Goal: Task Accomplishment & Management: Complete application form

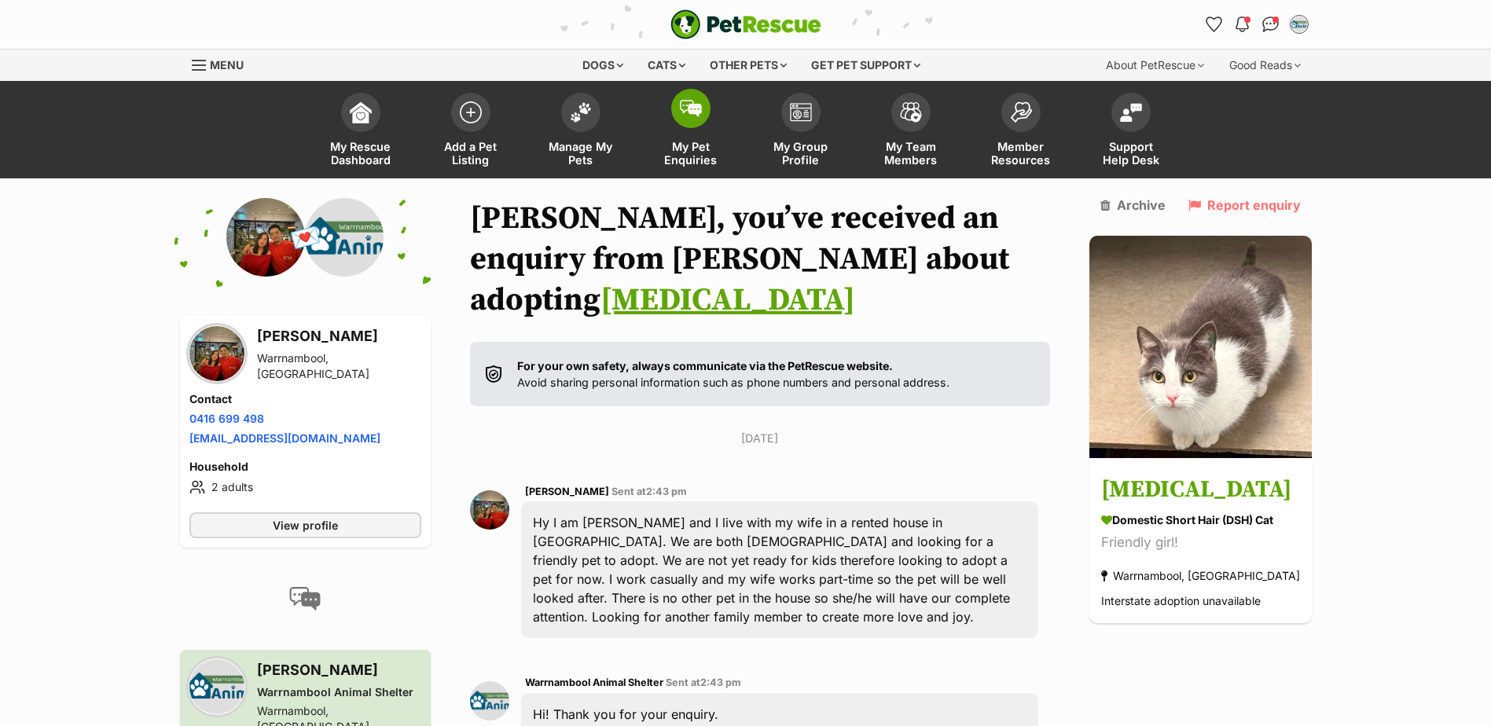
click at [697, 154] on span "My Pet Enquiries" at bounding box center [690, 153] width 71 height 27
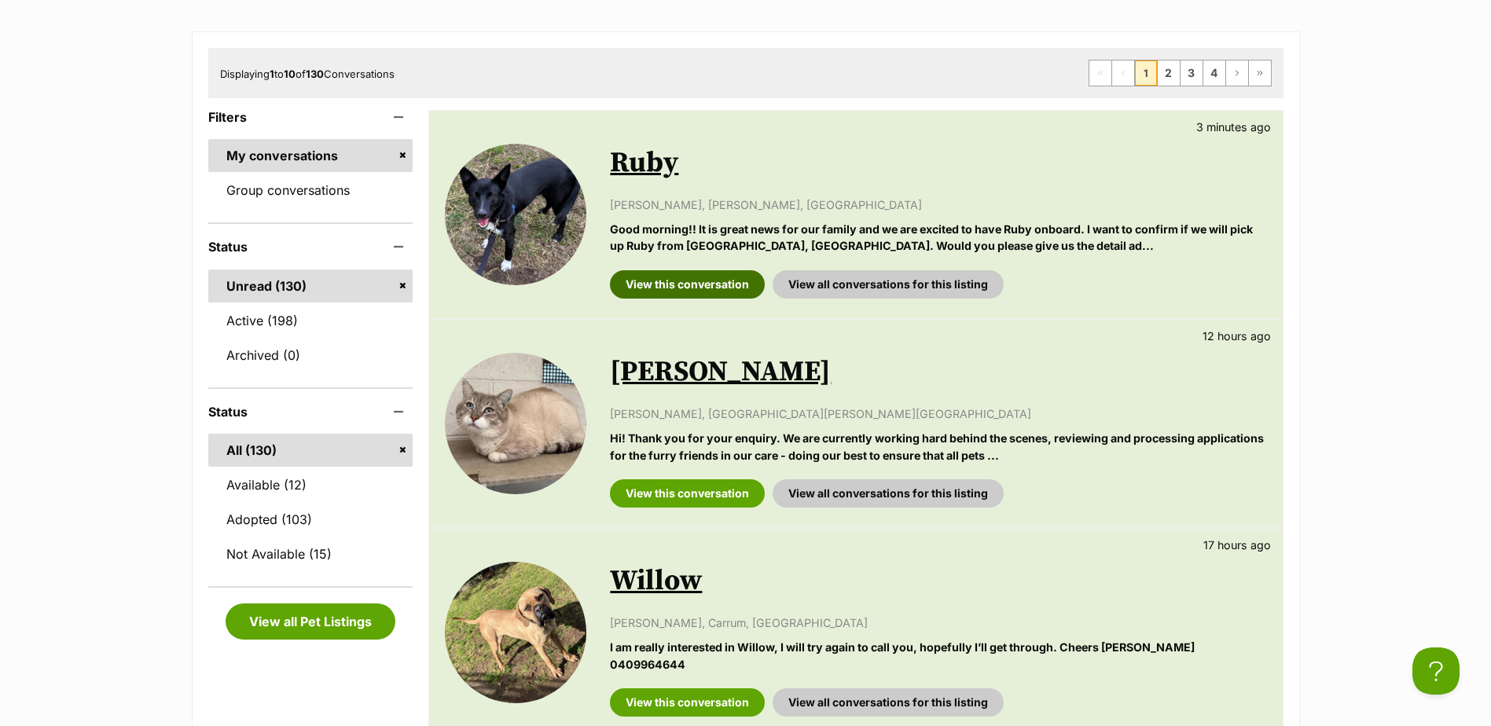
click at [687, 287] on link "View this conversation" at bounding box center [687, 284] width 155 height 28
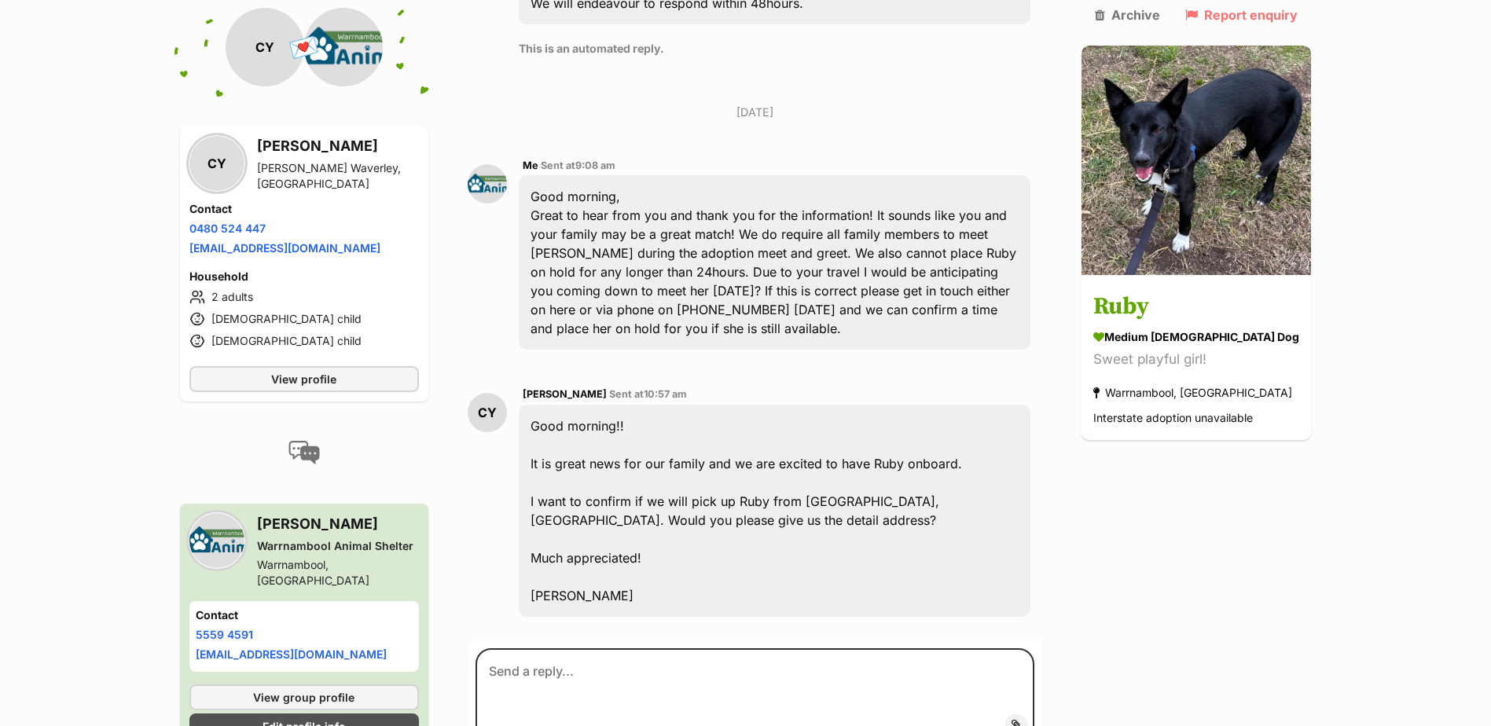
scroll to position [1374, 0]
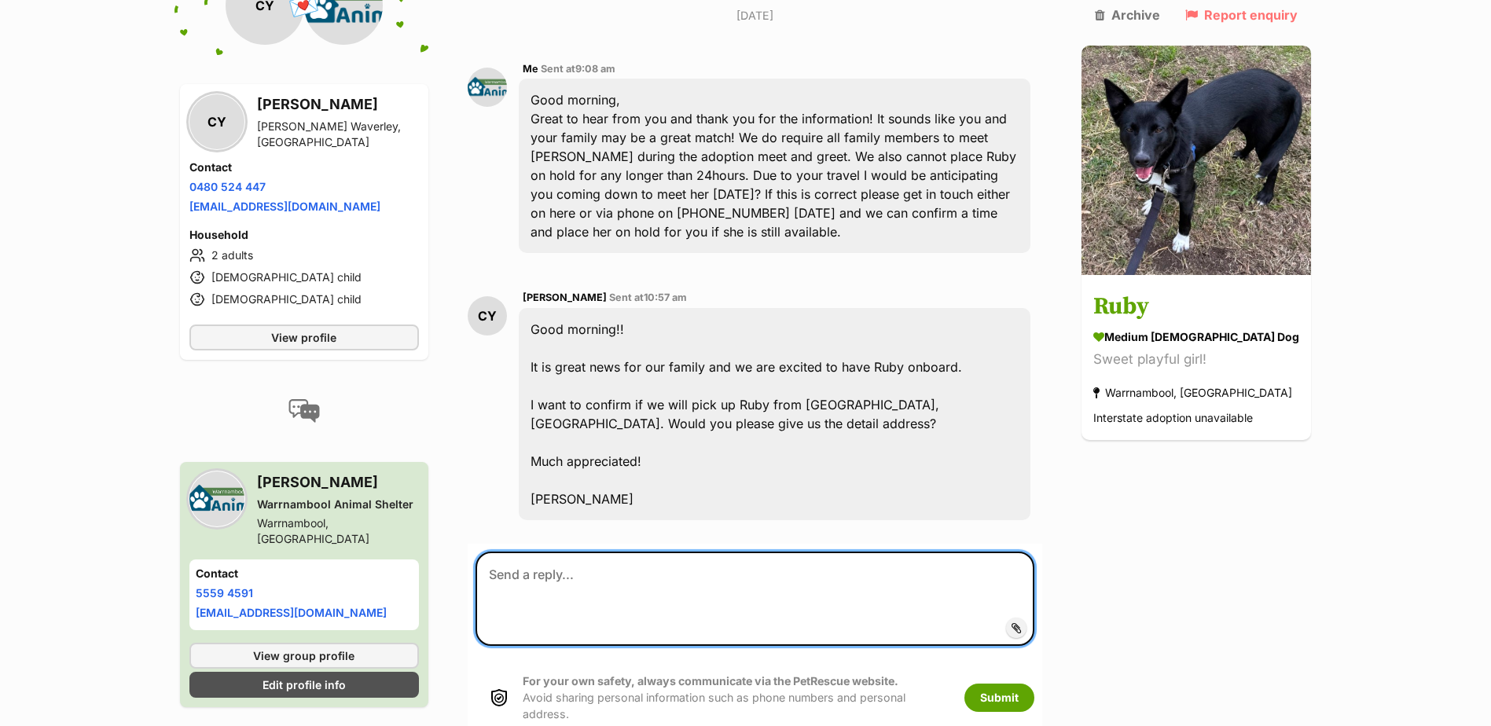
click at [588, 552] on textarea at bounding box center [754, 599] width 559 height 94
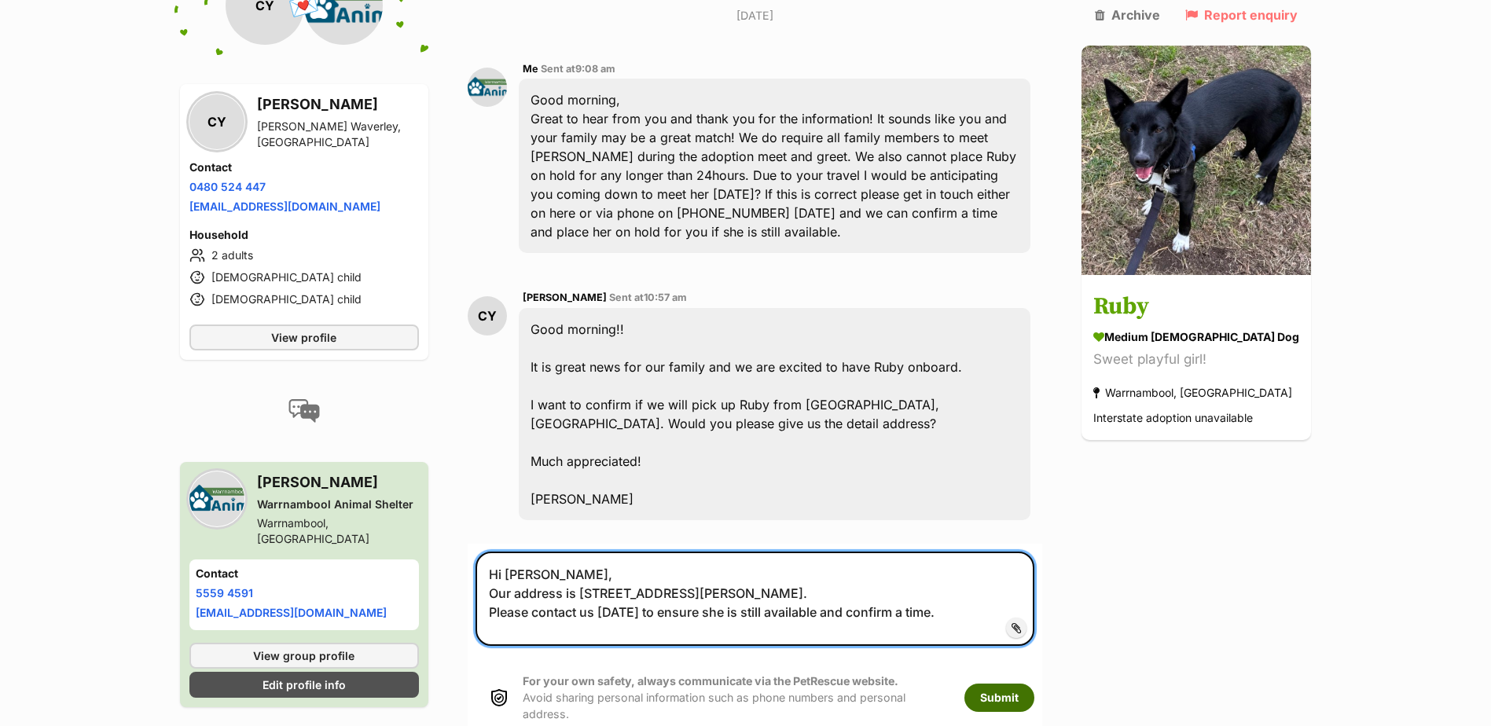
type textarea "Hi Carl, Our address is 23 Braithwaite Street, Warrnambool. Please contact us F…"
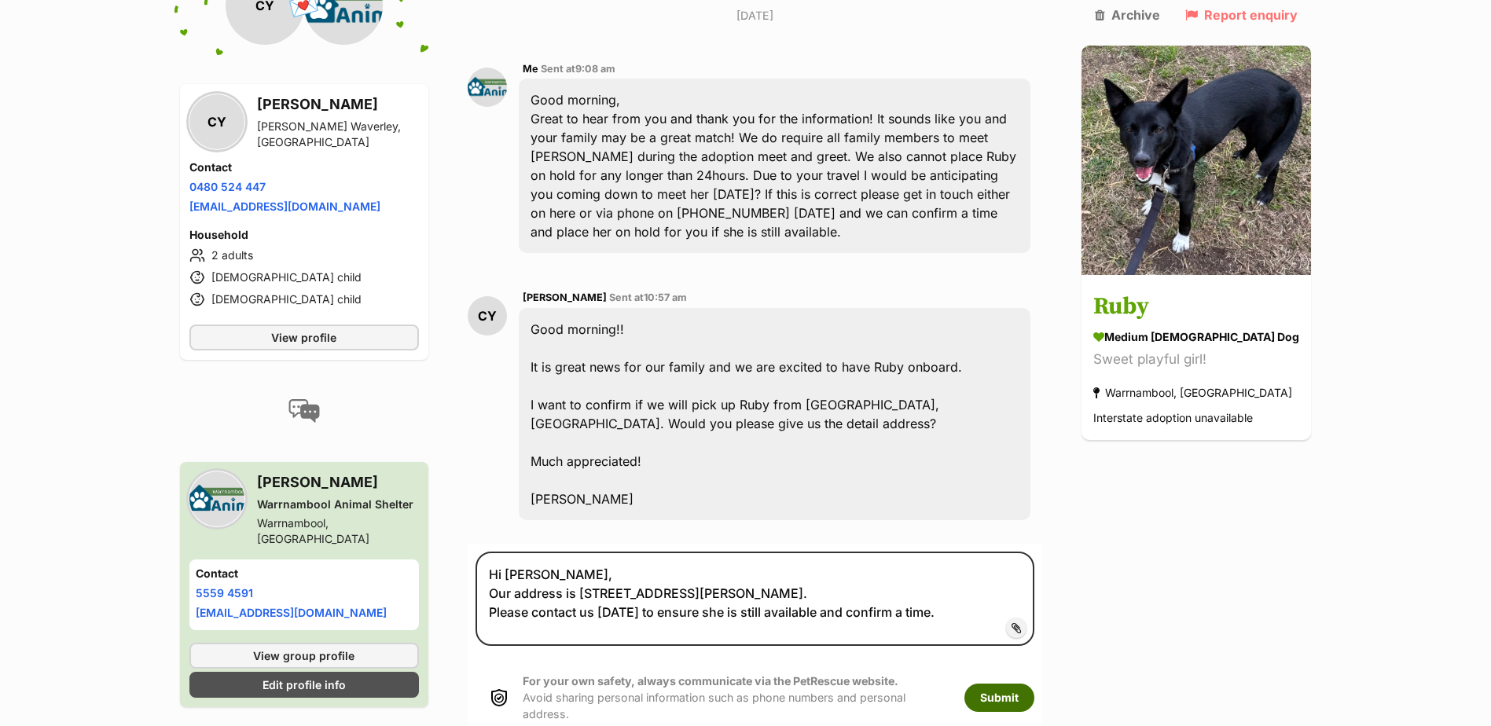
click at [1030, 684] on button "Submit" at bounding box center [999, 698] width 70 height 28
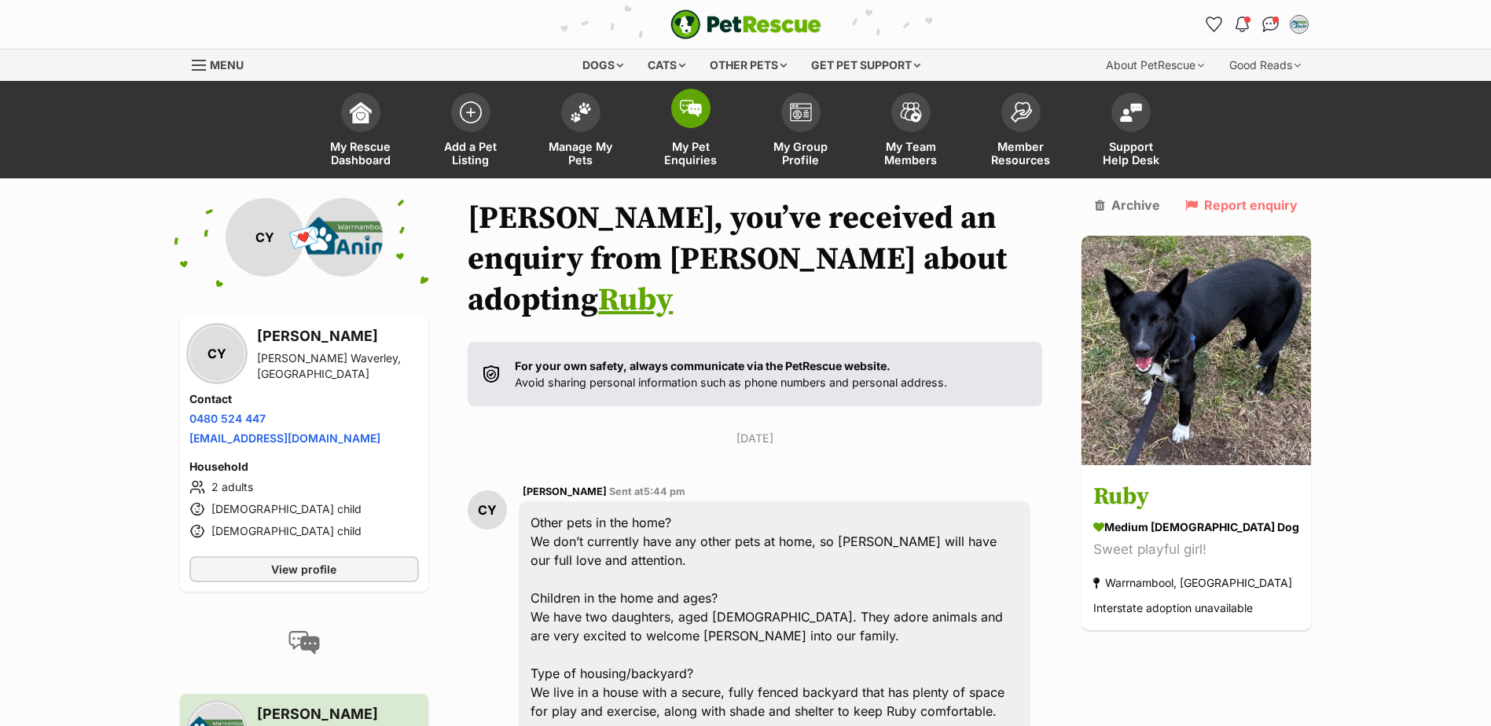
click at [677, 150] on span "My Pet Enquiries" at bounding box center [690, 153] width 71 height 27
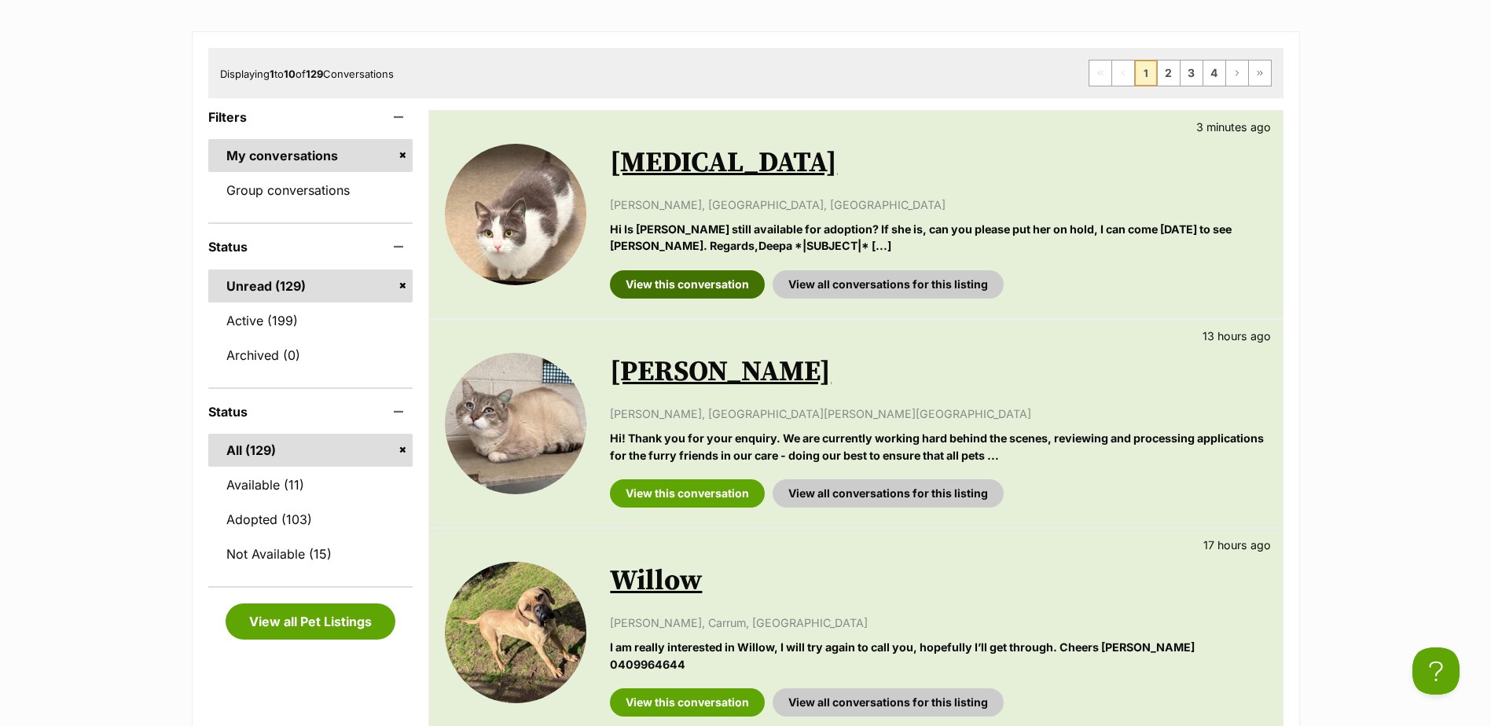
click at [697, 289] on link "View this conversation" at bounding box center [687, 284] width 155 height 28
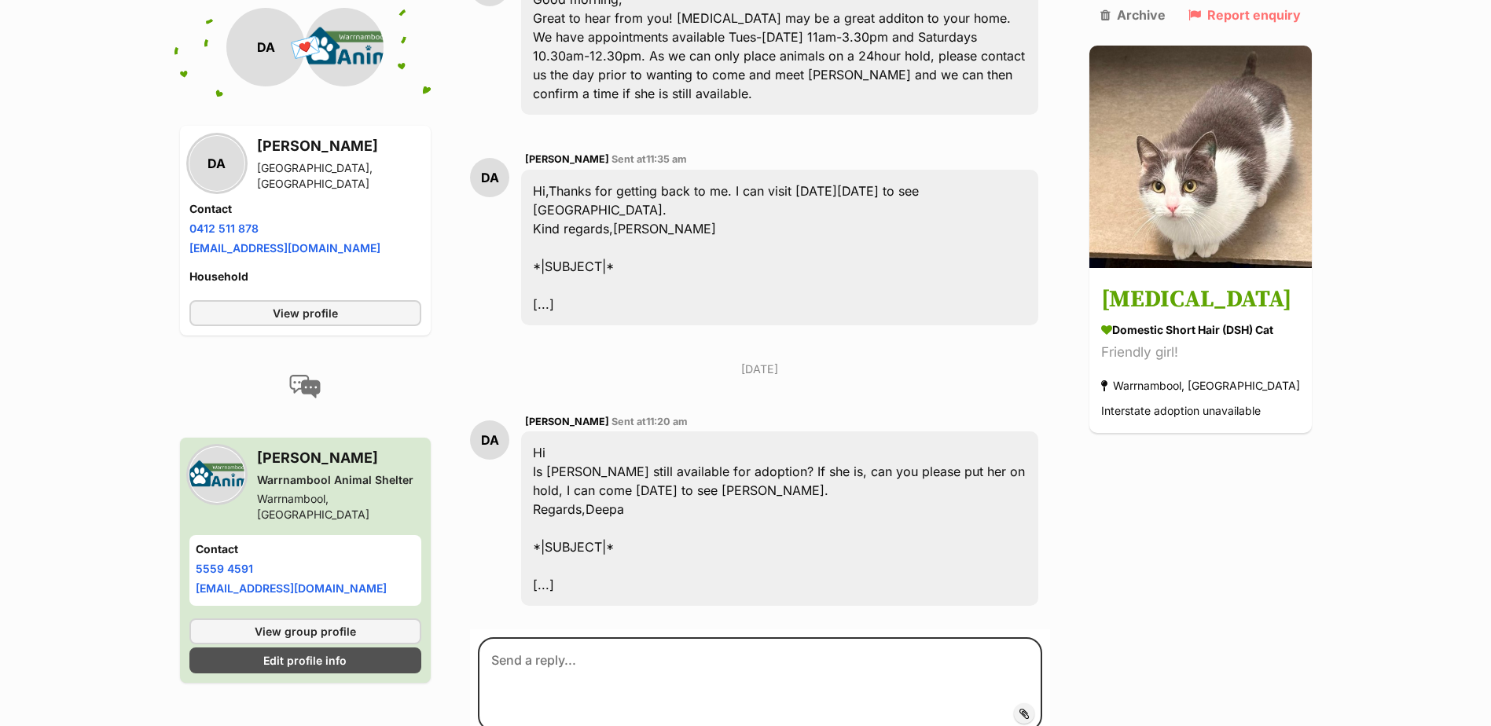
scroll to position [1165, 0]
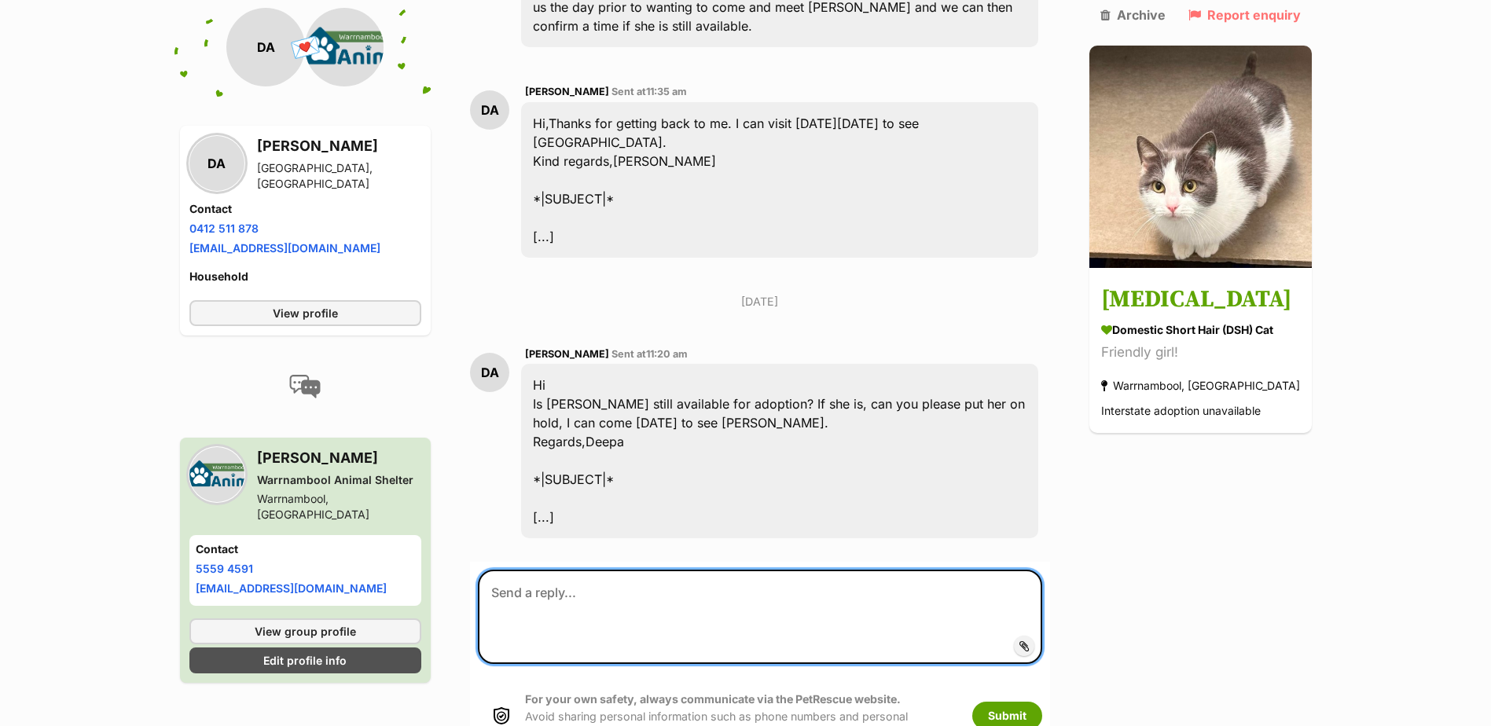
click at [657, 570] on textarea at bounding box center [760, 617] width 564 height 94
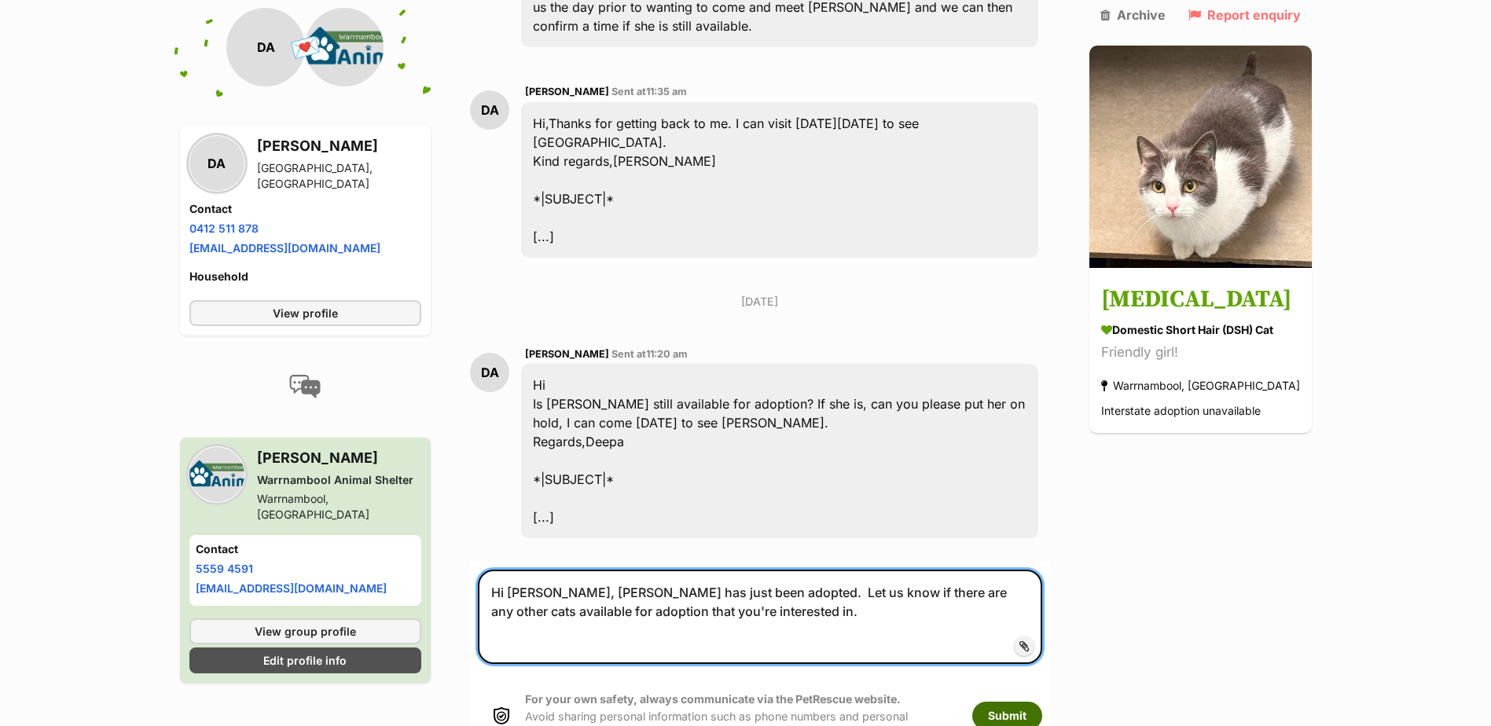
type textarea "Hi Deepa, Skyla has just been adopted. Let us know if there are any other cats …"
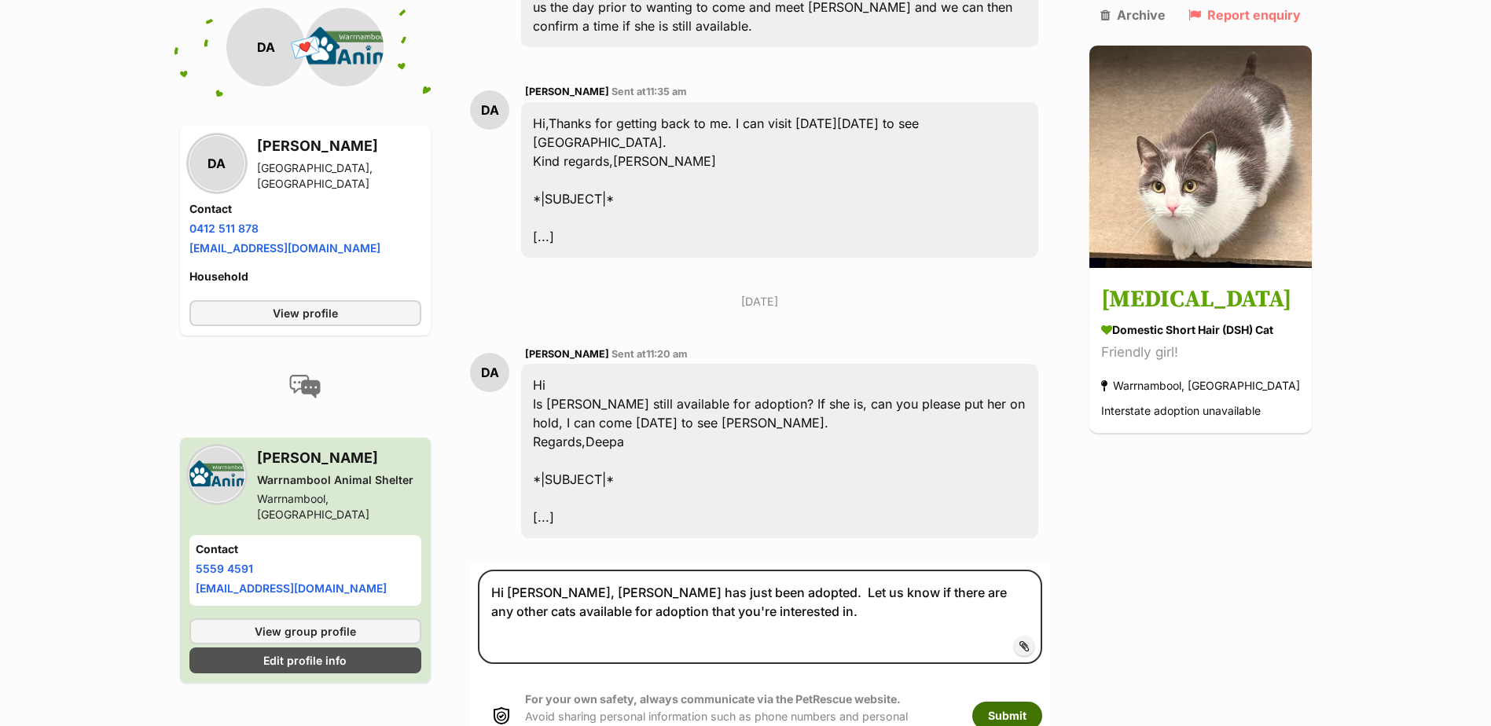
click at [1037, 702] on button "Submit" at bounding box center [1007, 716] width 70 height 28
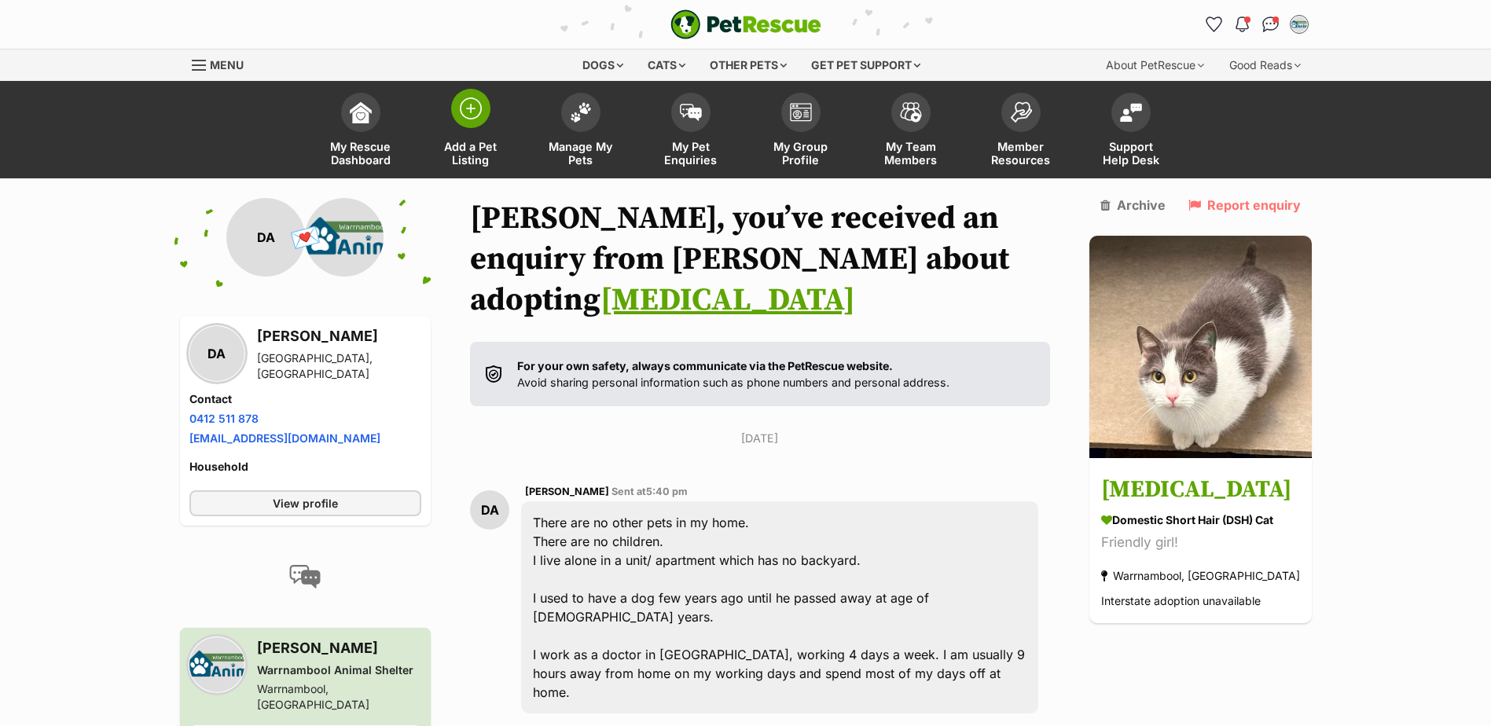
click at [476, 148] on span "Add a Pet Listing" at bounding box center [470, 153] width 71 height 27
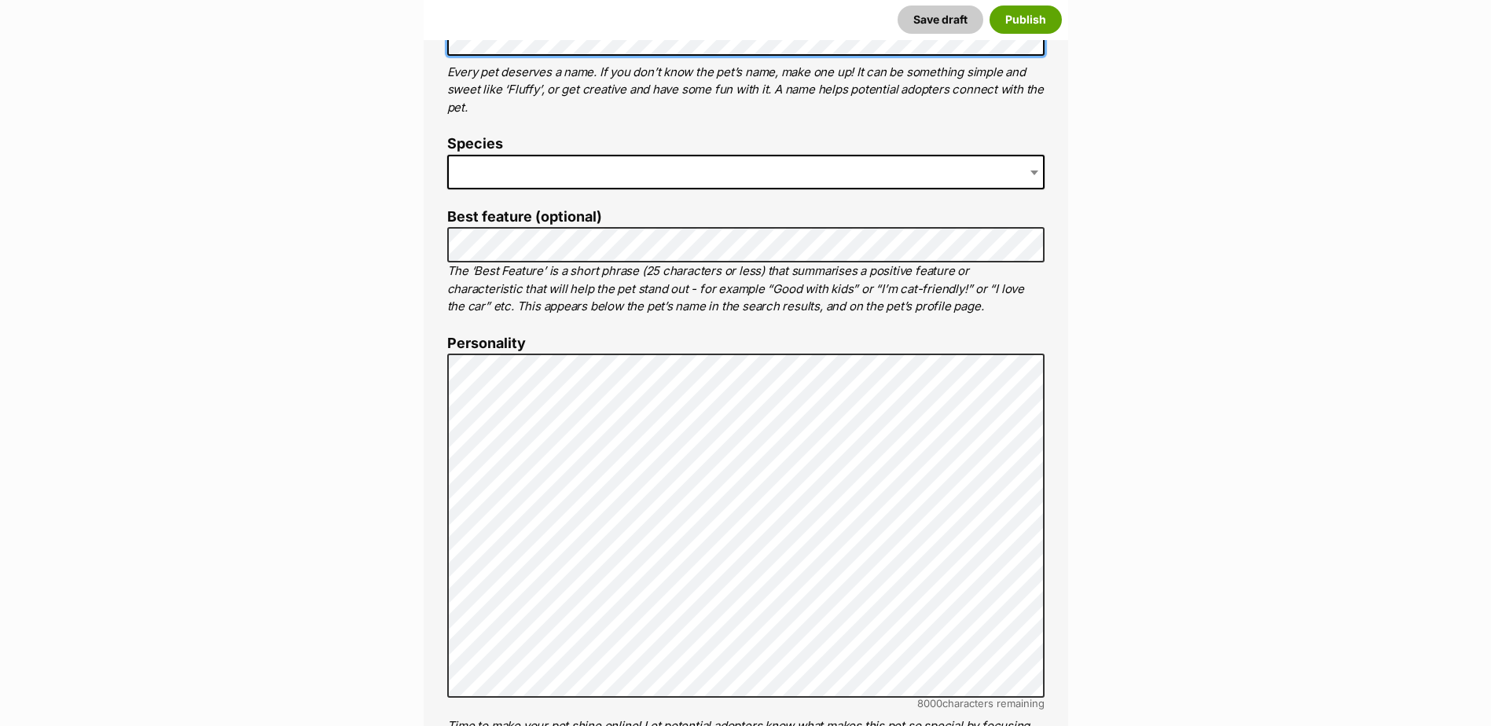
scroll to position [629, 0]
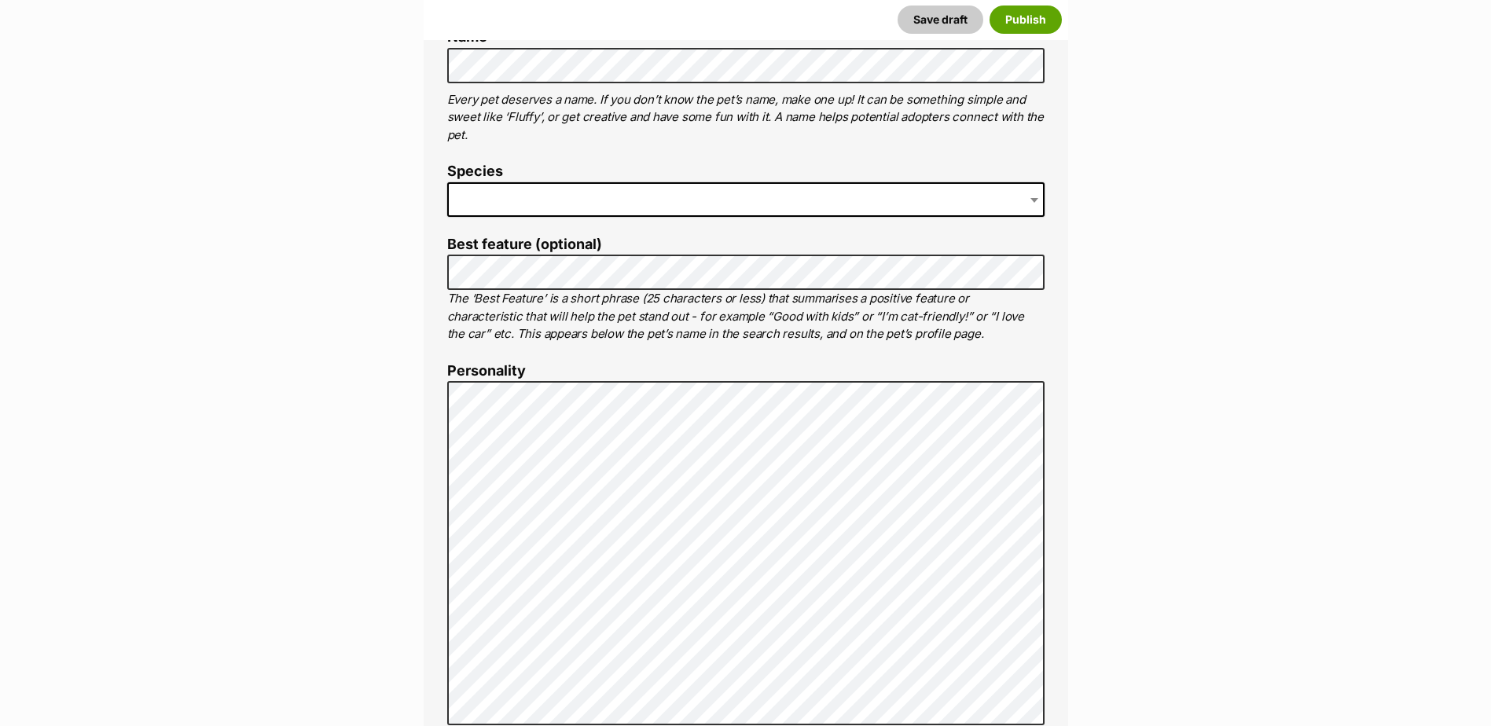
click at [644, 207] on span at bounding box center [745, 199] width 597 height 35
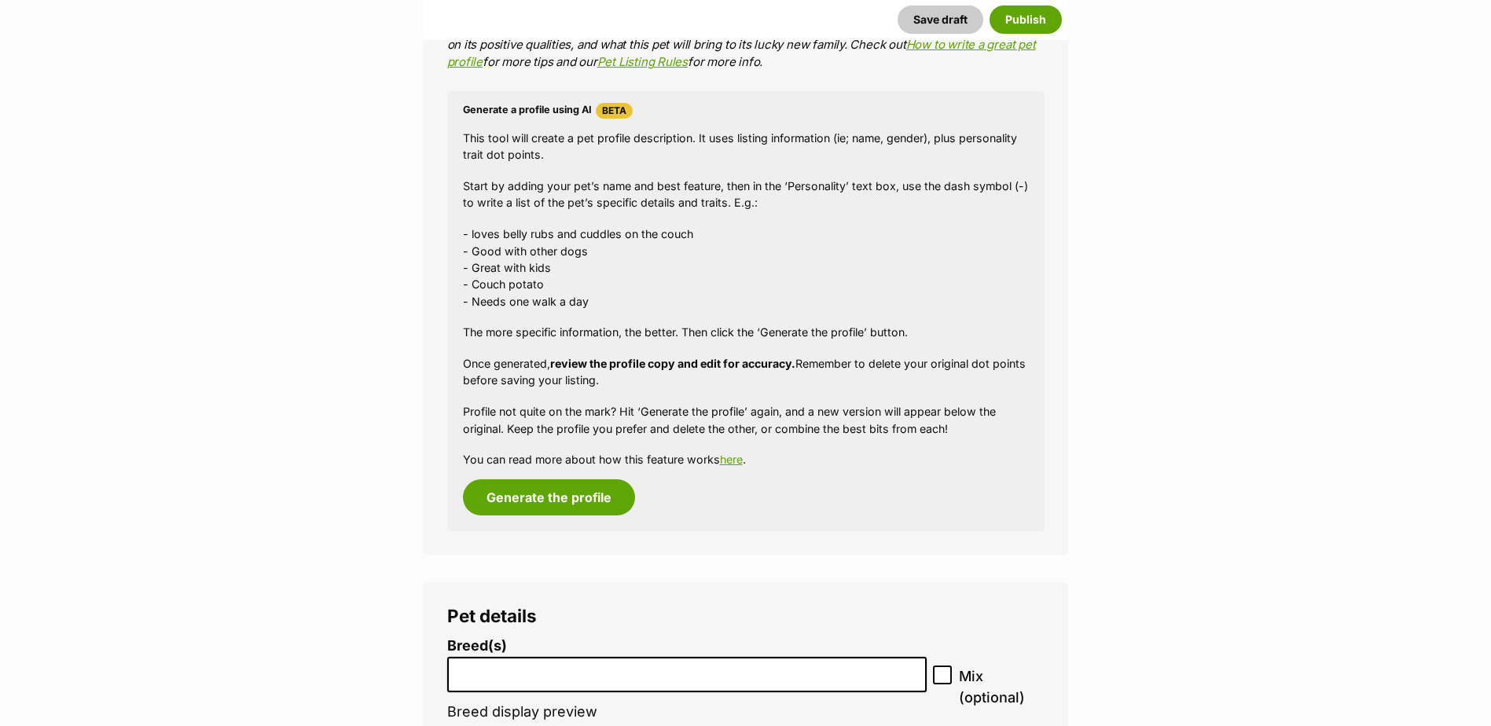
scroll to position [1415, 0]
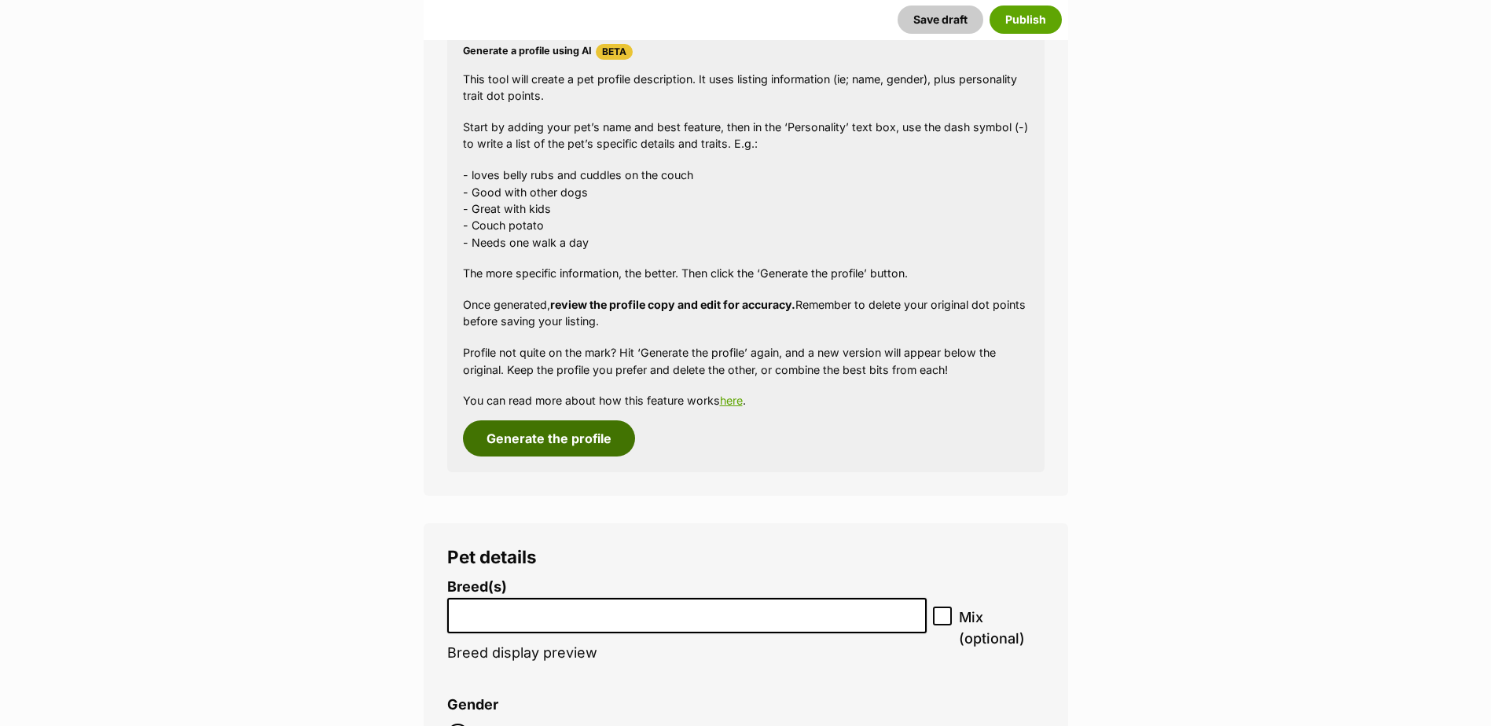
click at [571, 445] on button "Generate the profile" at bounding box center [549, 438] width 172 height 36
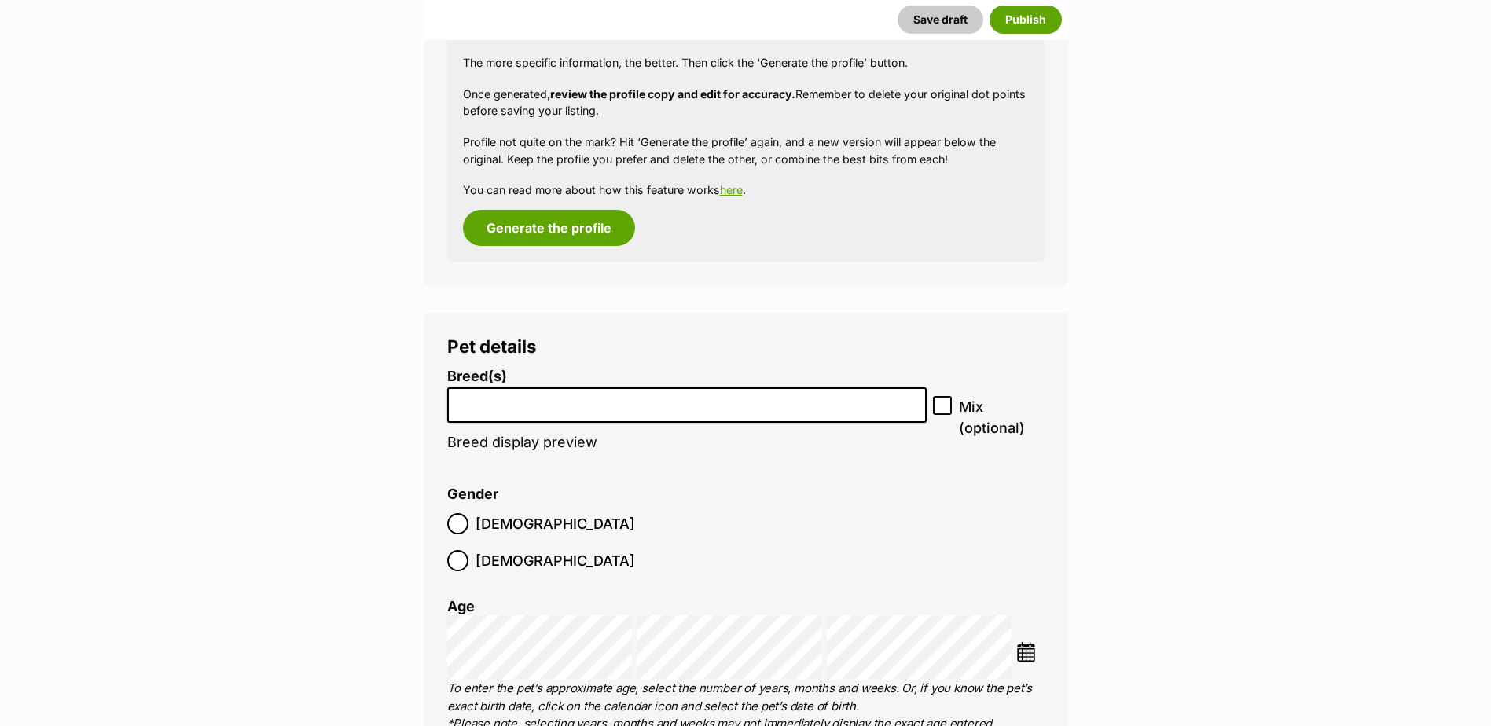
scroll to position [1762, 0]
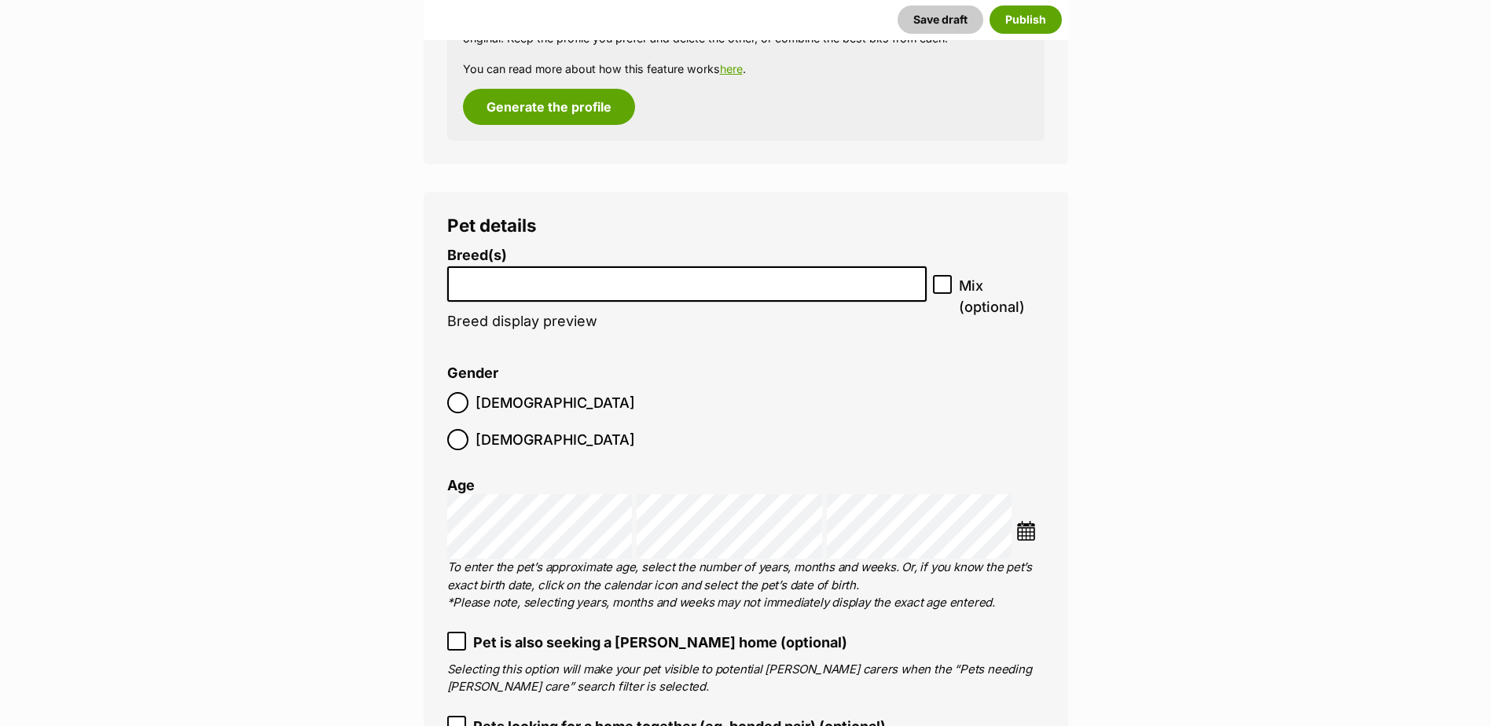
click at [493, 278] on input "search" at bounding box center [687, 280] width 469 height 17
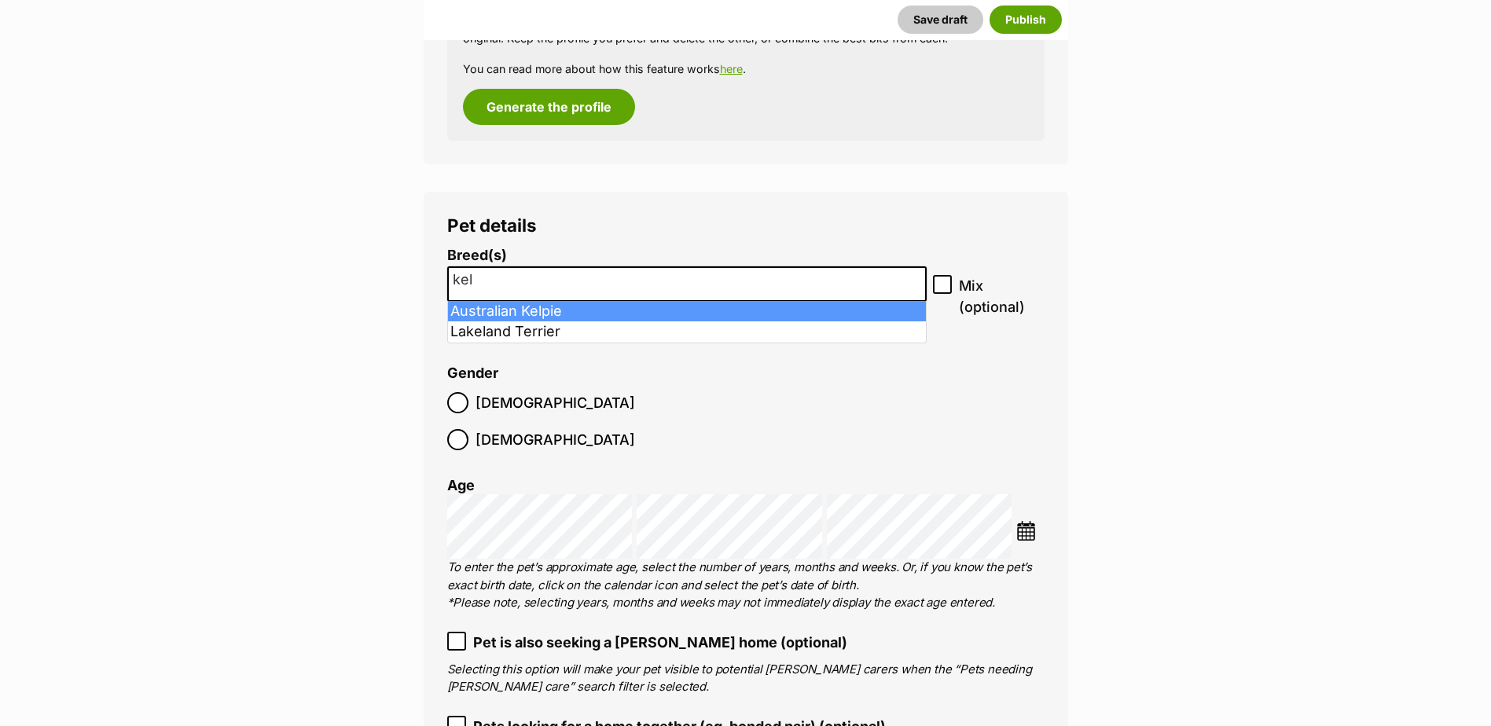
type input "kel"
select select "723"
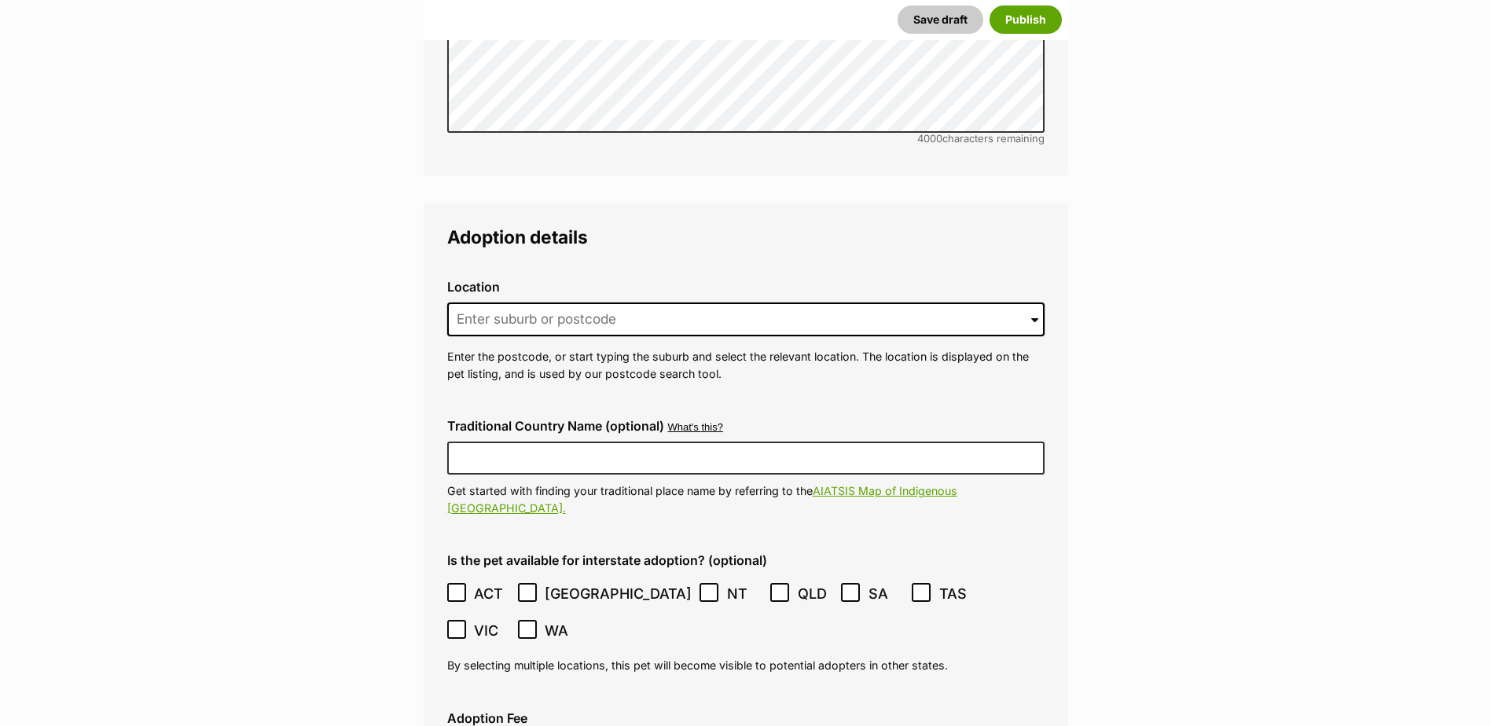
scroll to position [3570, 0]
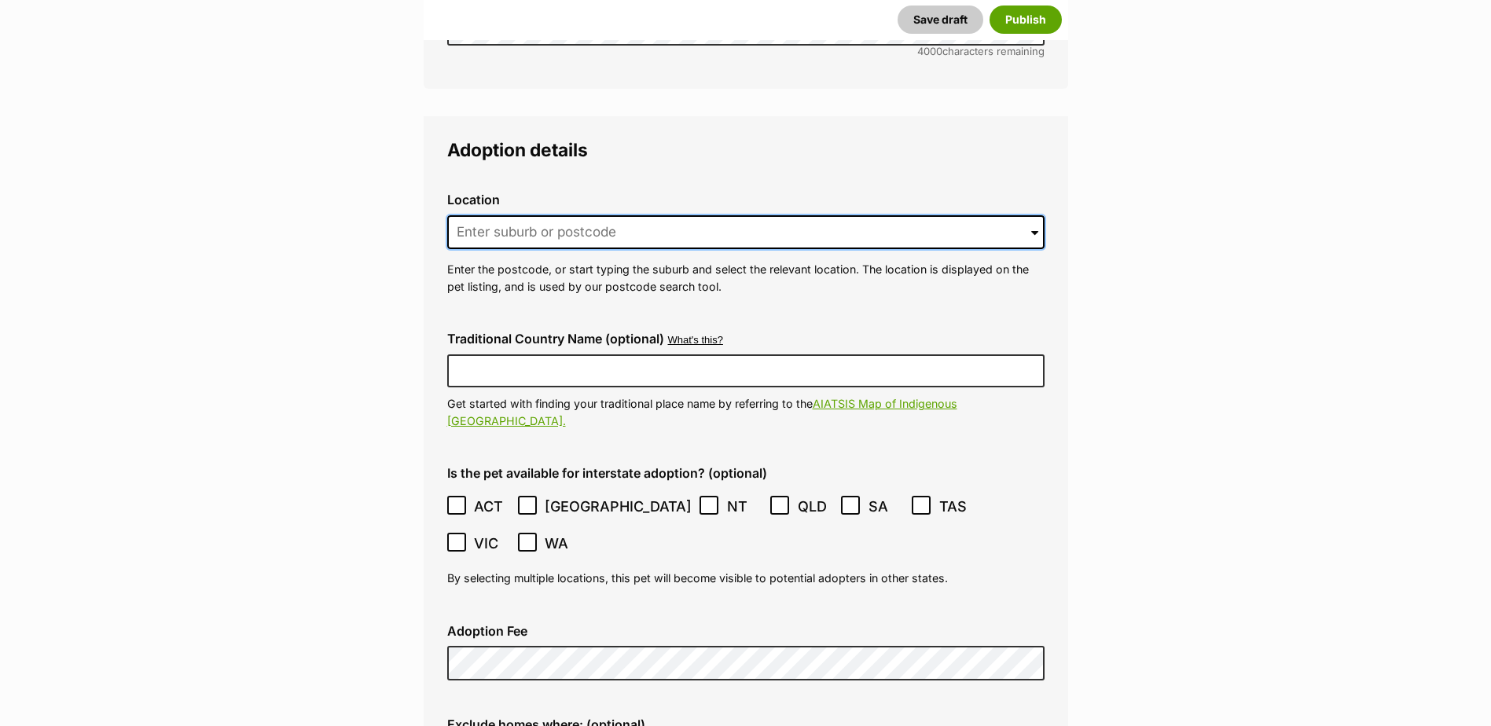
click at [538, 215] on input at bounding box center [745, 232] width 597 height 35
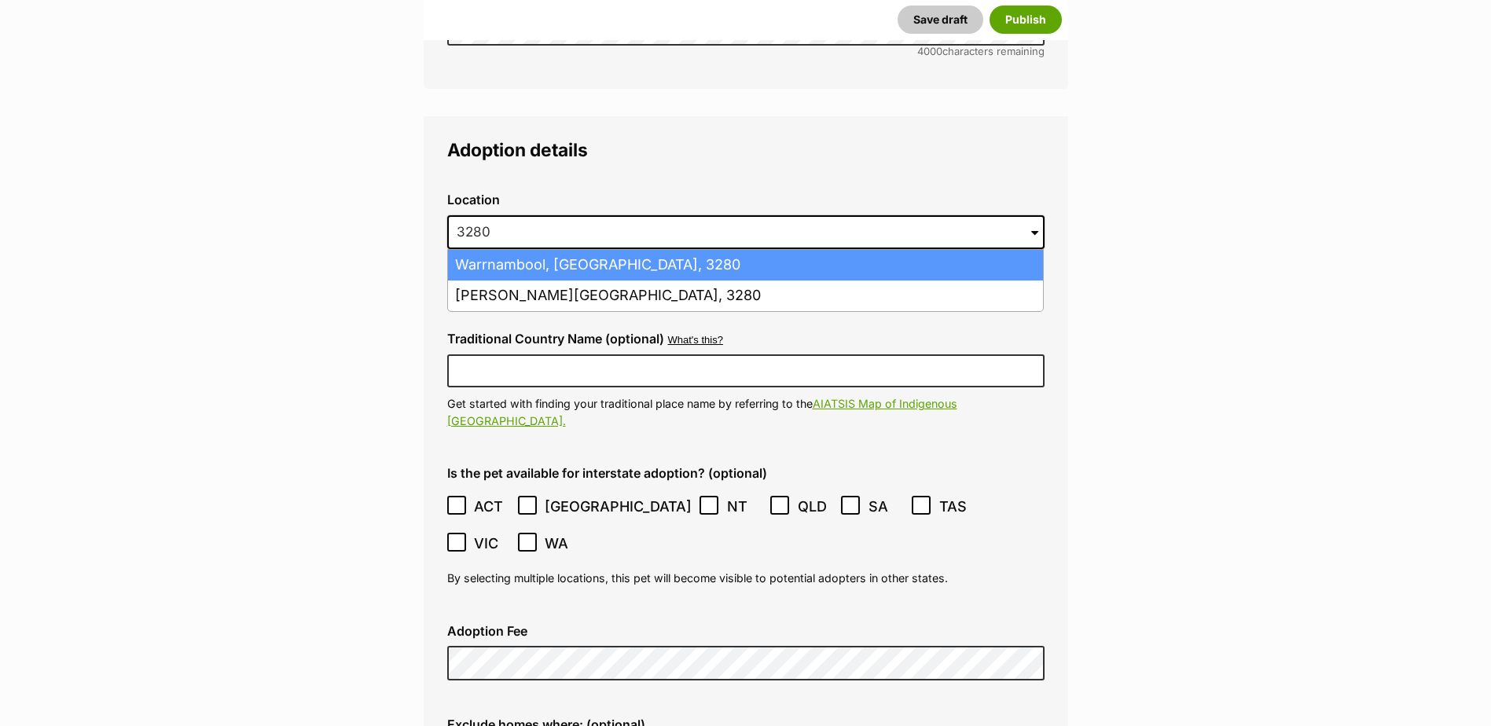
click at [542, 250] on li "Warrnambool, Victoria, 3280" at bounding box center [745, 265] width 595 height 31
type input "Warrnambool, Victoria, 3280"
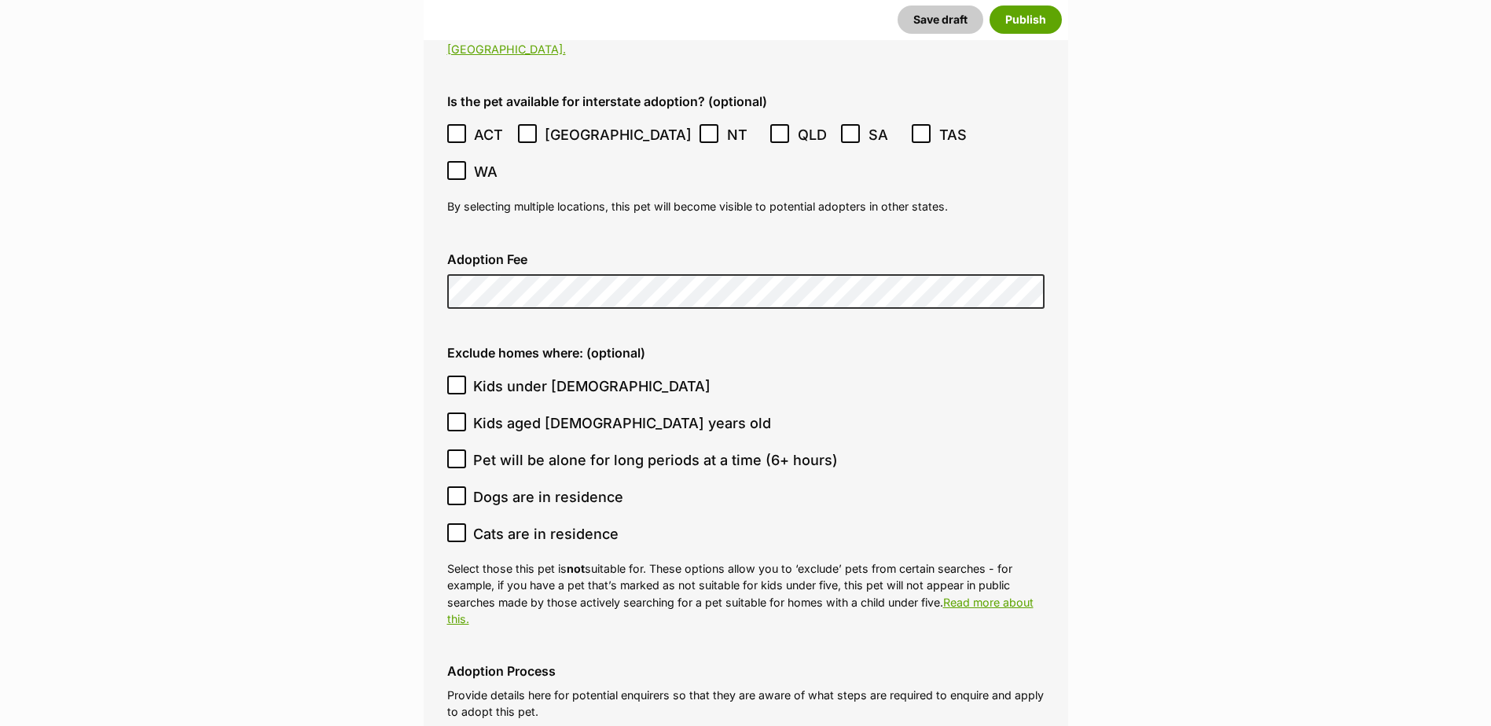
scroll to position [3963, 0]
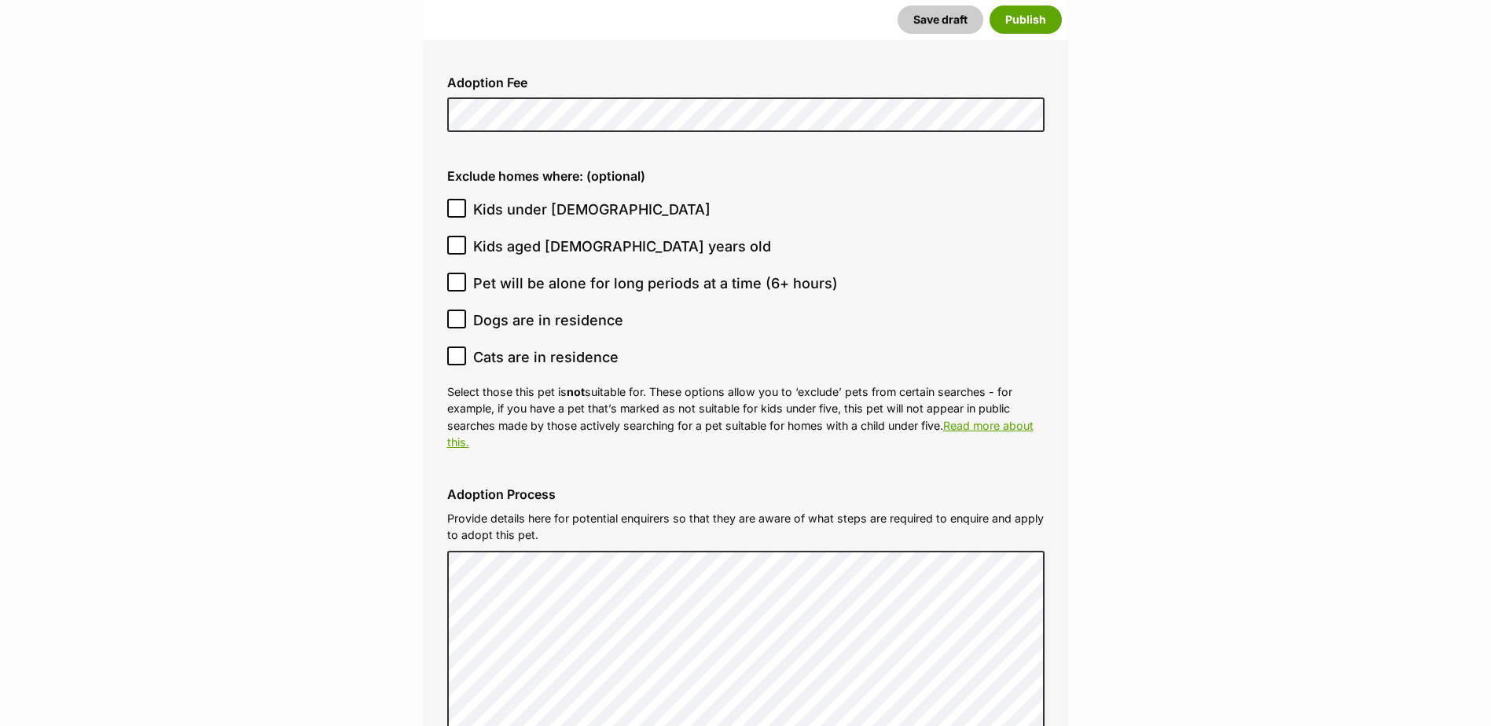
scroll to position [4120, 0]
click at [458, 201] on icon at bounding box center [456, 206] width 11 height 11
click at [458, 197] on input "Kids under [DEMOGRAPHIC_DATA]" at bounding box center [456, 206] width 19 height 19
checkbox input "true"
click at [457, 277] on icon at bounding box center [456, 280] width 9 height 7
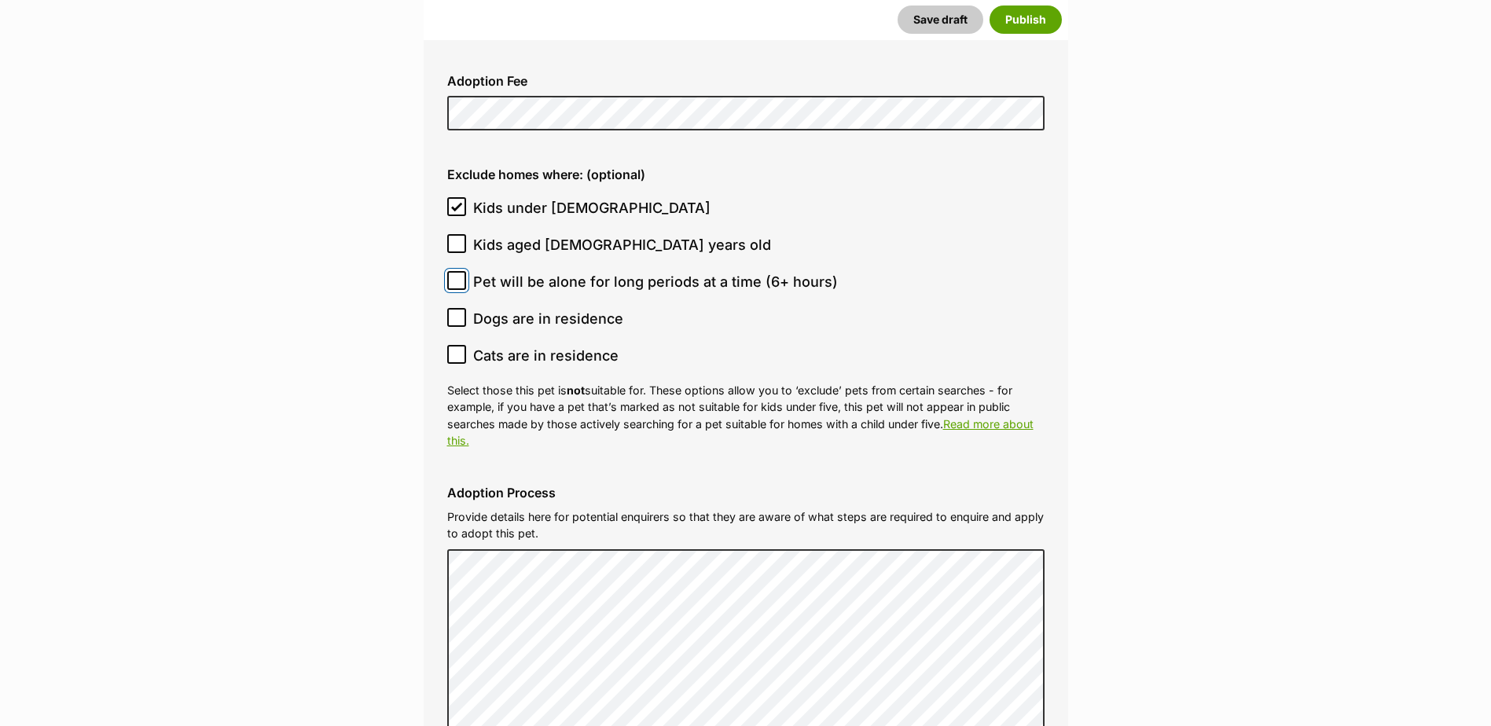
click at [457, 271] on input "Pet will be alone for long periods at a time (6+ hours)" at bounding box center [456, 280] width 19 height 19
checkbox input "true"
click at [458, 349] on icon at bounding box center [456, 354] width 11 height 11
click at [458, 345] on input "Cats are in residence" at bounding box center [456, 354] width 19 height 19
checkbox input "true"
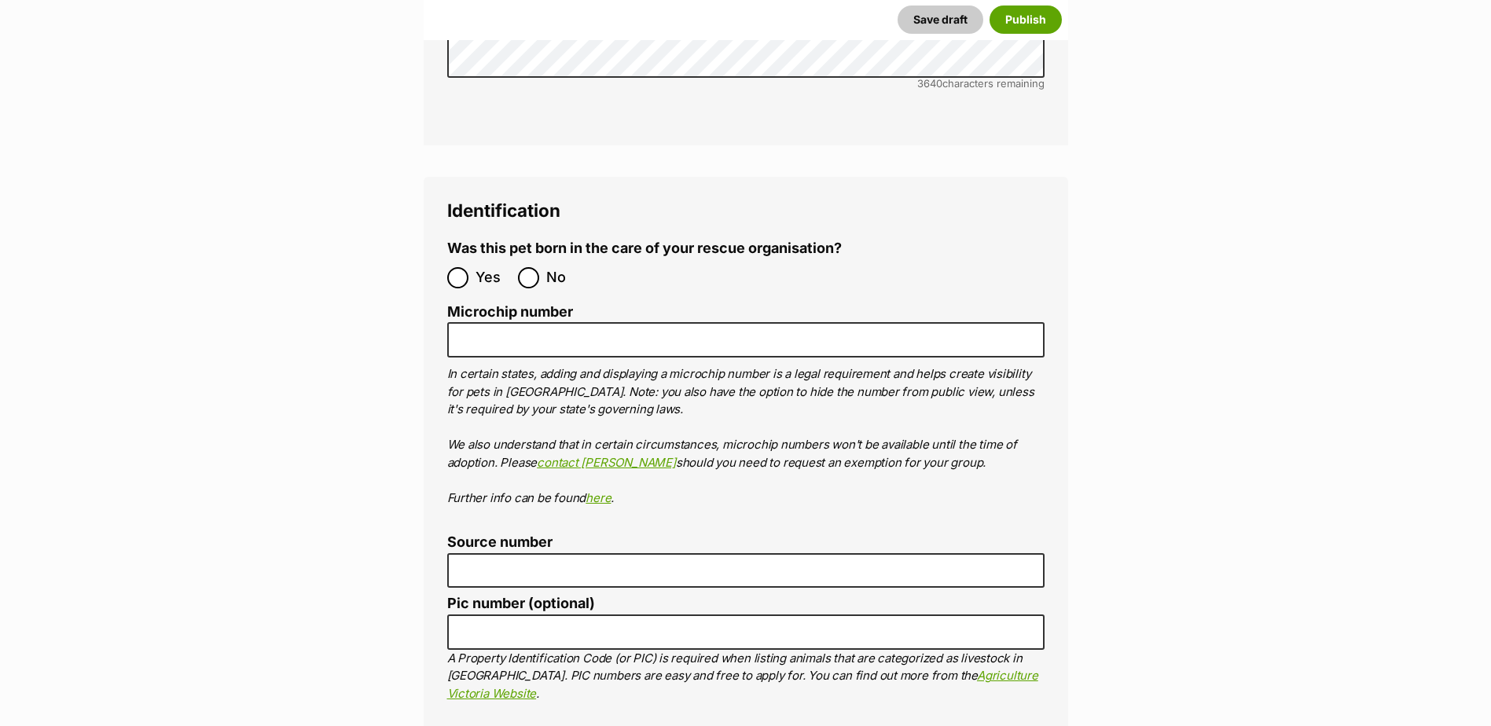
scroll to position [4984, 0]
click at [532, 266] on input "No" at bounding box center [528, 276] width 21 height 21
radio input "true"
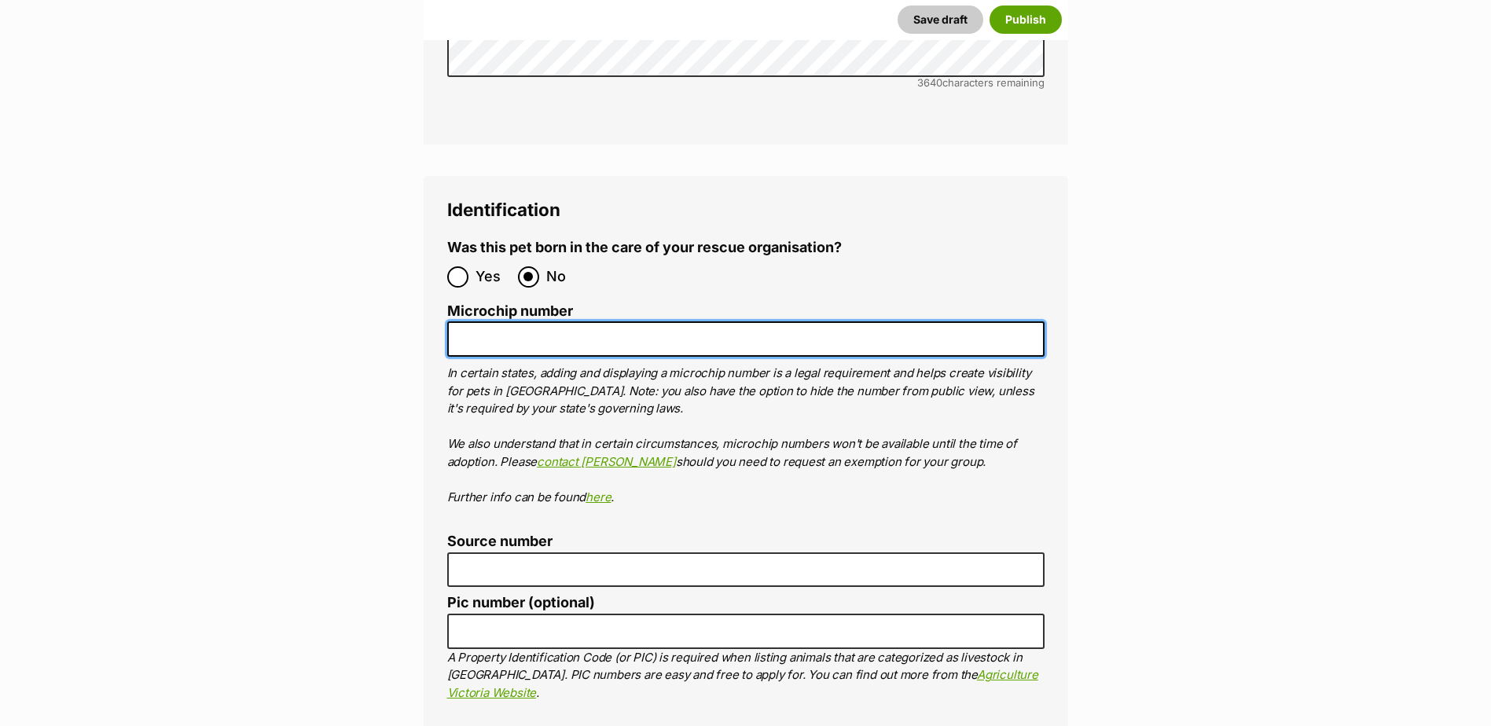
click at [516, 321] on input "Microchip number" at bounding box center [745, 338] width 597 height 35
paste input "953010006693616"
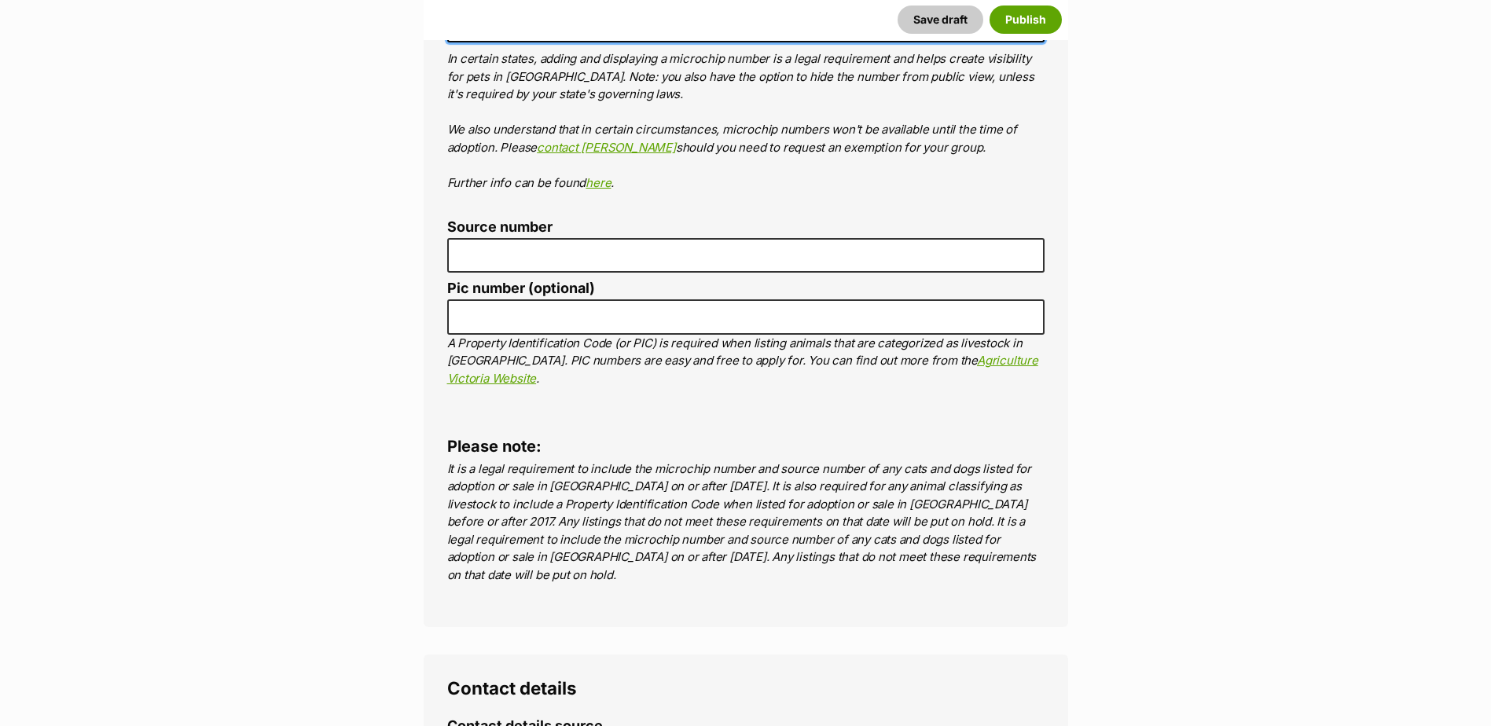
type input "953010006693616"
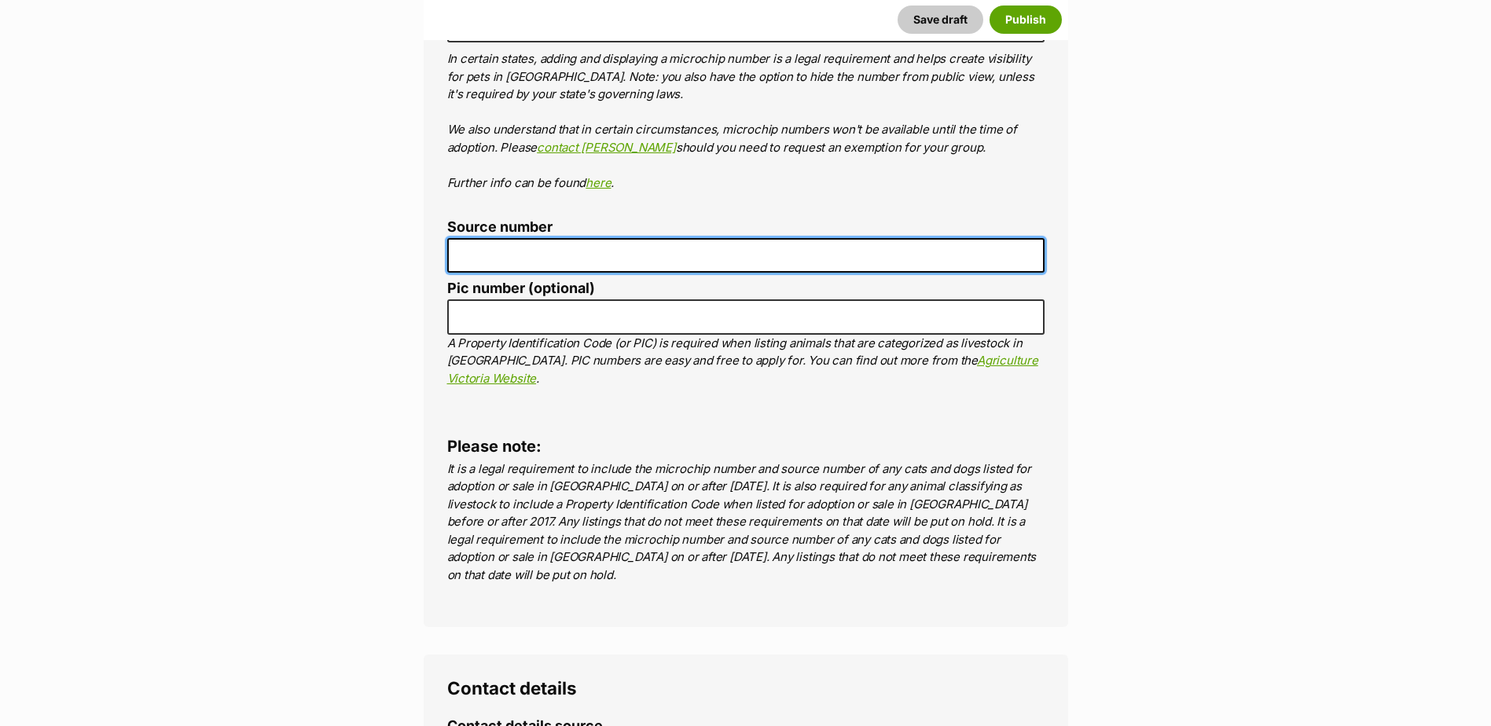
click at [481, 238] on input "Source number" at bounding box center [745, 255] width 597 height 35
type input "BR257412"
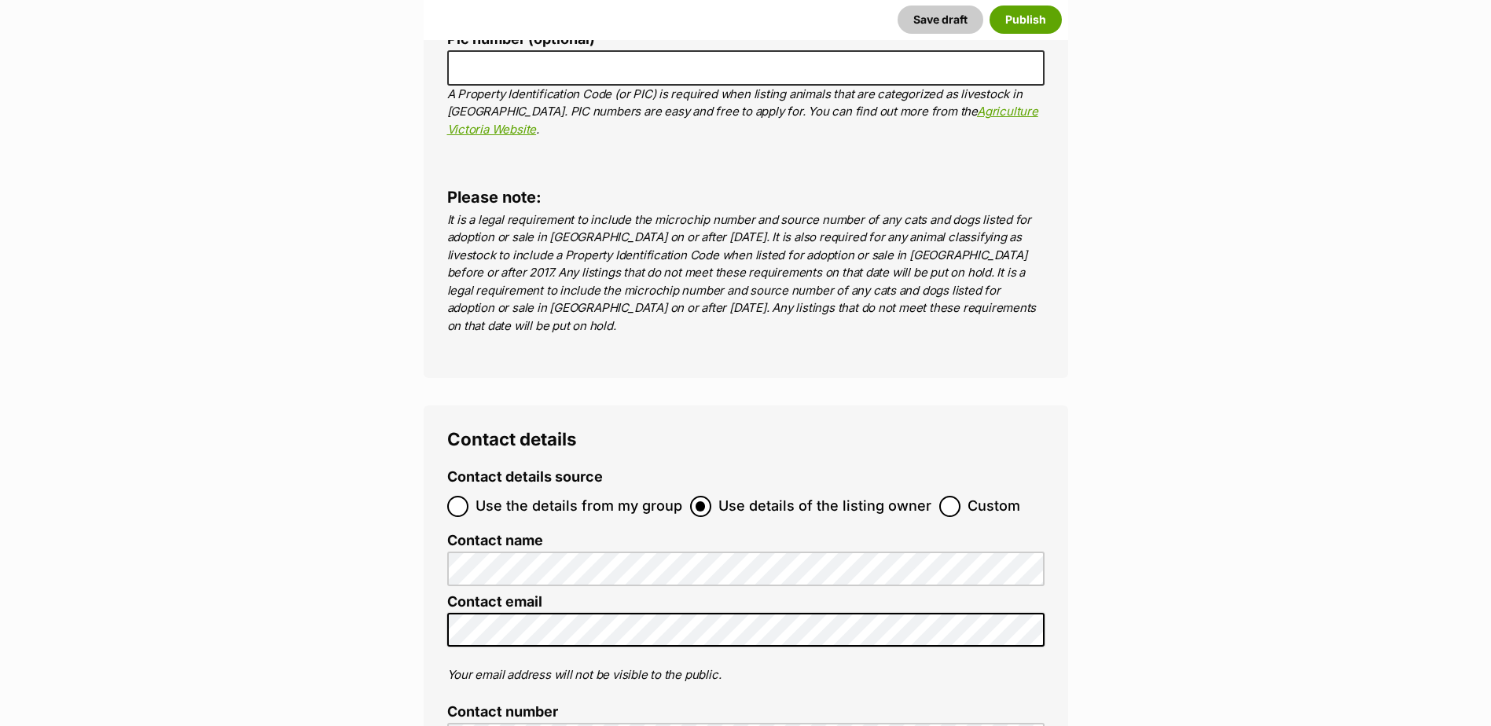
scroll to position [5613, 0]
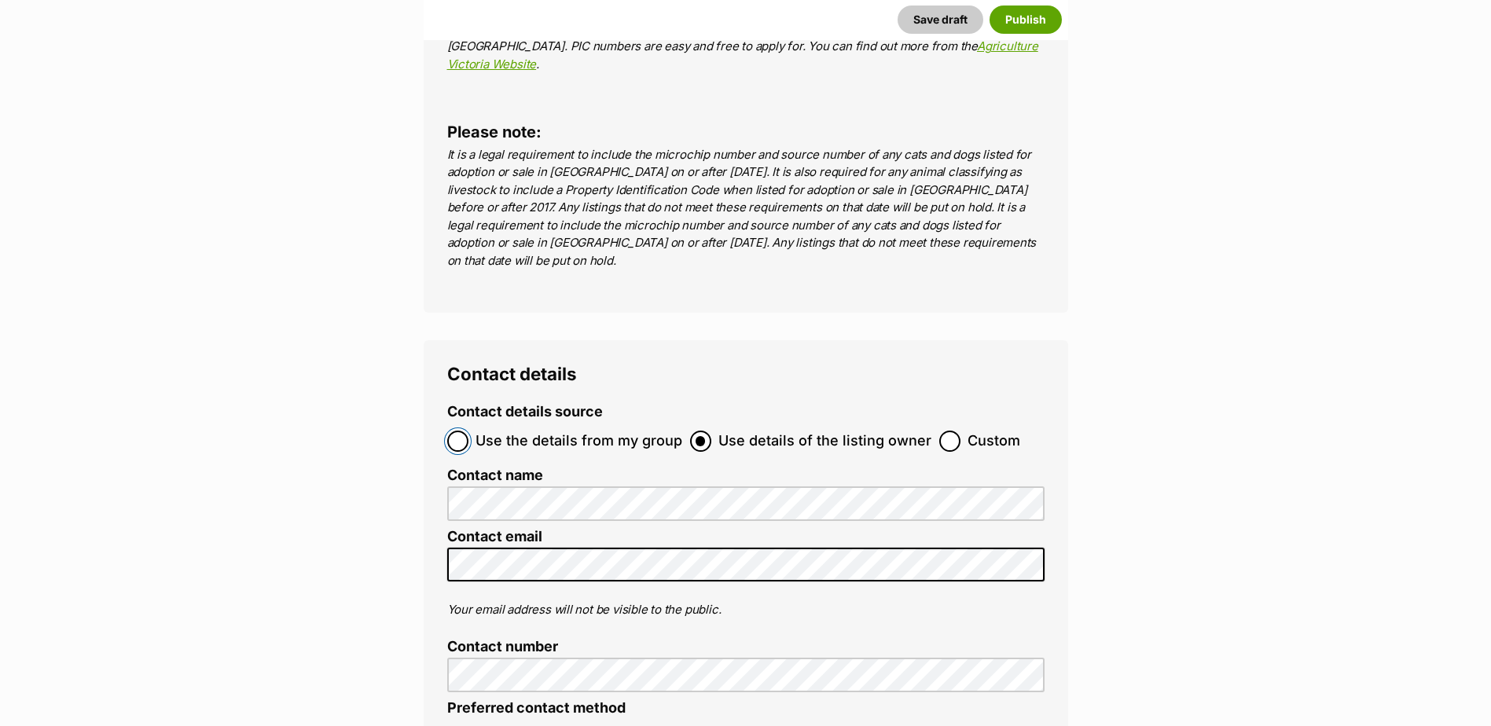
click at [457, 431] on input "Use the details from my group" at bounding box center [457, 441] width 21 height 21
radio input "true"
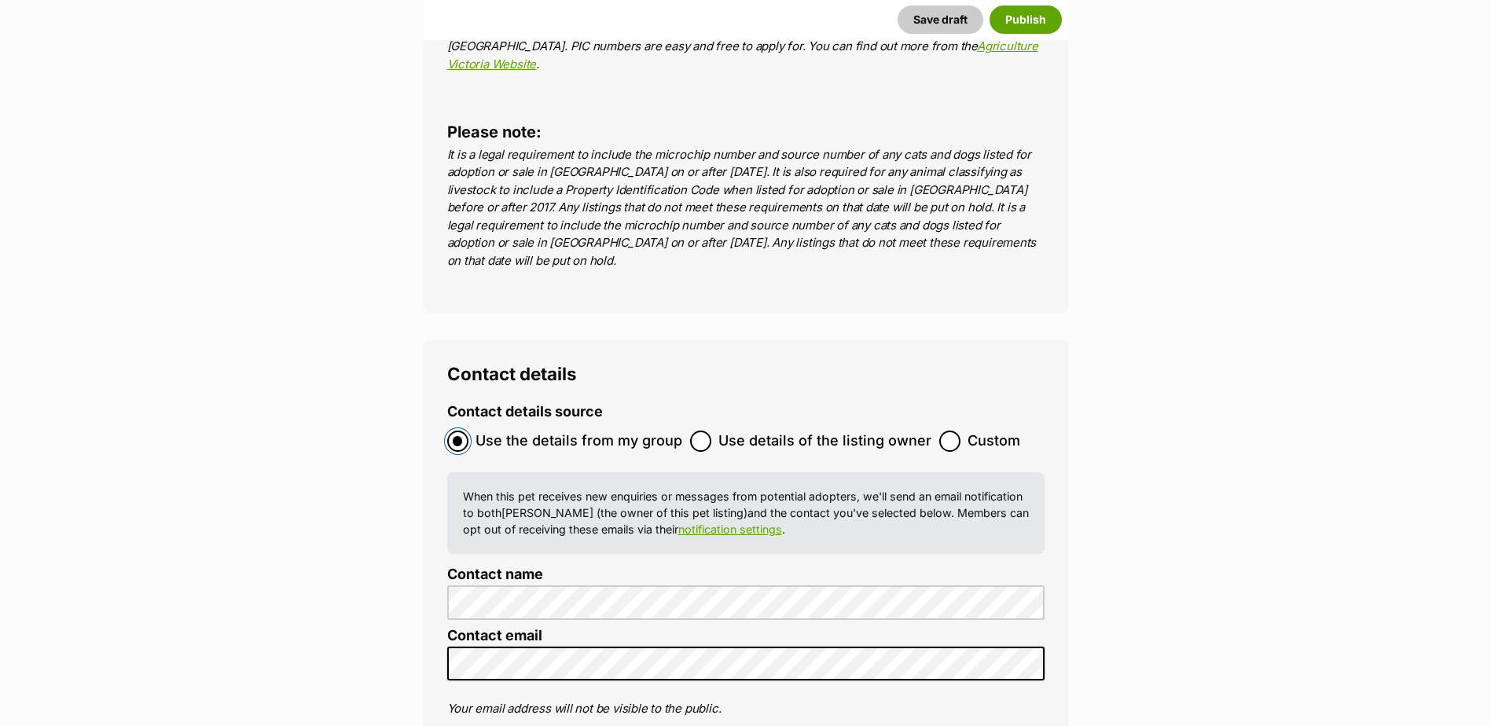
scroll to position [6006, 0]
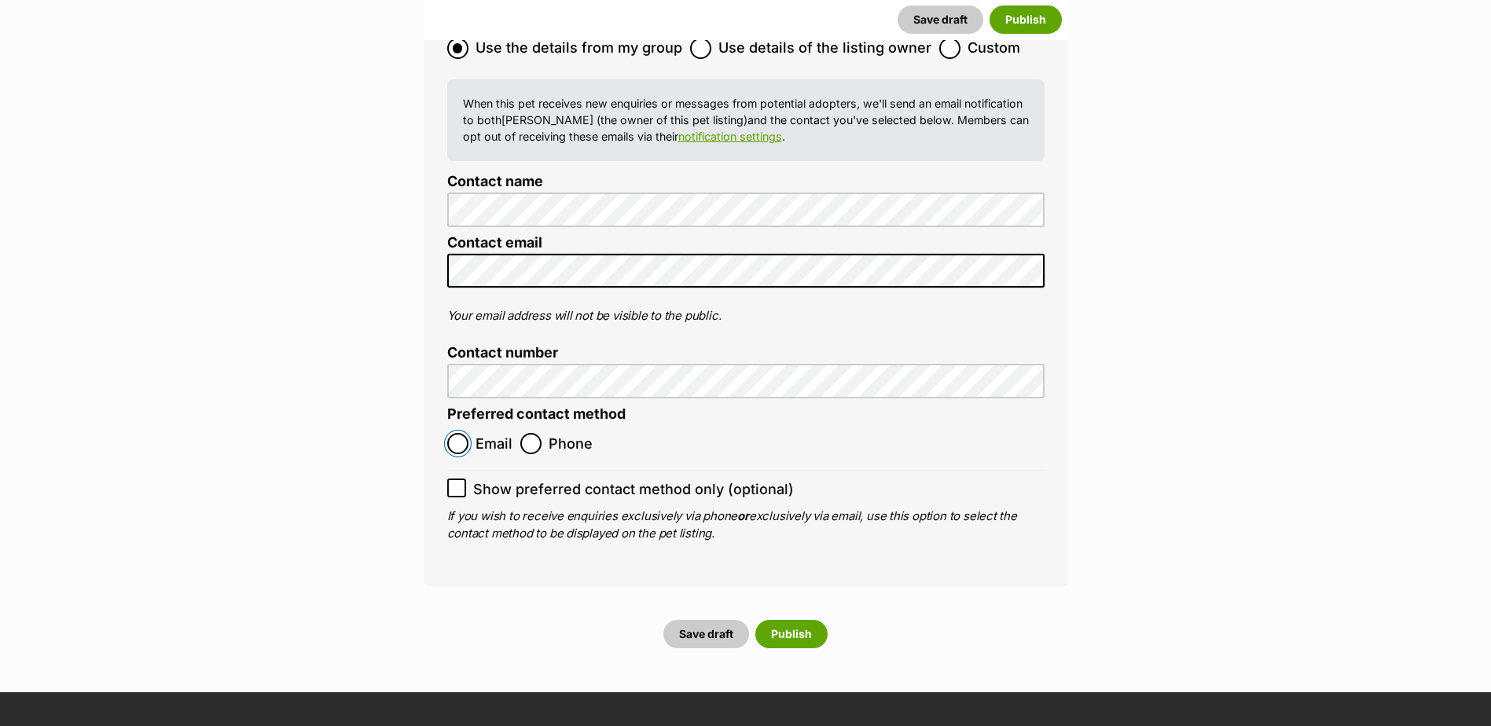
click at [467, 433] on input "Email" at bounding box center [457, 443] width 21 height 21
radio input "true"
click at [713, 620] on button "Save draft" at bounding box center [706, 634] width 86 height 28
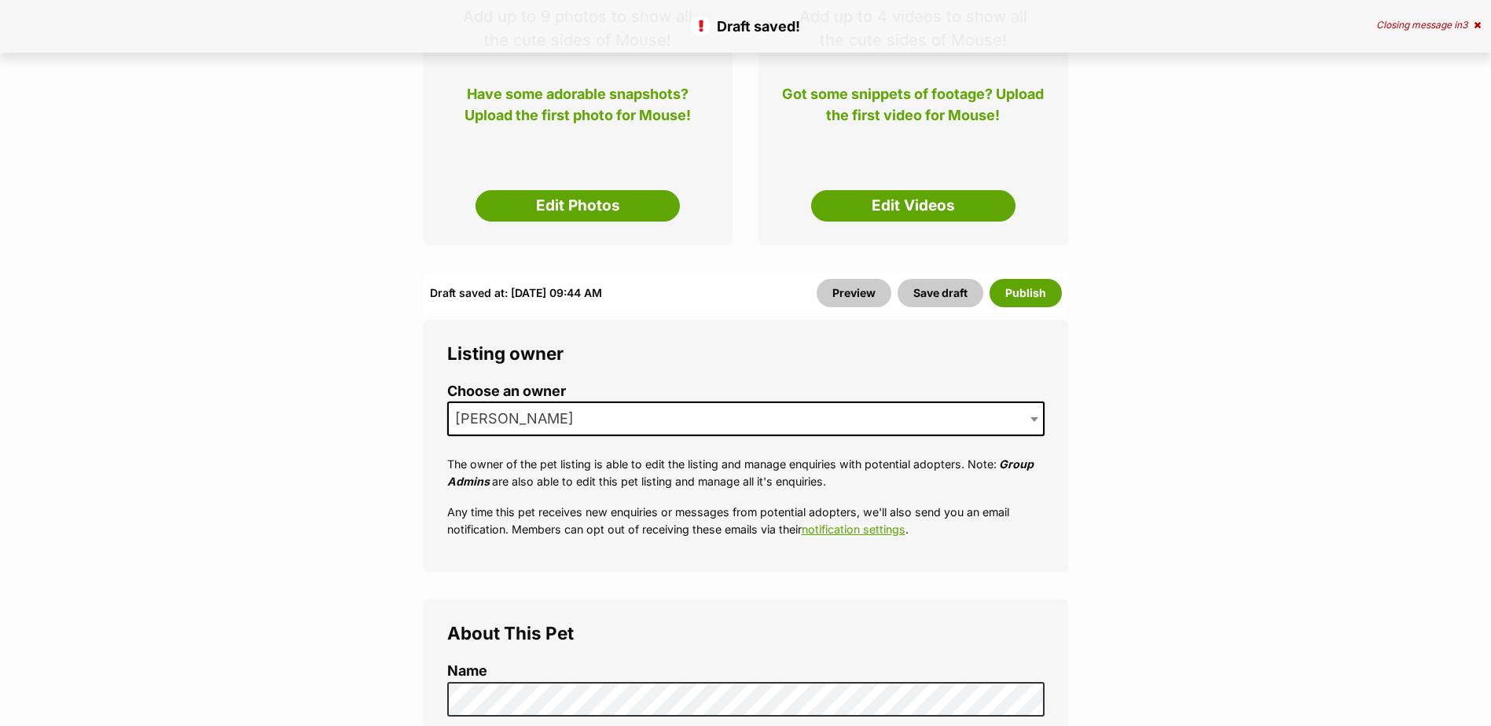
scroll to position [314, 0]
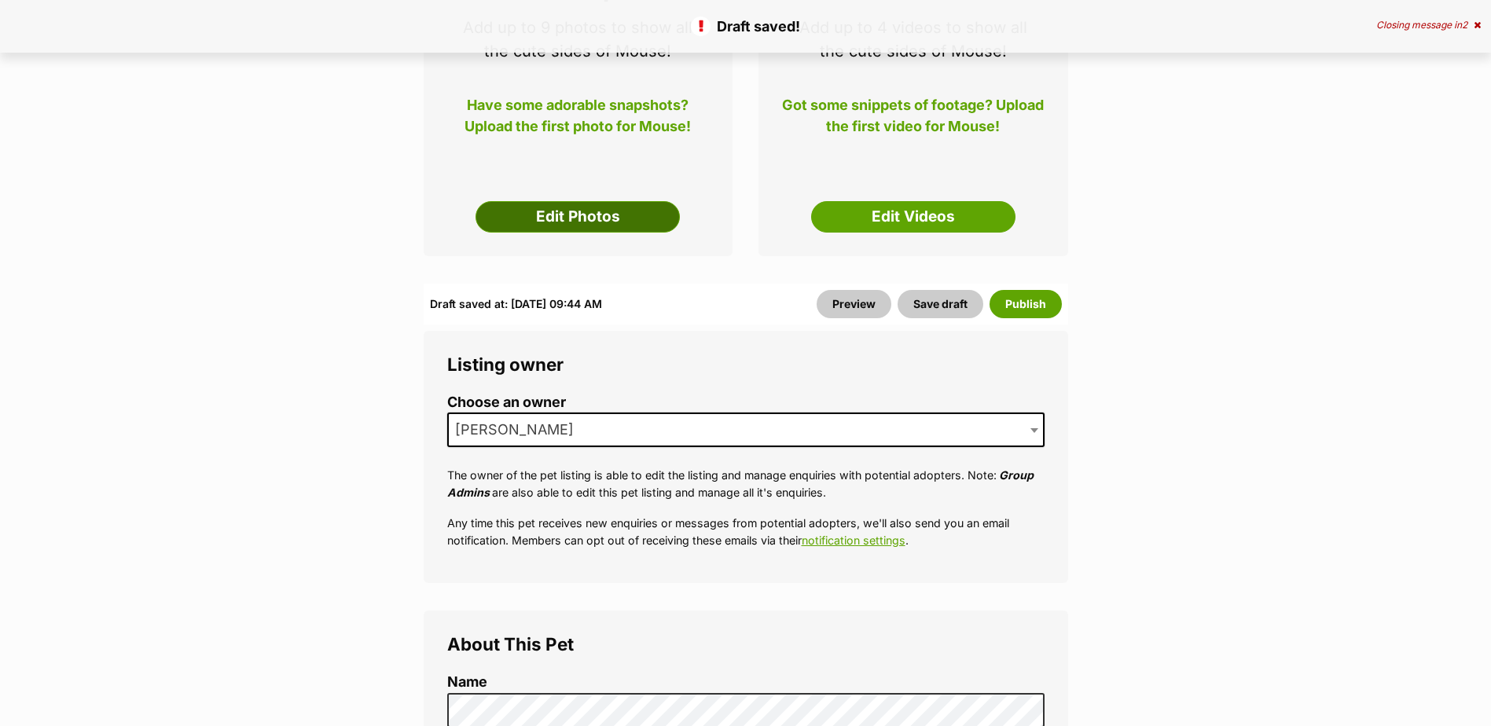
click at [574, 219] on link "Edit Photos" at bounding box center [577, 216] width 204 height 31
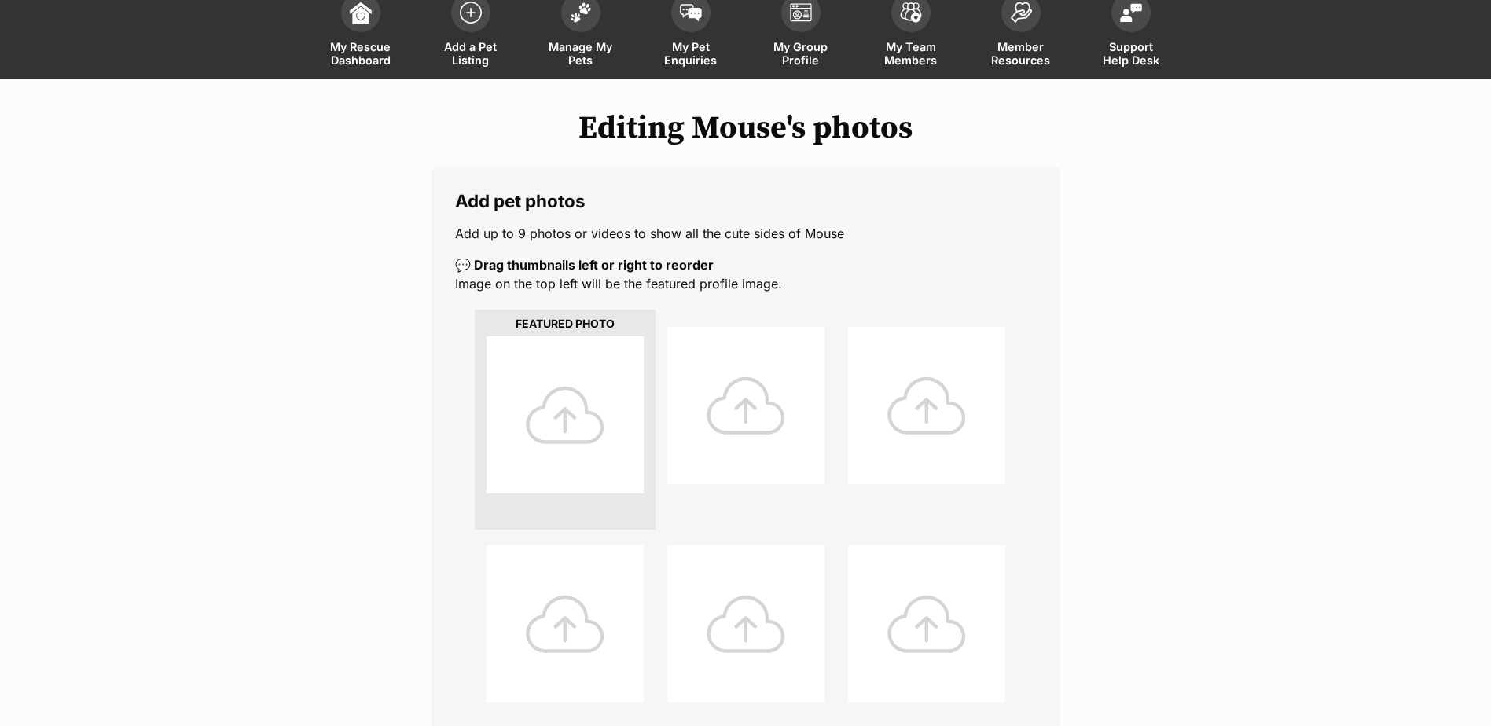
scroll to position [314, 0]
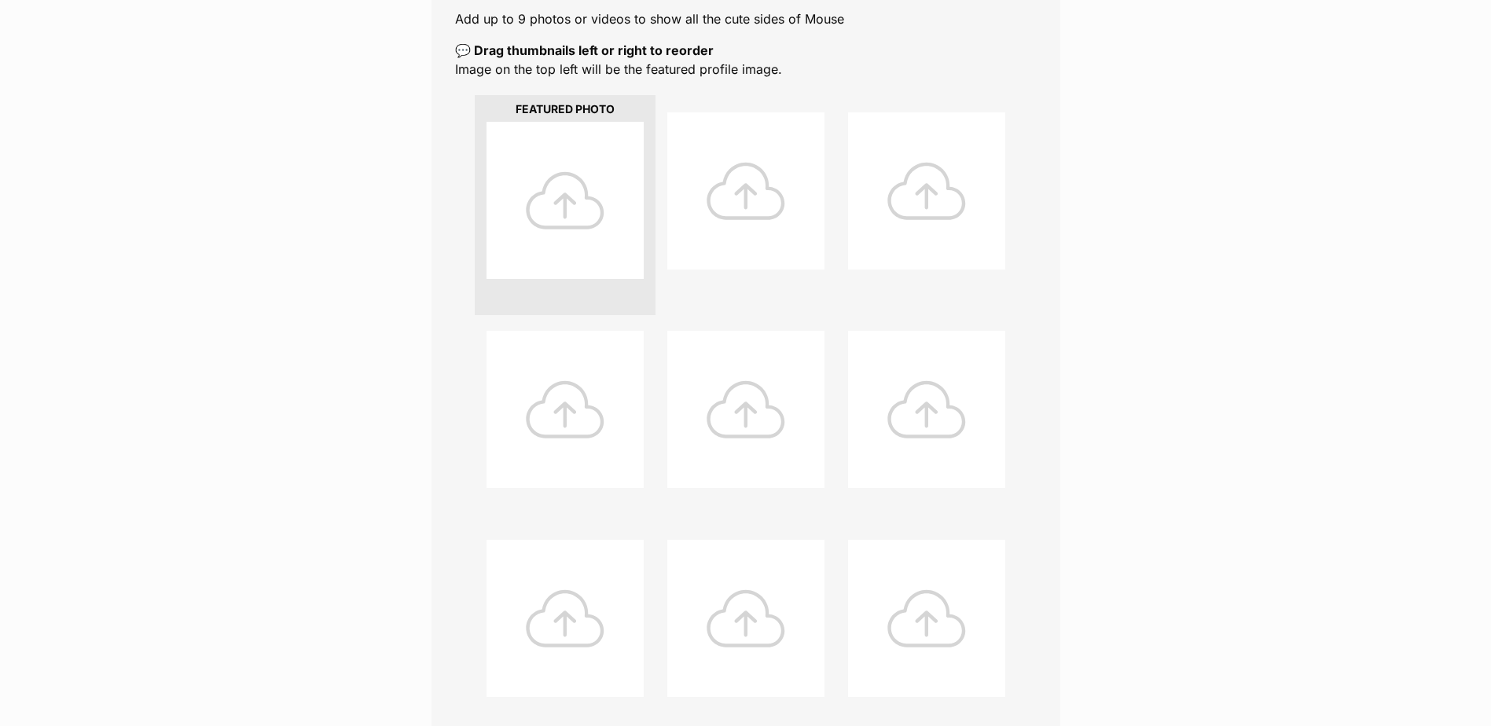
click at [556, 205] on div at bounding box center [564, 200] width 157 height 157
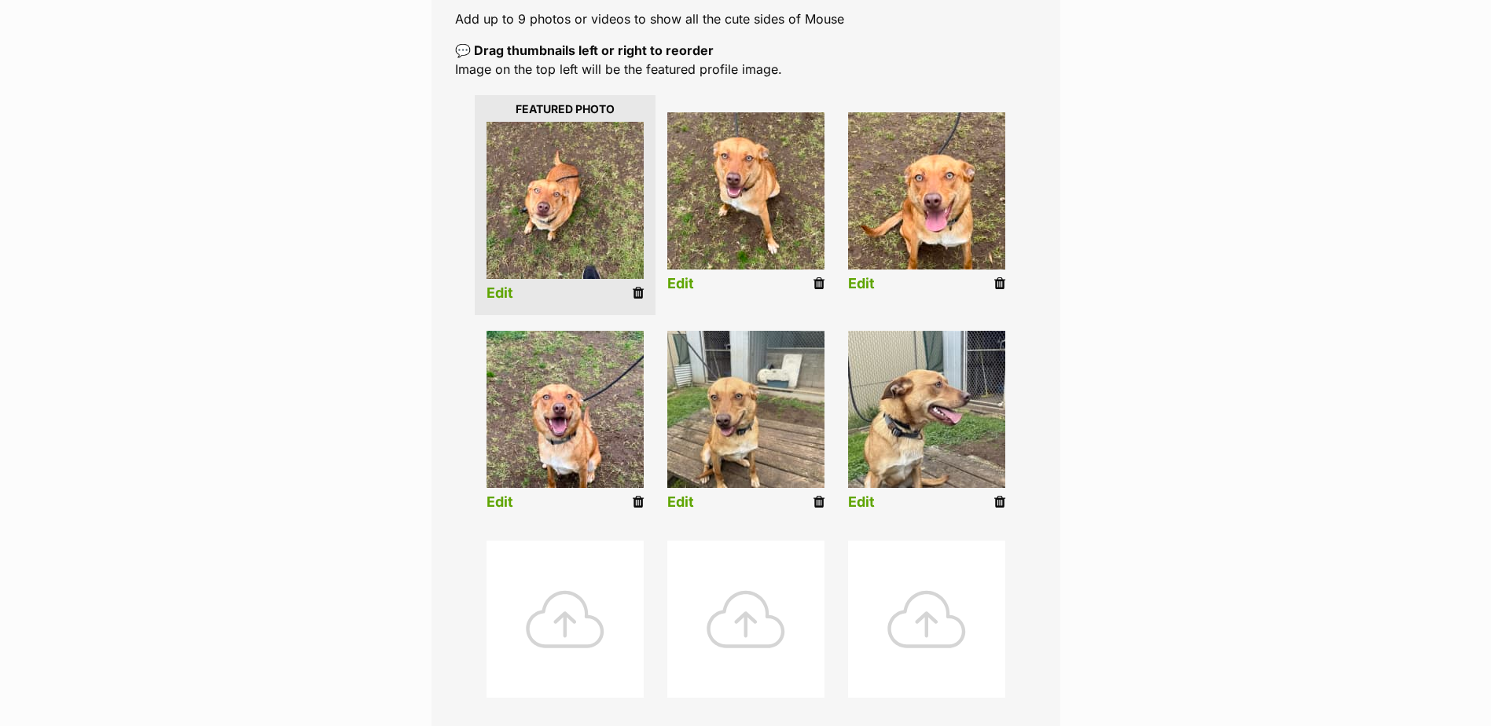
click at [502, 294] on link "Edit" at bounding box center [499, 293] width 27 height 17
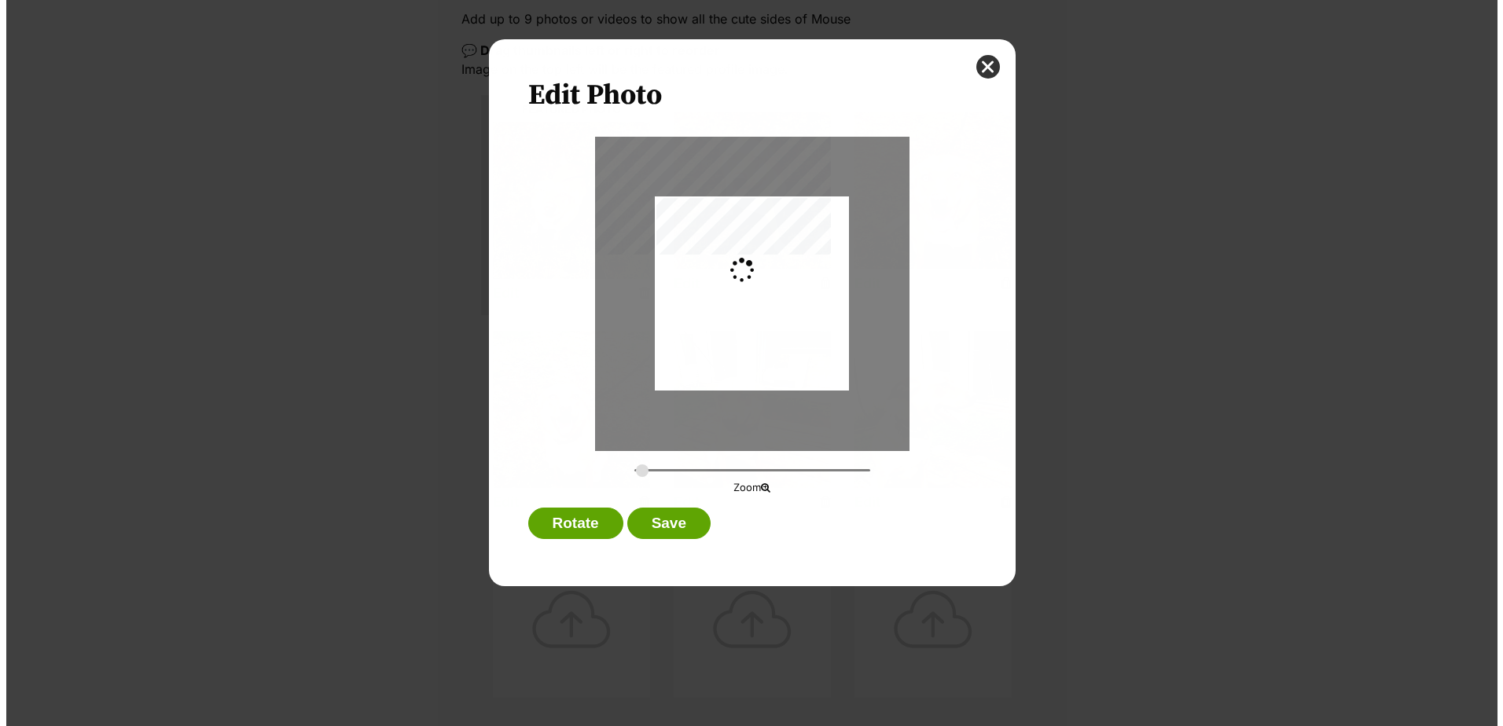
scroll to position [0, 0]
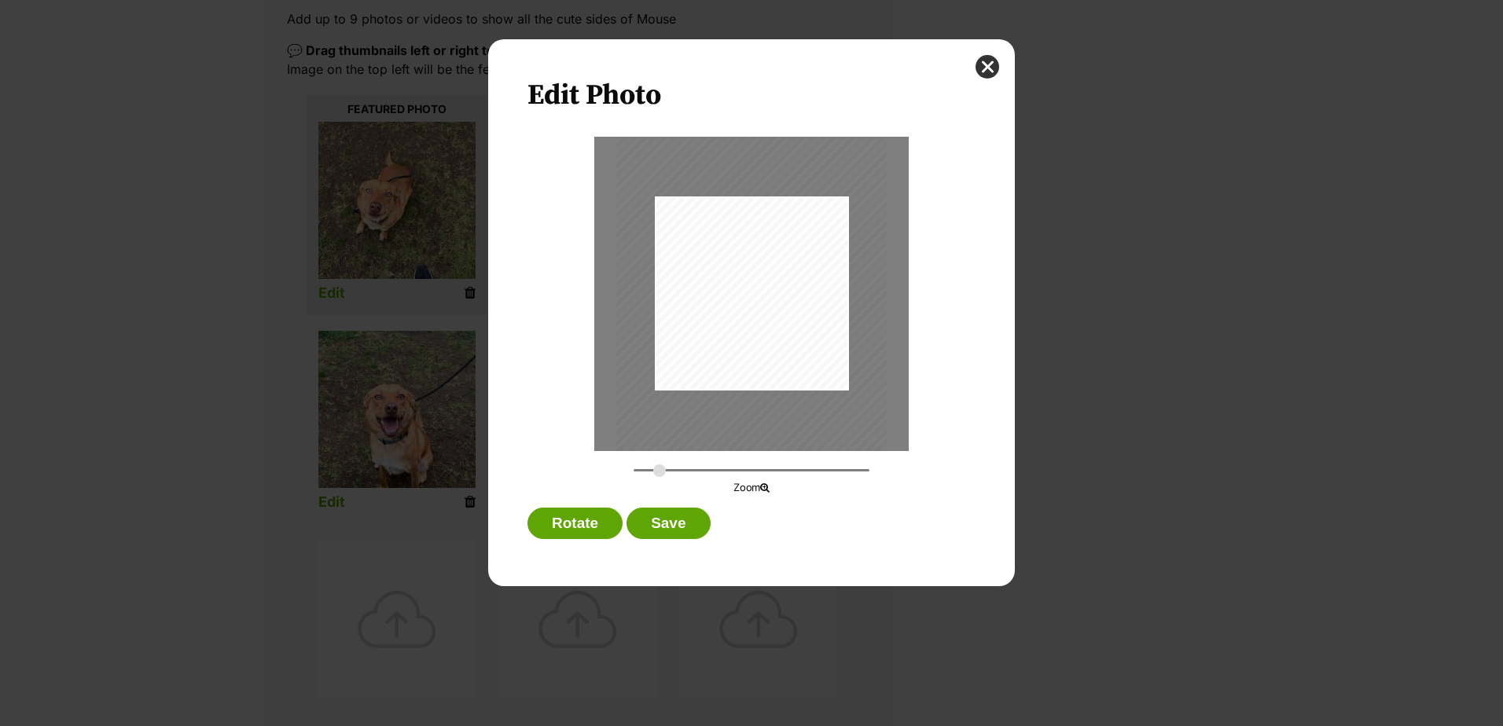
type input "0.3823"
click at [659, 468] on input "Dialog Window - Close (Press escape to close)" at bounding box center [751, 470] width 236 height 15
drag, startPoint x: 713, startPoint y: 342, endPoint x: 736, endPoint y: 329, distance: 26.7
click at [736, 329] on div "Dialog Window - Close (Press escape to close)" at bounding box center [775, 281] width 270 height 360
click at [661, 526] on button "Save" at bounding box center [667, 523] width 83 height 31
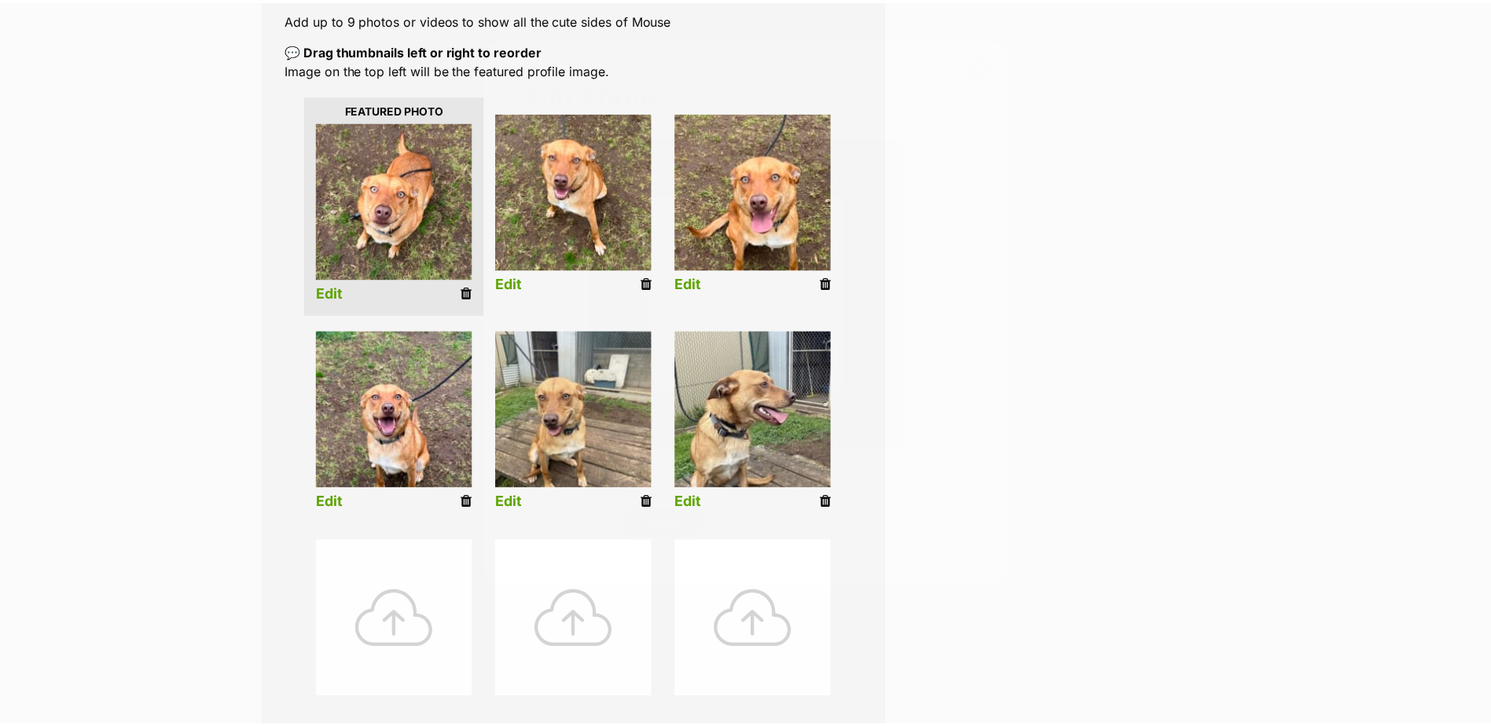
scroll to position [314, 0]
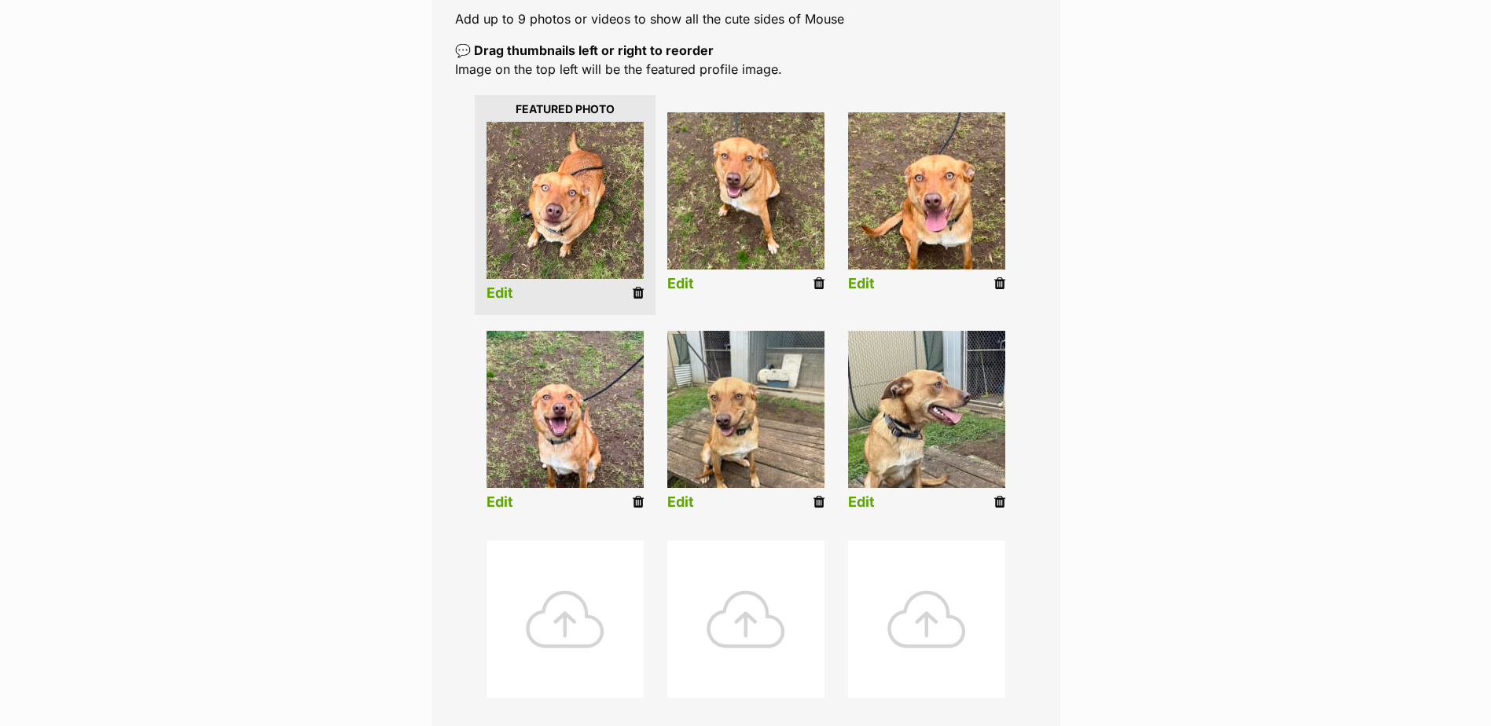
click at [688, 285] on link "Edit" at bounding box center [680, 284] width 27 height 17
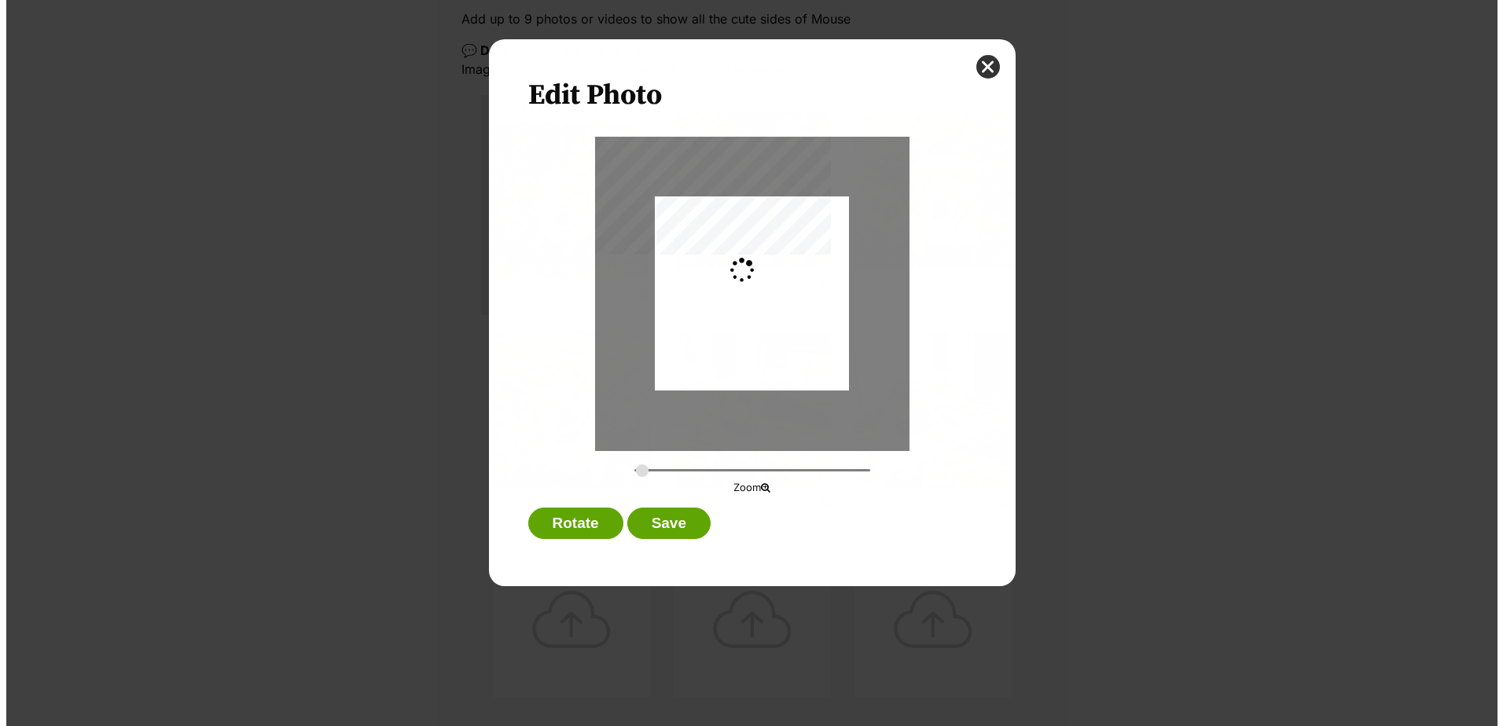
scroll to position [0, 0]
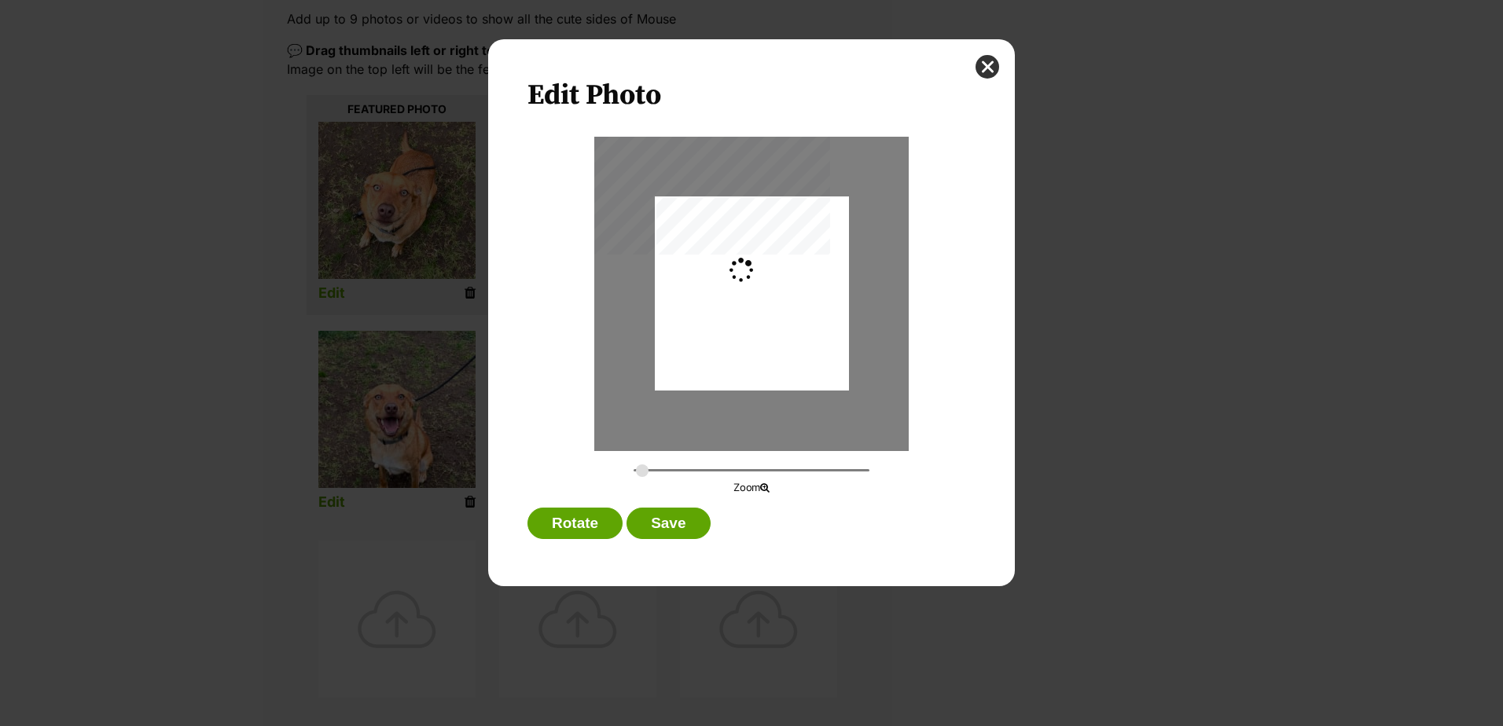
type input "0.2842"
click at [682, 529] on button "Save" at bounding box center [667, 523] width 83 height 31
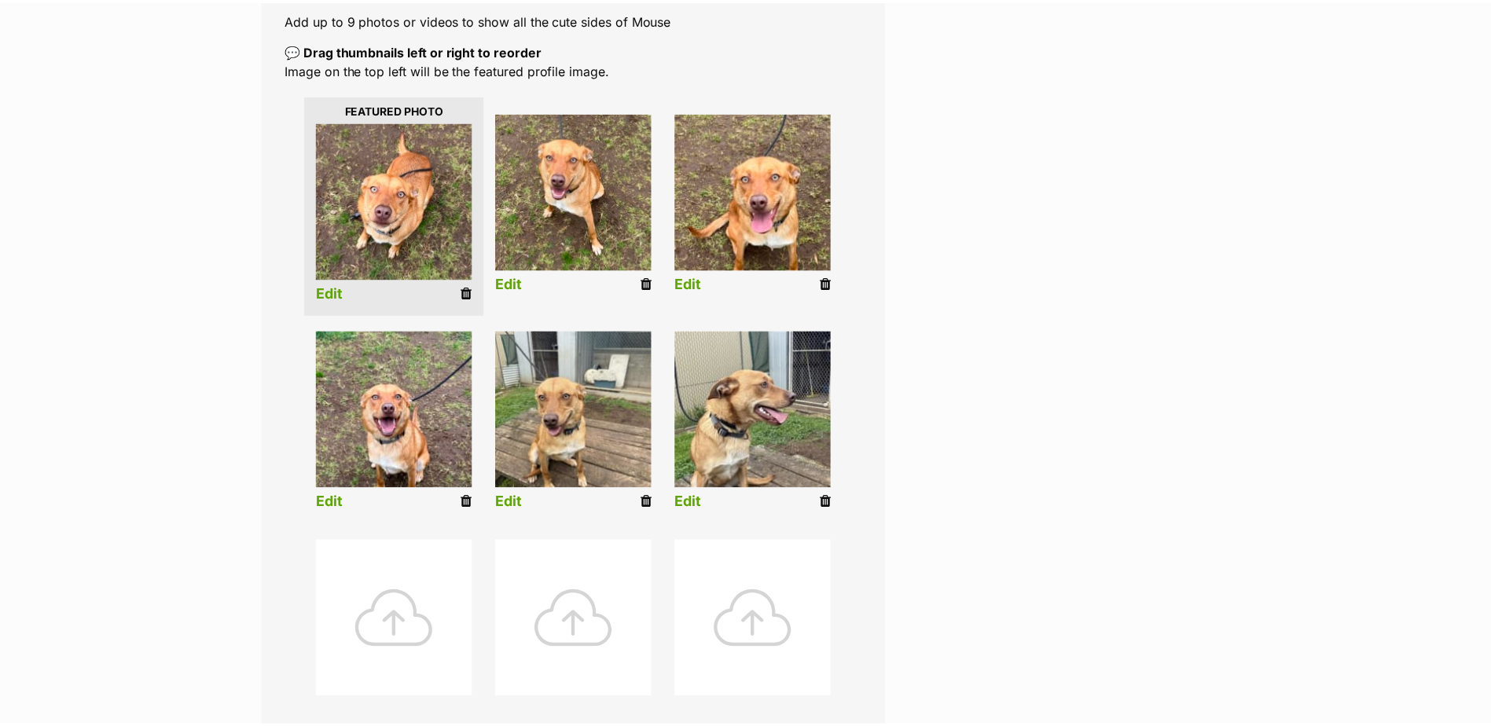
scroll to position [314, 0]
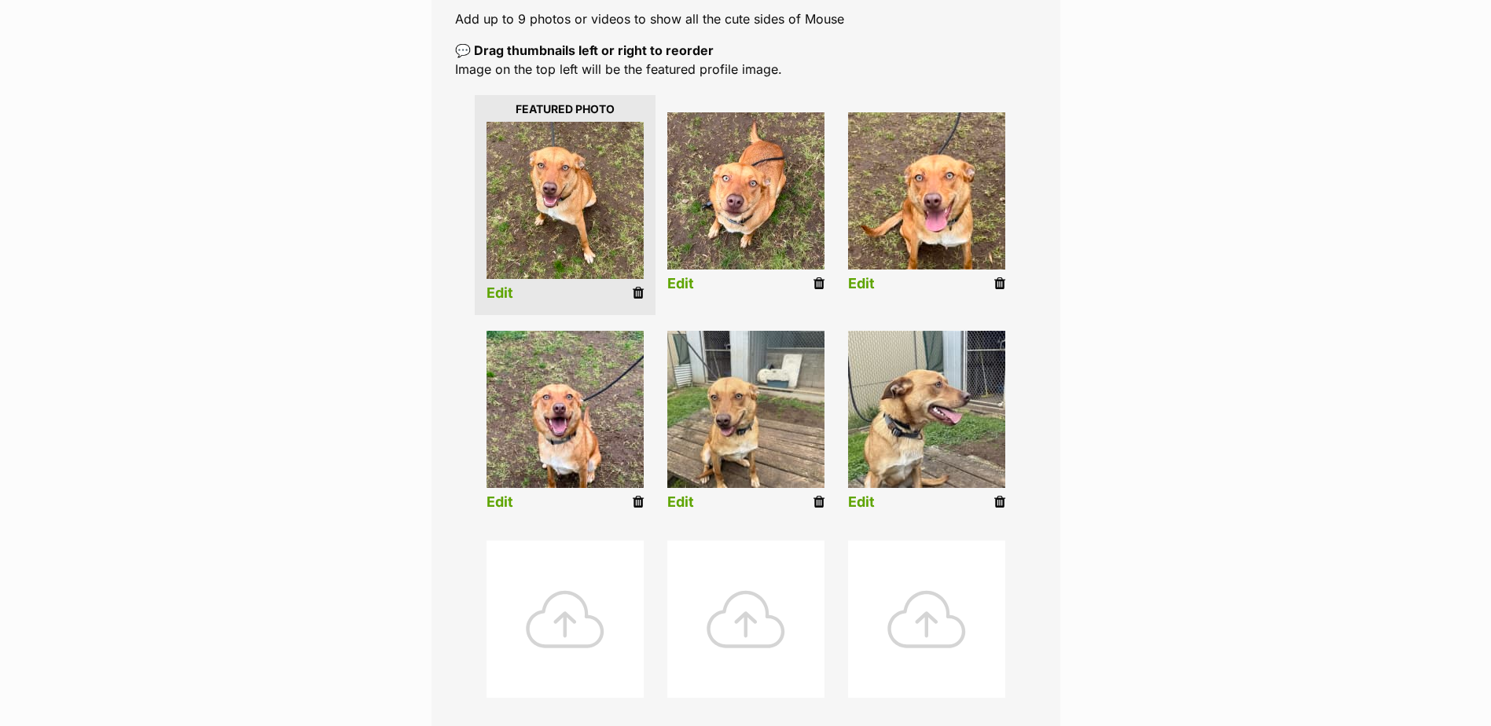
click at [866, 285] on link "Edit" at bounding box center [861, 284] width 27 height 17
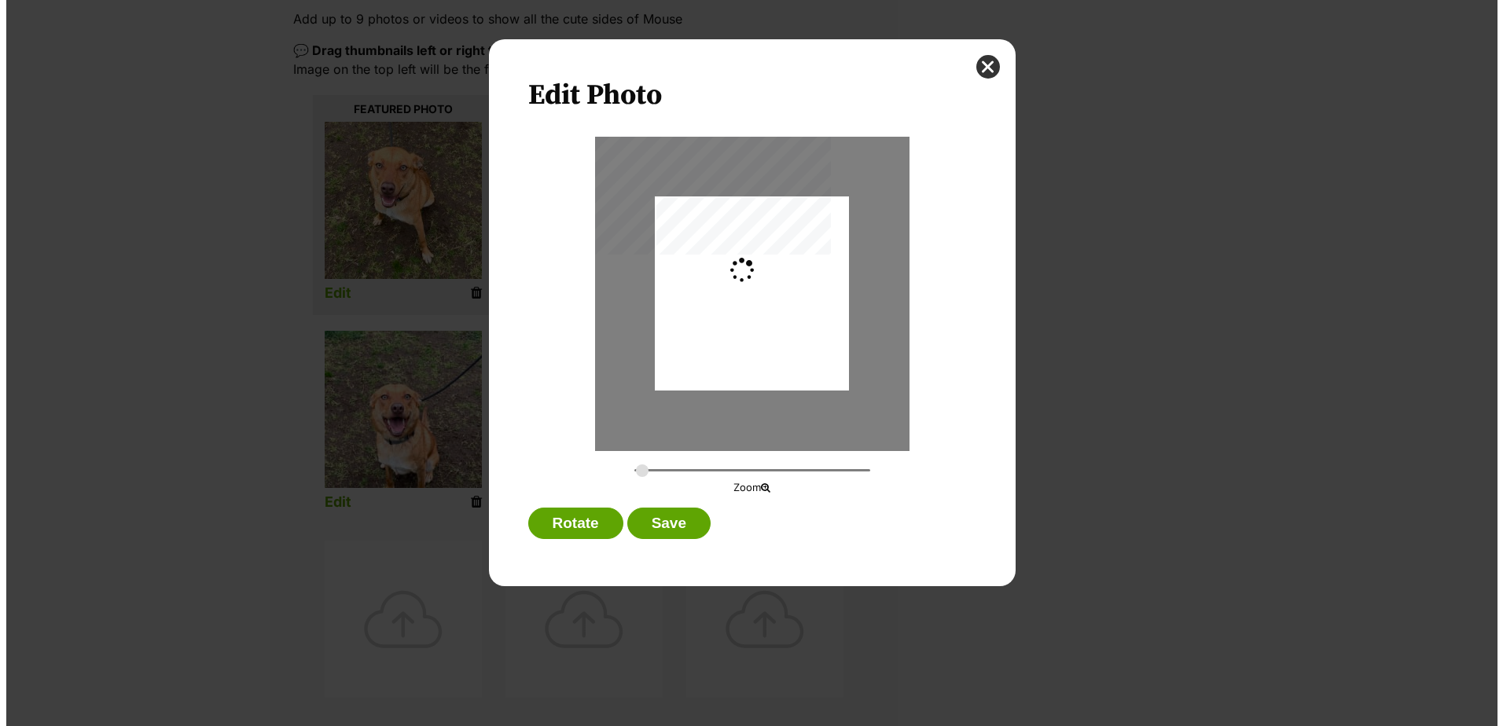
scroll to position [0, 0]
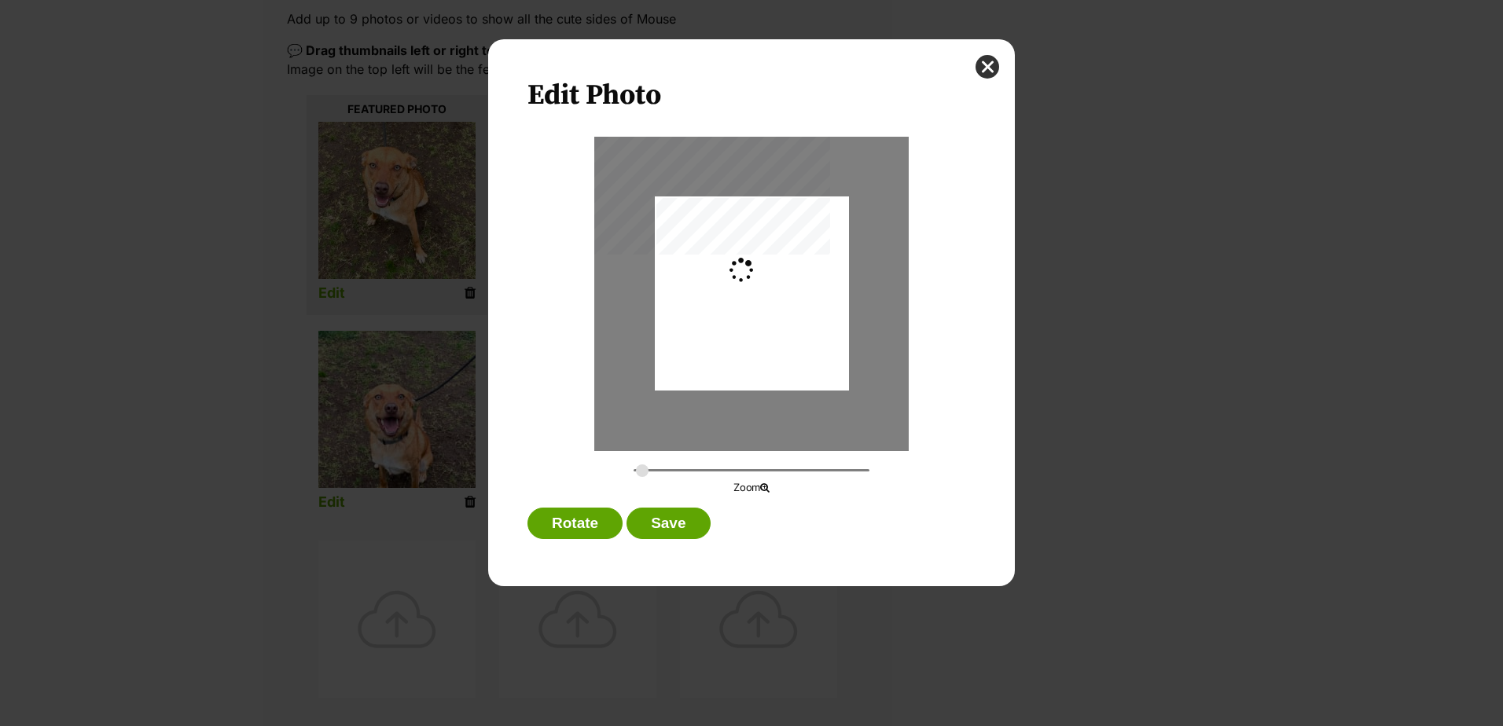
type input "0.2744"
click at [652, 526] on button "Save" at bounding box center [667, 523] width 83 height 31
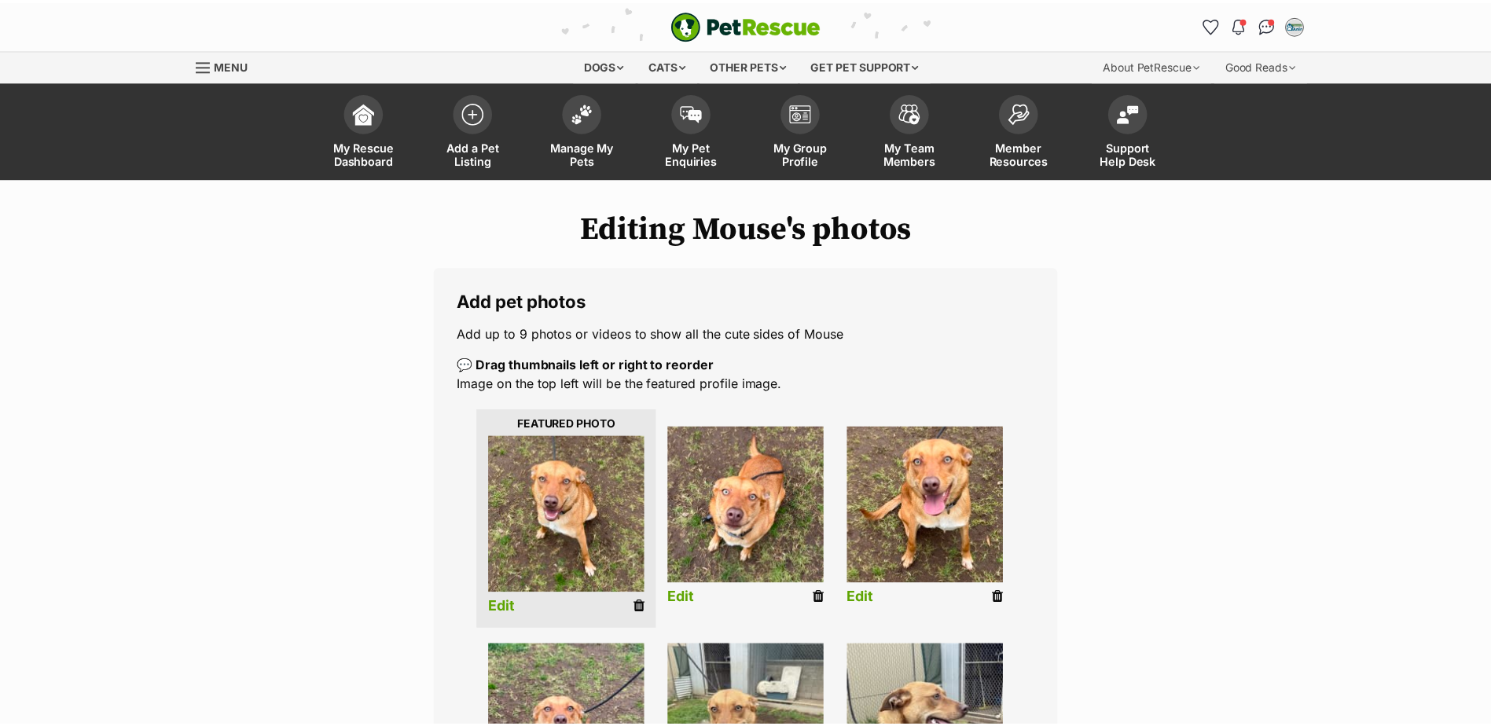
scroll to position [314, 0]
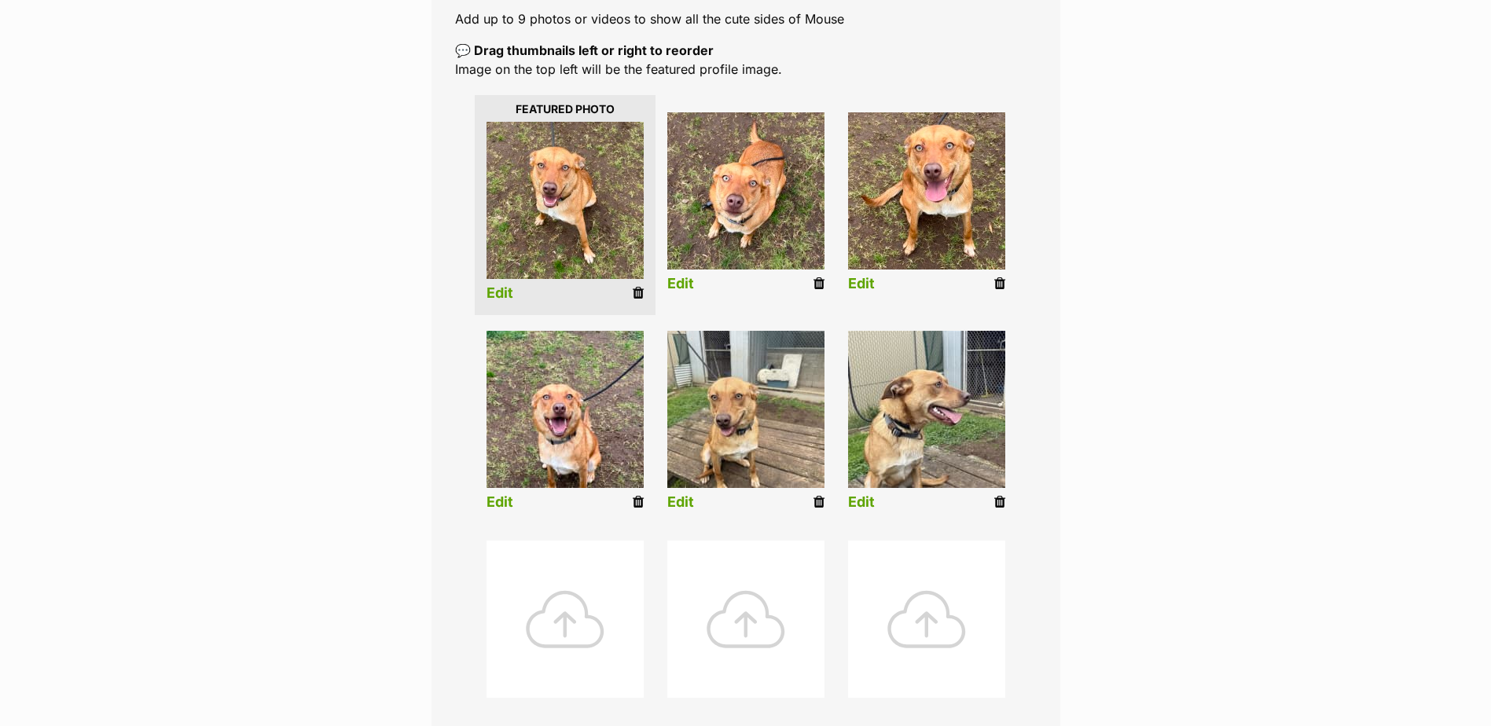
click at [501, 501] on link "Edit" at bounding box center [499, 502] width 27 height 17
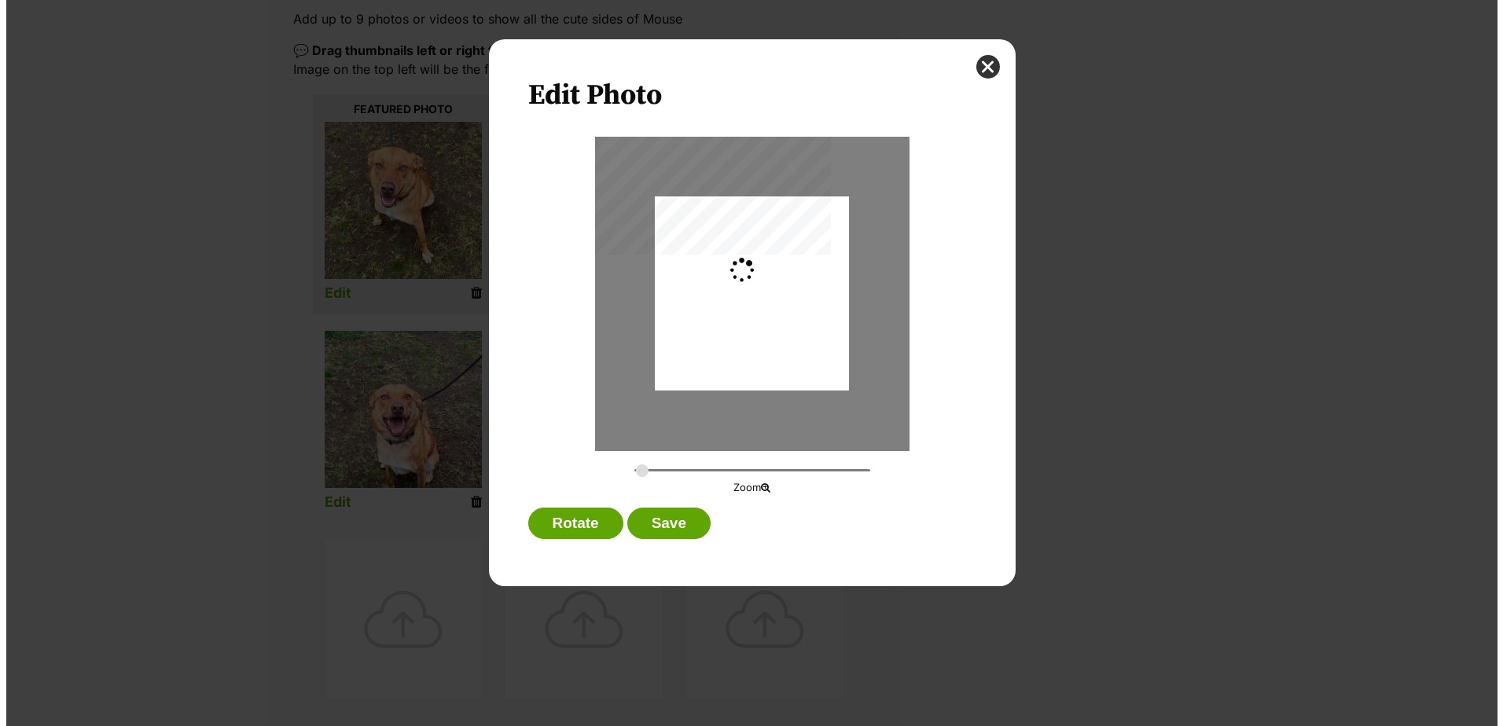
scroll to position [0, 0]
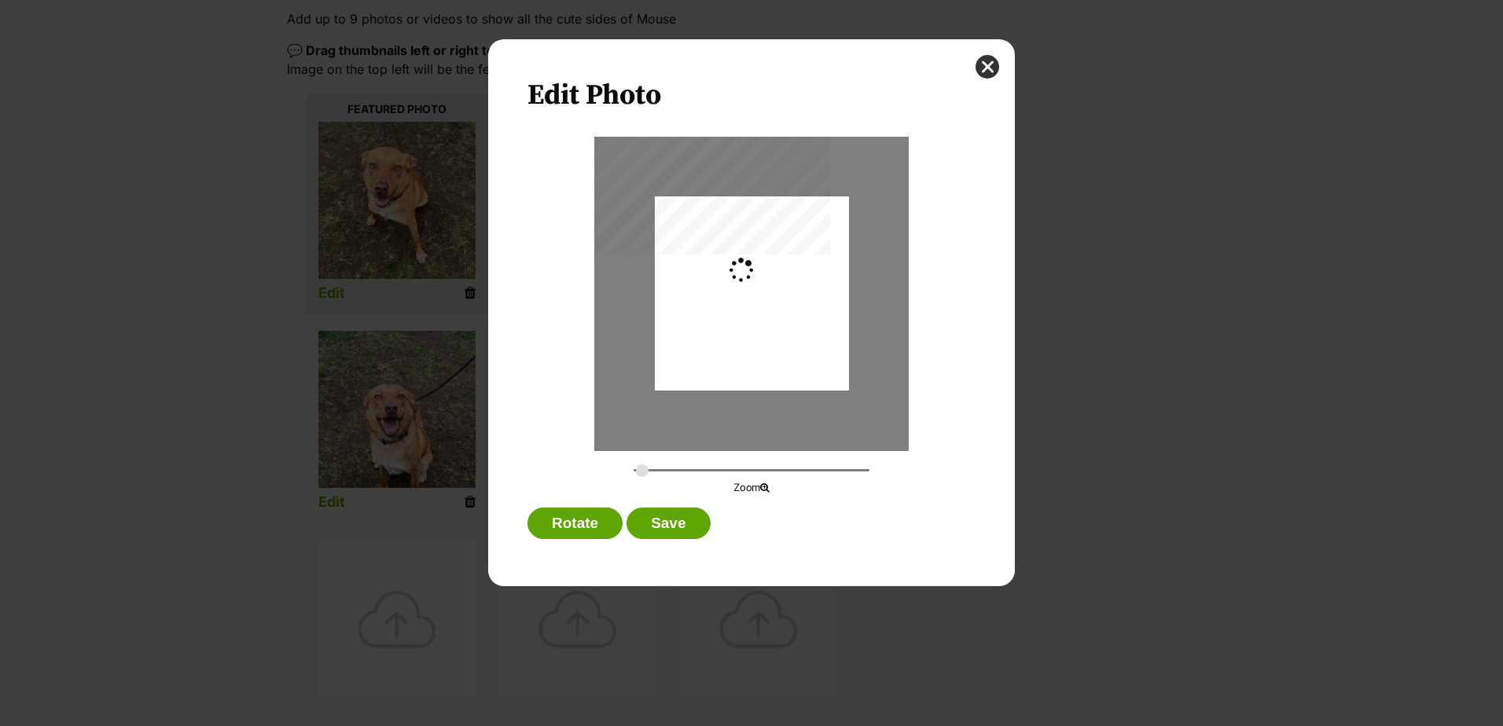
type input "0.2744"
drag, startPoint x: 755, startPoint y: 348, endPoint x: 758, endPoint y: 322, distance: 26.0
click at [758, 322] on div "Dialog Window - Close (Press escape to close)" at bounding box center [752, 268] width 194 height 274
click at [678, 521] on button "Save" at bounding box center [667, 523] width 83 height 31
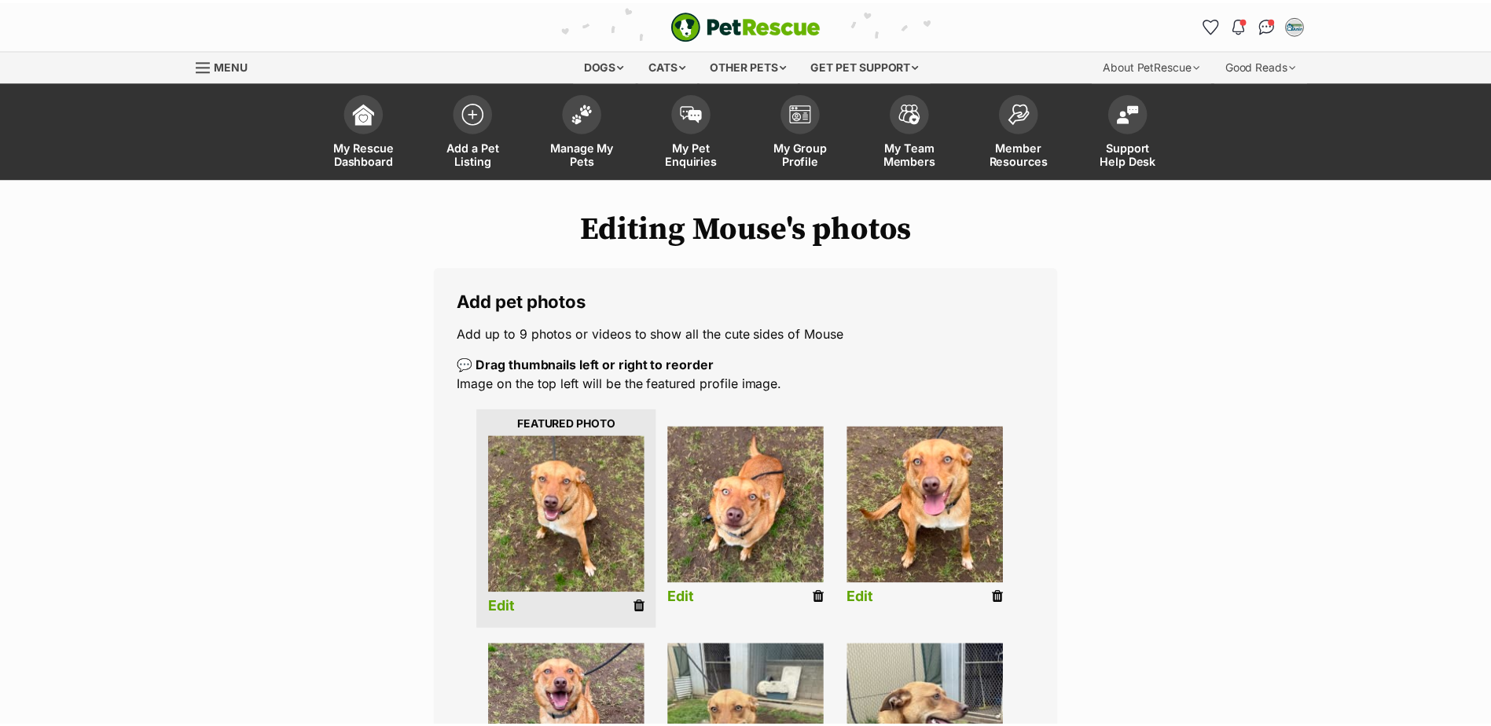
scroll to position [314, 0]
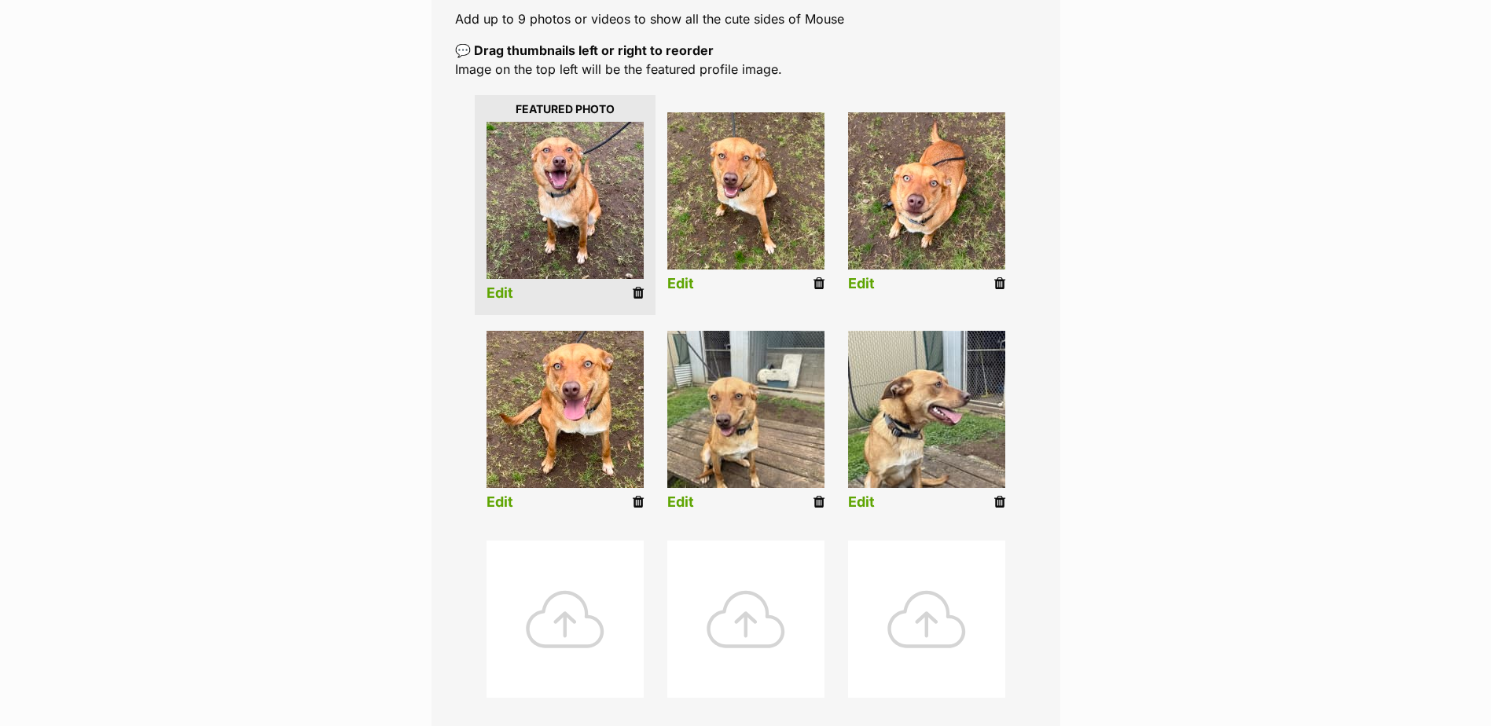
click at [816, 500] on icon at bounding box center [818, 502] width 11 height 14
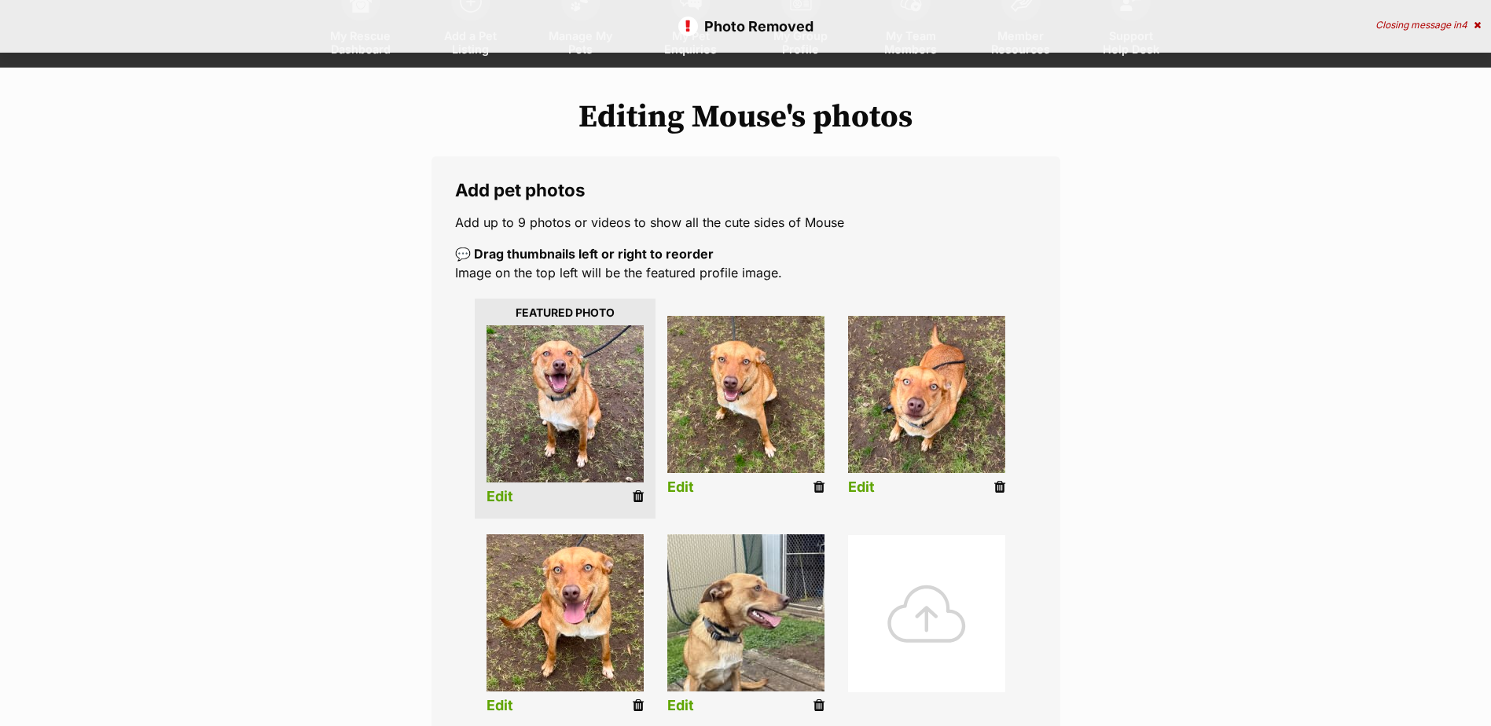
scroll to position [314, 0]
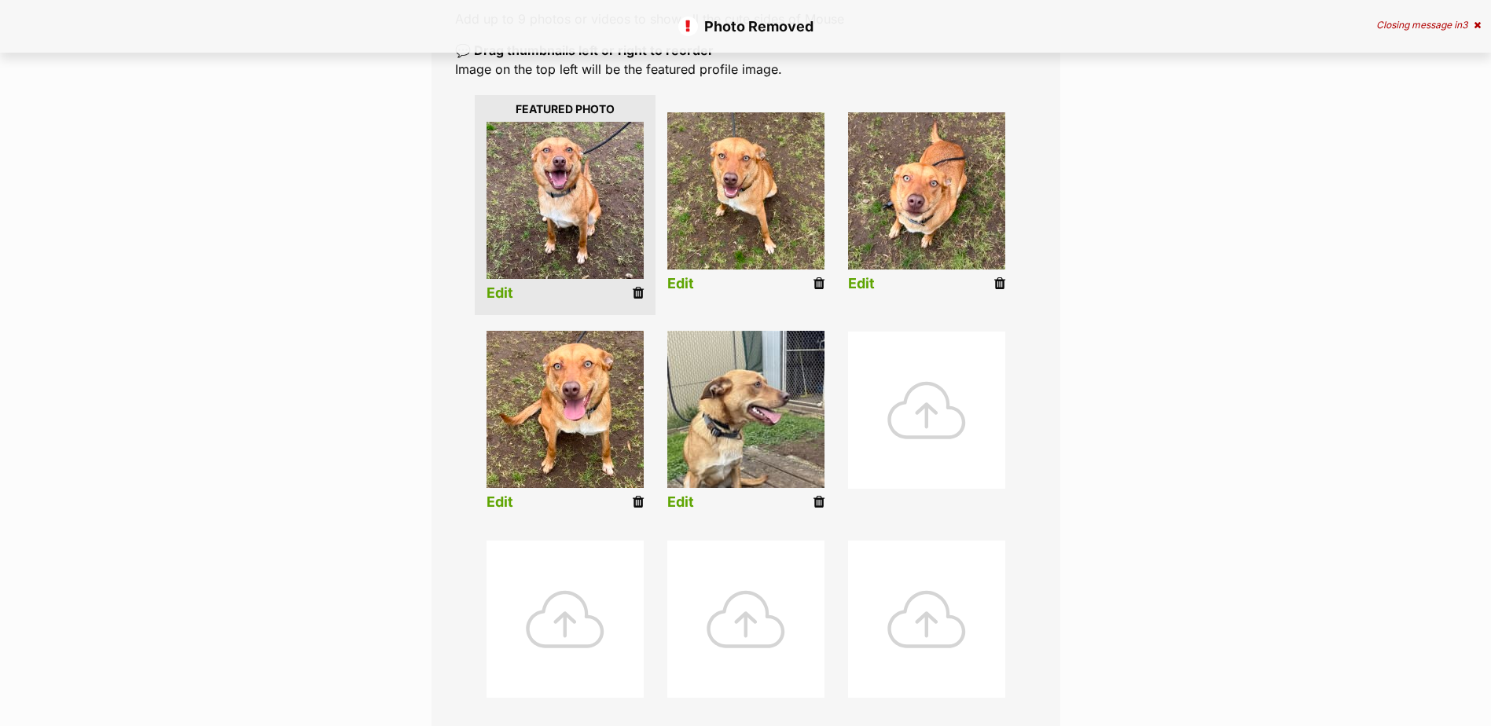
click at [820, 503] on icon at bounding box center [818, 502] width 11 height 14
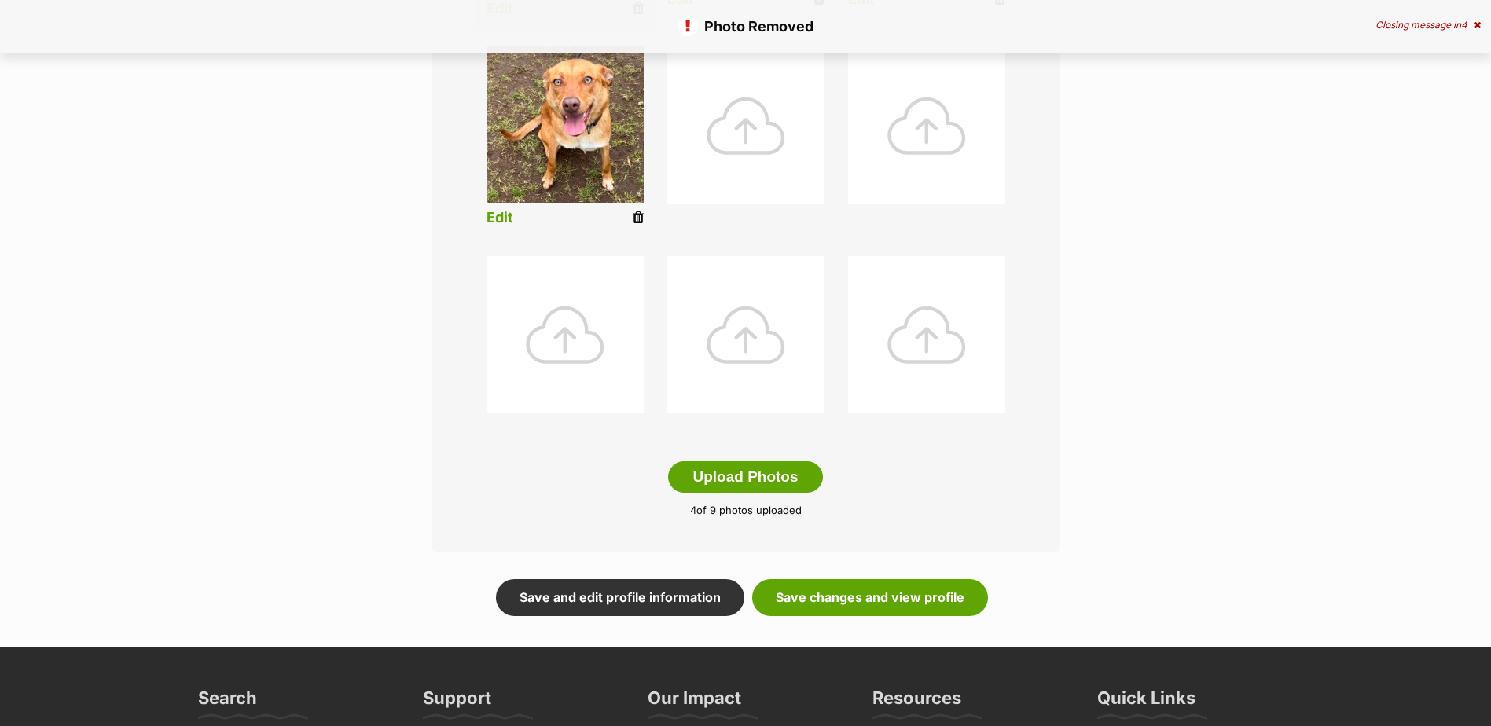
scroll to position [707, 0]
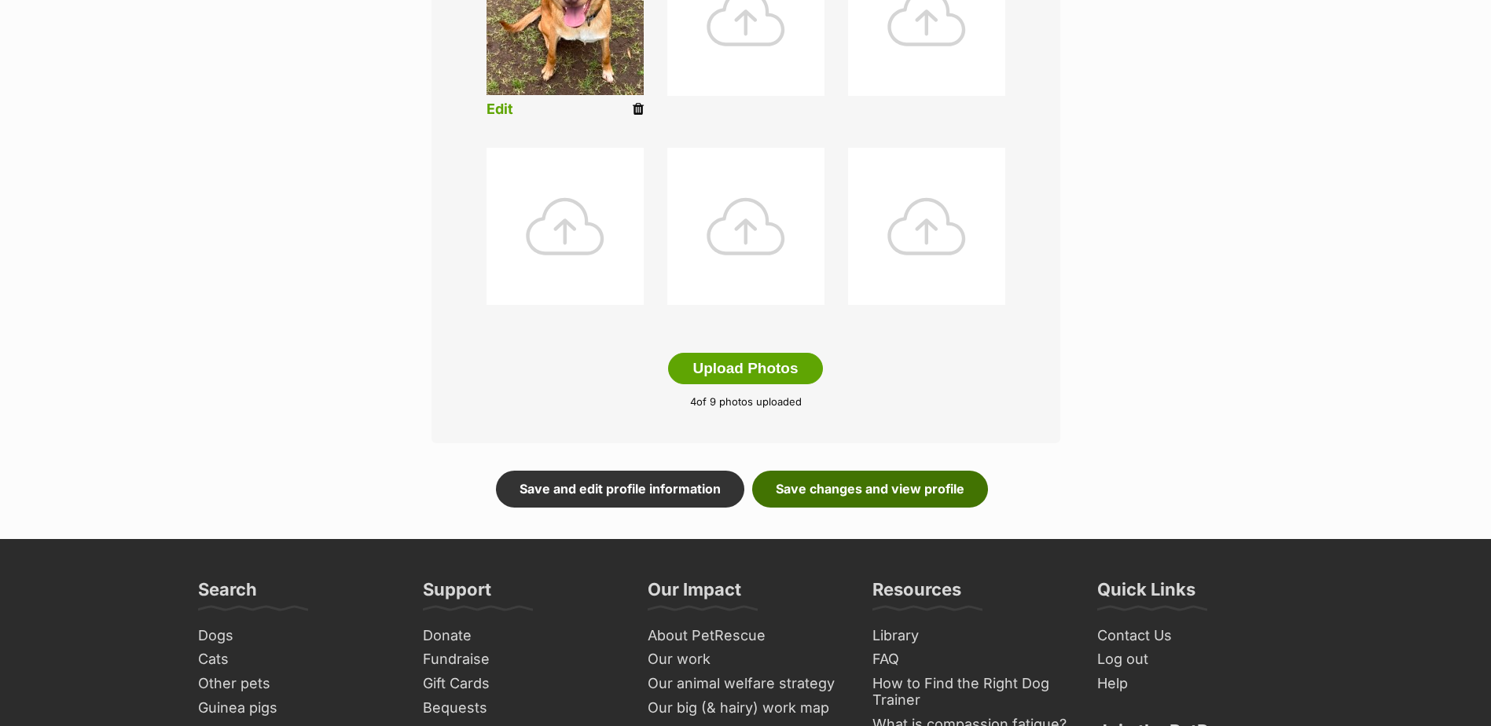
click at [888, 489] on link "Save changes and view profile" at bounding box center [870, 489] width 236 height 36
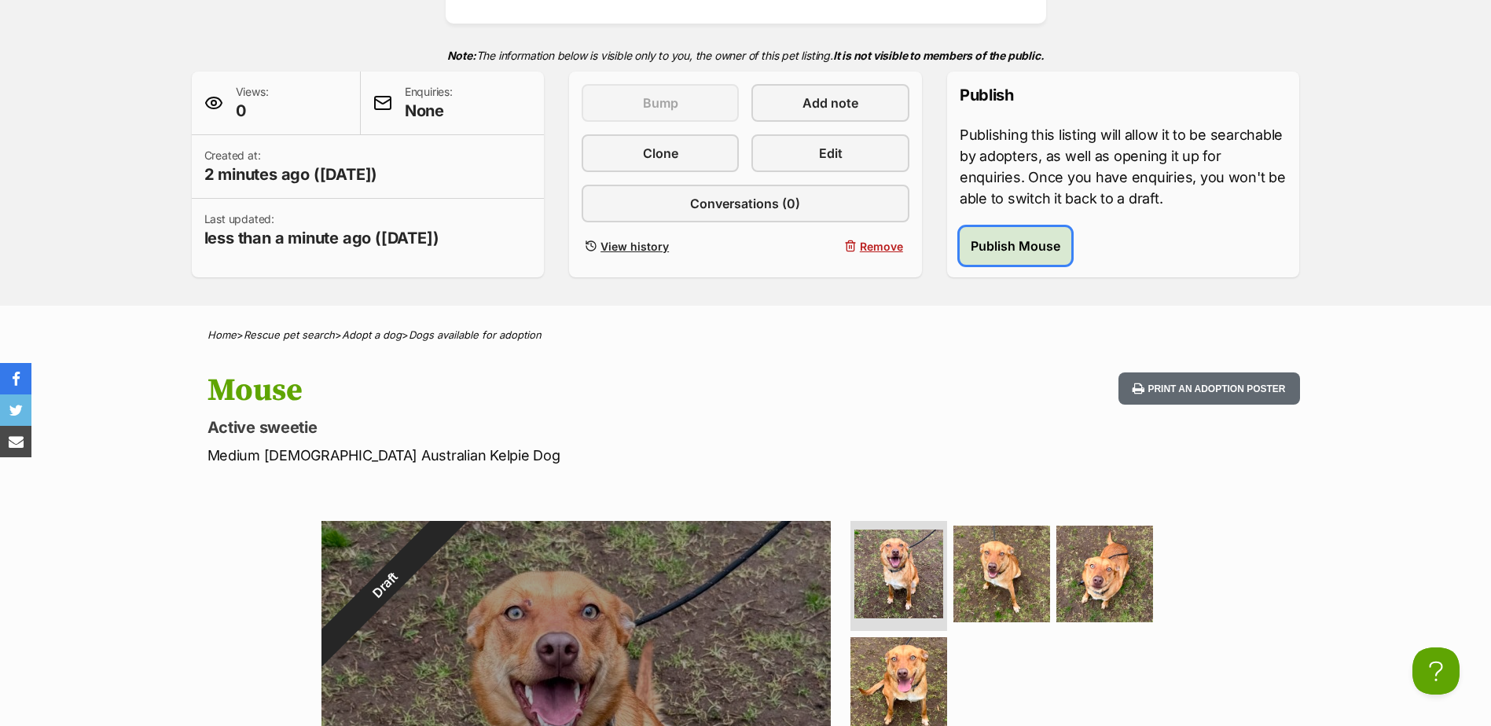
click at [1023, 251] on span "Publish Mouse" at bounding box center [1016, 246] width 90 height 19
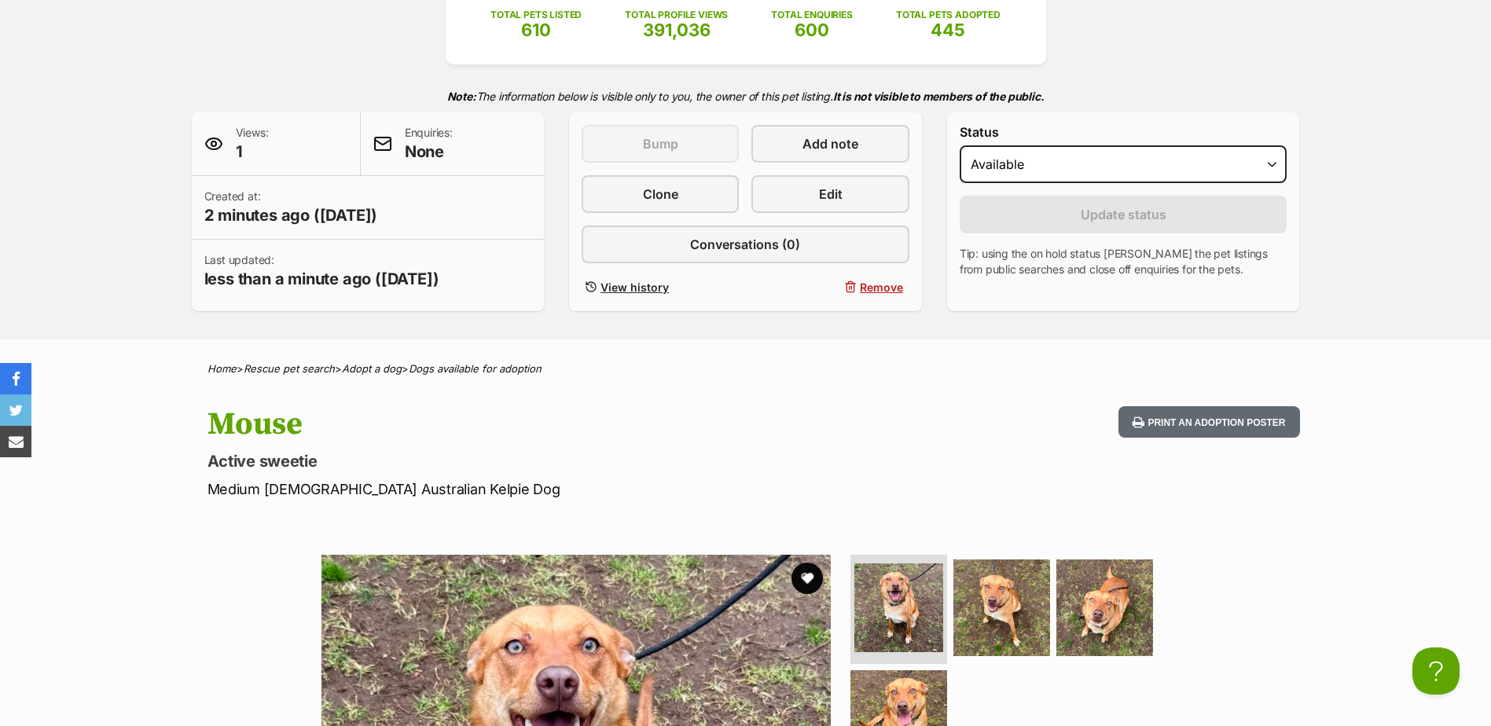
scroll to position [79, 0]
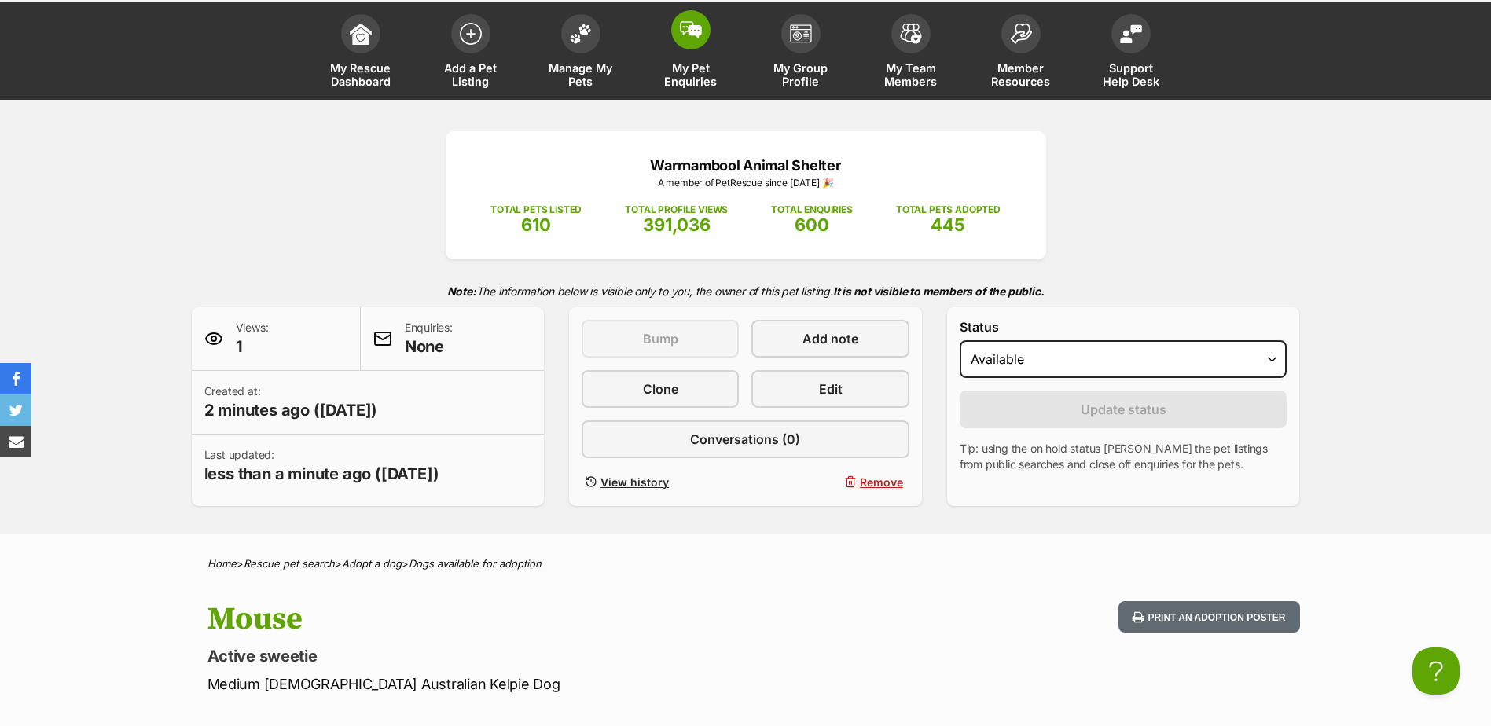
click at [677, 69] on span "My Pet Enquiries" at bounding box center [690, 74] width 71 height 27
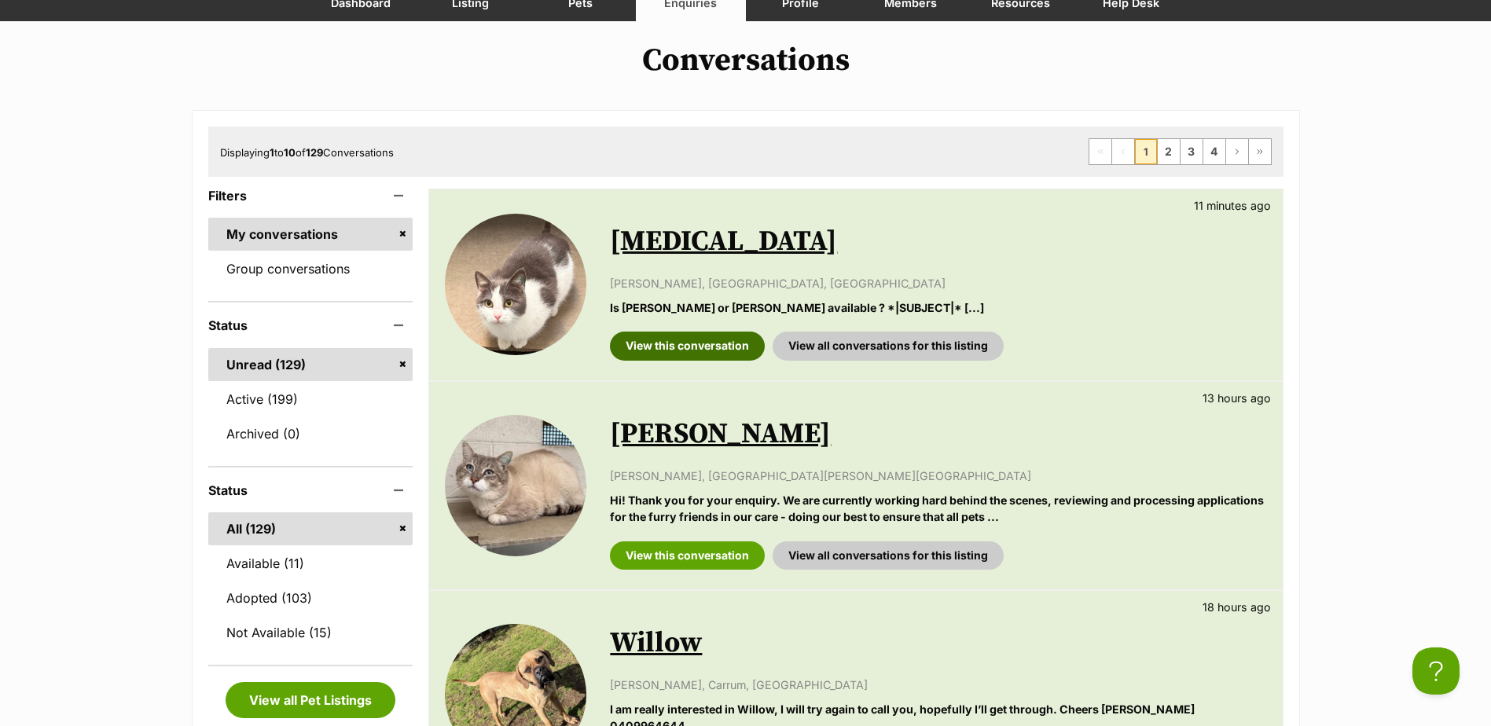
click at [688, 348] on link "View this conversation" at bounding box center [687, 346] width 155 height 28
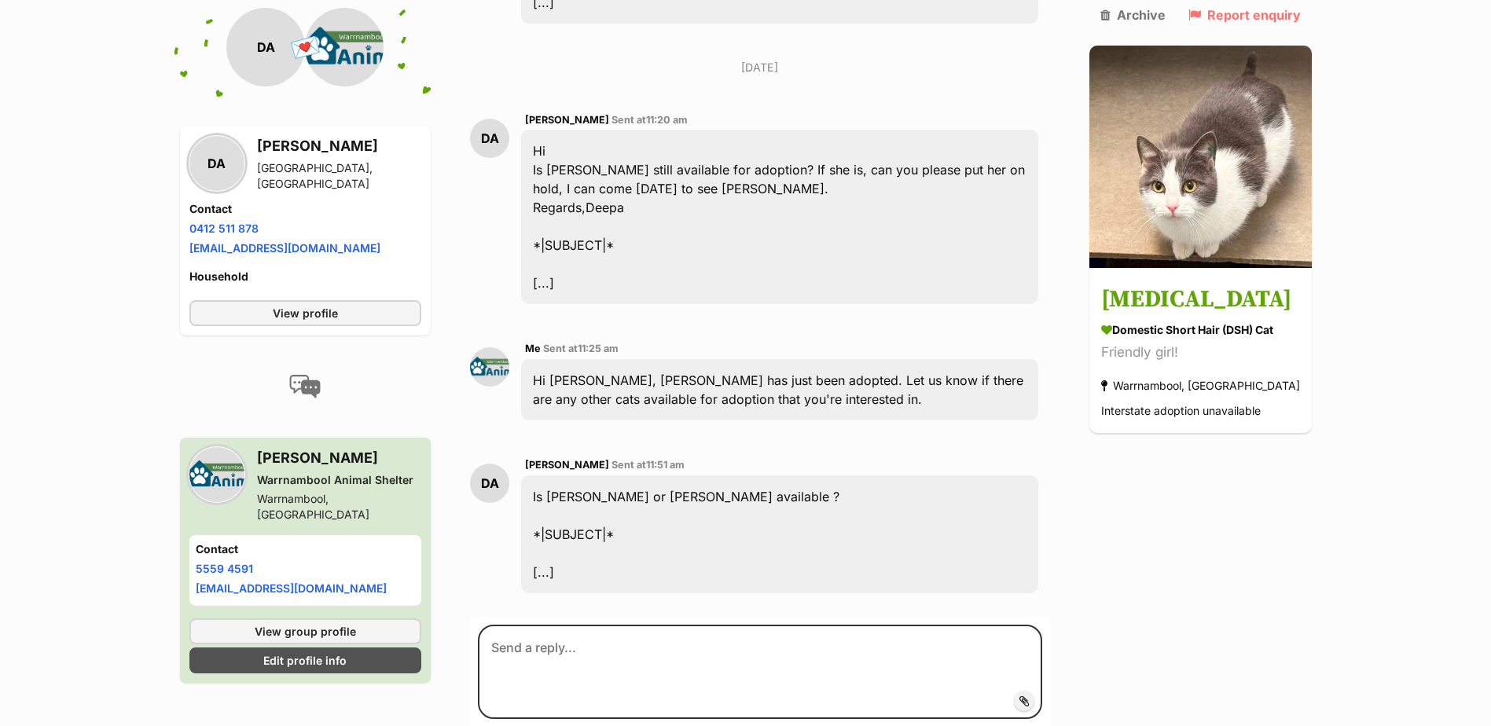
scroll to position [1481, 0]
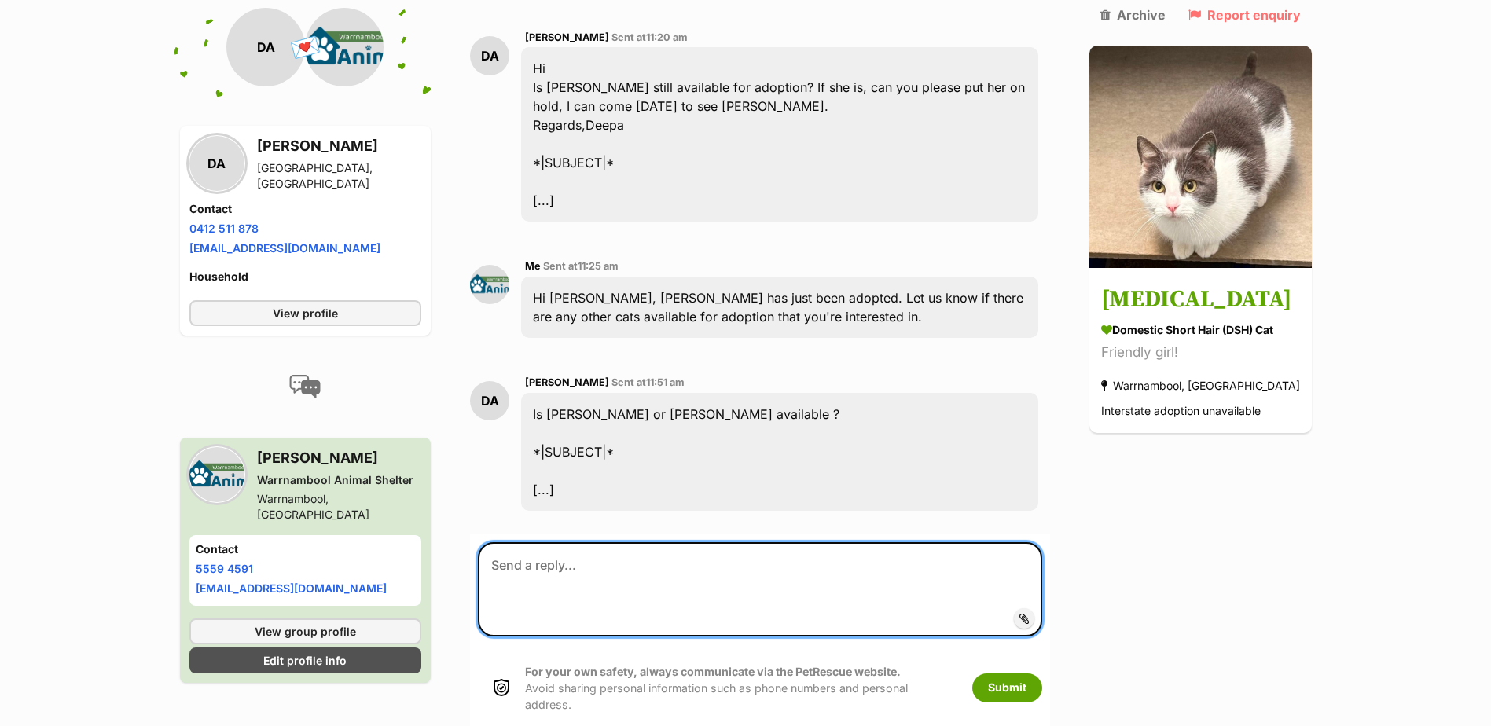
click at [664, 542] on textarea at bounding box center [760, 589] width 564 height 94
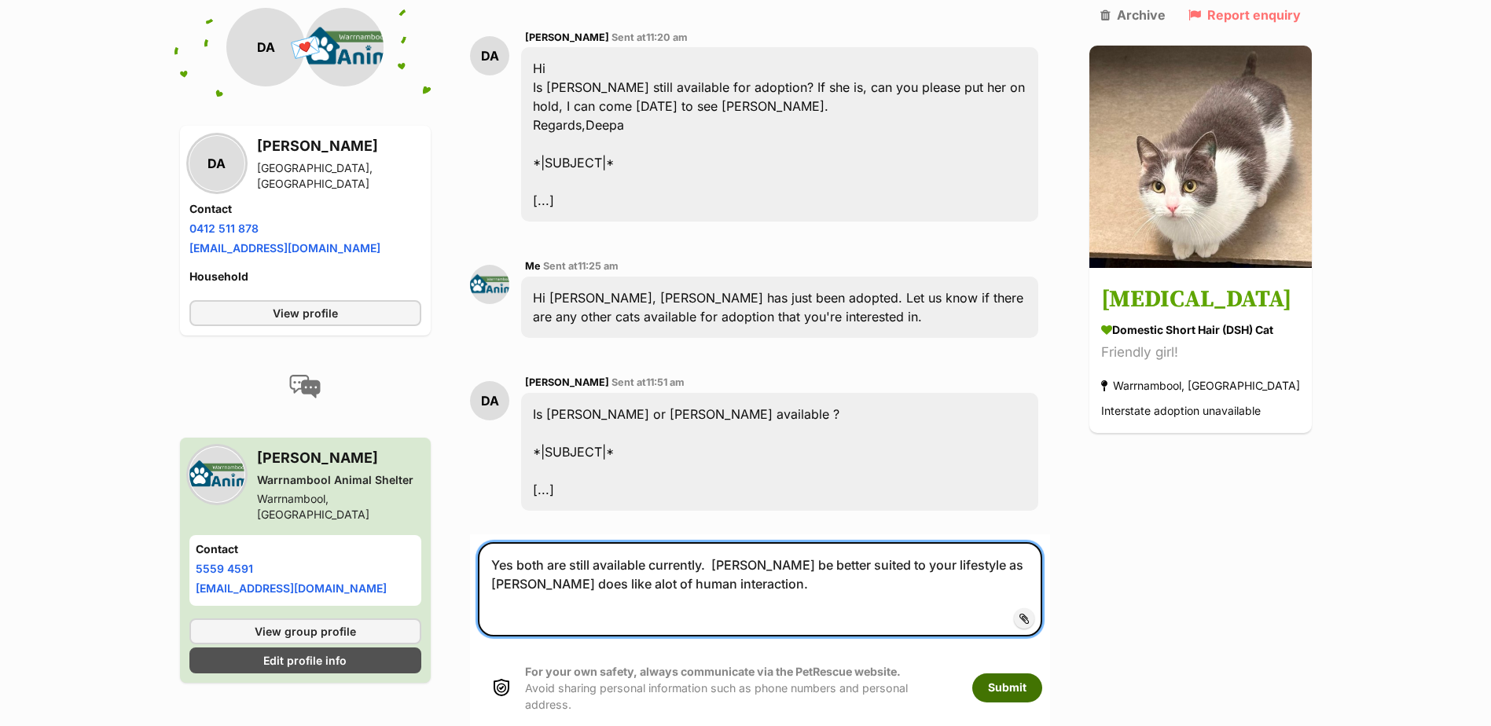
type textarea "Yes both are still available currently. [PERSON_NAME] be better suited to your …"
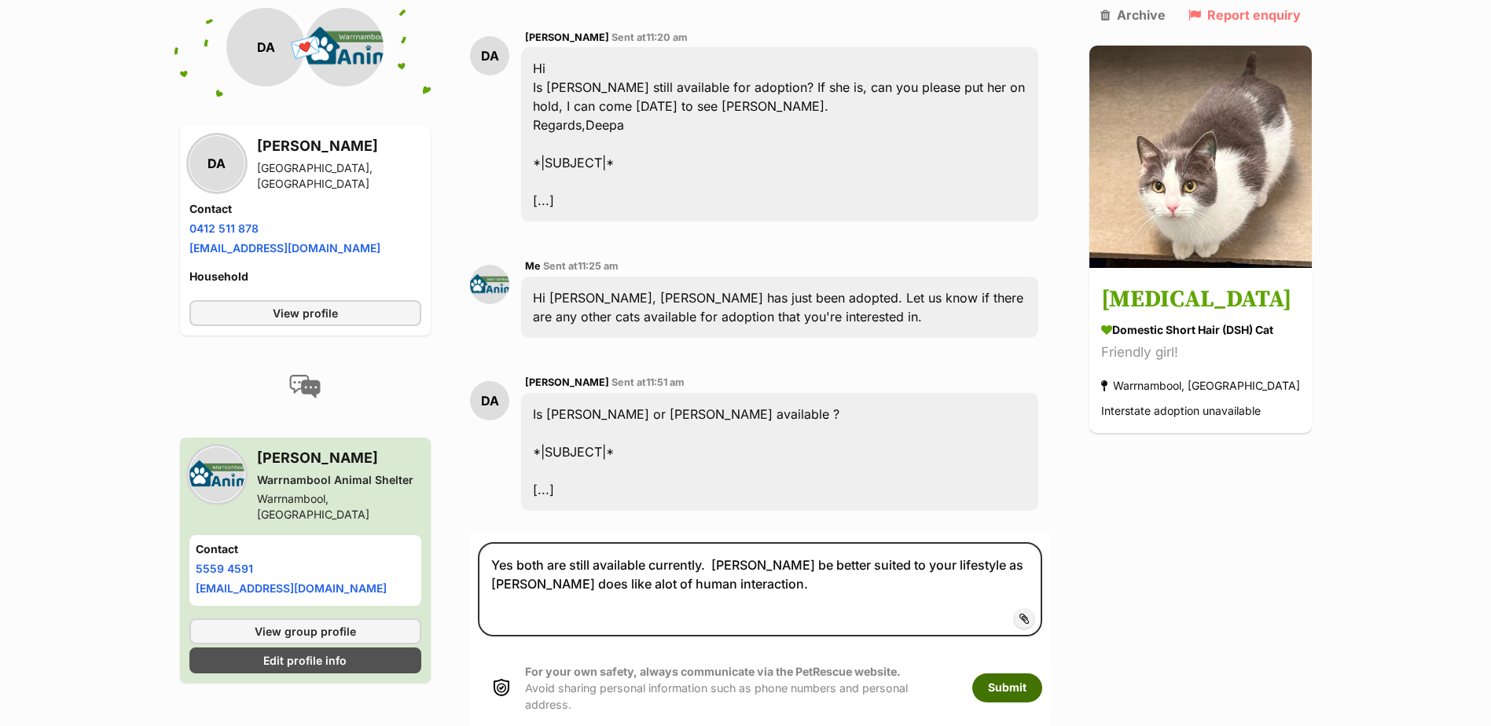
click at [1020, 674] on button "Submit" at bounding box center [1007, 688] width 70 height 28
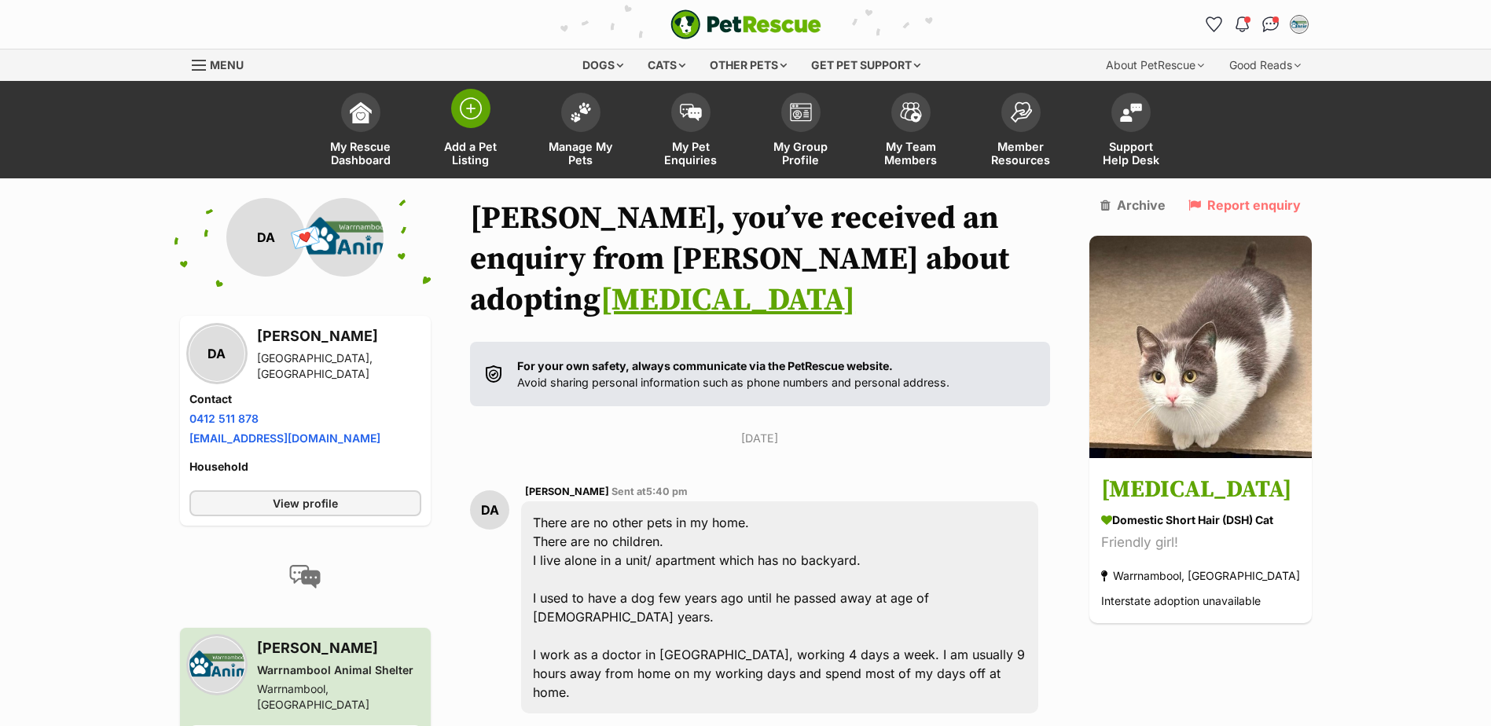
click at [473, 156] on span "Add a Pet Listing" at bounding box center [470, 153] width 71 height 27
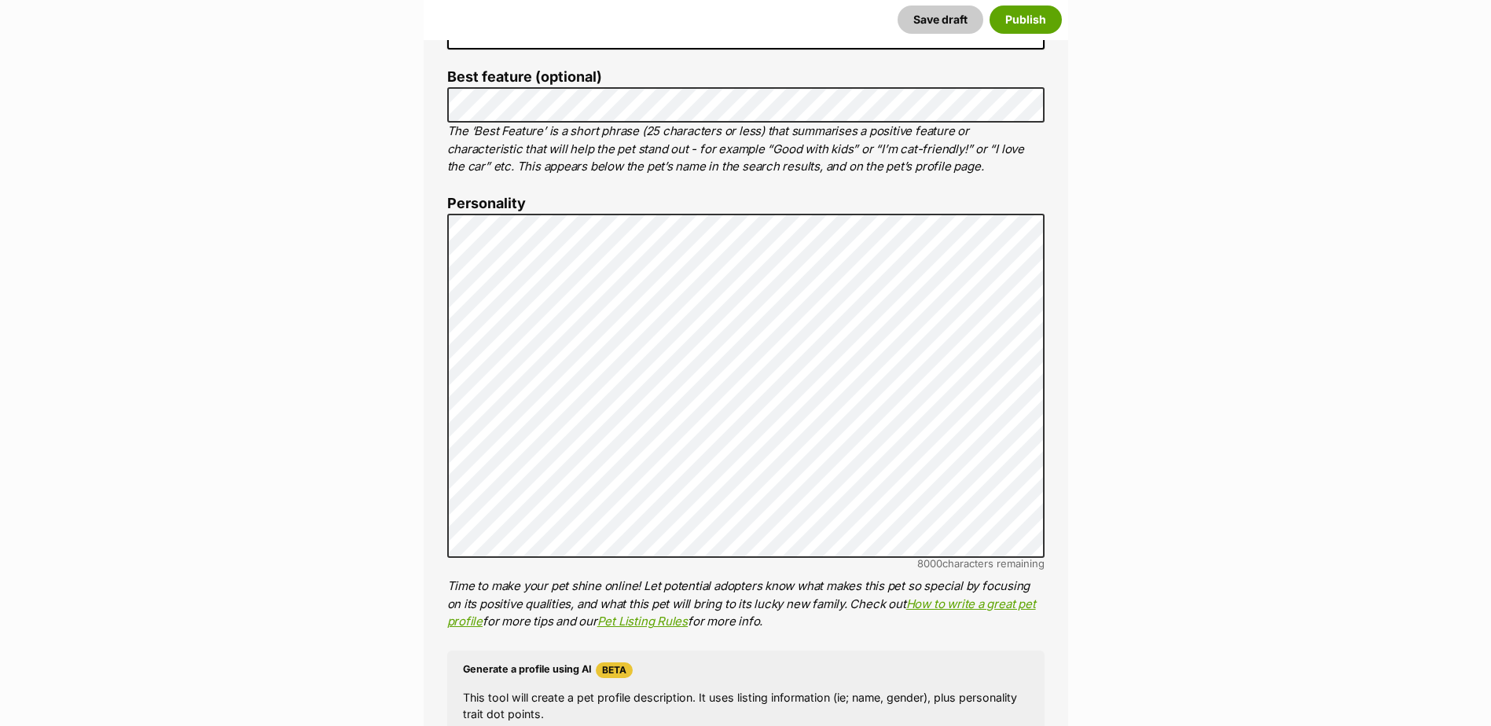
scroll to position [707, 0]
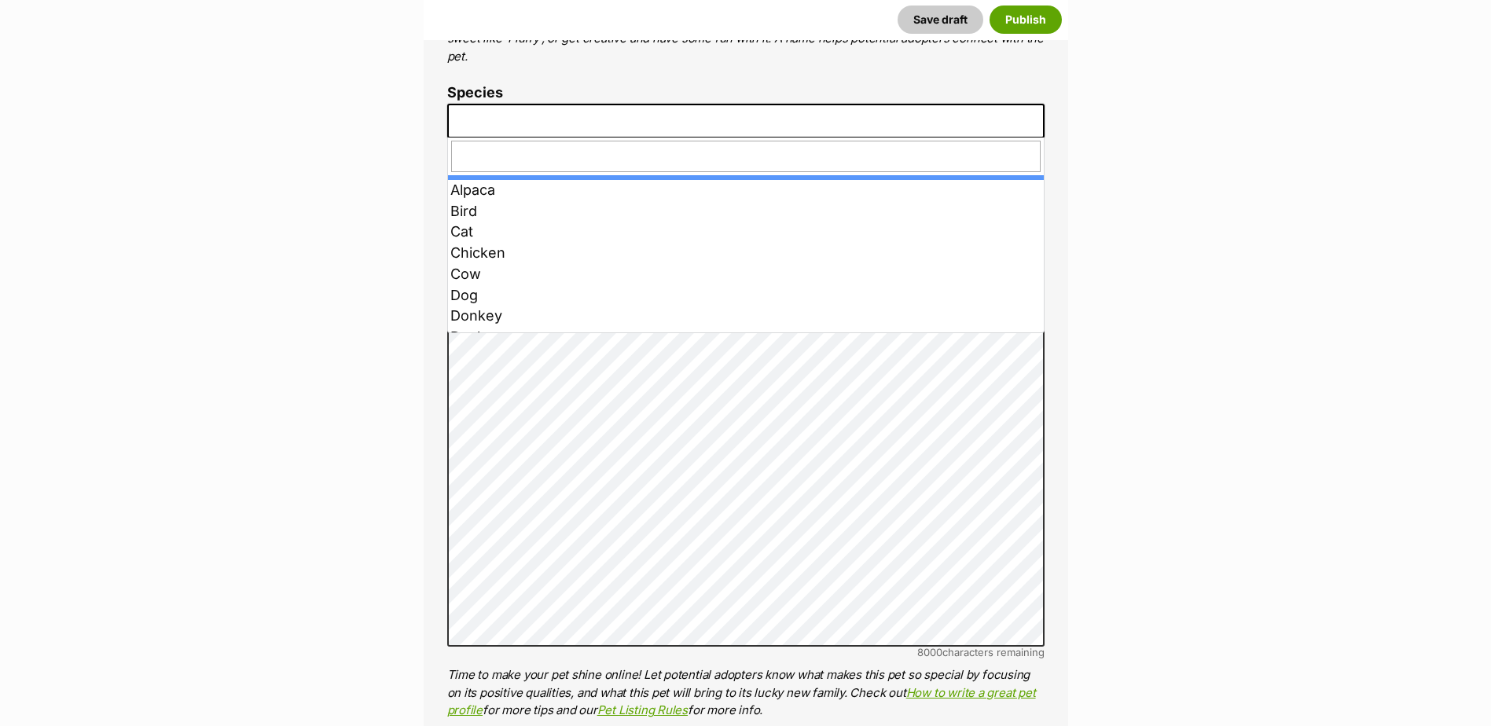
click at [593, 121] on span at bounding box center [745, 121] width 597 height 35
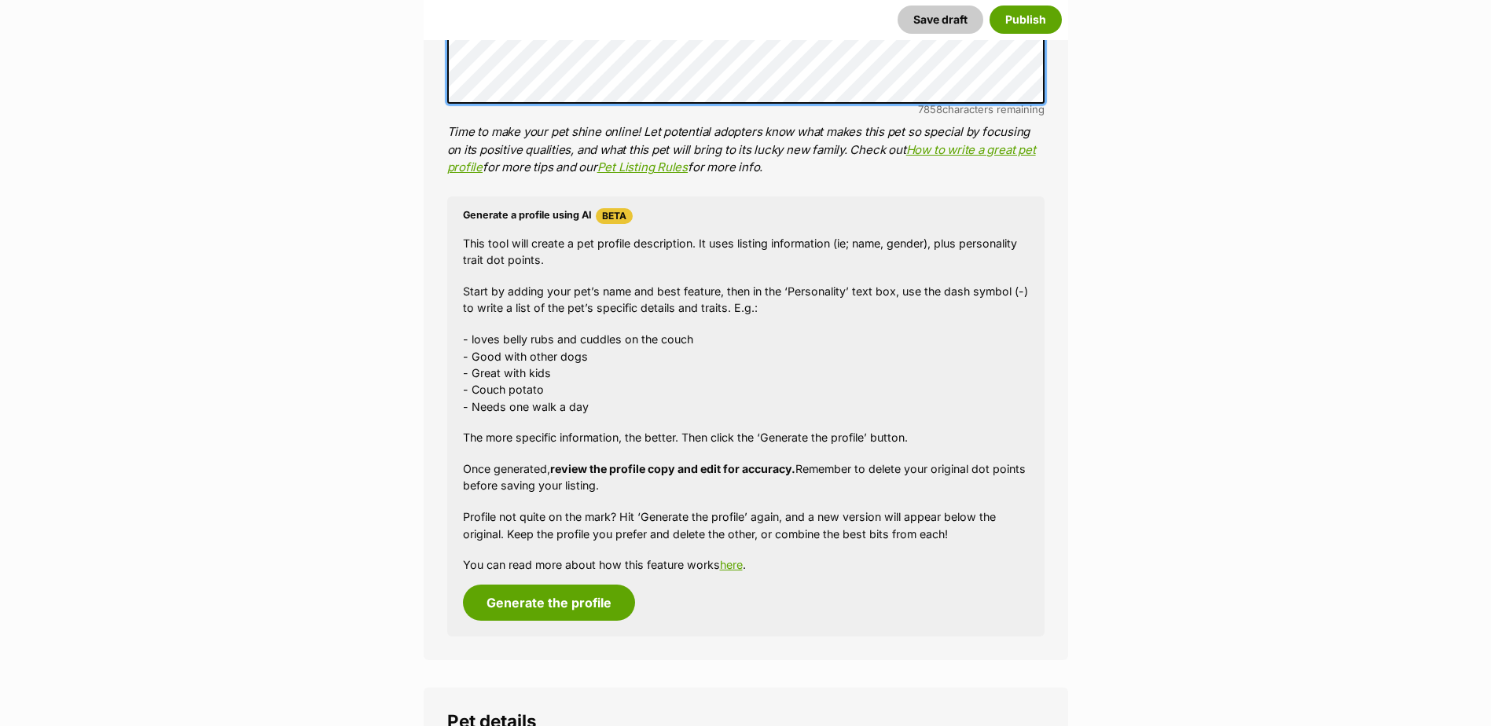
scroll to position [1415, 0]
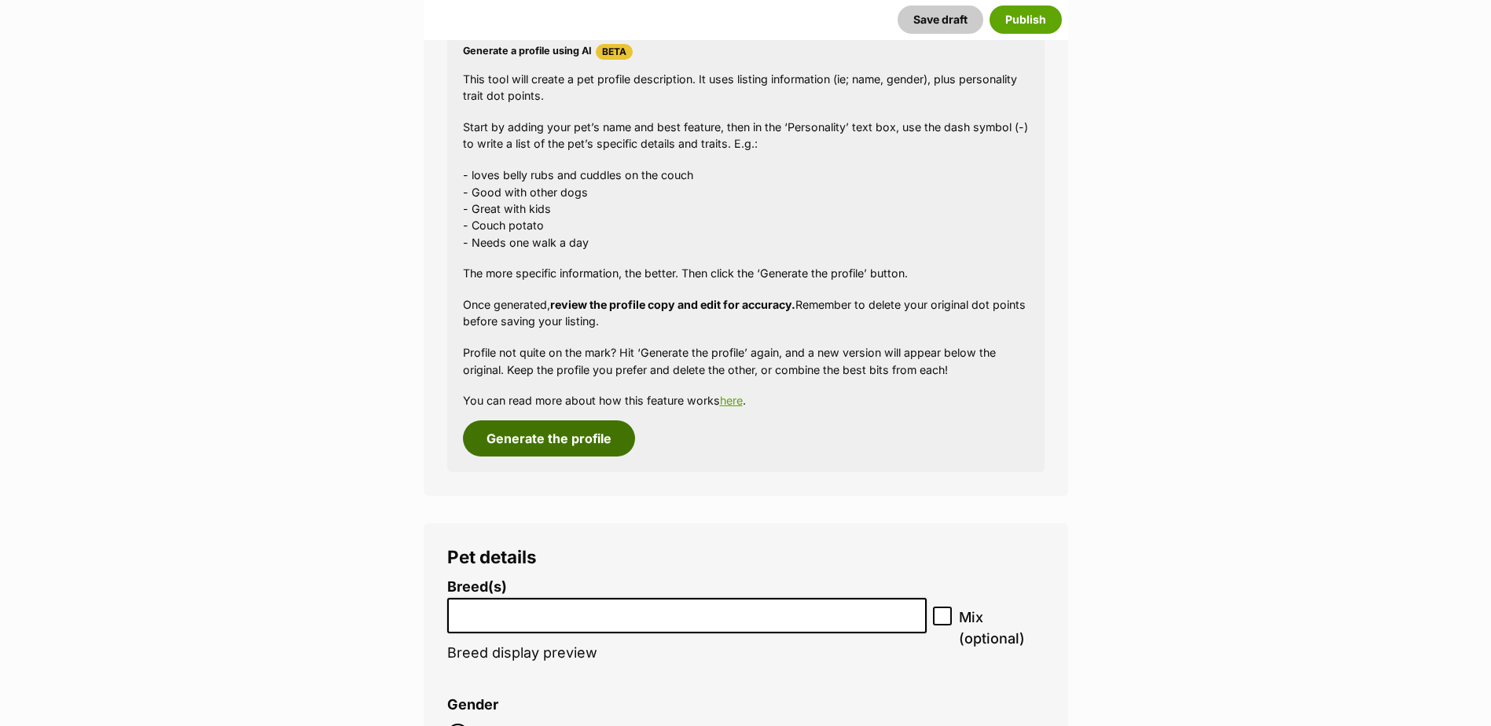
click at [579, 437] on button "Generate the profile" at bounding box center [549, 438] width 172 height 36
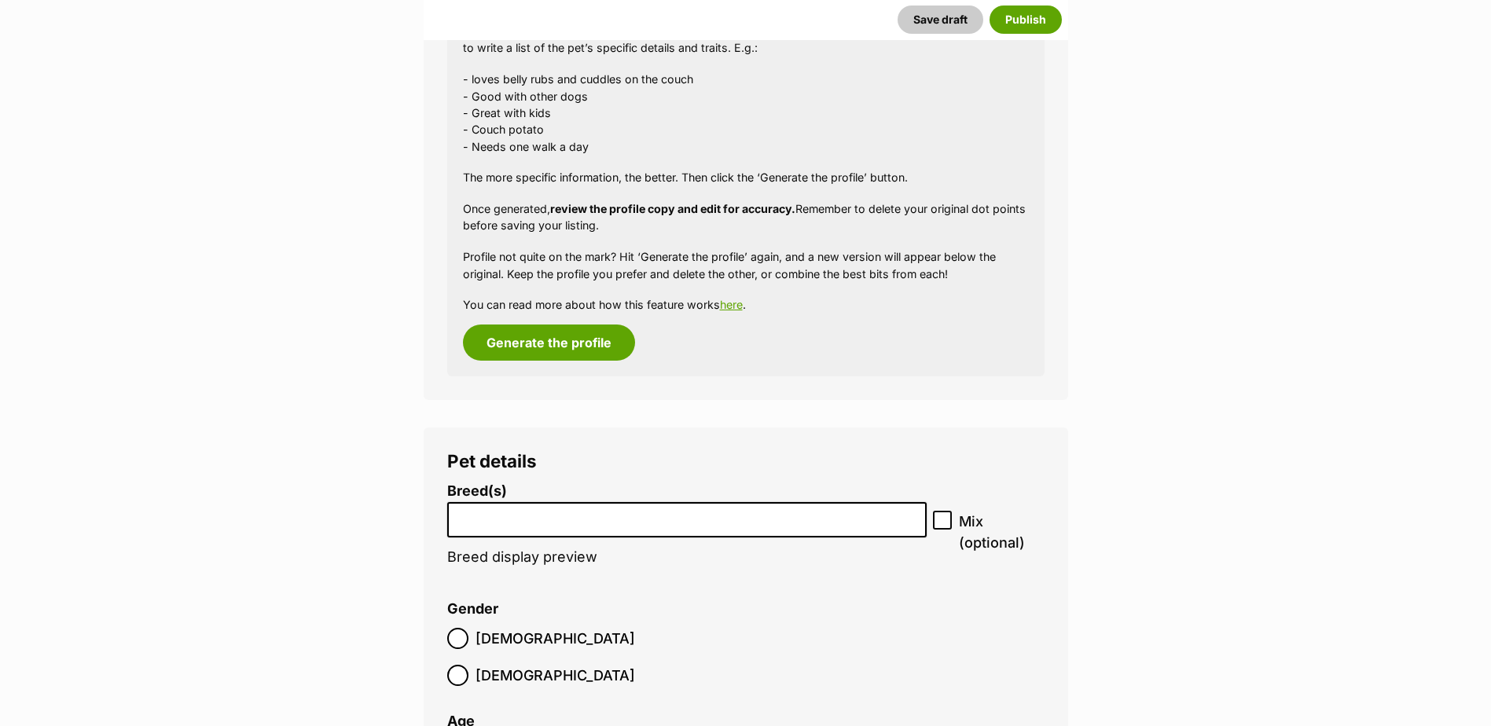
scroll to position [1762, 0]
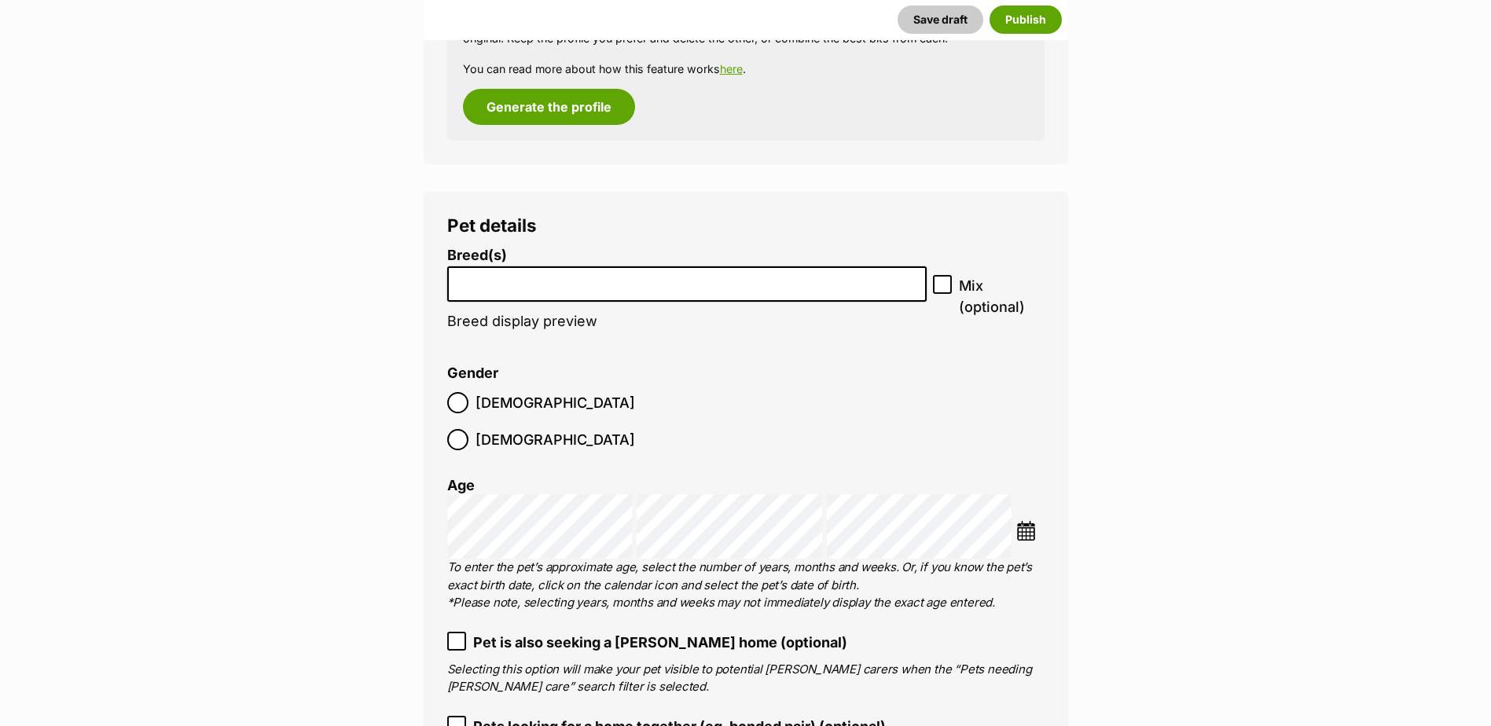
click at [492, 278] on input "search" at bounding box center [687, 280] width 469 height 17
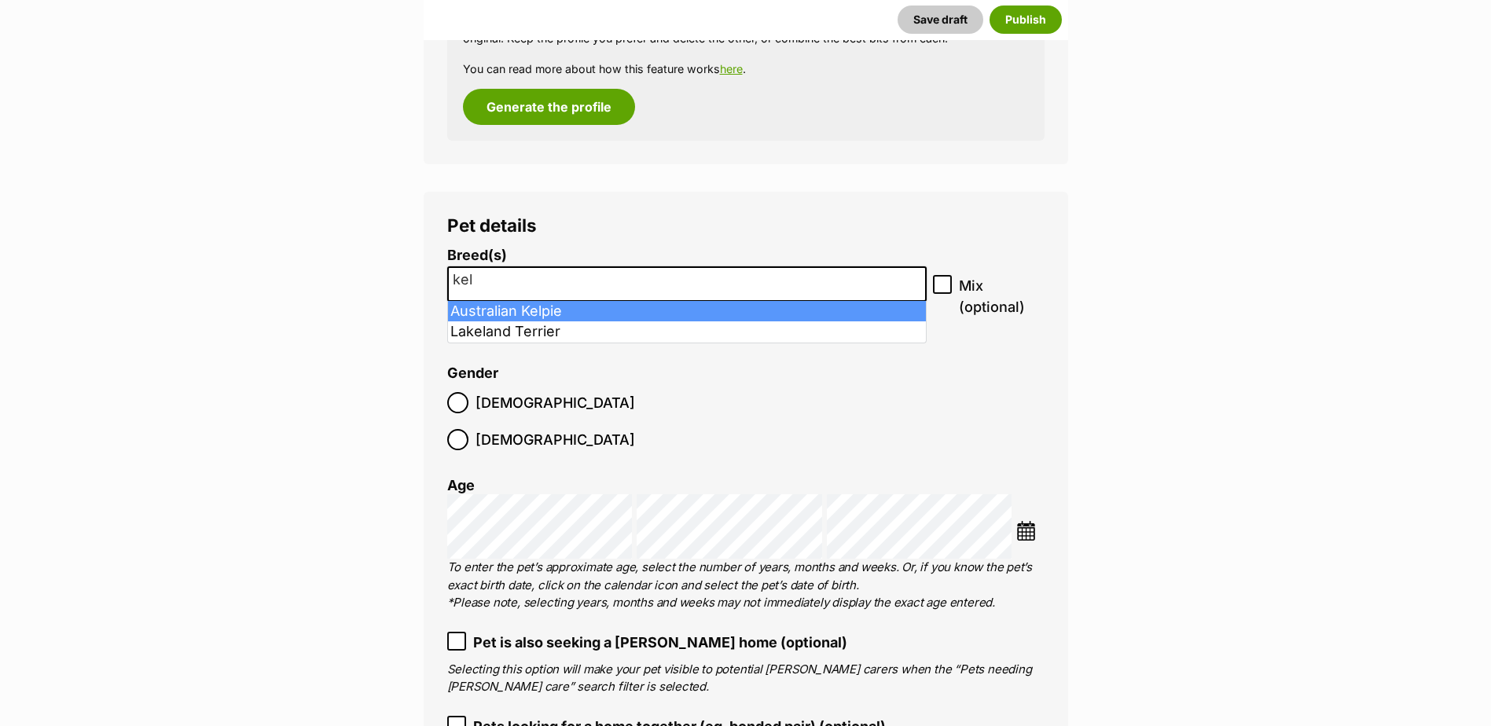
type input "kel"
select select "723"
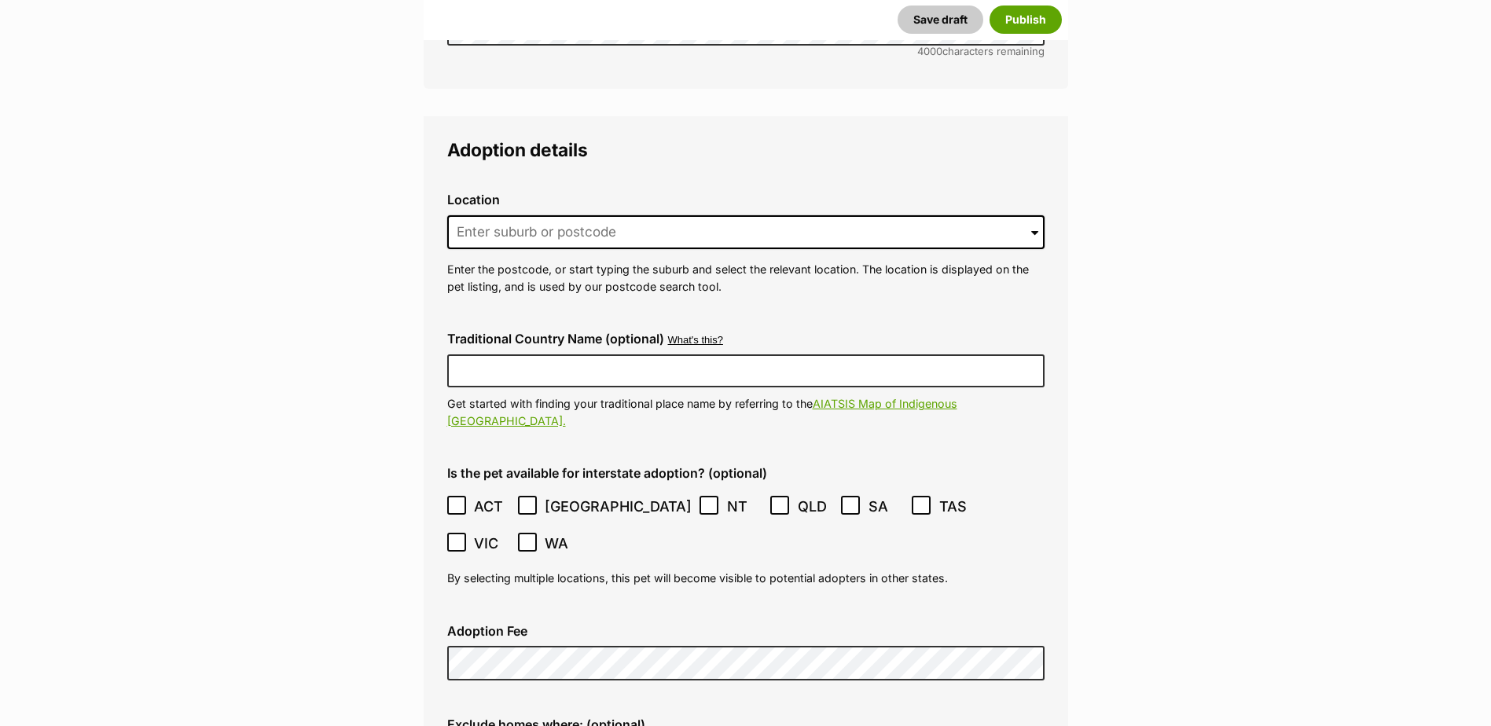
scroll to position [3648, 0]
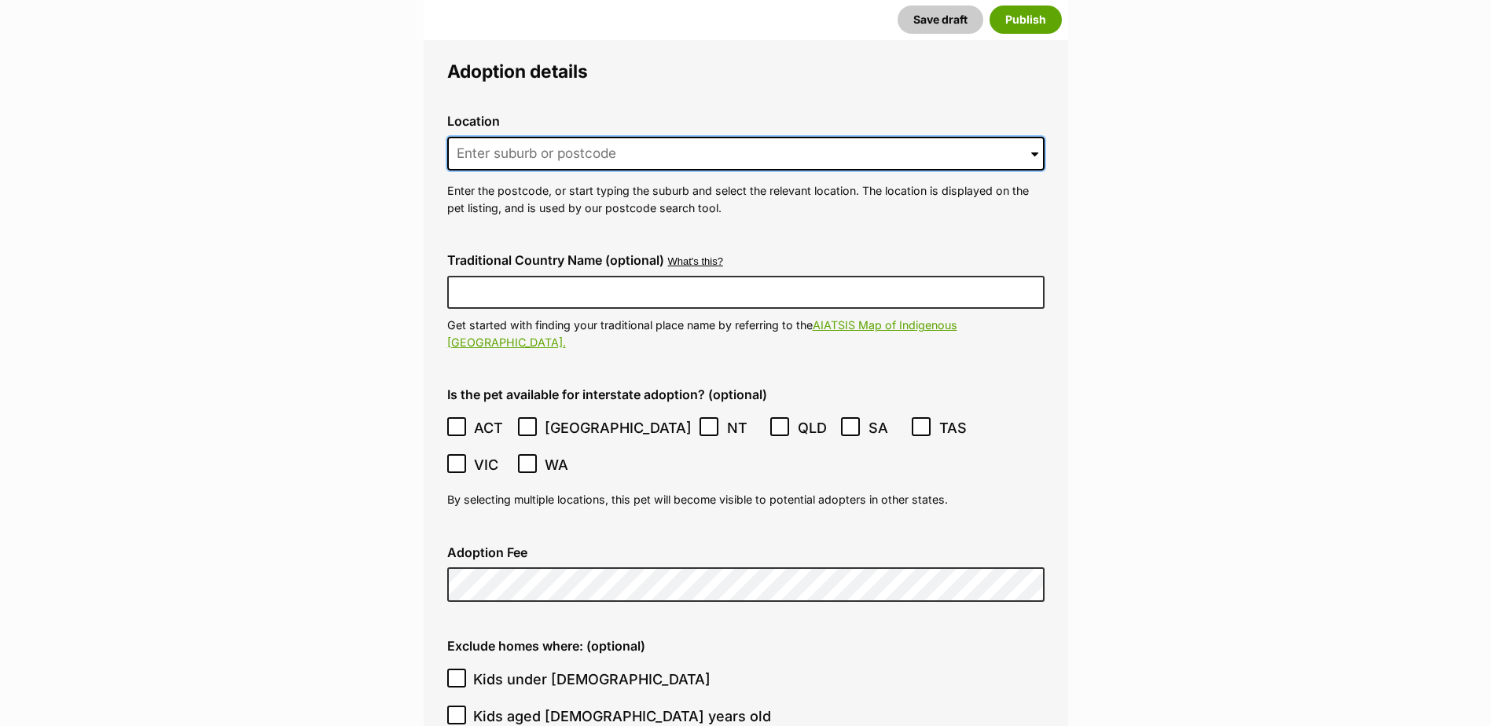
click at [555, 137] on input at bounding box center [745, 154] width 597 height 35
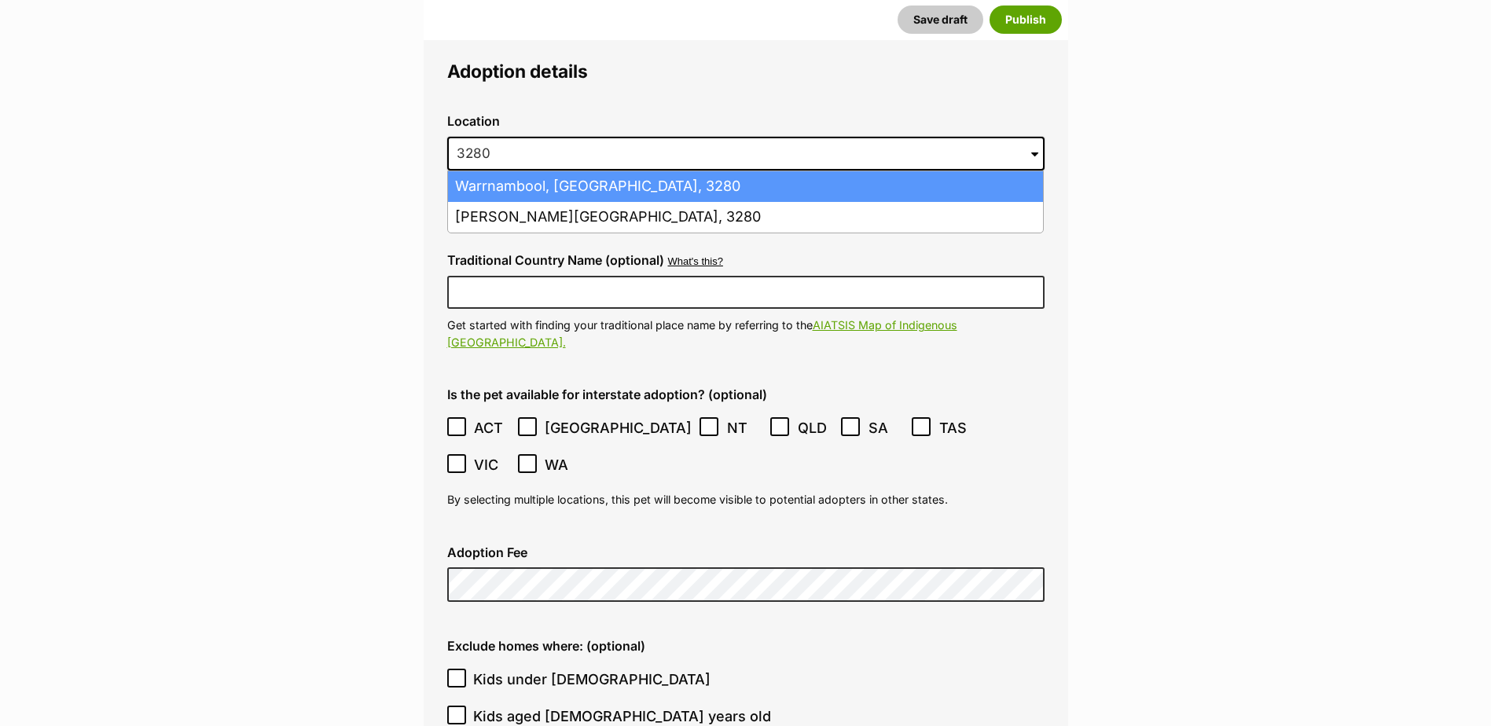
click at [545, 171] on li "Warrnambool, Victoria, 3280" at bounding box center [745, 186] width 595 height 31
type input "Warrnambool, Victoria, 3280"
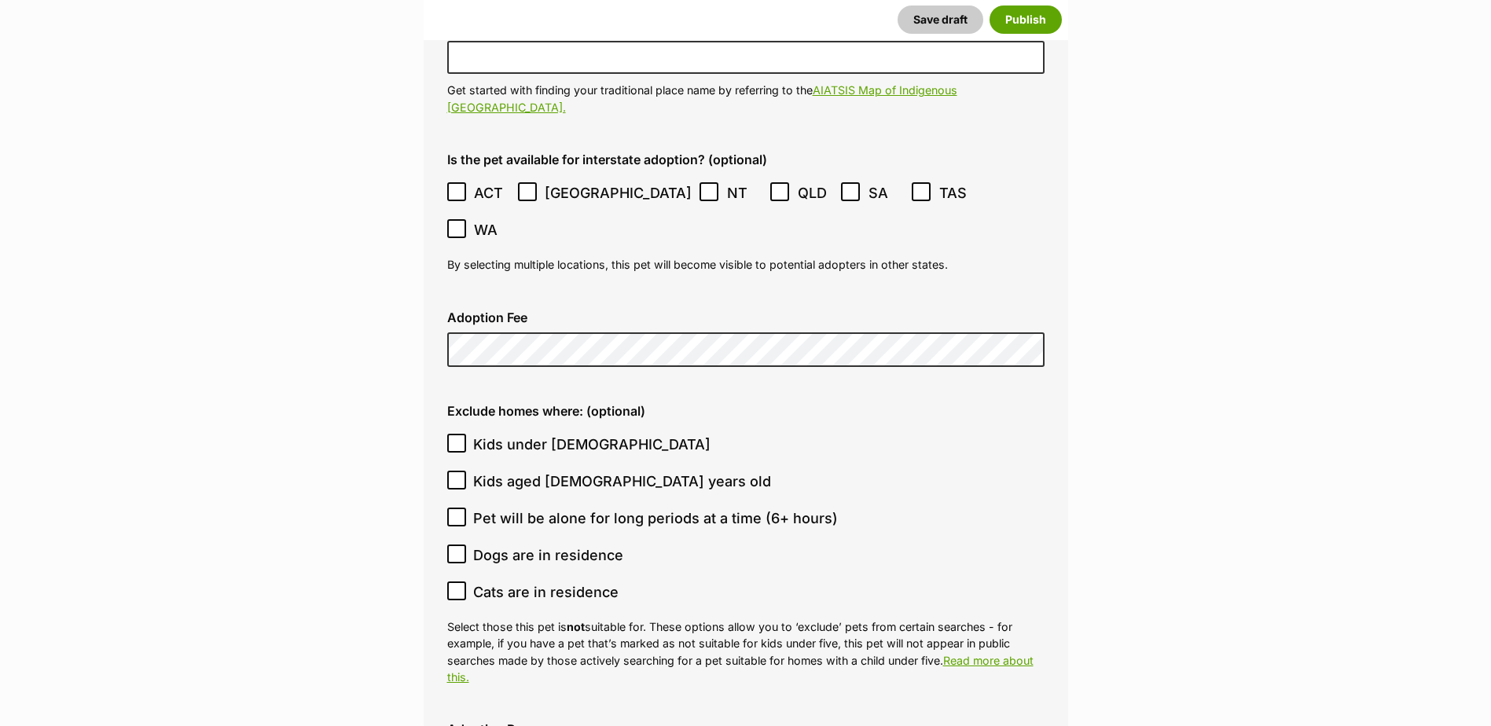
scroll to position [3884, 0]
click at [461, 437] on icon at bounding box center [456, 442] width 11 height 11
click at [461, 433] on input "Kids under [DEMOGRAPHIC_DATA]" at bounding box center [456, 442] width 19 height 19
checkbox input "true"
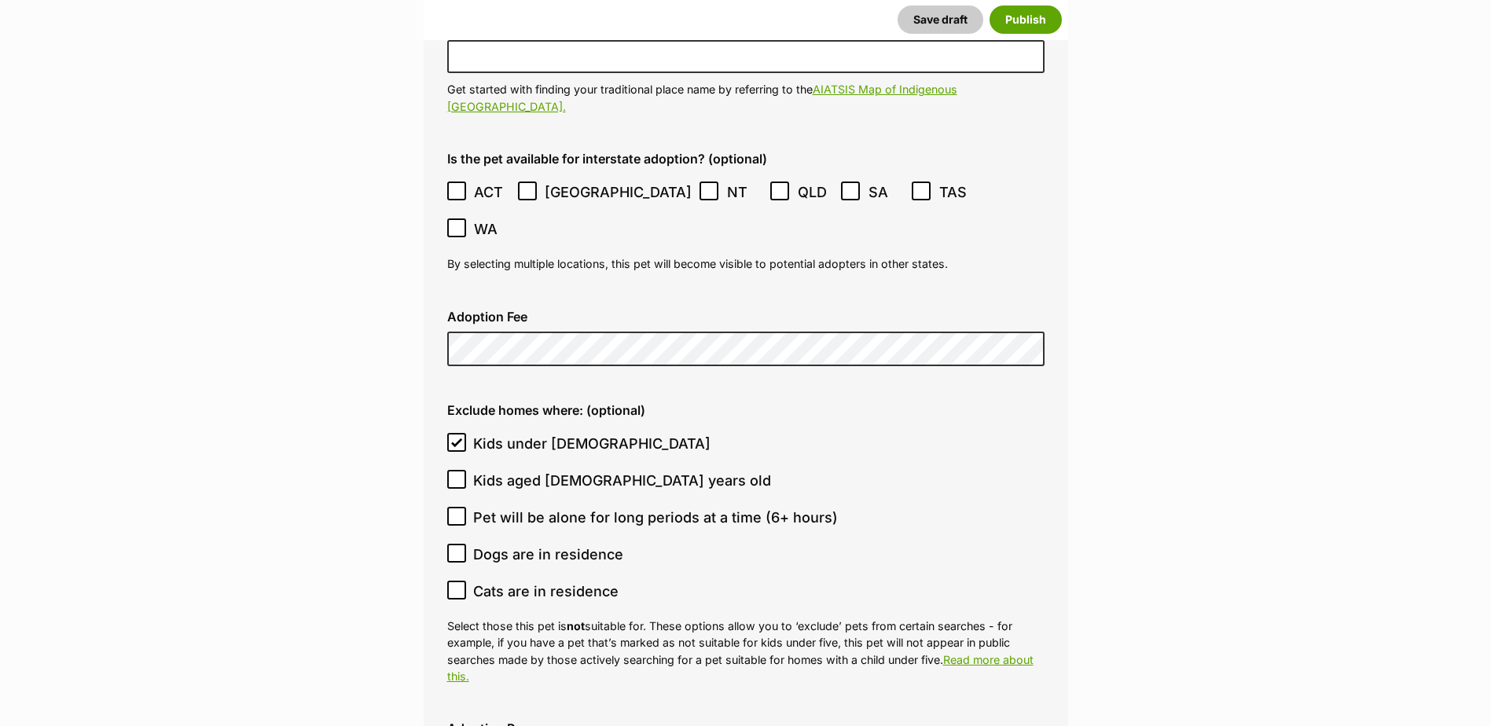
click at [459, 511] on icon at bounding box center [456, 516] width 11 height 11
click at [459, 507] on input "Pet will be alone for long periods at a time (6+ hours)" at bounding box center [456, 516] width 19 height 19
checkbox input "true"
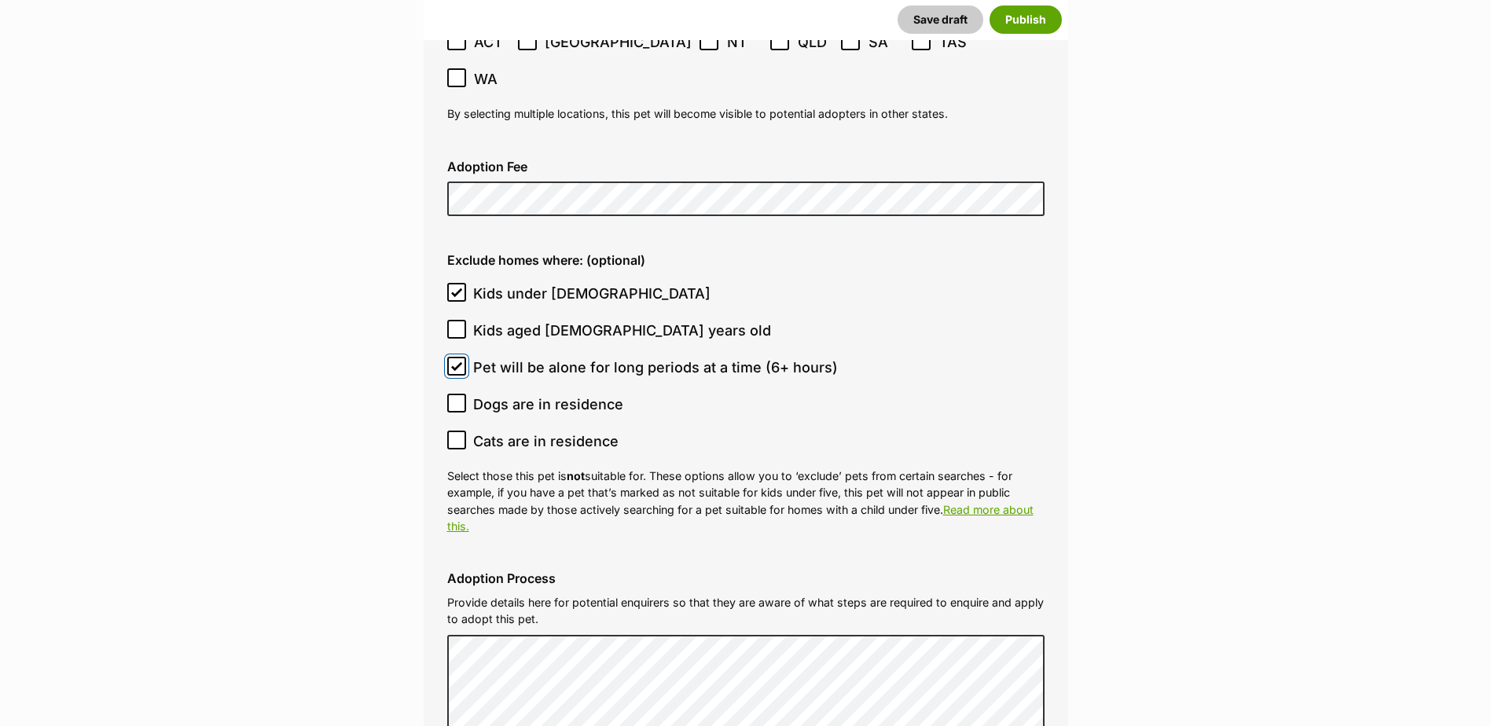
scroll to position [4041, 0]
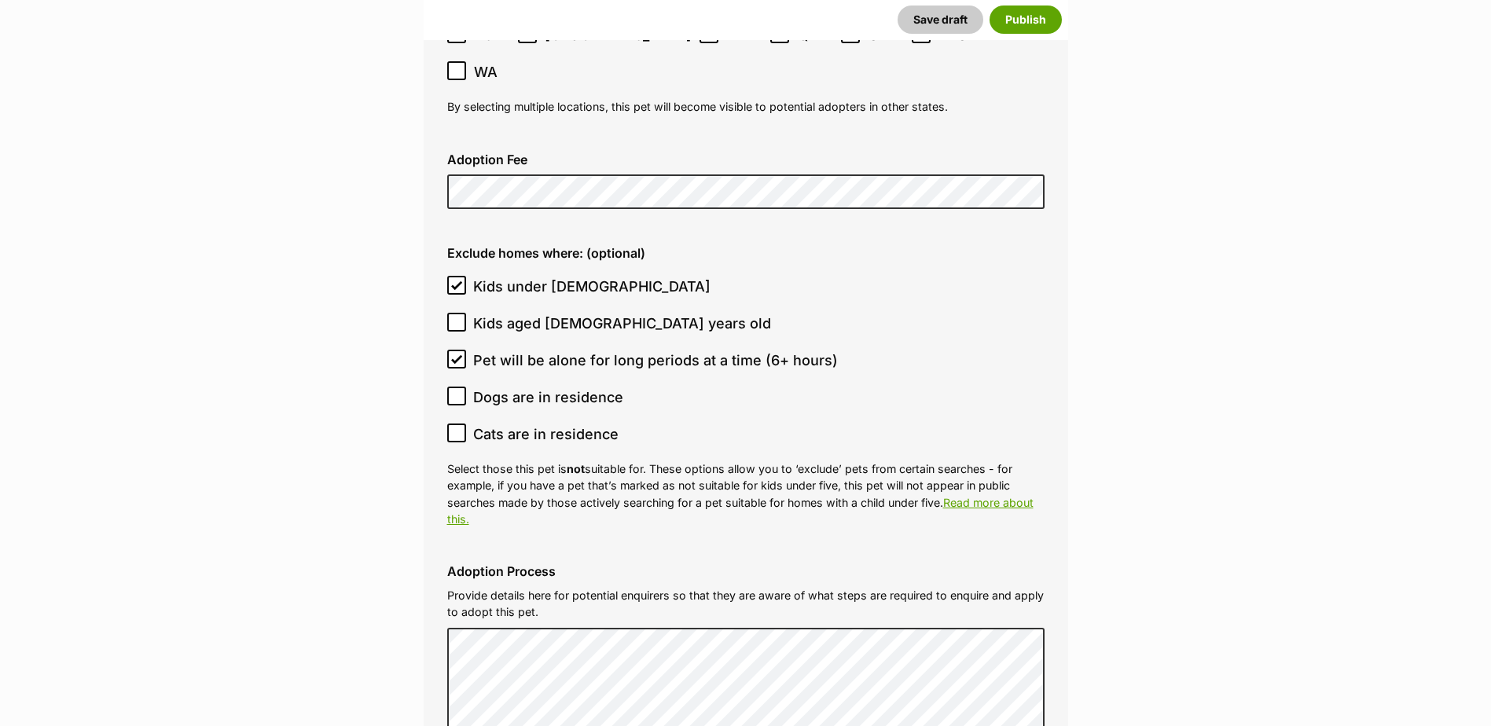
click at [461, 428] on icon at bounding box center [456, 433] width 11 height 11
click at [461, 424] on input "Cats are in residence" at bounding box center [456, 433] width 19 height 19
checkbox input "true"
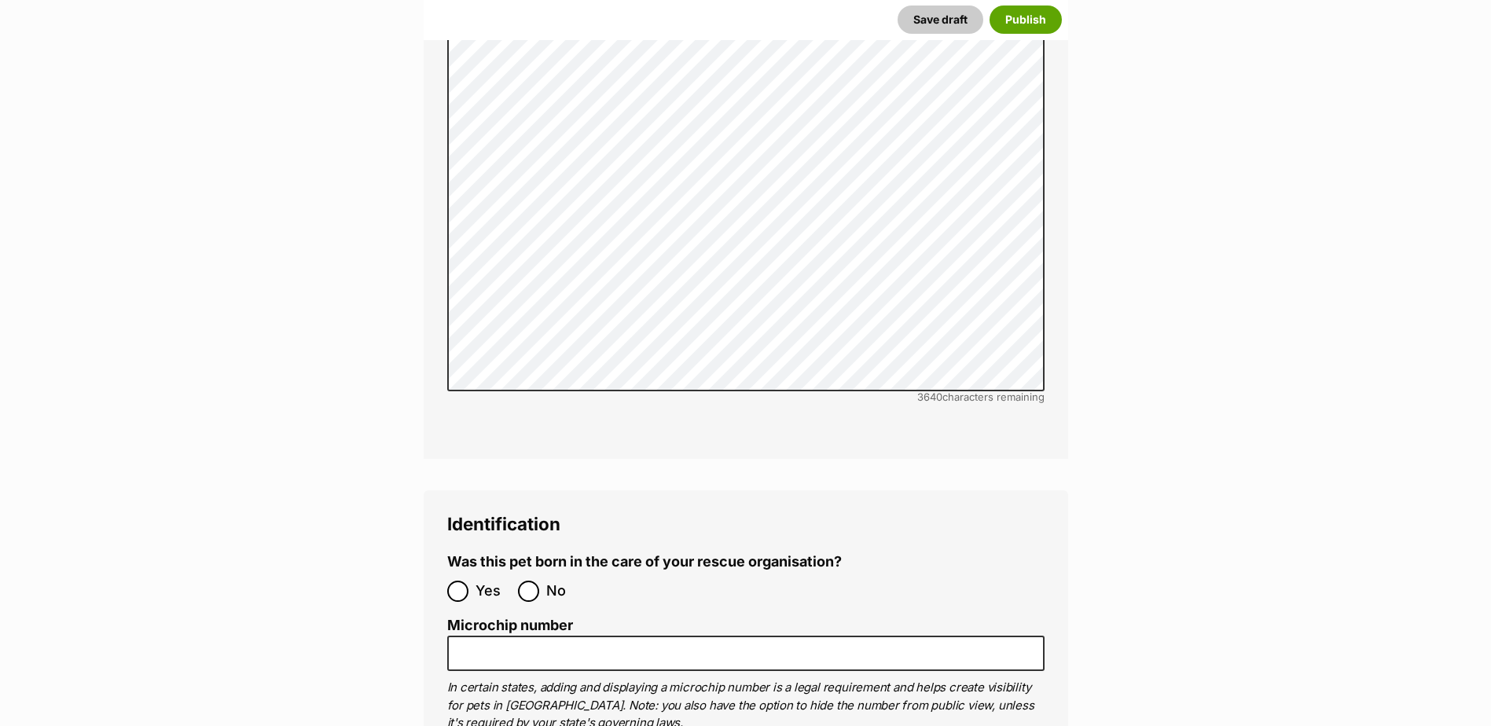
scroll to position [4906, 0]
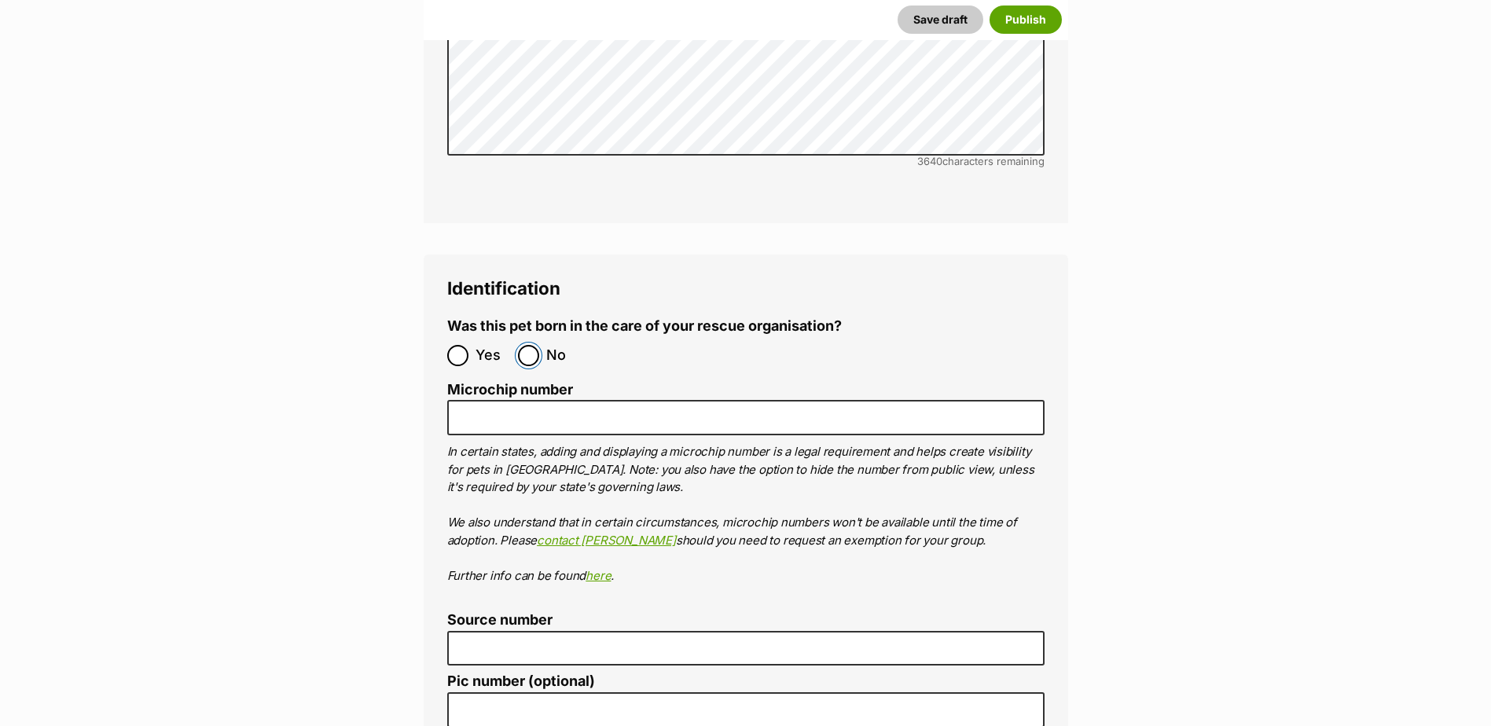
click at [531, 345] on input "No" at bounding box center [528, 355] width 21 height 21
radio input "true"
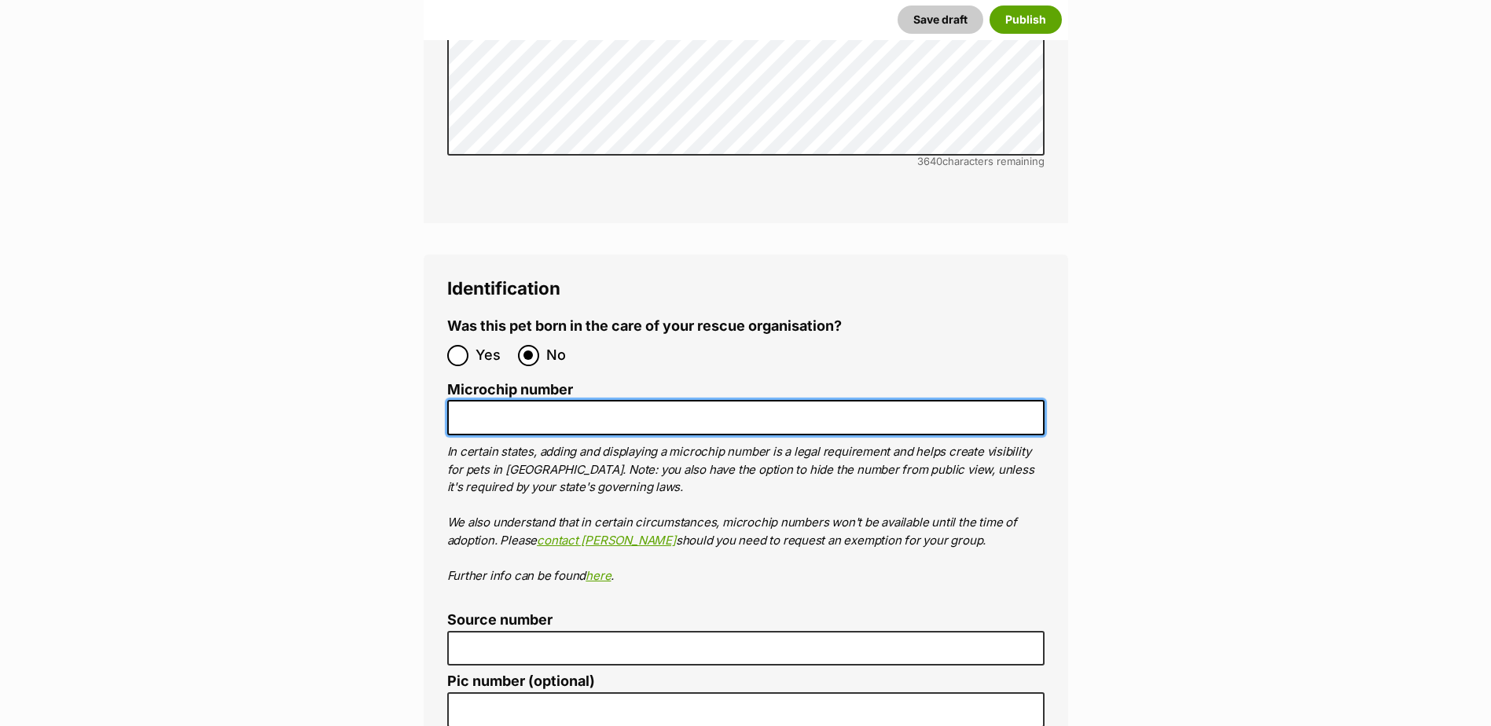
click at [518, 400] on input "Microchip number" at bounding box center [745, 417] width 597 height 35
paste input "956000017228491"
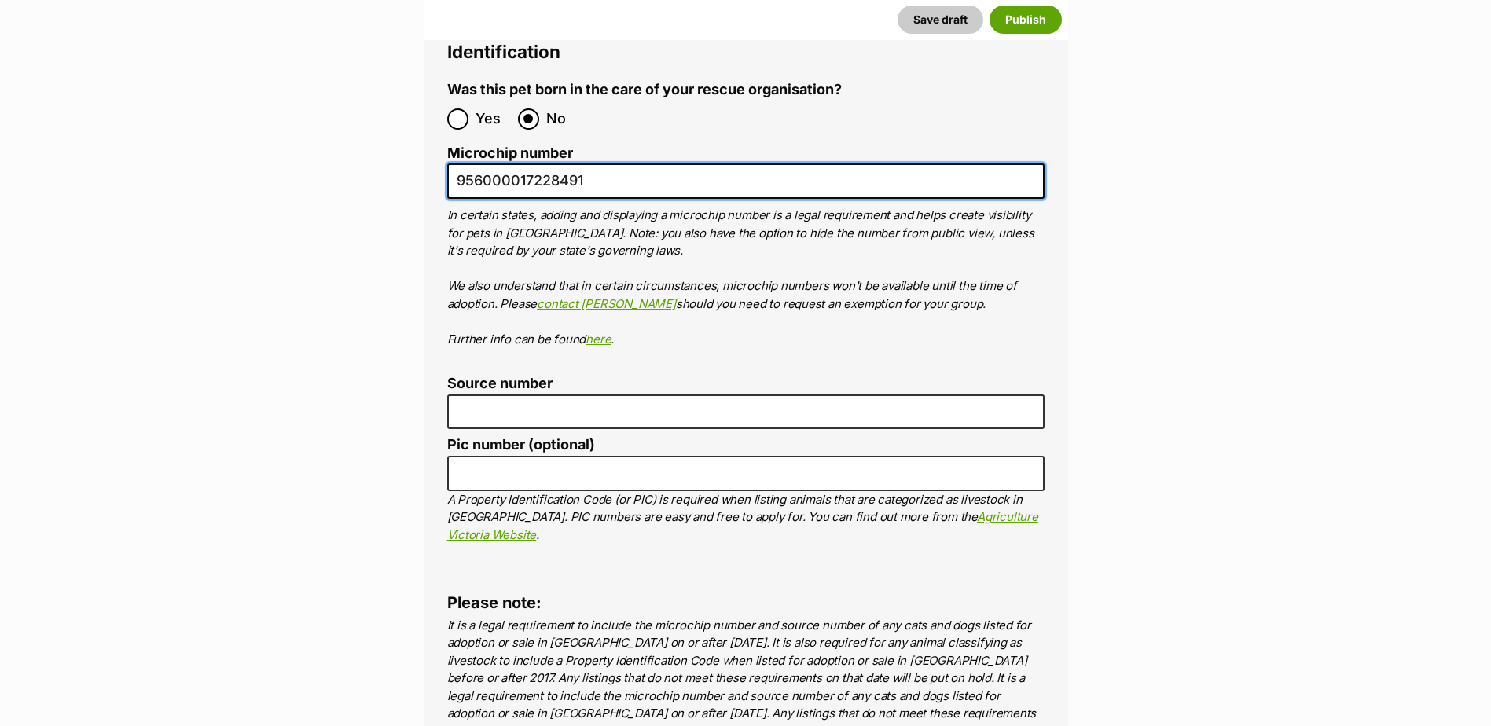
scroll to position [5299, 0]
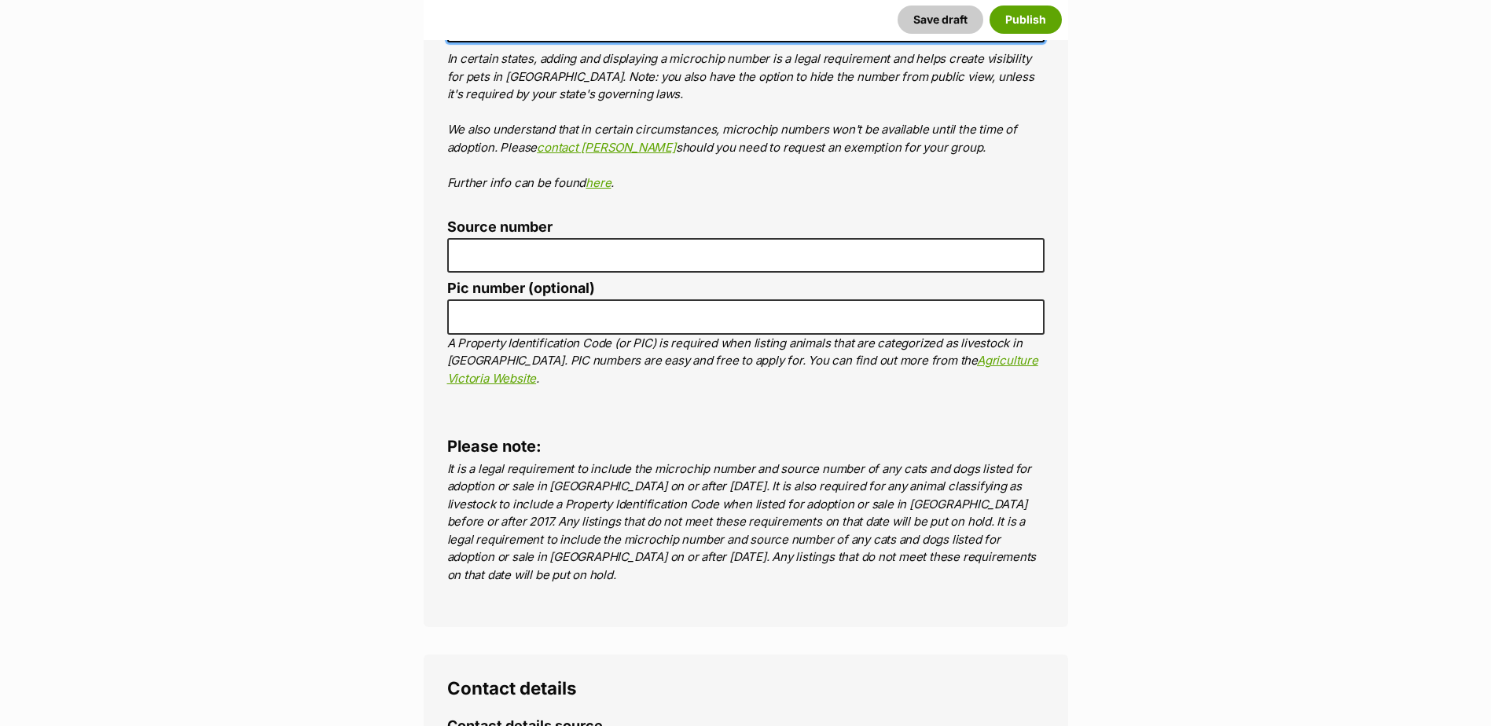
type input "956000017228491"
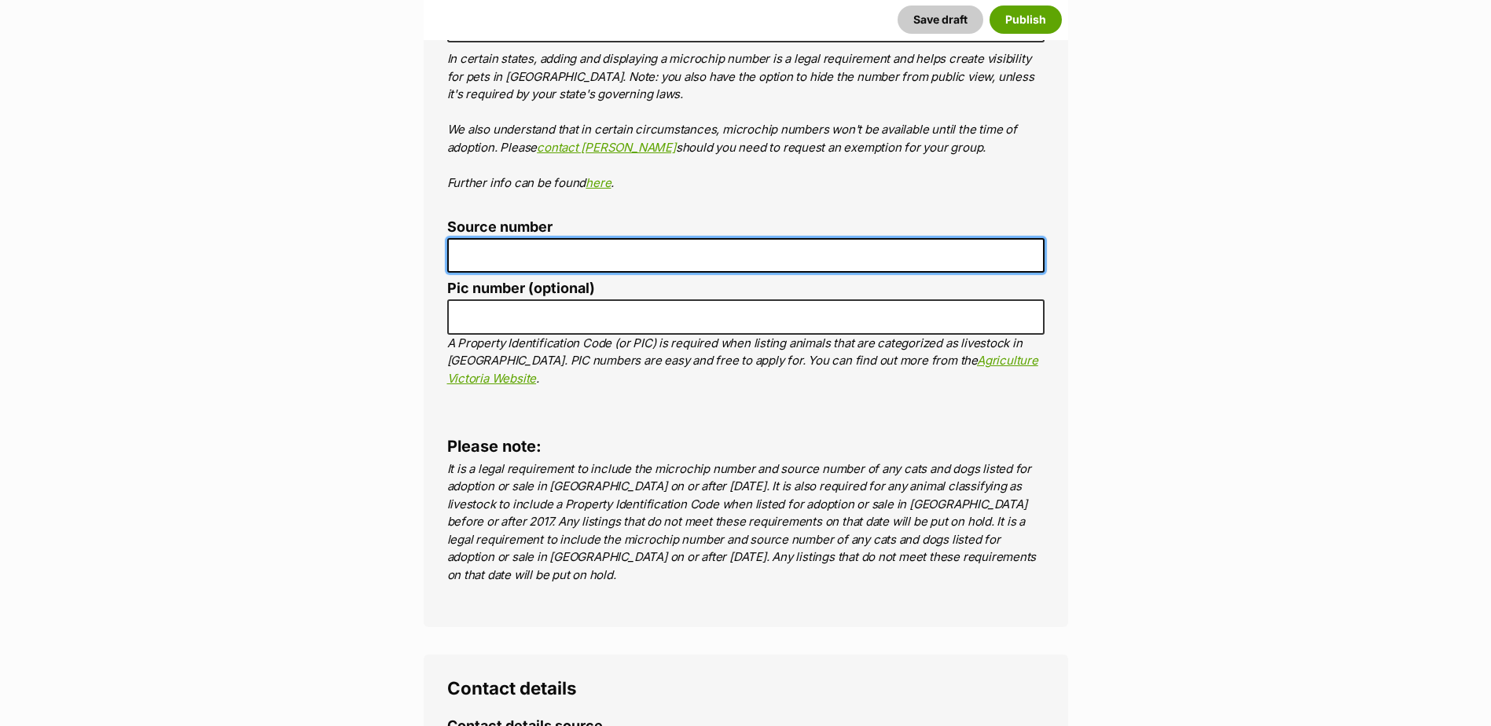
click at [526, 238] on input "Source number" at bounding box center [745, 255] width 597 height 35
type input "BR257412"
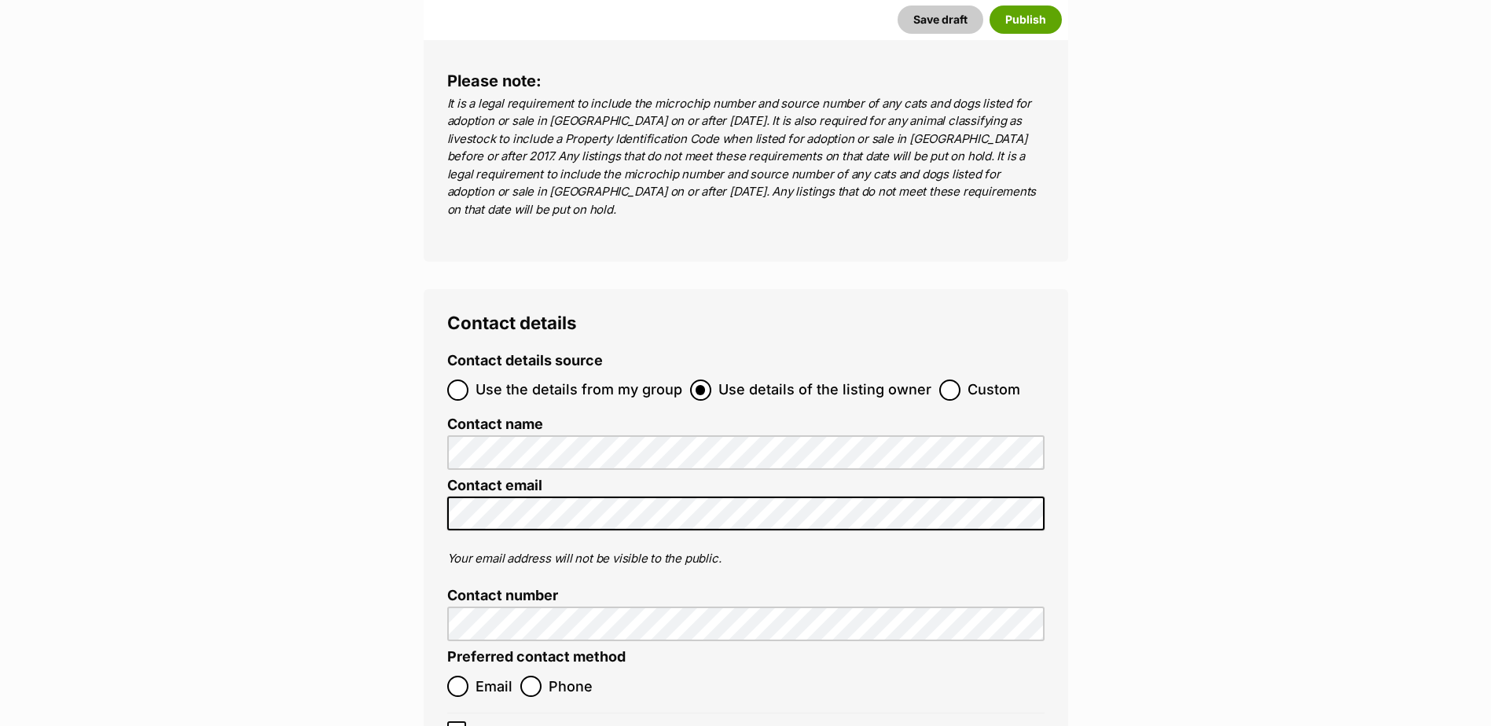
scroll to position [5692, 0]
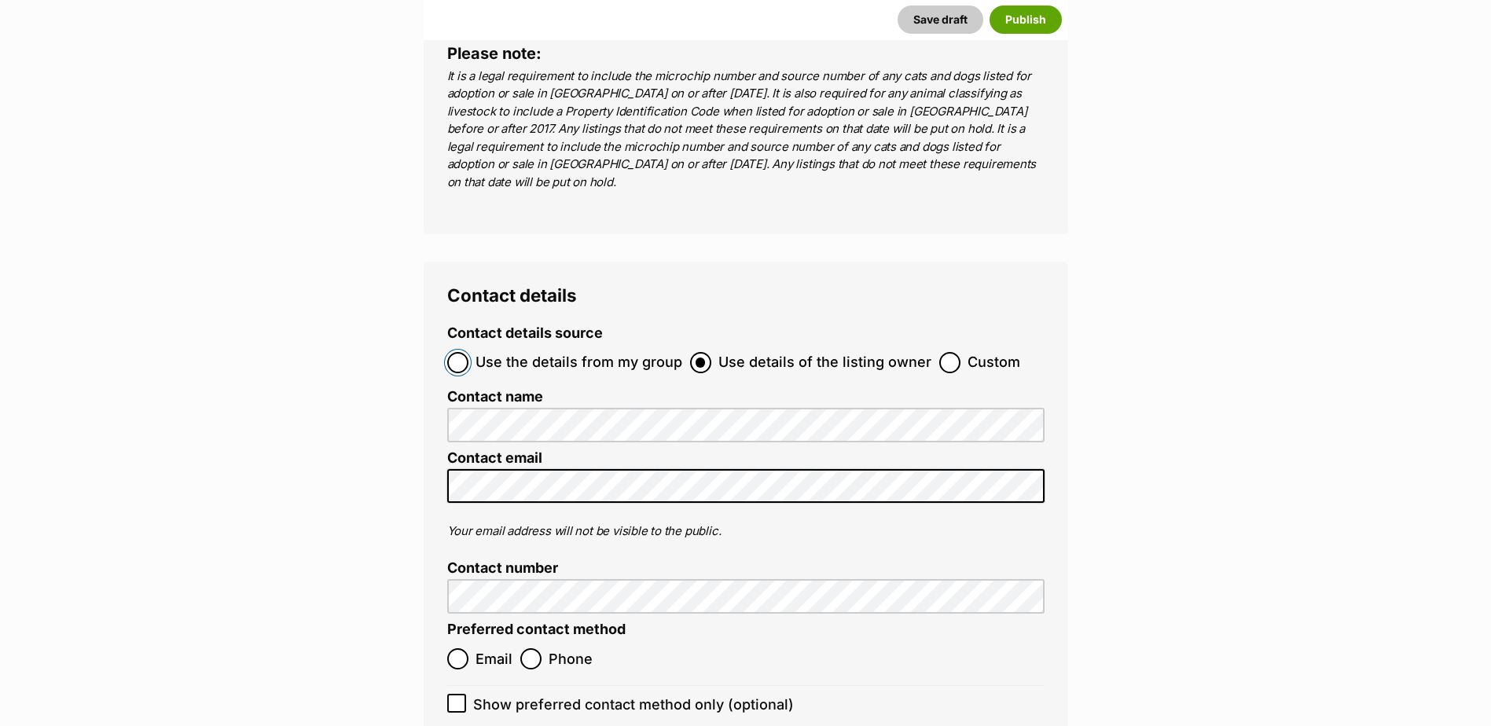
click at [457, 352] on input "Use the details from my group" at bounding box center [457, 362] width 21 height 21
radio input "true"
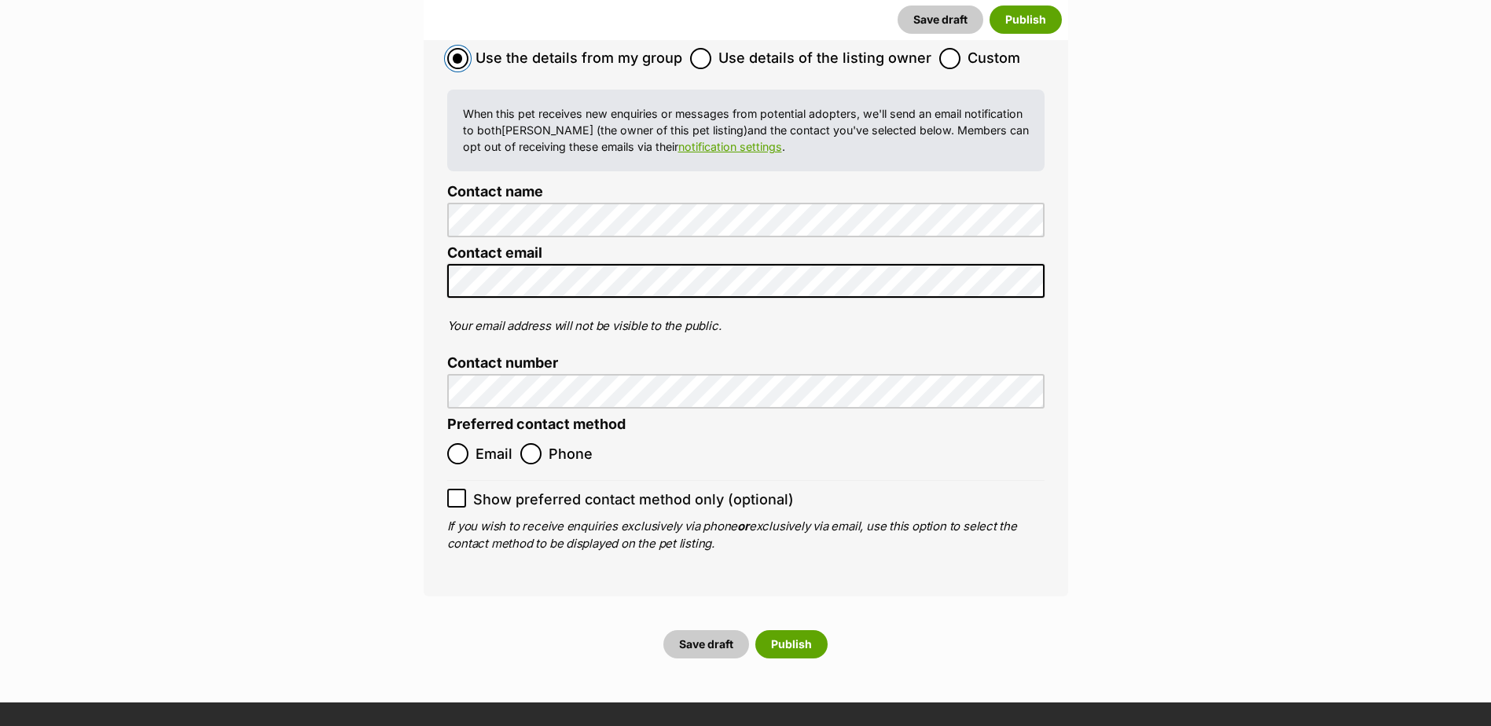
scroll to position [6006, 0]
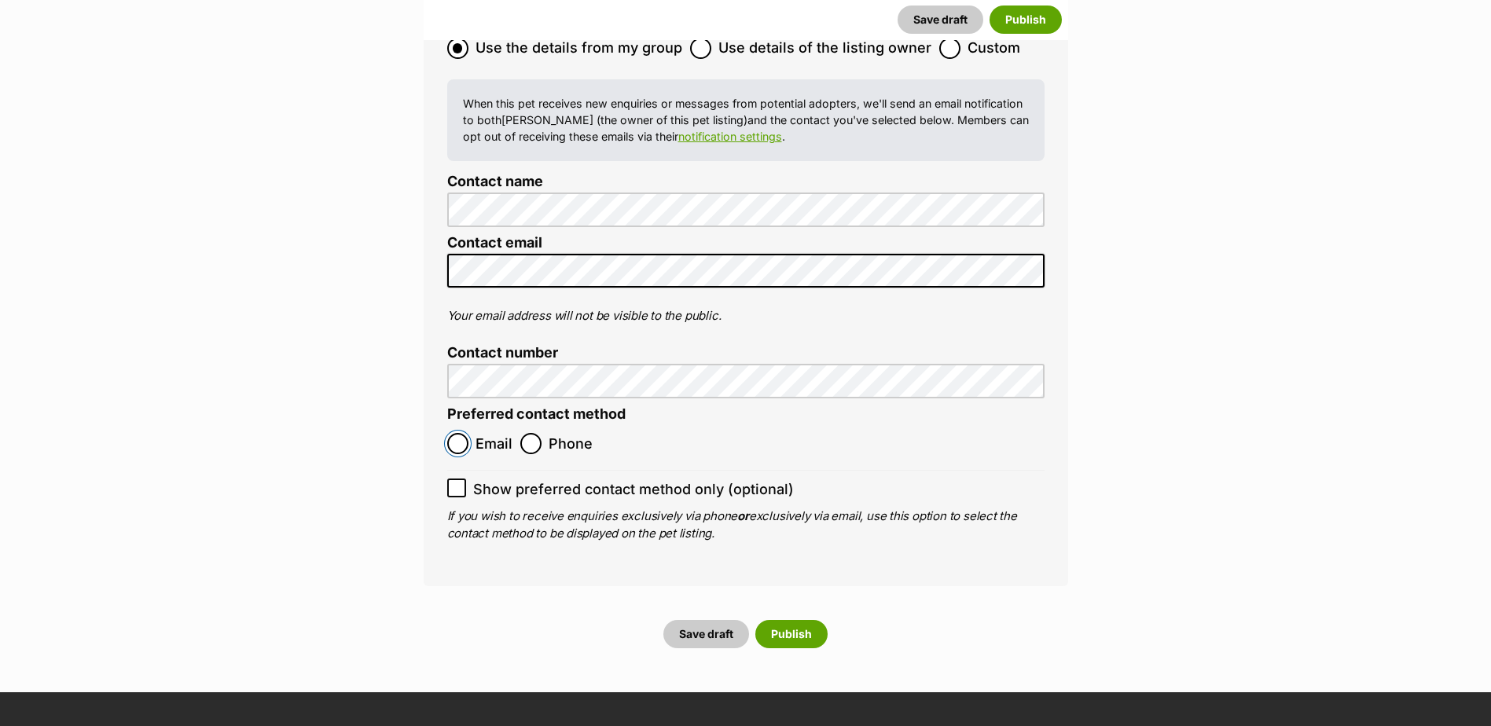
click at [447, 433] on input "Email" at bounding box center [457, 443] width 21 height 21
radio input "true"
click at [710, 620] on button "Save draft" at bounding box center [706, 634] width 86 height 28
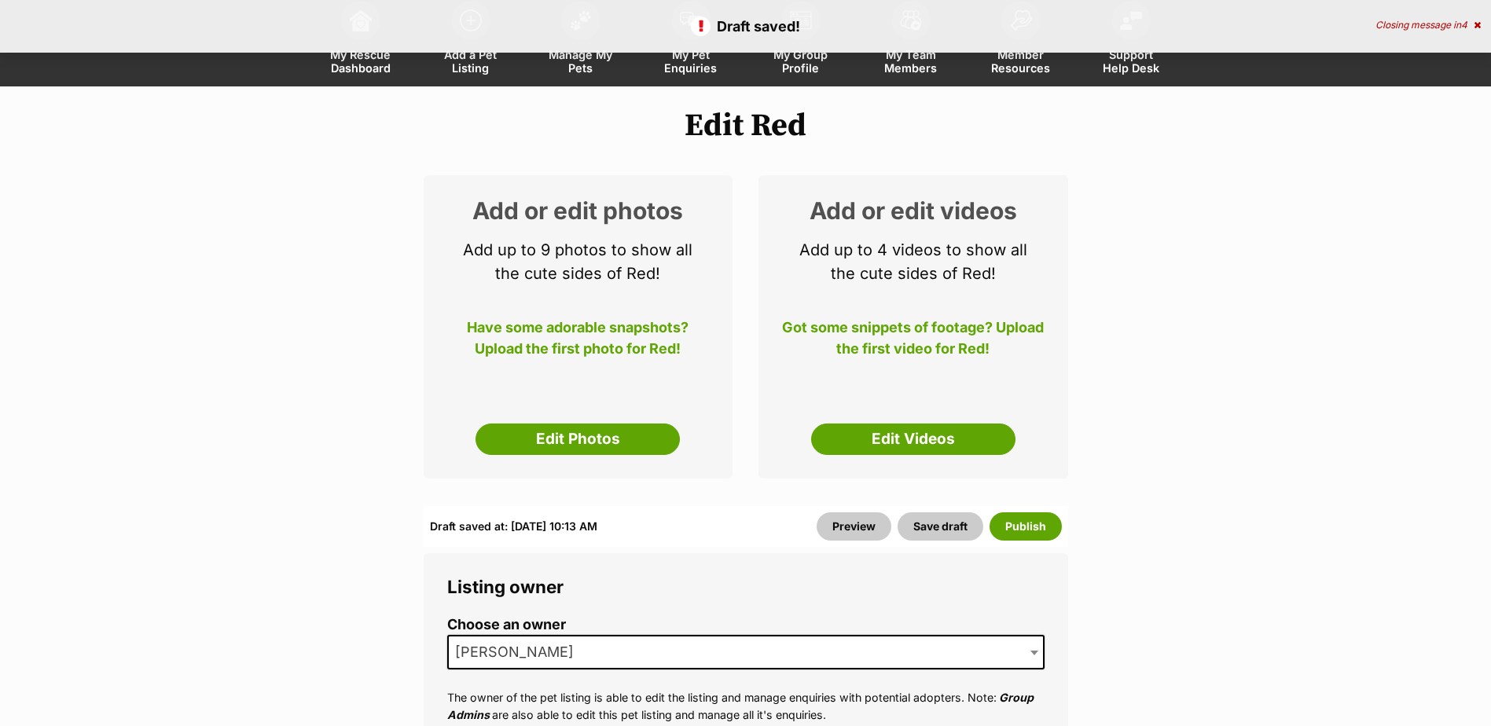
scroll to position [236, 0]
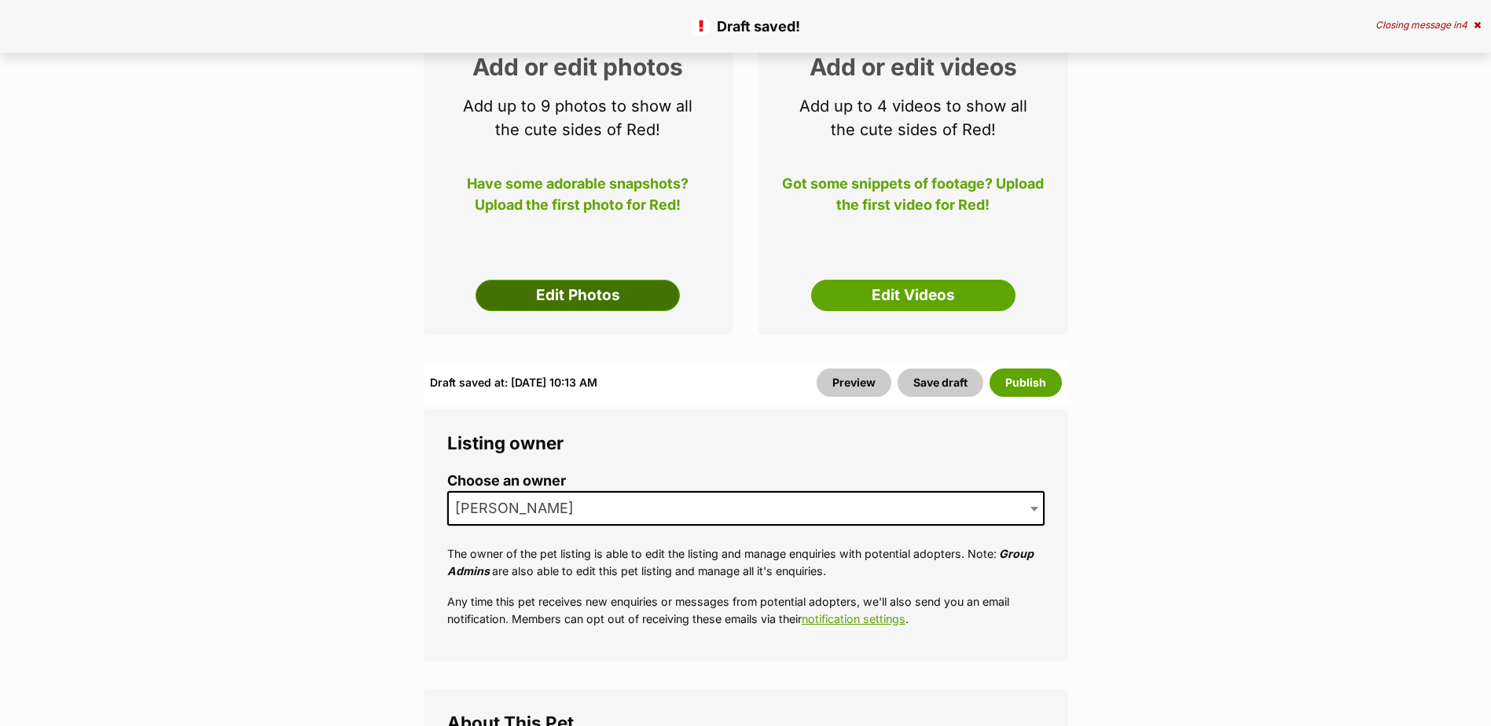
click at [558, 296] on link "Edit Photos" at bounding box center [577, 295] width 204 height 31
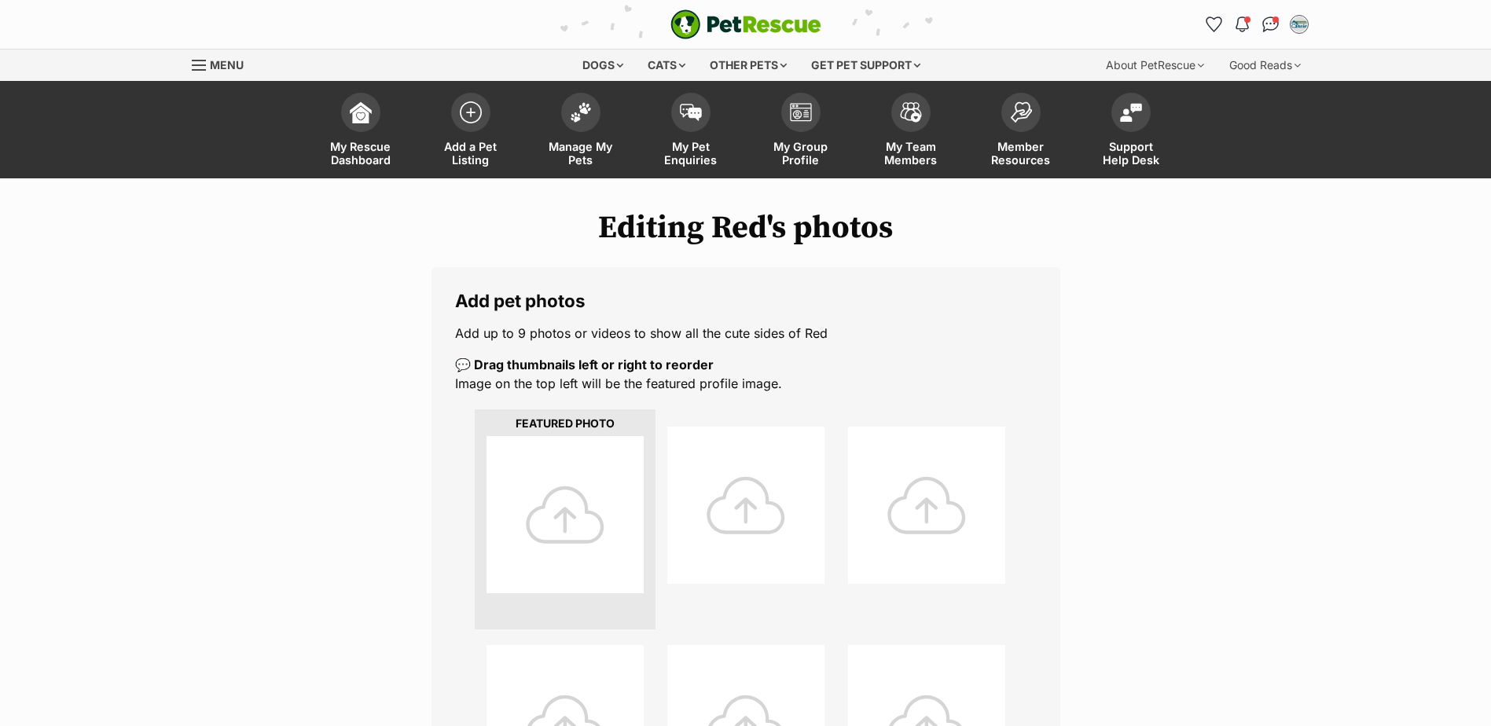
click at [569, 513] on div at bounding box center [564, 514] width 157 height 157
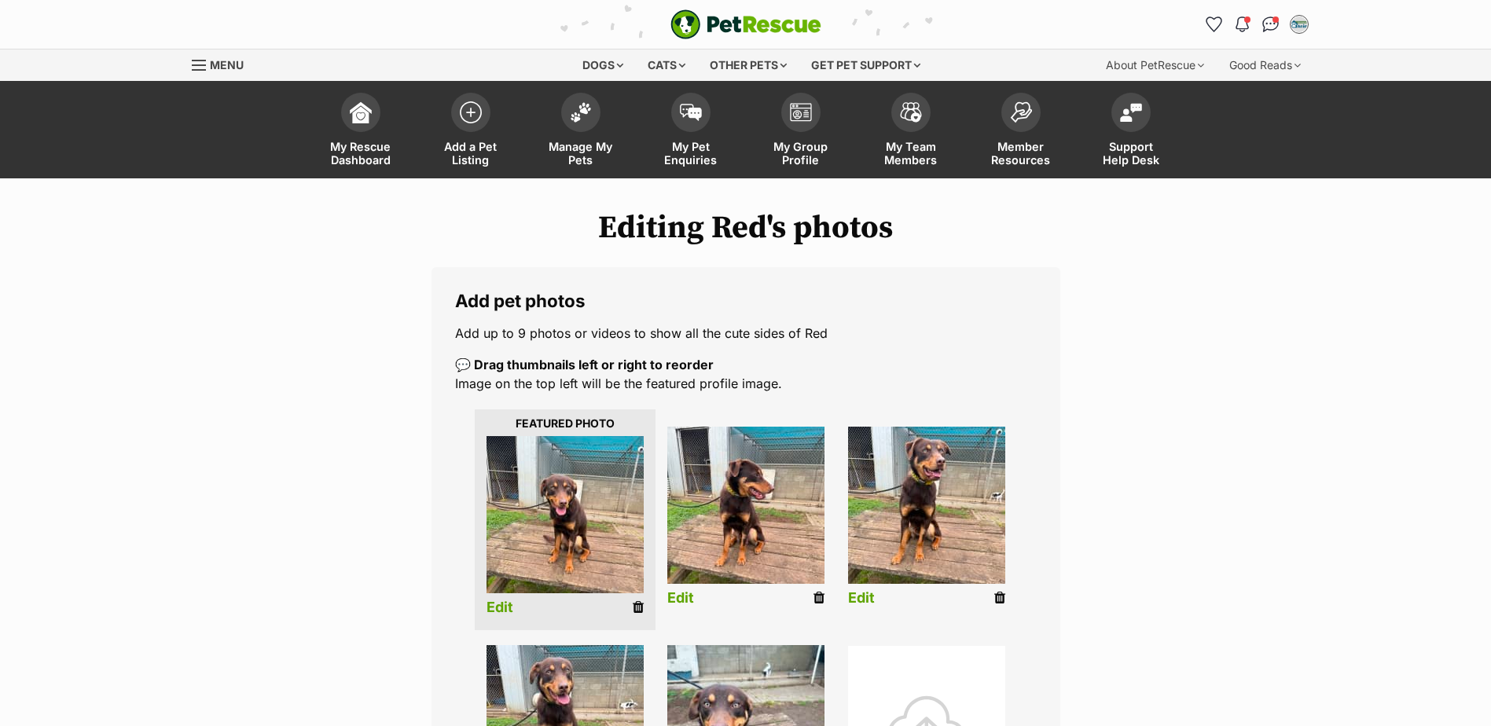
click at [505, 608] on link "Edit" at bounding box center [499, 608] width 27 height 17
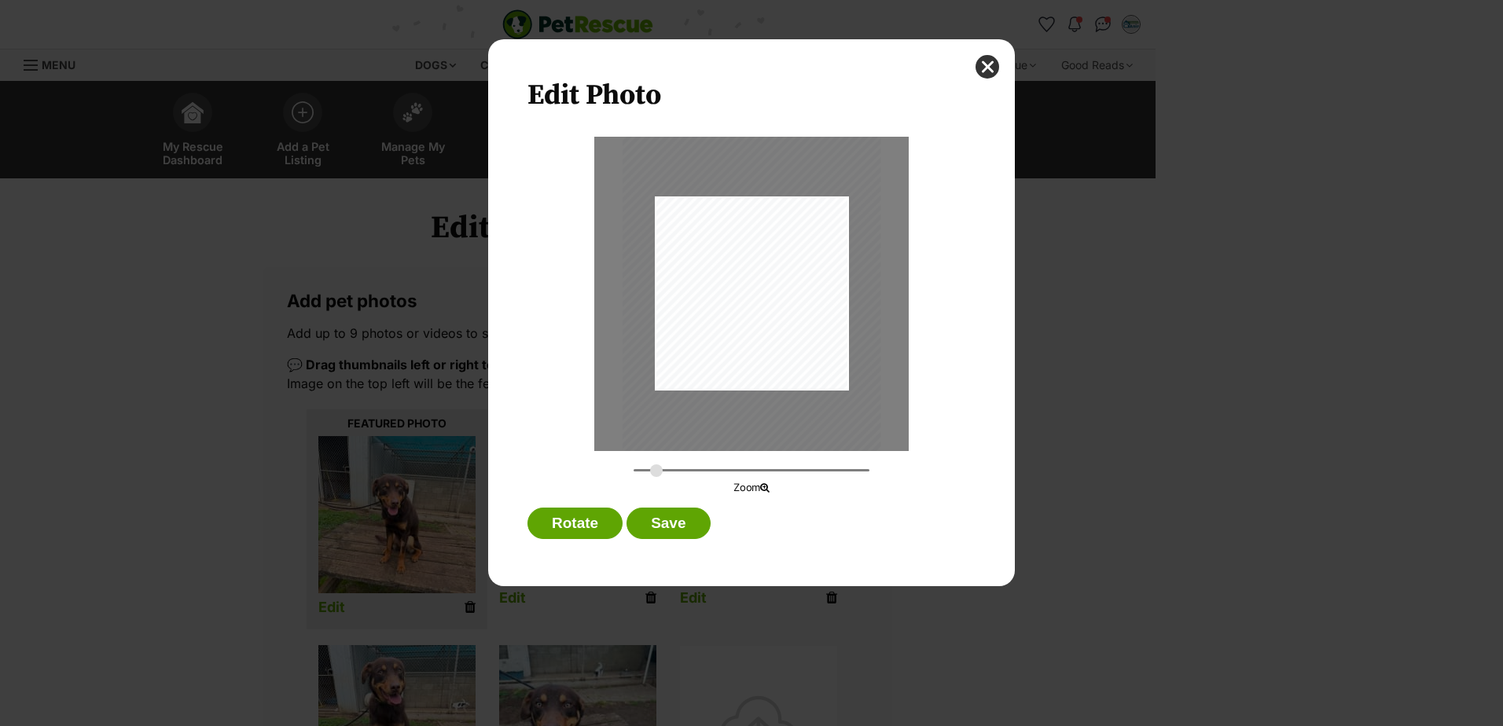
type input "0.365"
click at [656, 469] on input "Dialog Window - Close (Press escape to close)" at bounding box center [751, 470] width 236 height 15
drag, startPoint x: 762, startPoint y: 318, endPoint x: 748, endPoint y: 350, distance: 34.5
click at [748, 350] on div "Dialog Window - Close (Press escape to close)" at bounding box center [737, 325] width 259 height 344
click at [663, 525] on button "Save" at bounding box center [667, 523] width 83 height 31
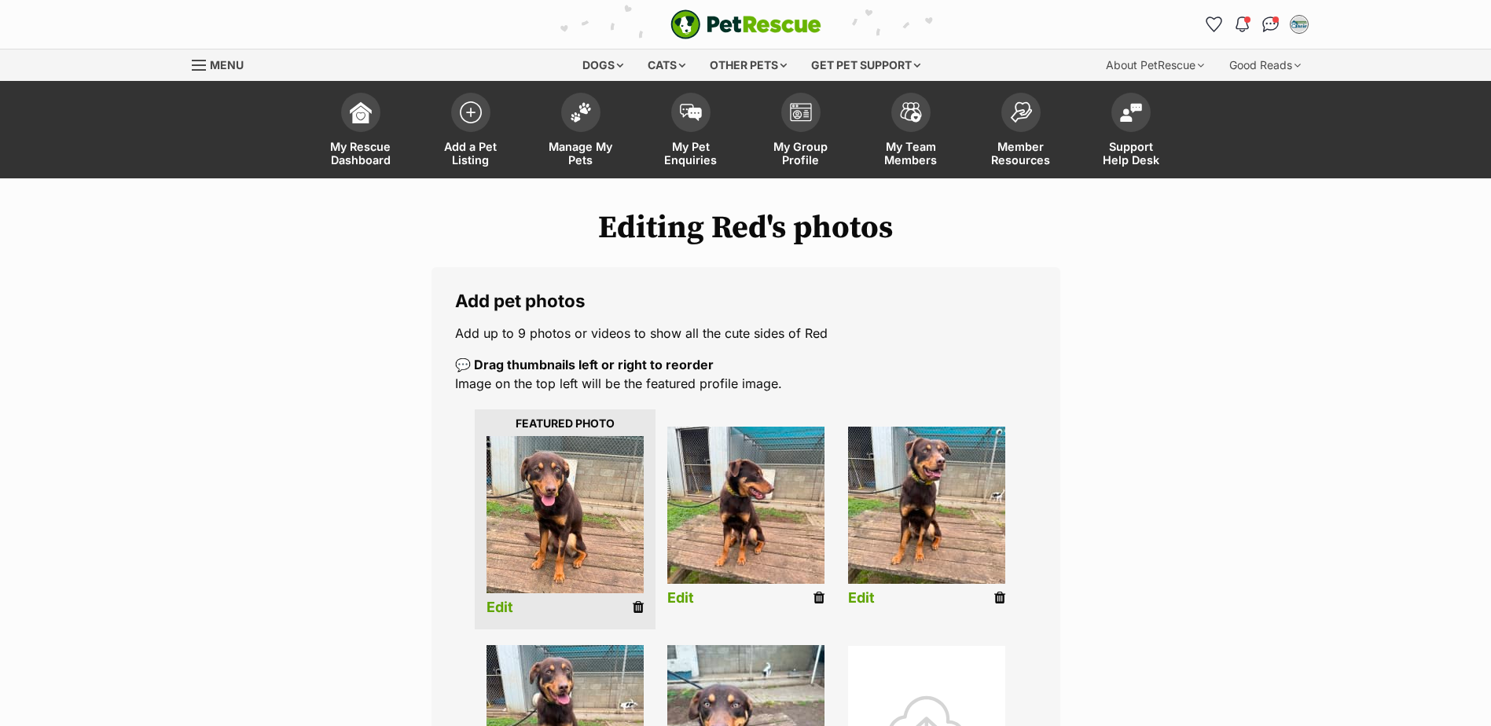
click at [817, 593] on icon at bounding box center [818, 598] width 11 height 14
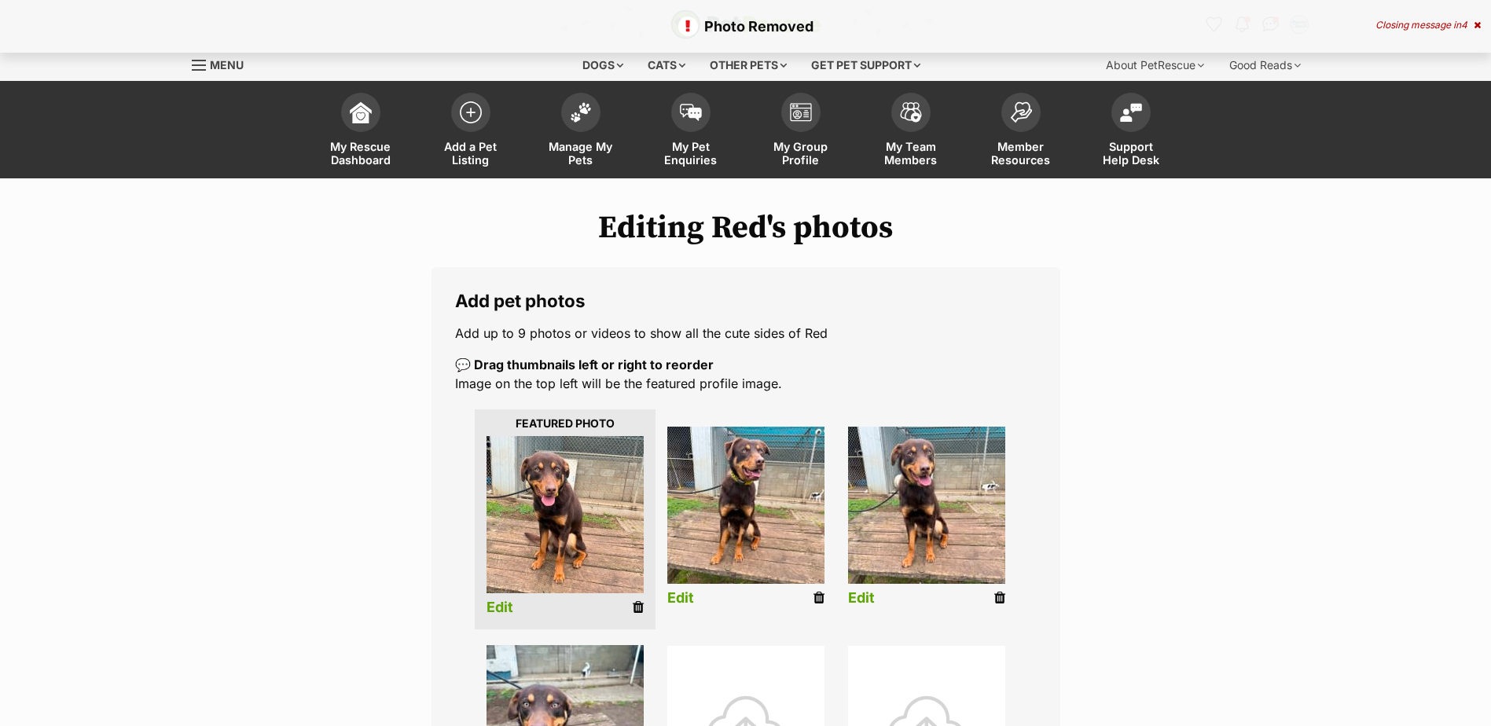
click at [684, 598] on link "Edit" at bounding box center [680, 598] width 27 height 17
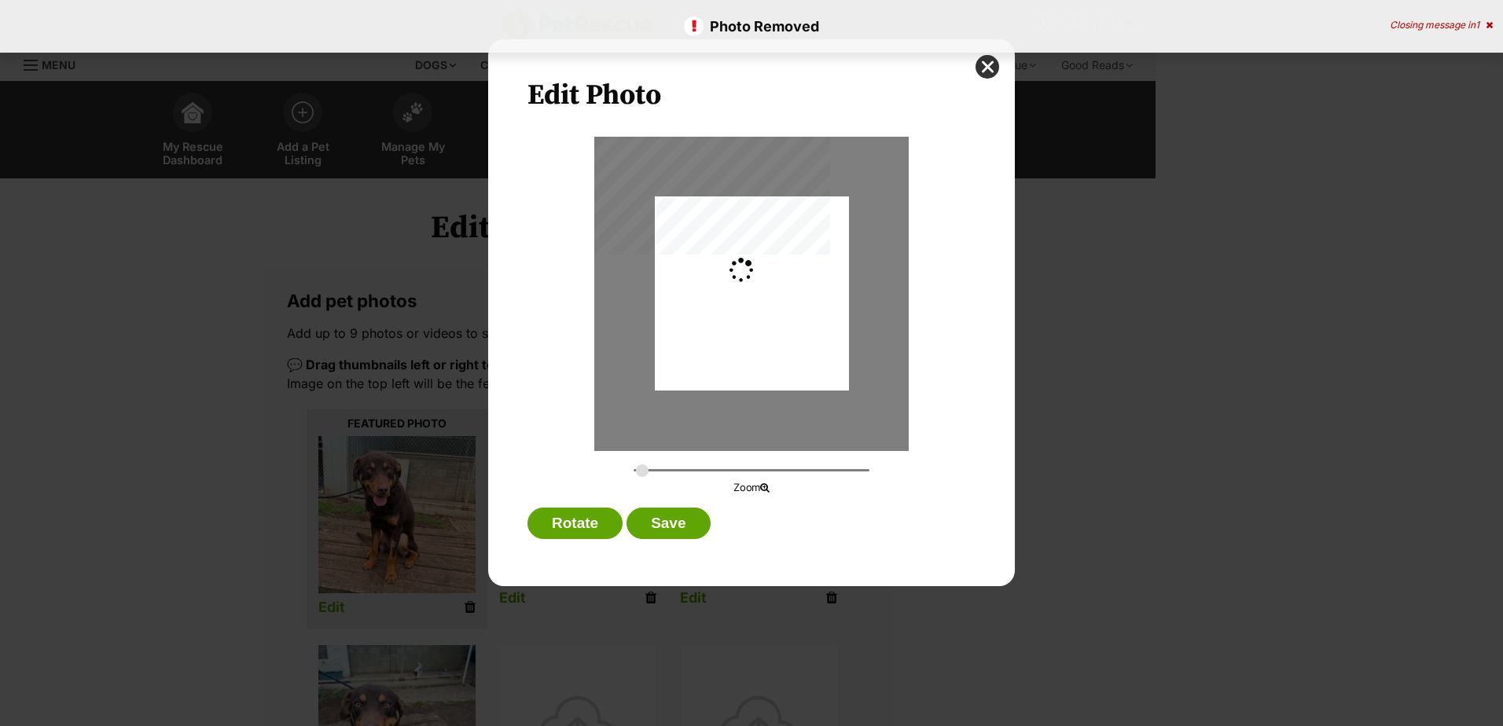
type input "0.2744"
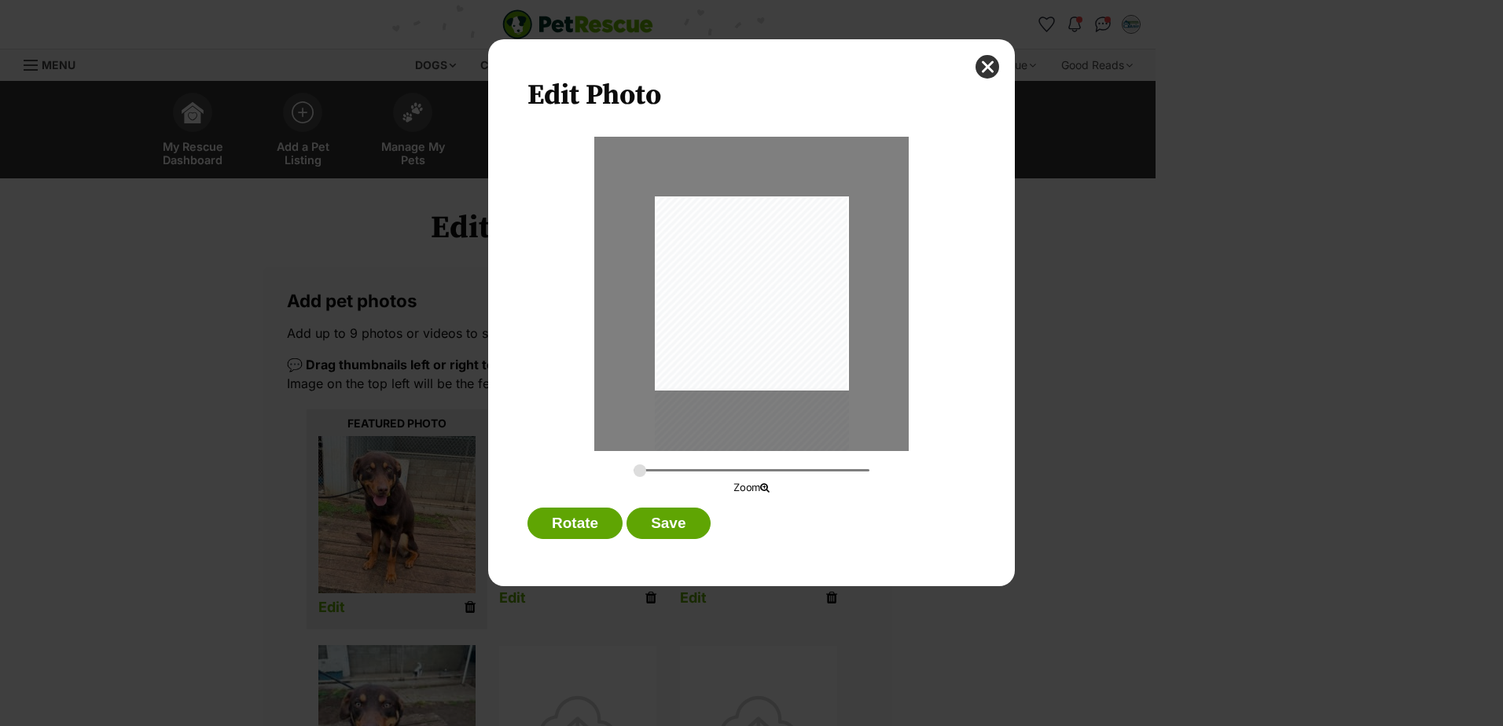
drag, startPoint x: 738, startPoint y: 353, endPoint x: 733, endPoint y: 405, distance: 52.1
click at [733, 405] on div "Dialog Window - Close (Press escape to close)" at bounding box center [752, 325] width 194 height 259
click at [666, 524] on button "Save" at bounding box center [667, 523] width 83 height 31
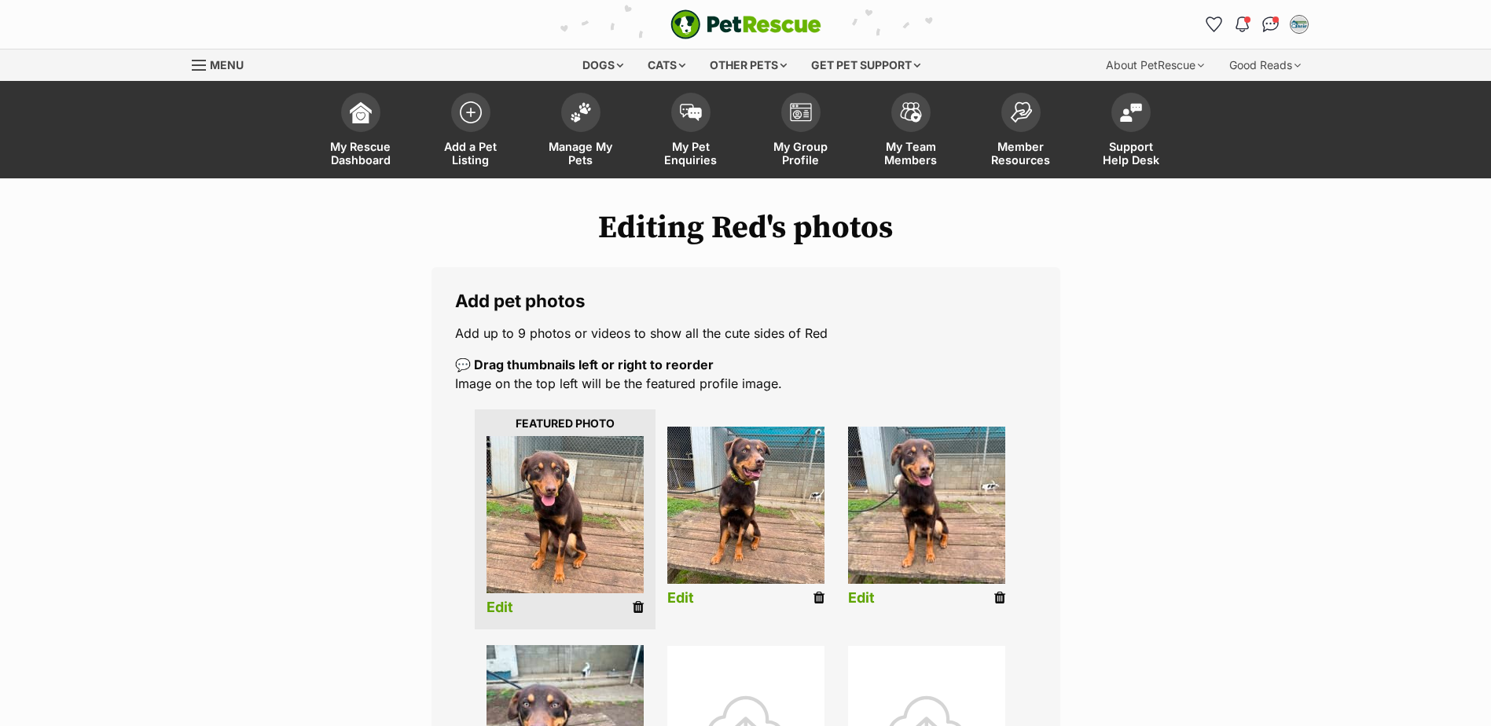
click at [1002, 601] on icon at bounding box center [999, 598] width 11 height 14
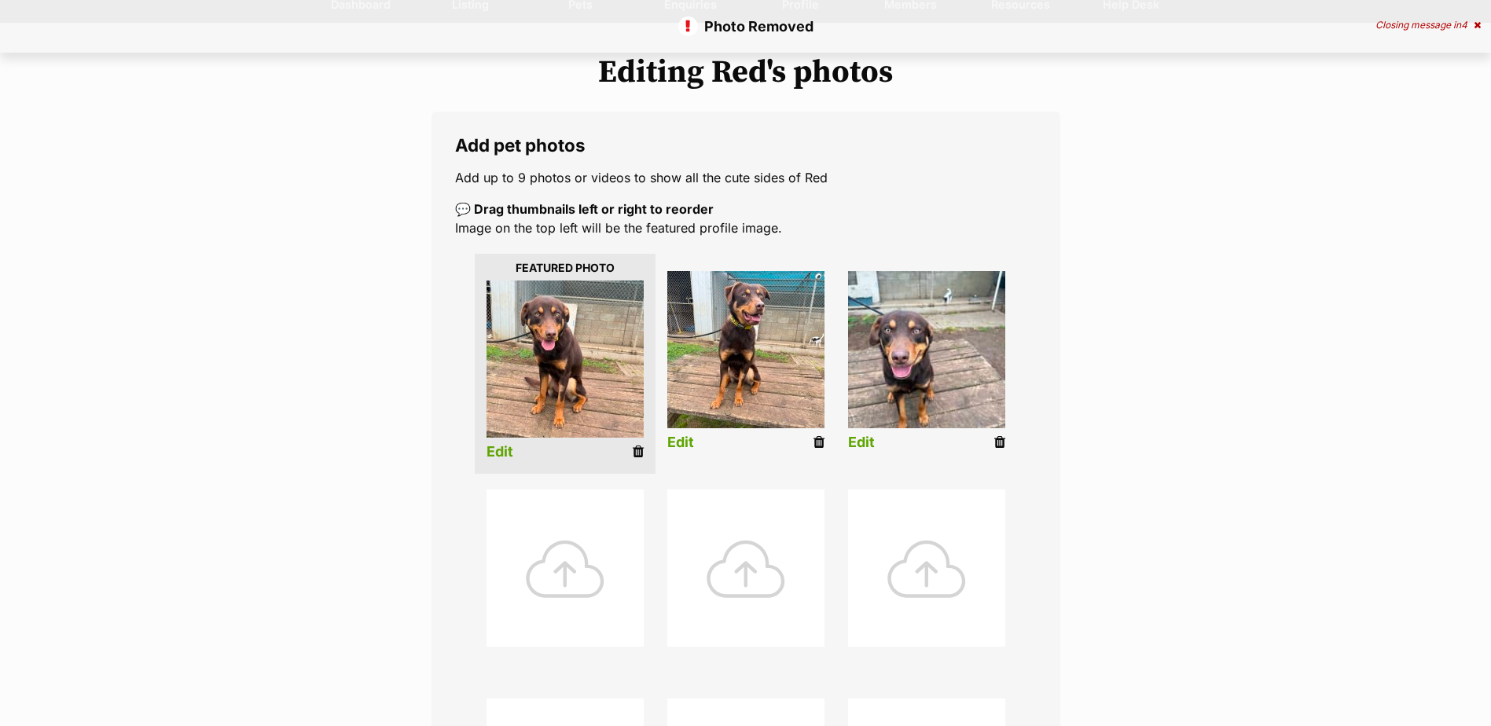
scroll to position [157, 0]
click at [851, 435] on link "Edit" at bounding box center [861, 441] width 27 height 17
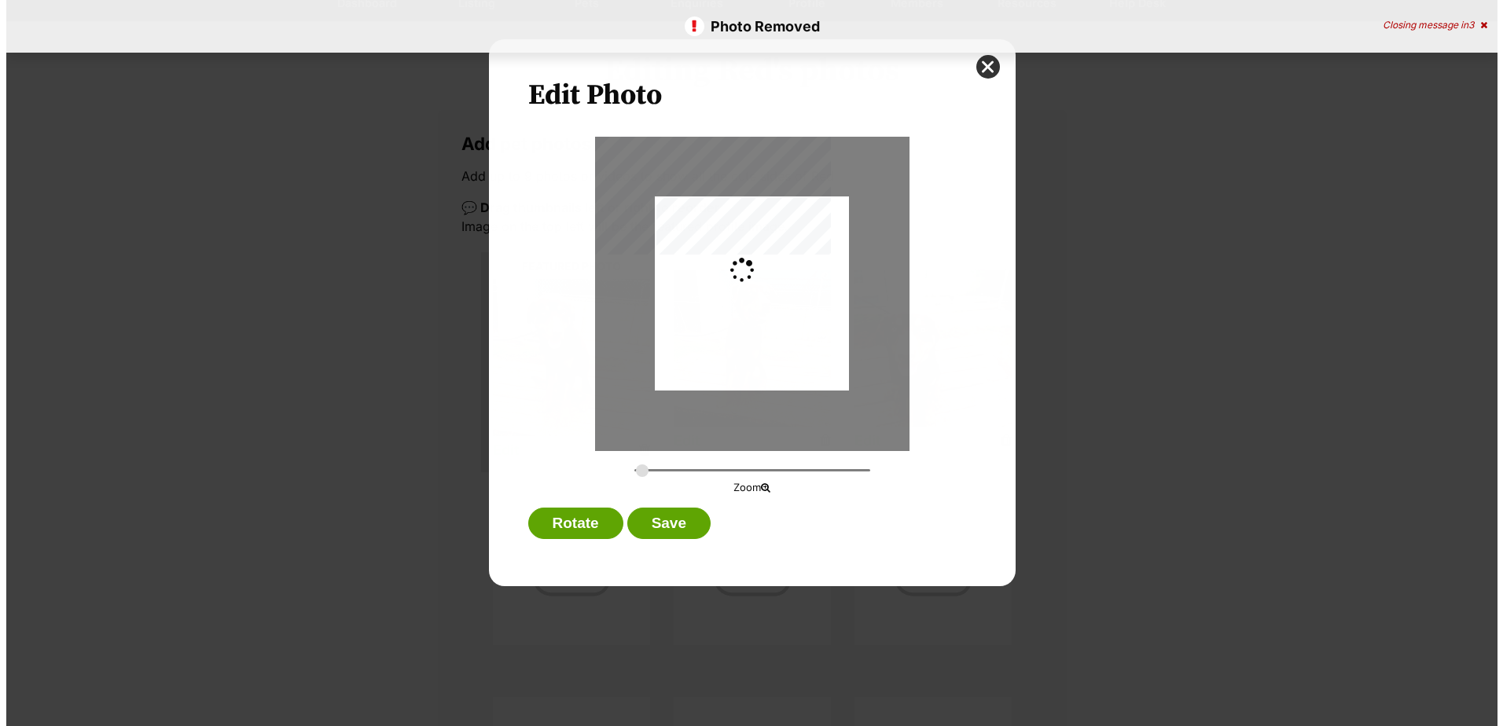
scroll to position [0, 0]
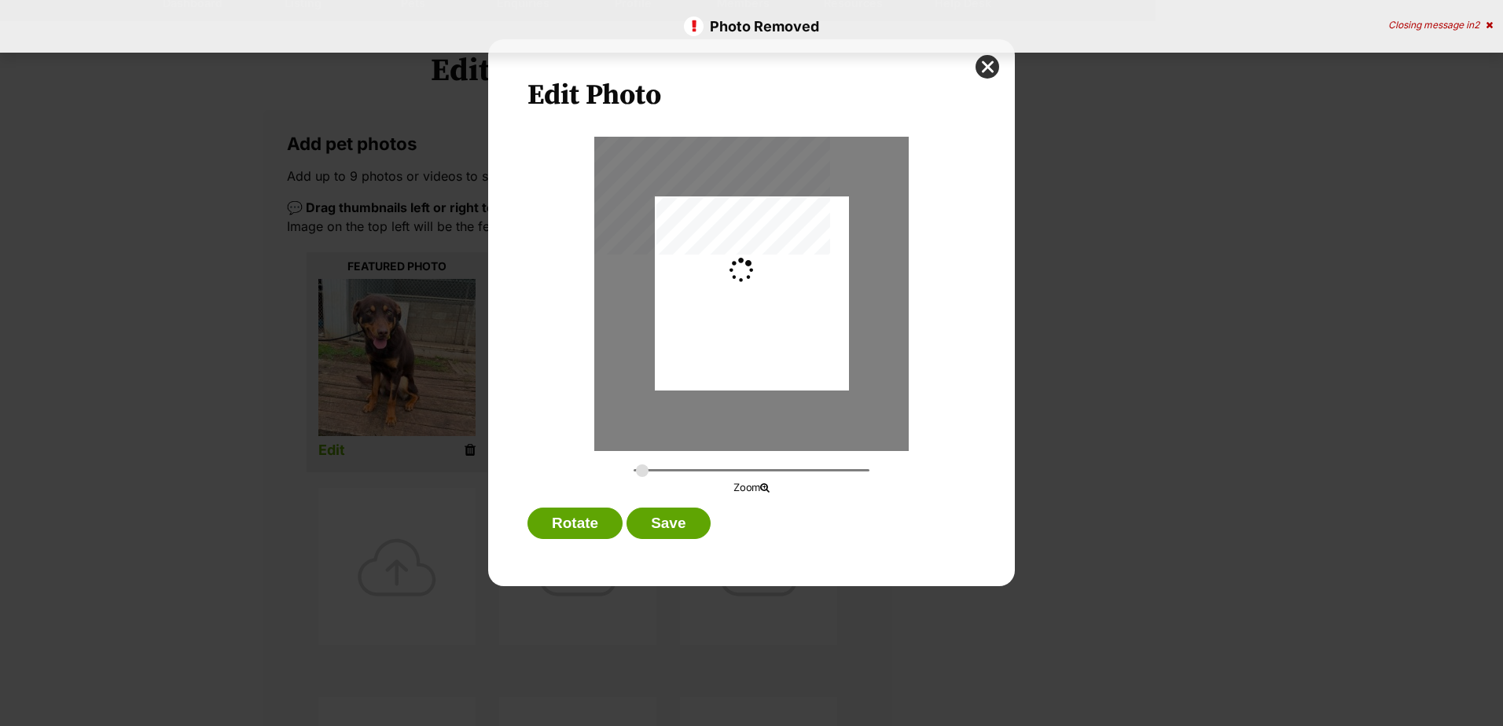
type input "0.2744"
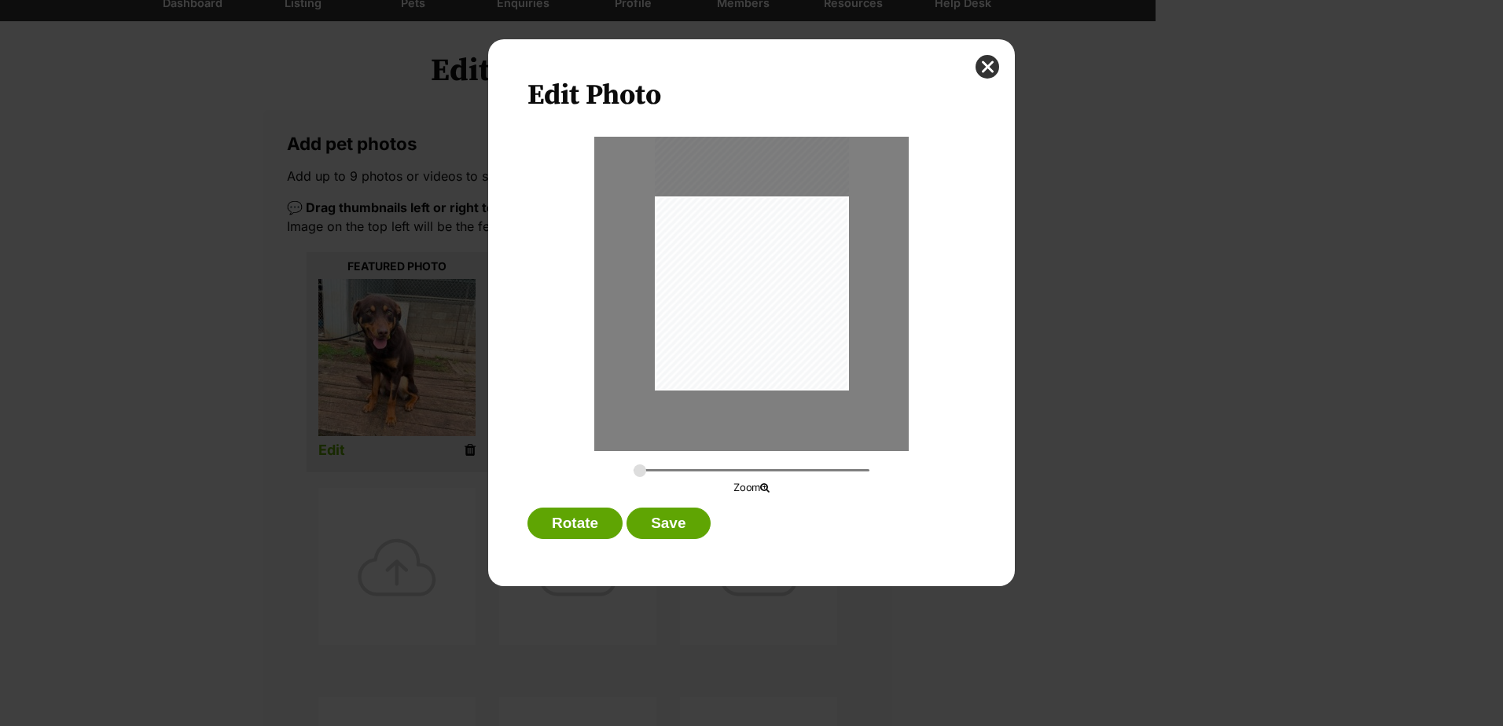
drag, startPoint x: 765, startPoint y: 354, endPoint x: 766, endPoint y: 311, distance: 43.2
click at [766, 311] on div "Dialog Window - Close (Press escape to close)" at bounding box center [752, 261] width 194 height 259
click at [673, 533] on button "Save" at bounding box center [667, 523] width 83 height 31
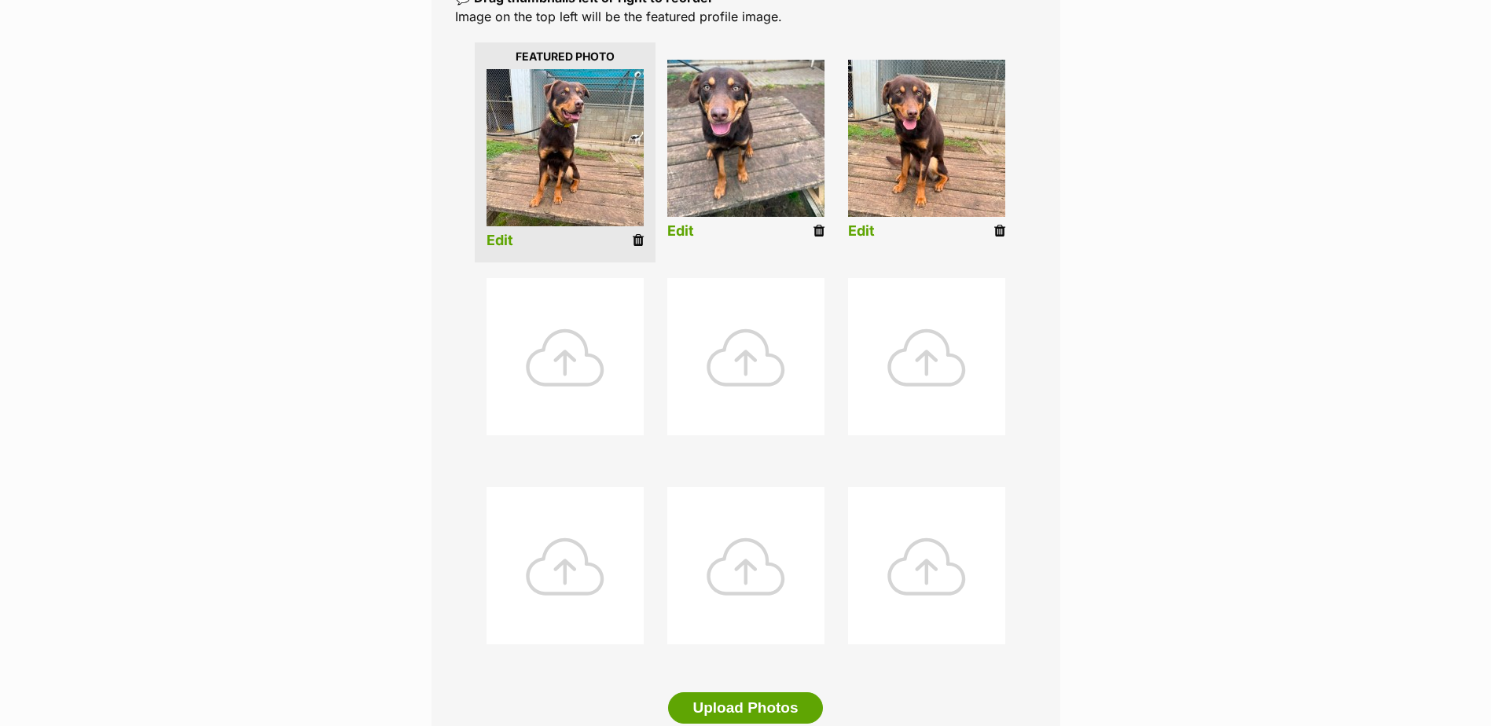
scroll to position [314, 0]
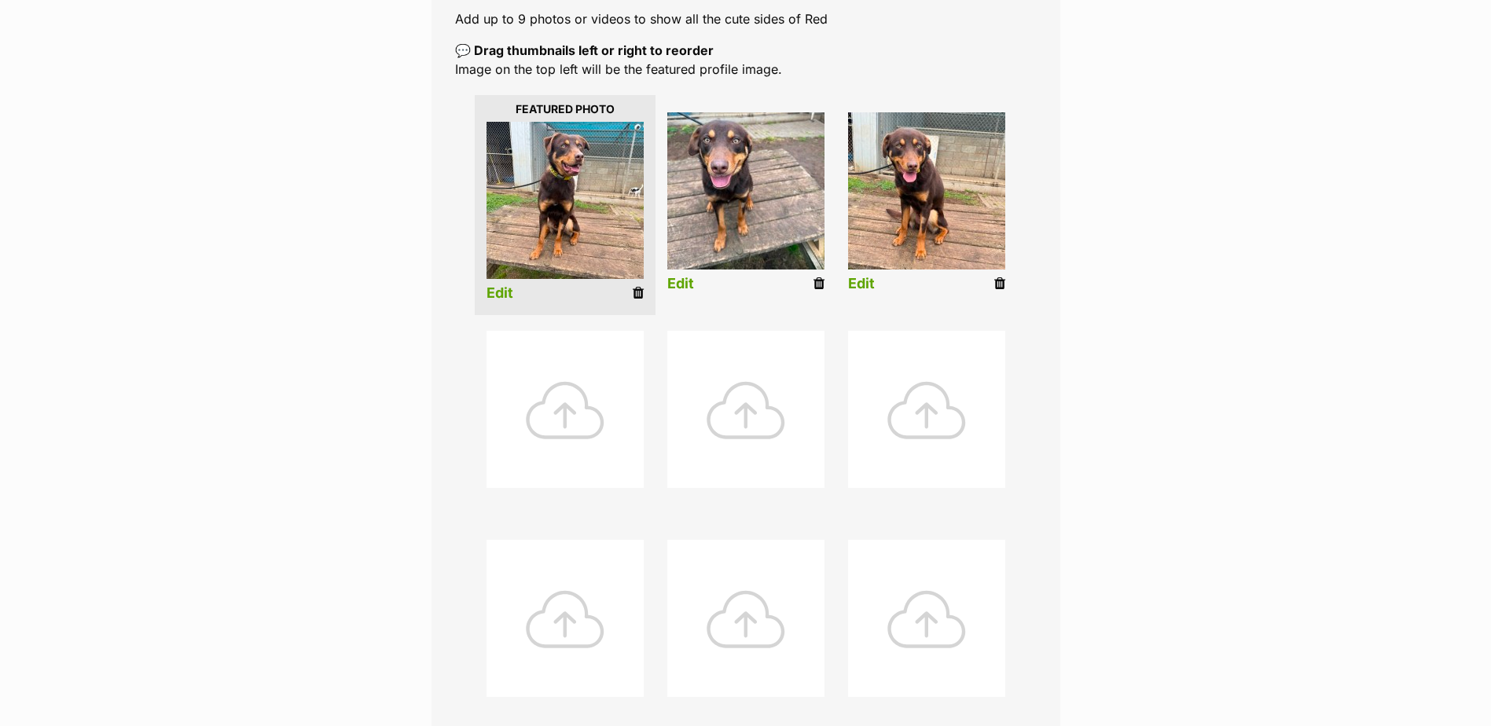
drag, startPoint x: 997, startPoint y: 281, endPoint x: 825, endPoint y: 49, distance: 289.4
click at [997, 281] on icon at bounding box center [999, 284] width 11 height 14
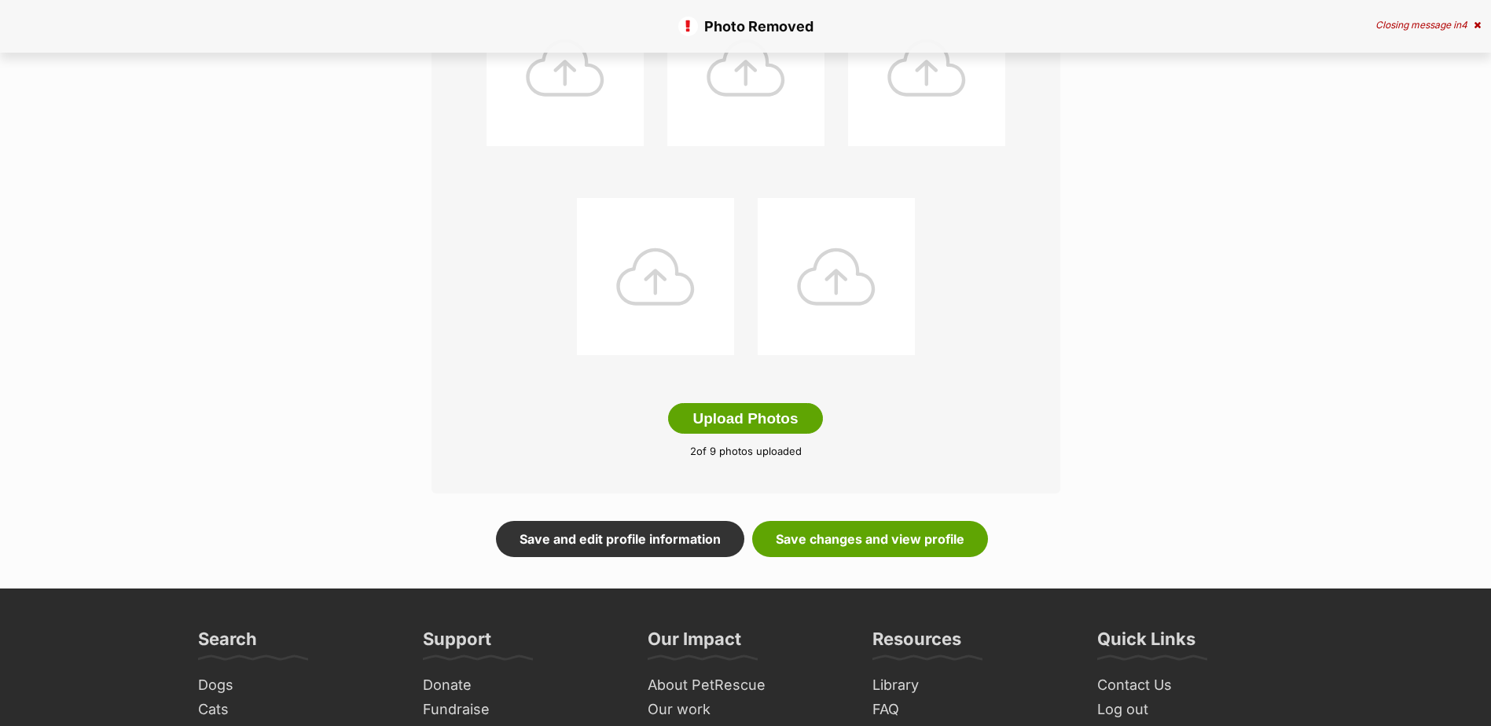
scroll to position [707, 0]
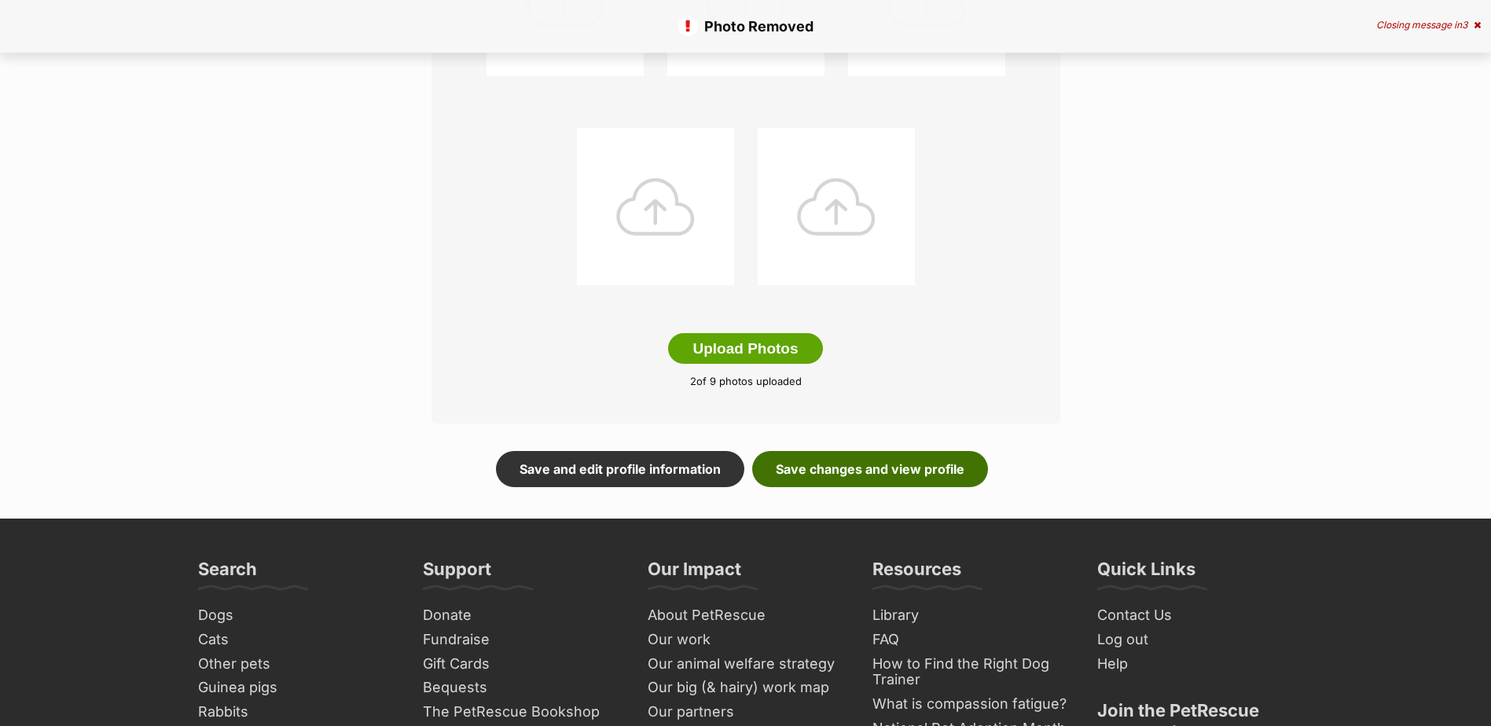
click at [911, 487] on link "Save changes and view profile" at bounding box center [870, 469] width 236 height 36
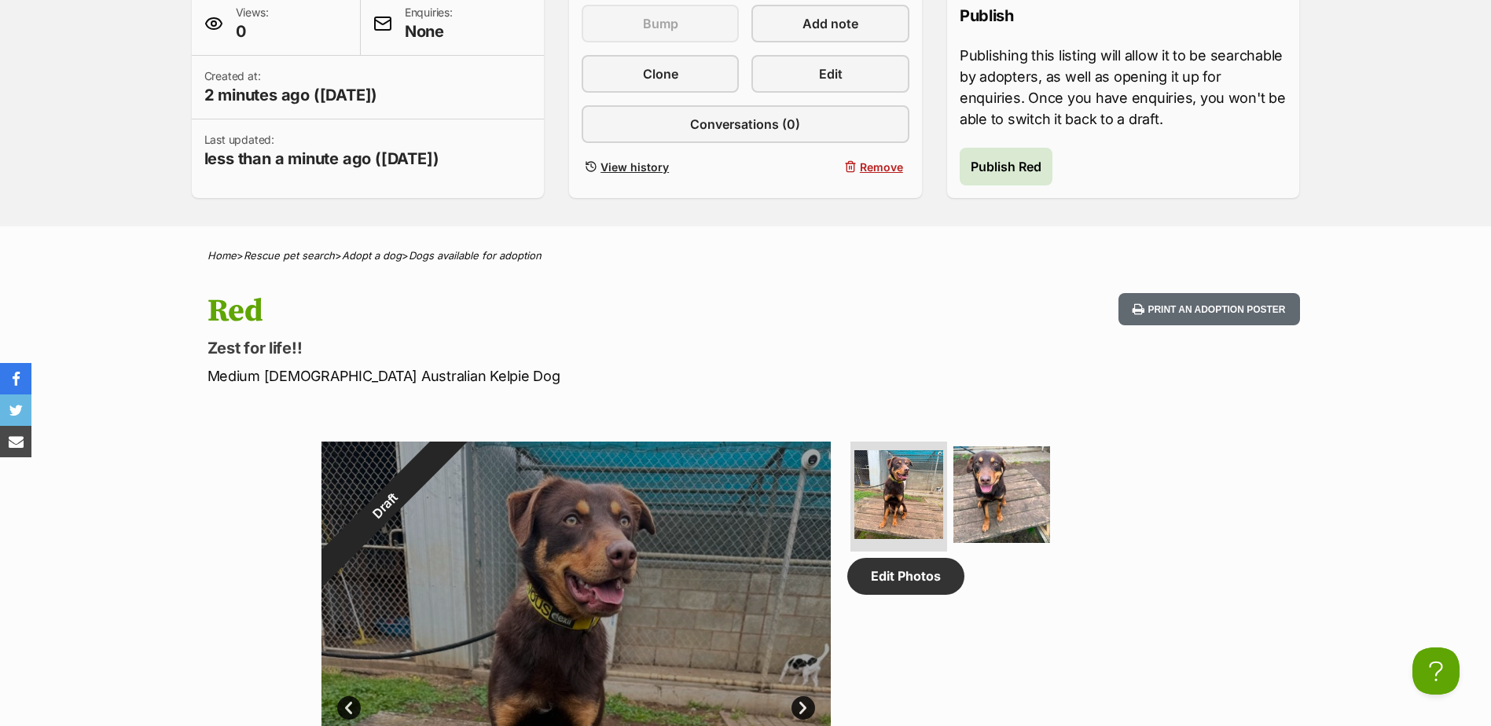
scroll to position [393, 0]
click at [1015, 167] on span "Publish Red" at bounding box center [1006, 167] width 71 height 19
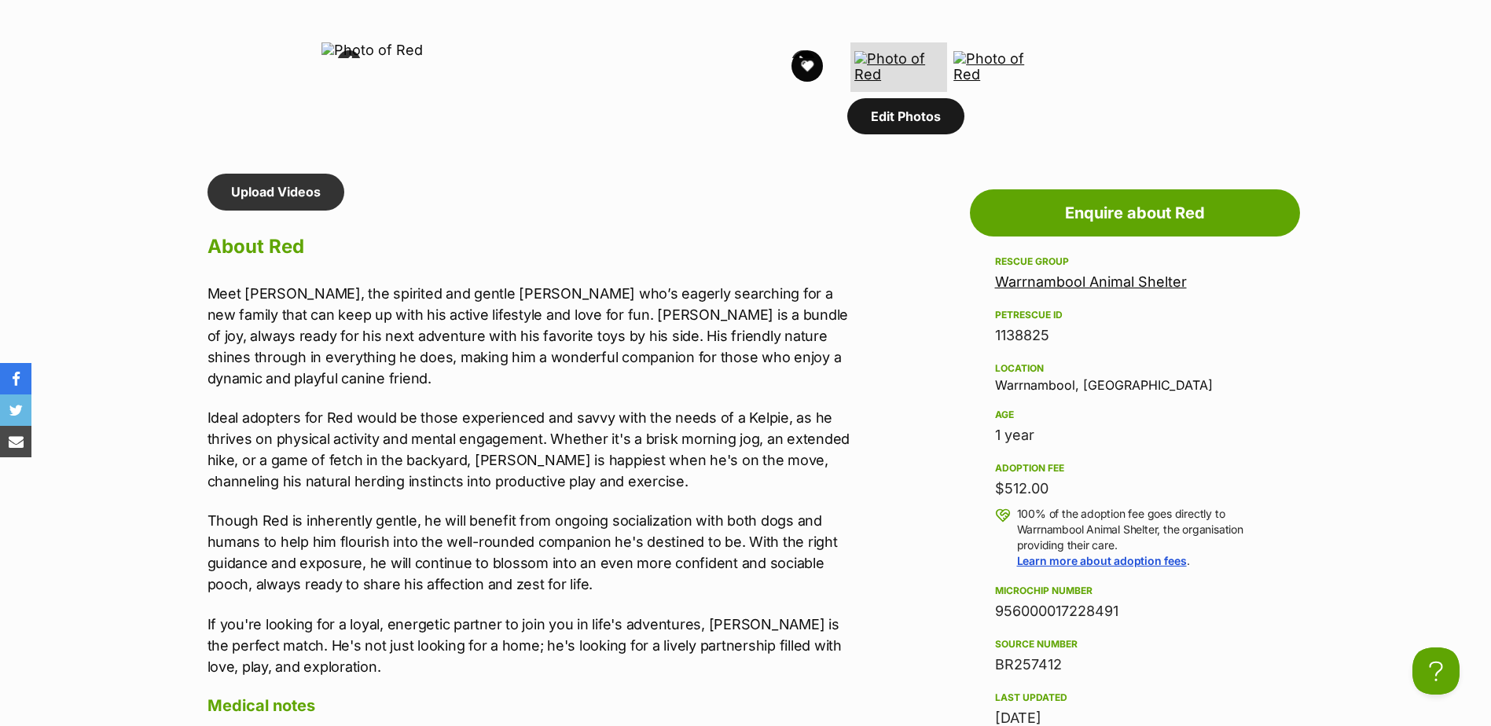
click at [898, 134] on link "Edit Photos" at bounding box center [905, 116] width 117 height 36
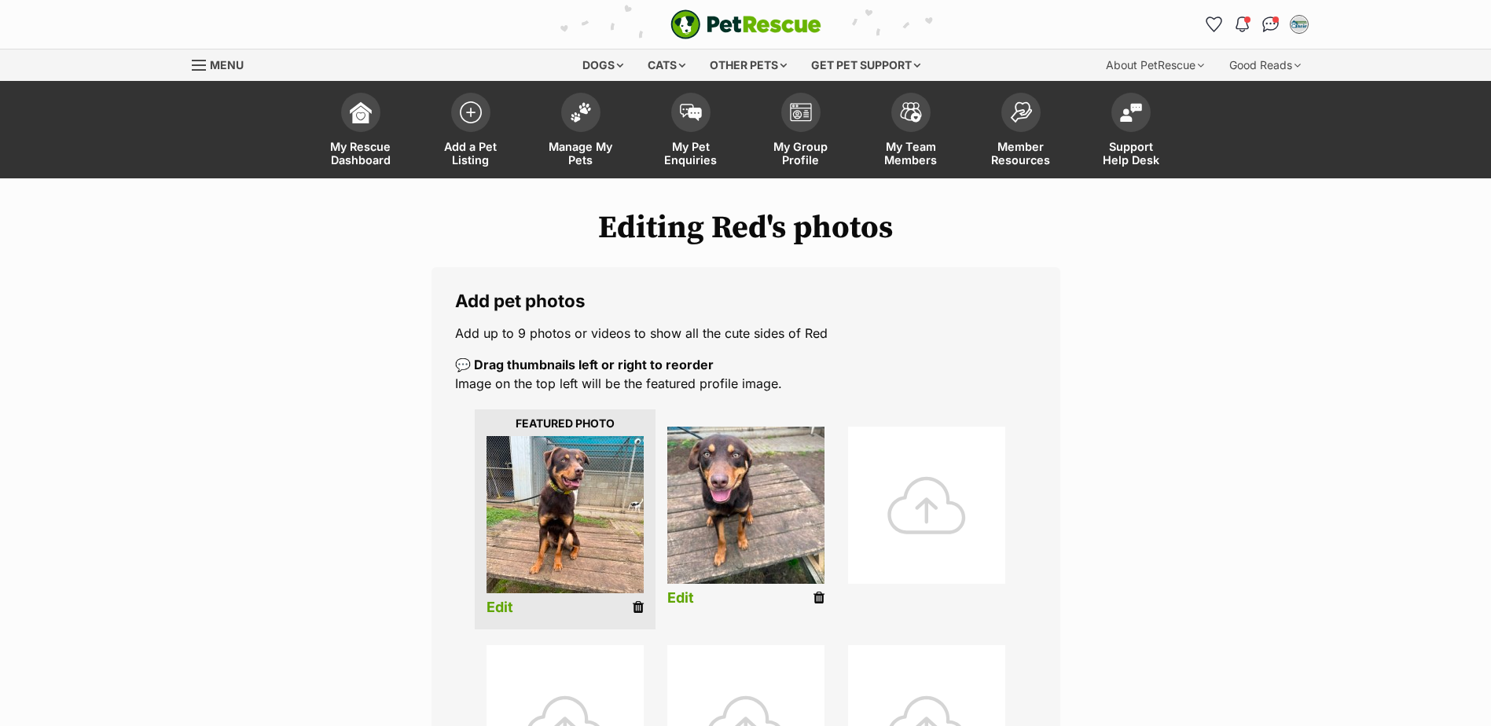
click at [496, 609] on link "Edit" at bounding box center [499, 608] width 27 height 17
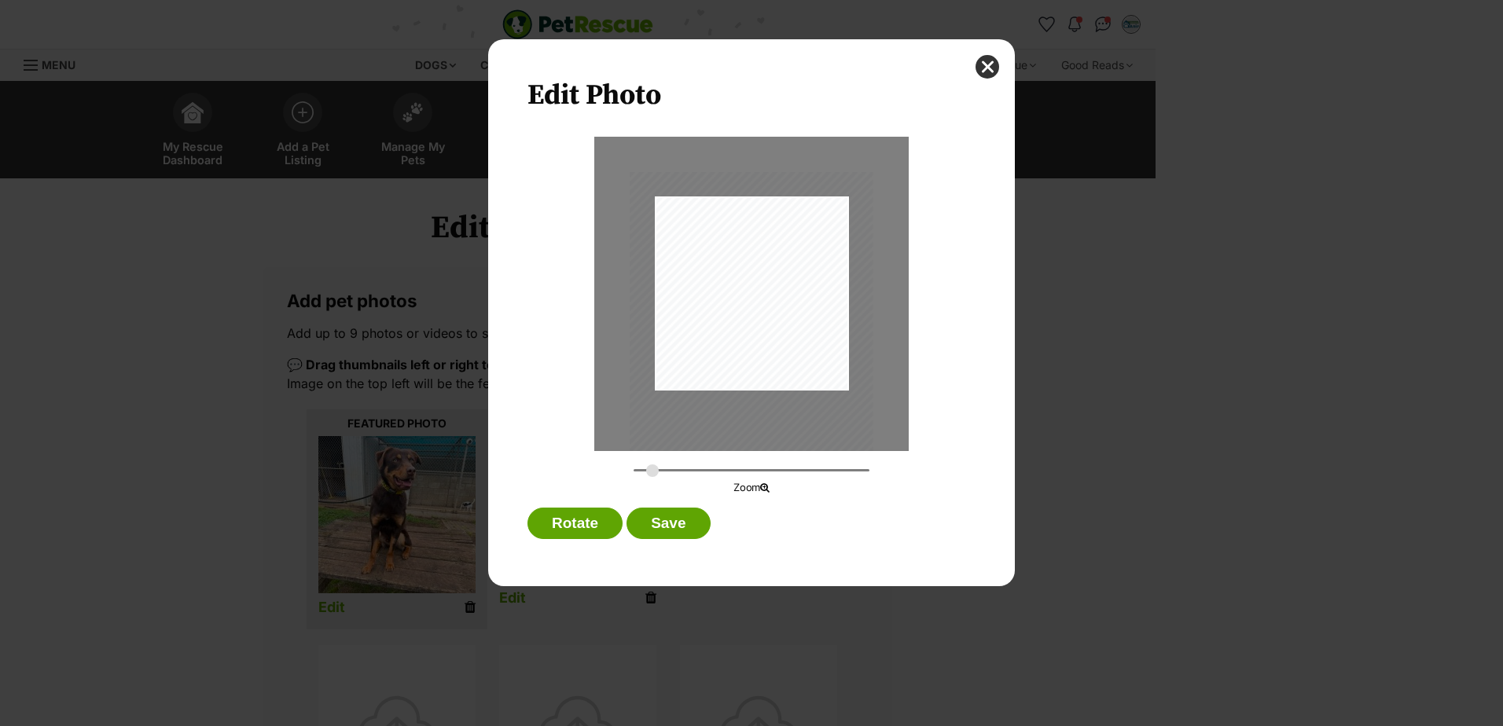
type input "0.3434"
click at [652, 470] on input "Dialog Window - Close (Press escape to close)" at bounding box center [751, 470] width 236 height 15
drag, startPoint x: 692, startPoint y: 350, endPoint x: 699, endPoint y: 362, distance: 13.4
click at [699, 362] on div "Dialog Window - Close (Press escape to close)" at bounding box center [757, 347] width 243 height 324
click at [665, 526] on button "Save" at bounding box center [667, 523] width 83 height 31
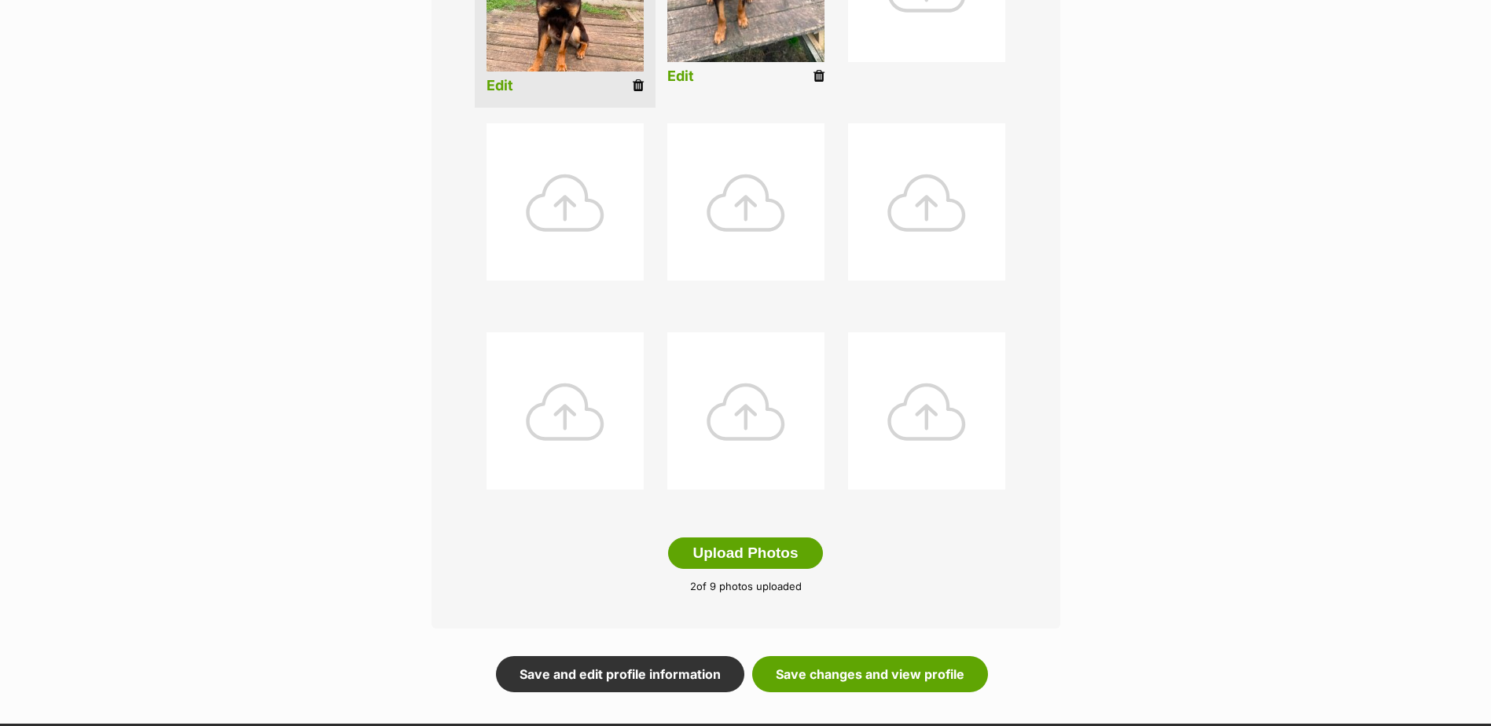
scroll to position [707, 0]
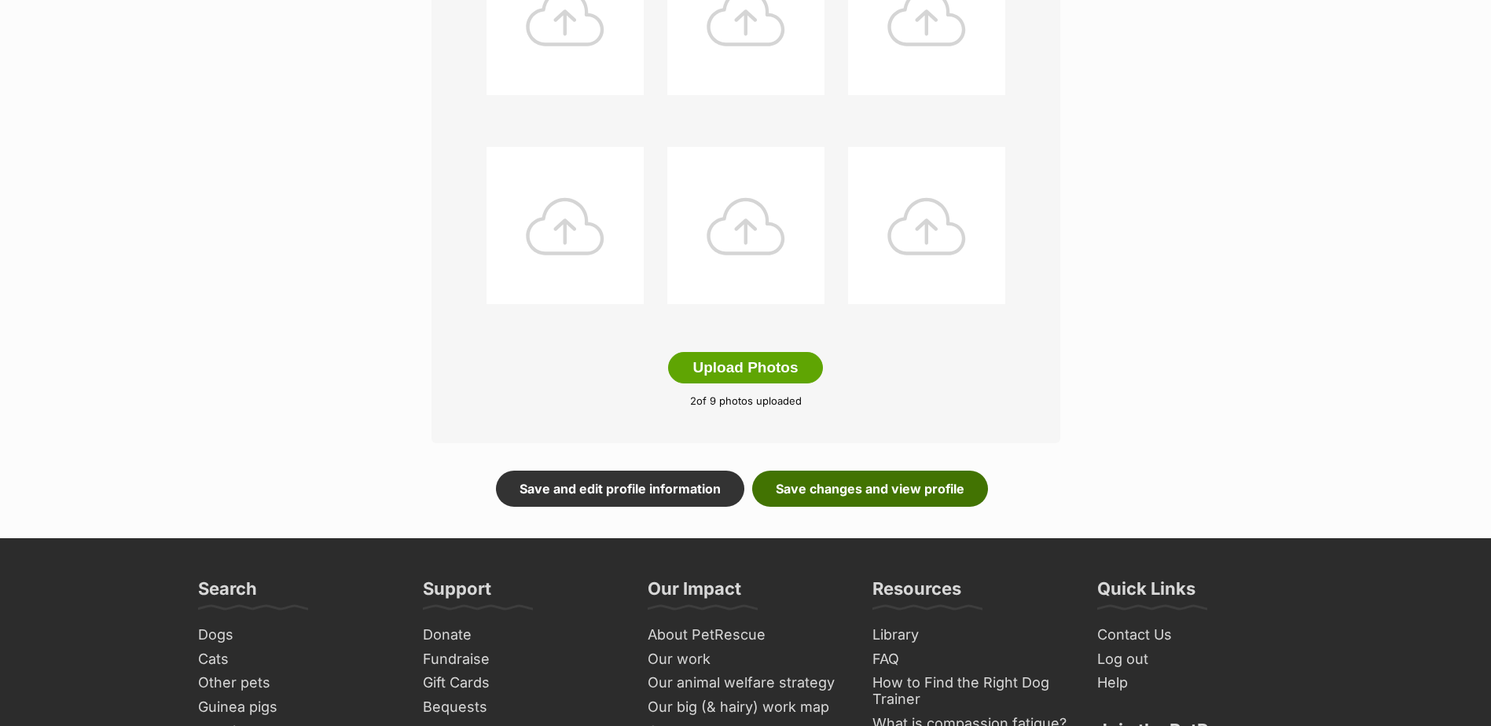
click at [865, 482] on link "Save changes and view profile" at bounding box center [870, 489] width 236 height 36
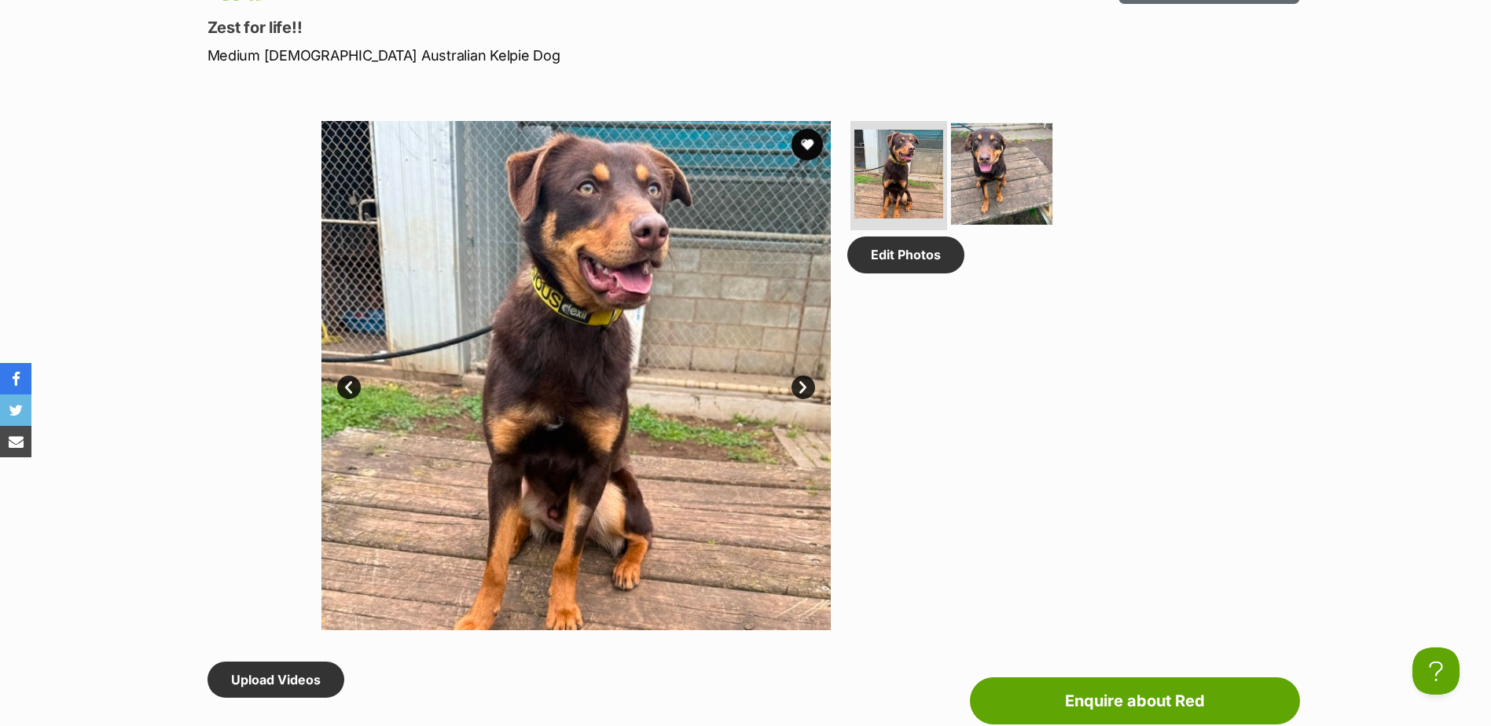
click at [995, 155] on img at bounding box center [1001, 173] width 101 height 101
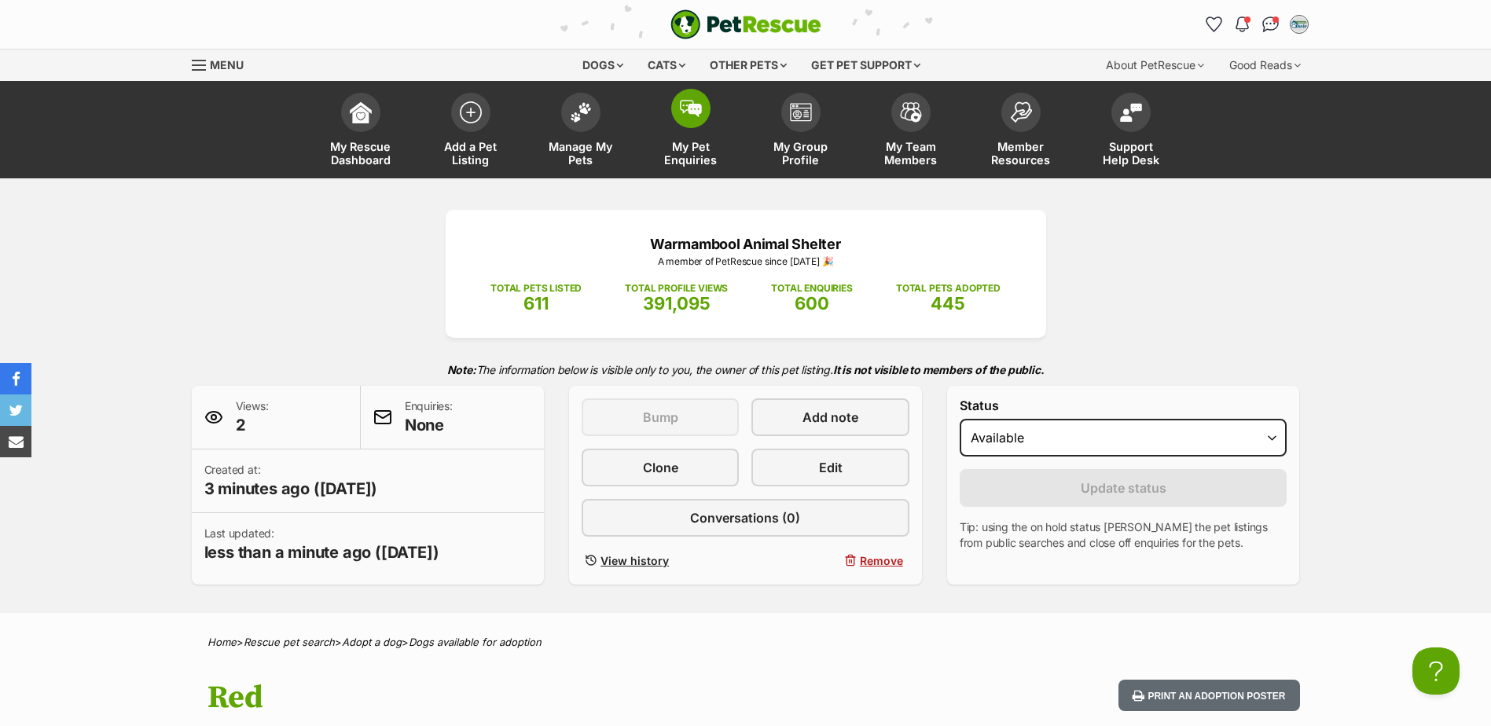
click at [706, 161] on span "My Pet Enquiries" at bounding box center [690, 153] width 71 height 27
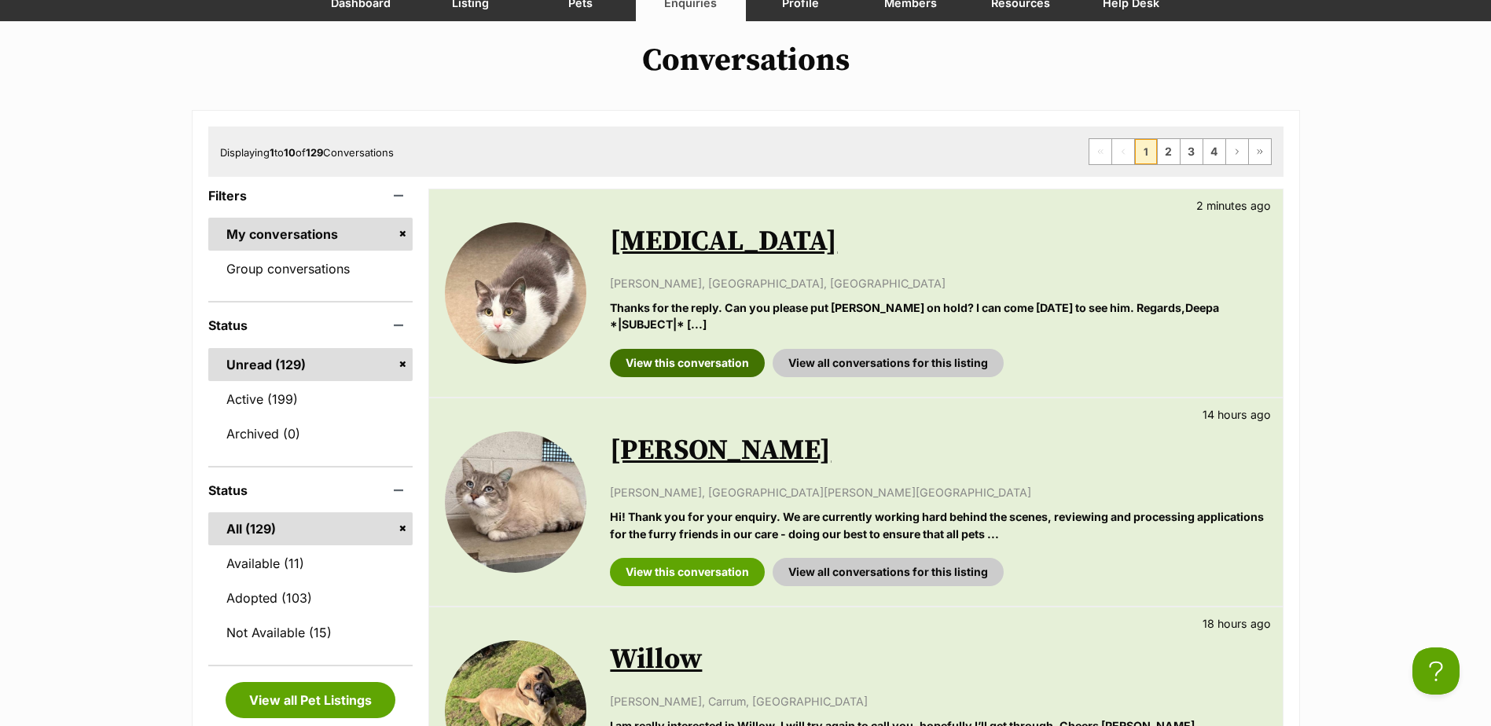
click at [692, 362] on link "View this conversation" at bounding box center [687, 363] width 155 height 28
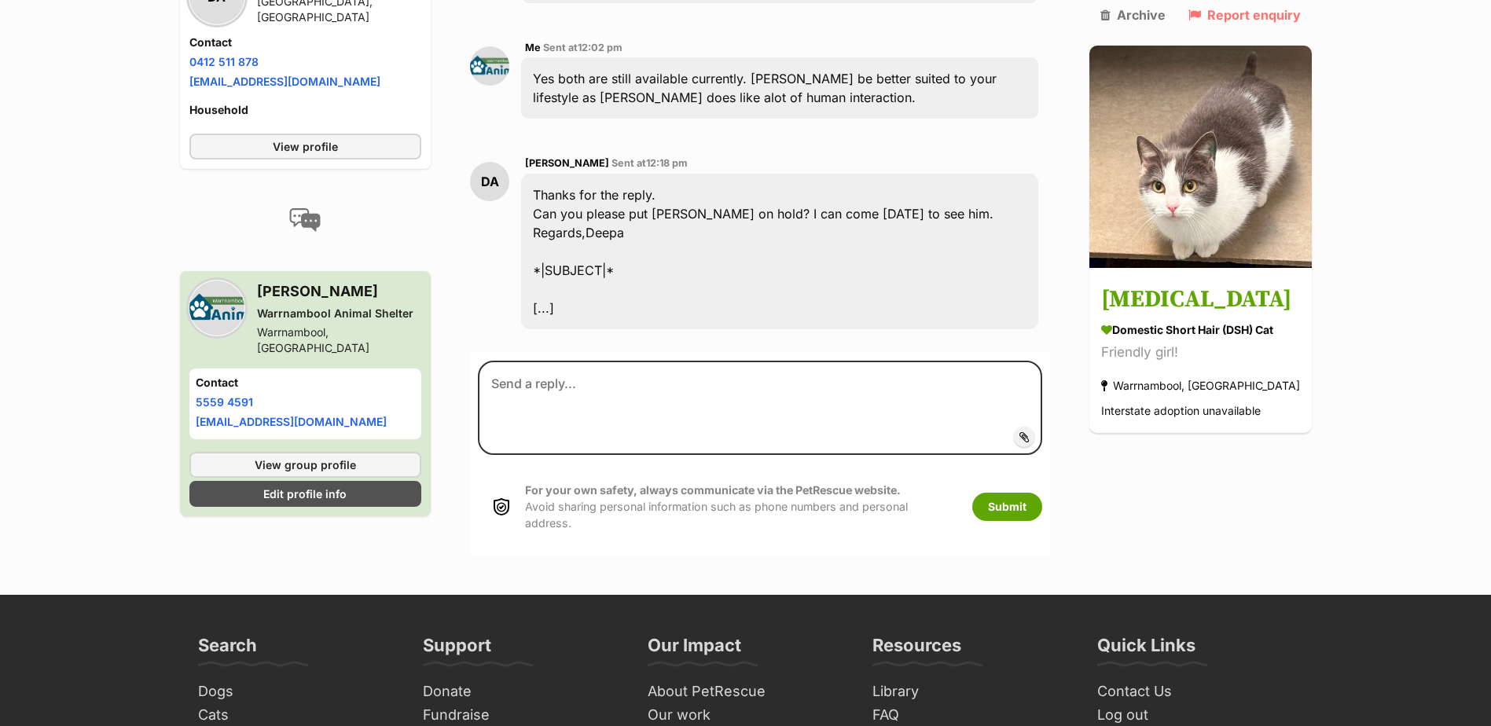
scroll to position [2122, 0]
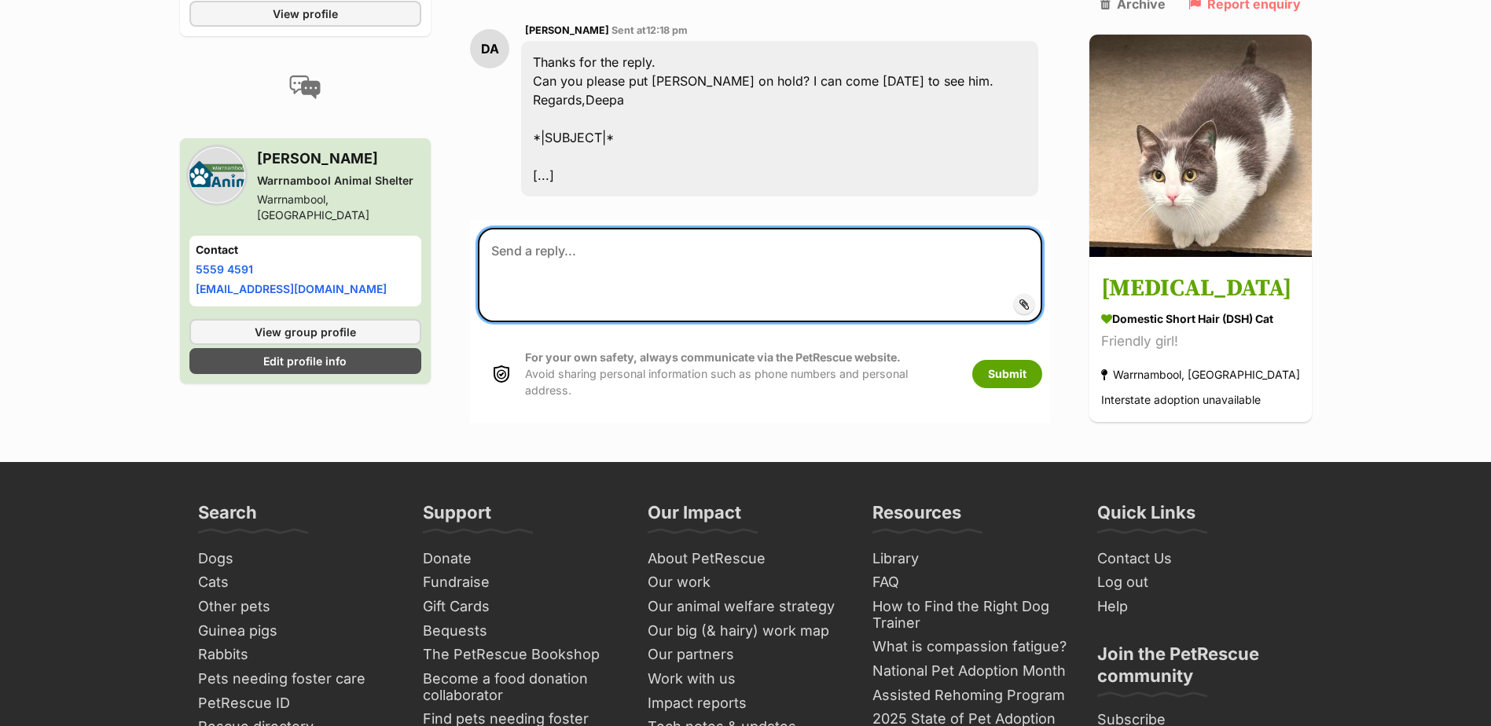
click at [661, 228] on textarea at bounding box center [760, 275] width 564 height 94
type textarea "Sure, what time suits? We have appointments available between 11am-3pm"
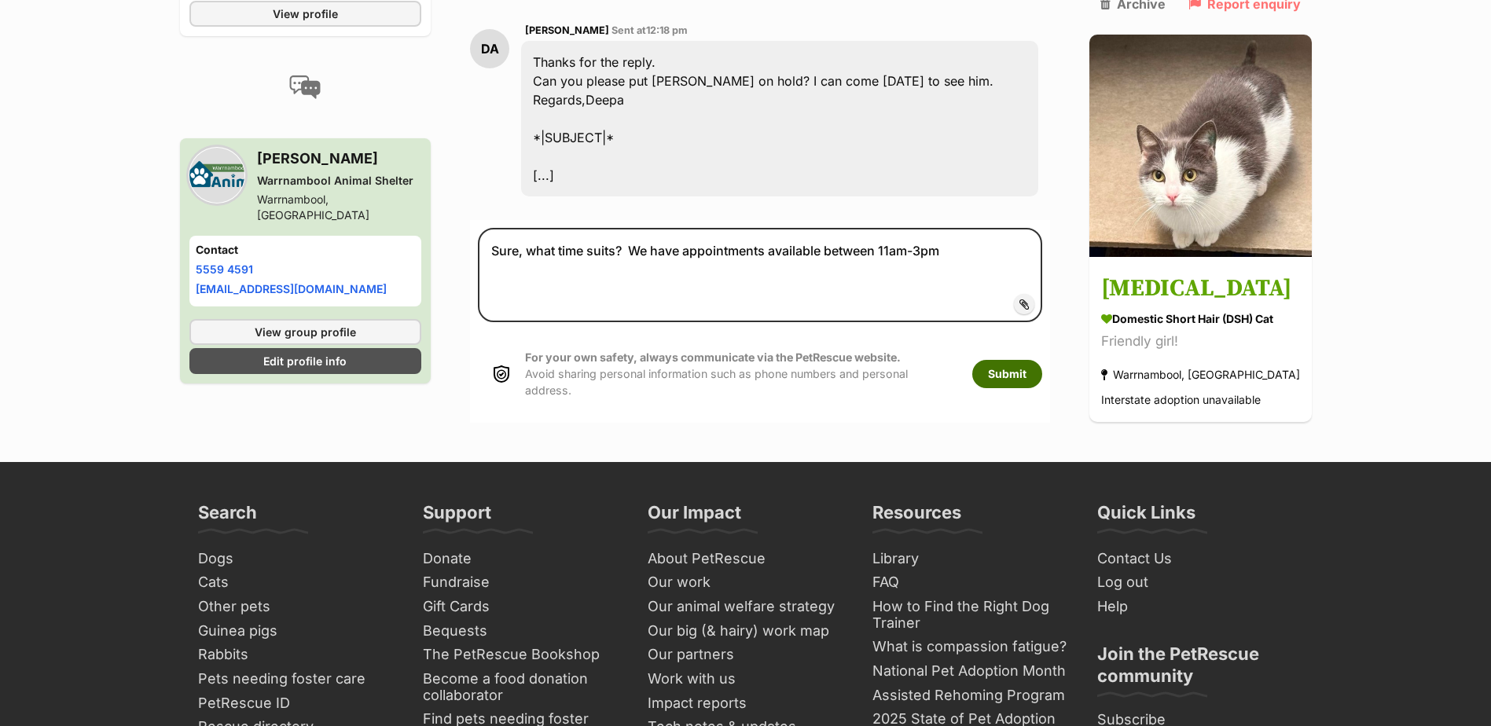
click at [1019, 360] on button "Submit" at bounding box center [1007, 374] width 70 height 28
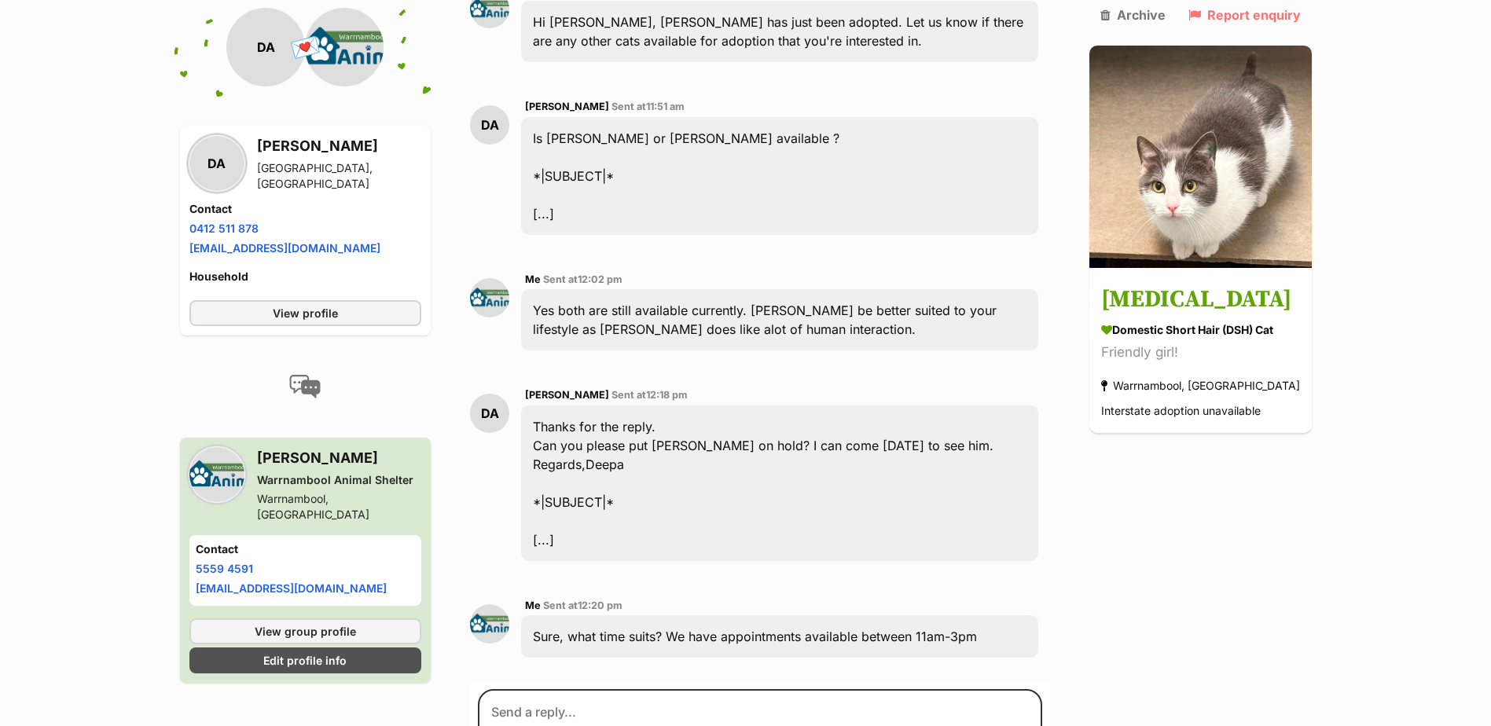
scroll to position [1965, 0]
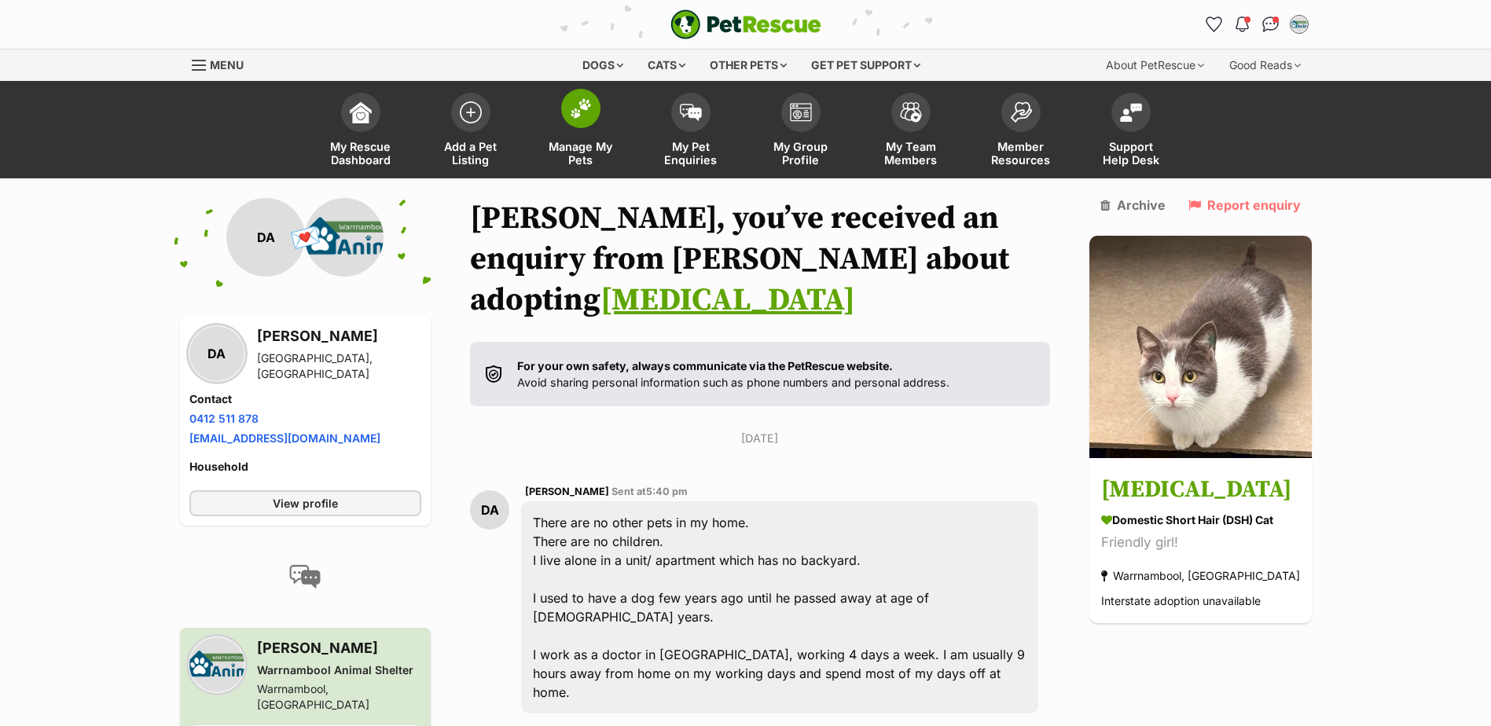
click at [608, 156] on span "Manage My Pets" at bounding box center [580, 153] width 71 height 27
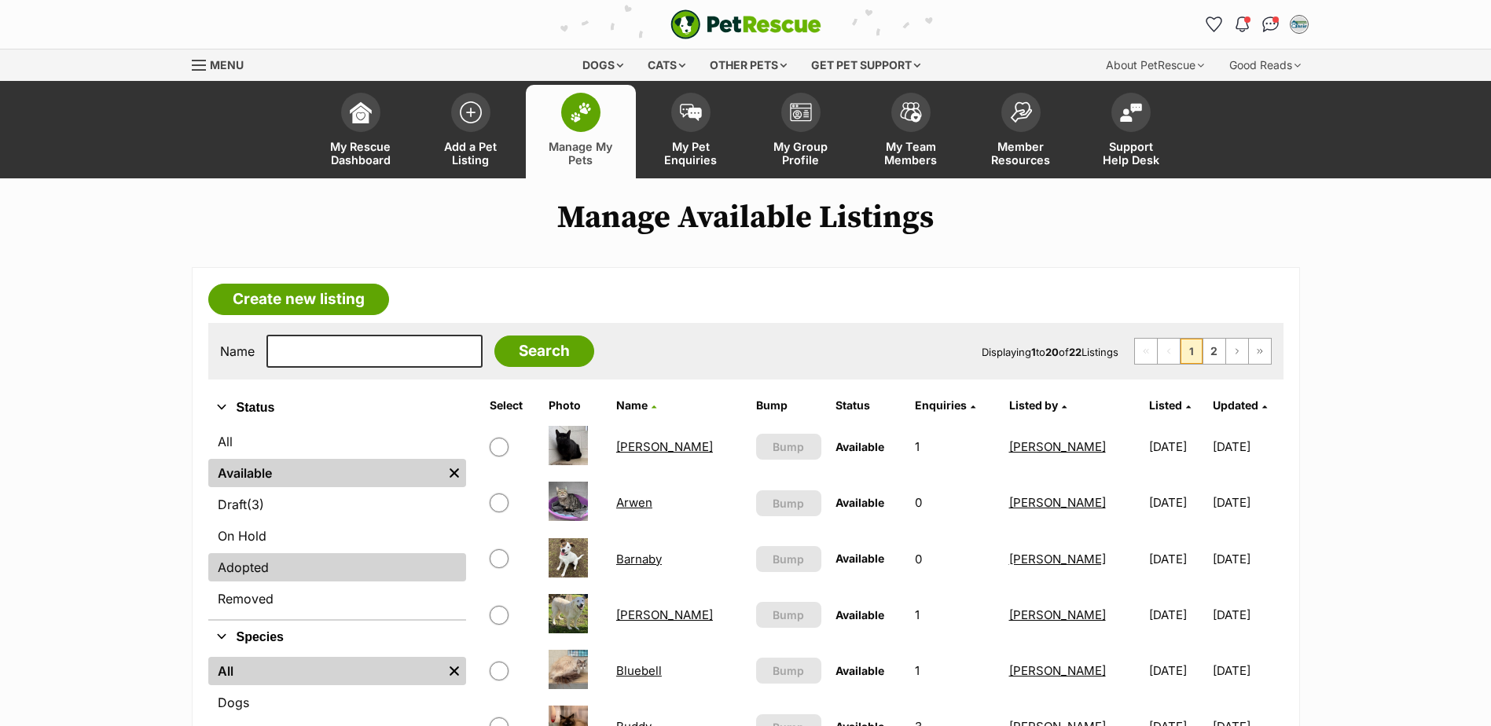
click at [255, 569] on link "Adopted" at bounding box center [337, 567] width 258 height 28
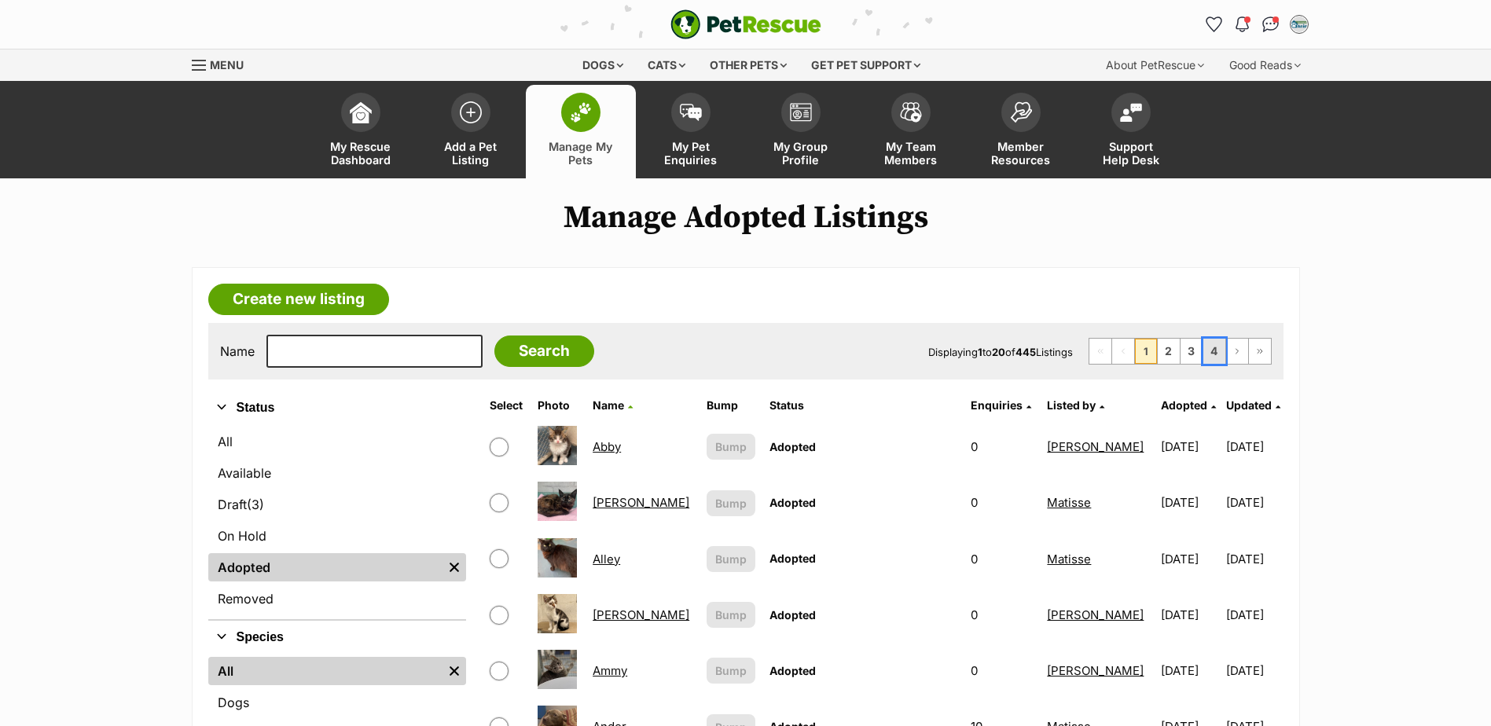
click at [1215, 357] on link "4" at bounding box center [1214, 351] width 22 height 25
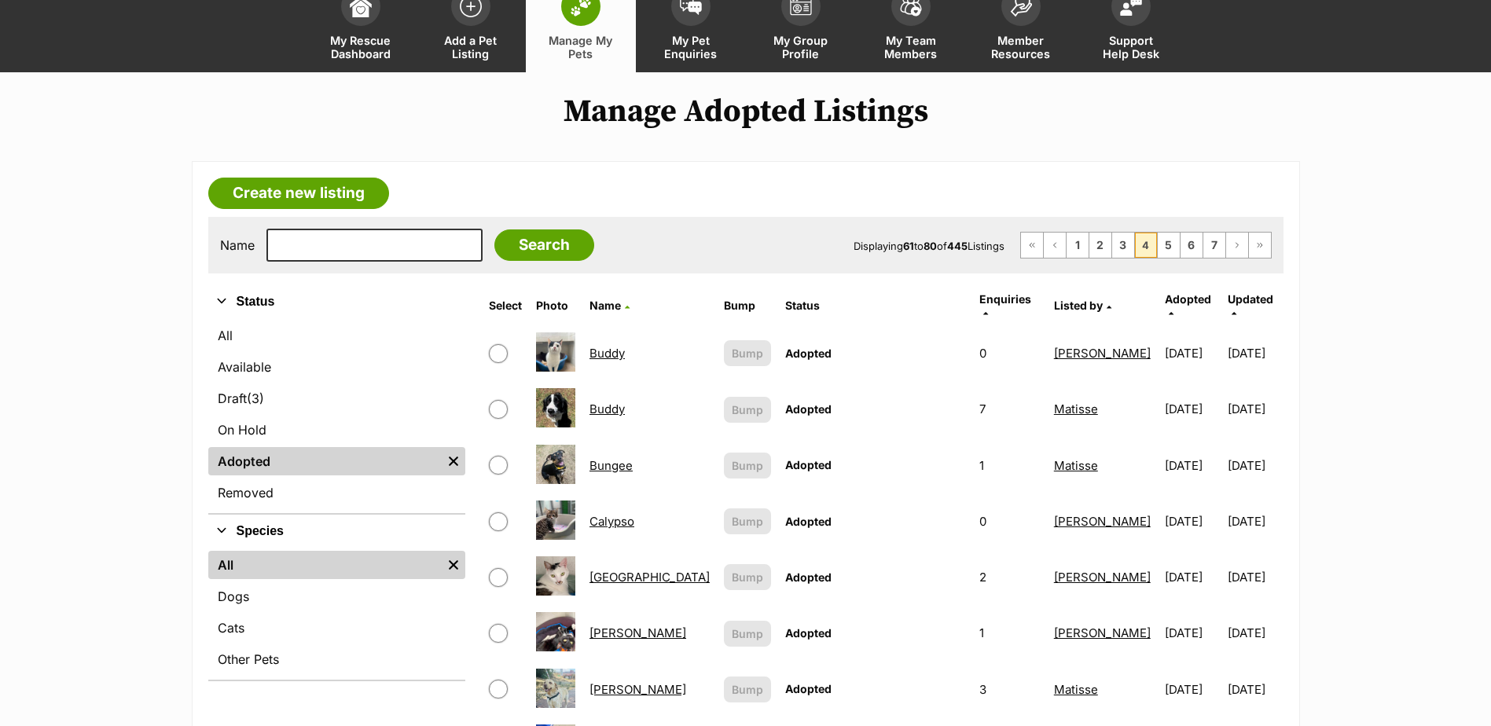
scroll to position [236, 0]
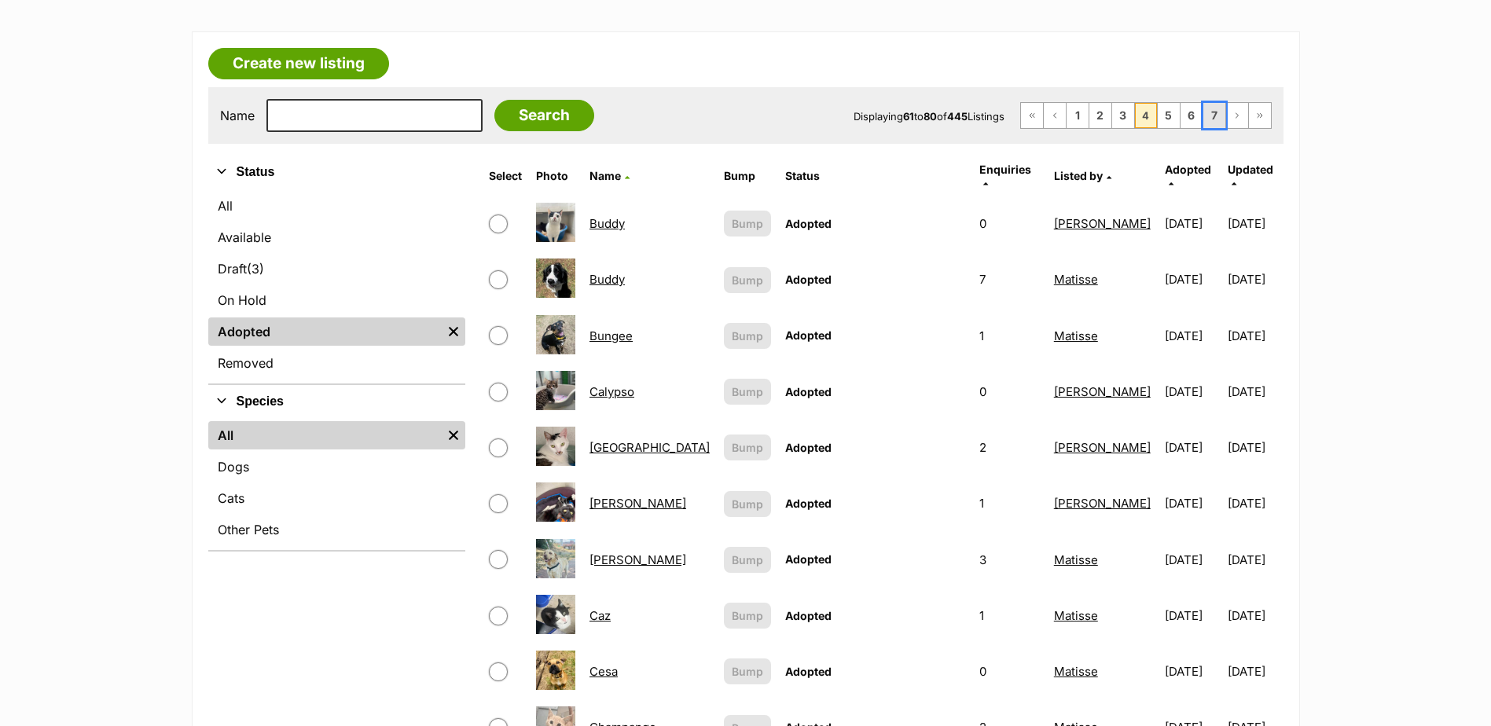
click at [1211, 115] on link "7" at bounding box center [1214, 115] width 22 height 25
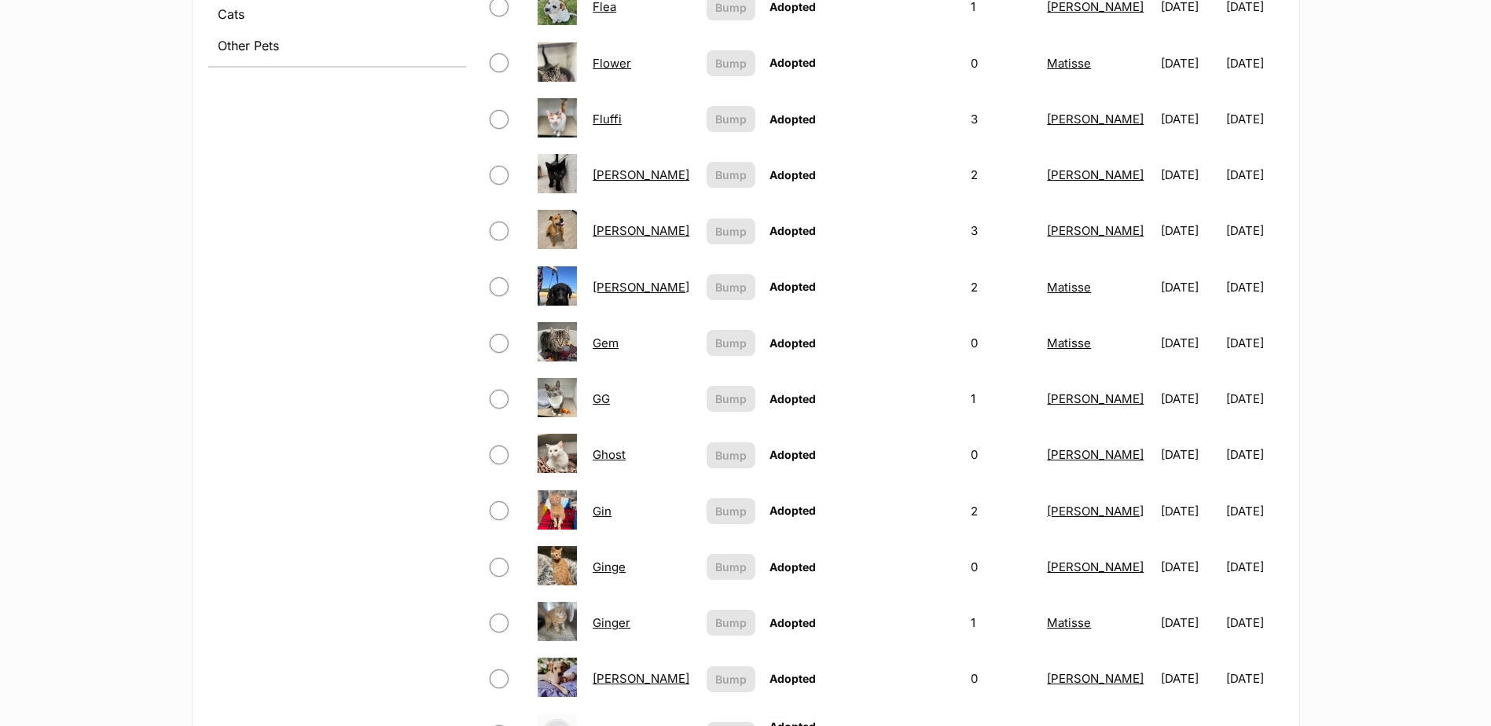
scroll to position [1022, 0]
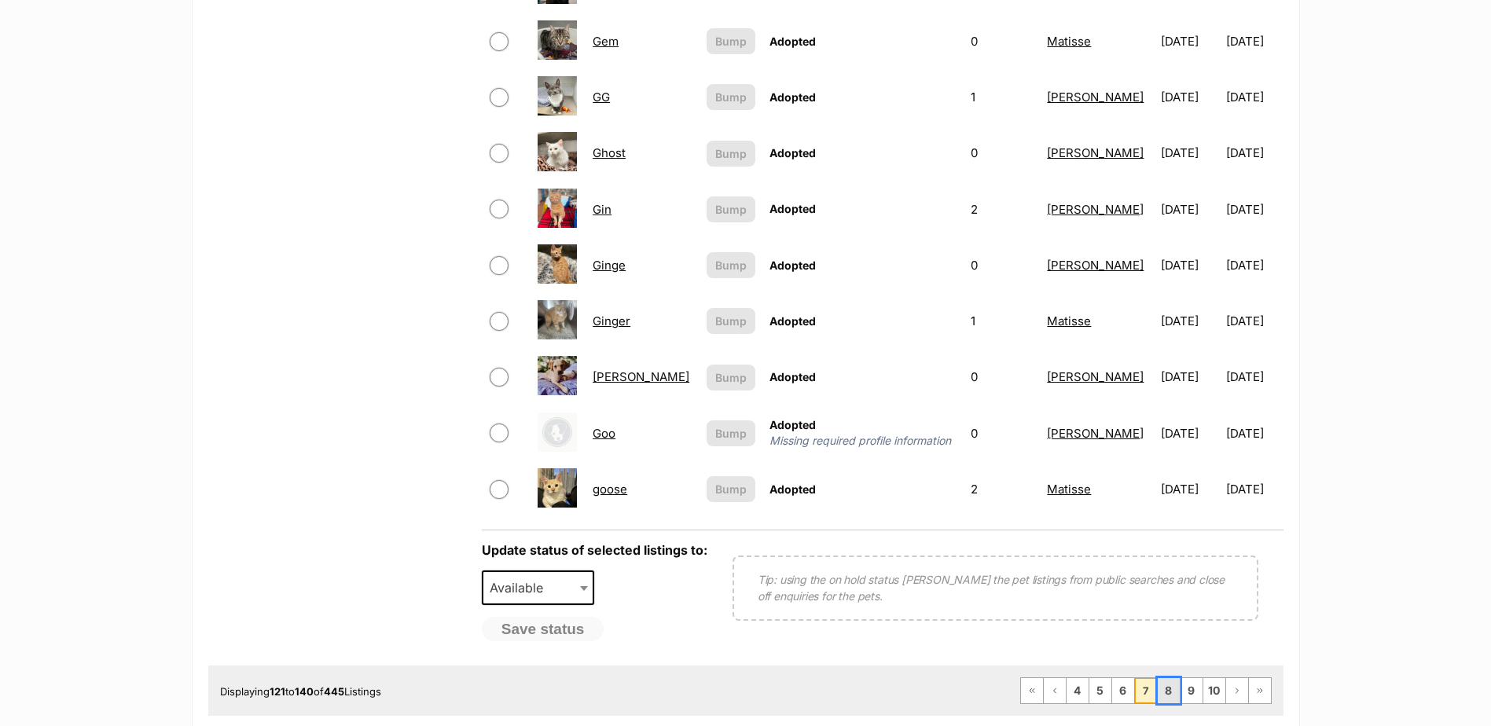
click at [1166, 692] on link "8" at bounding box center [1169, 690] width 22 height 25
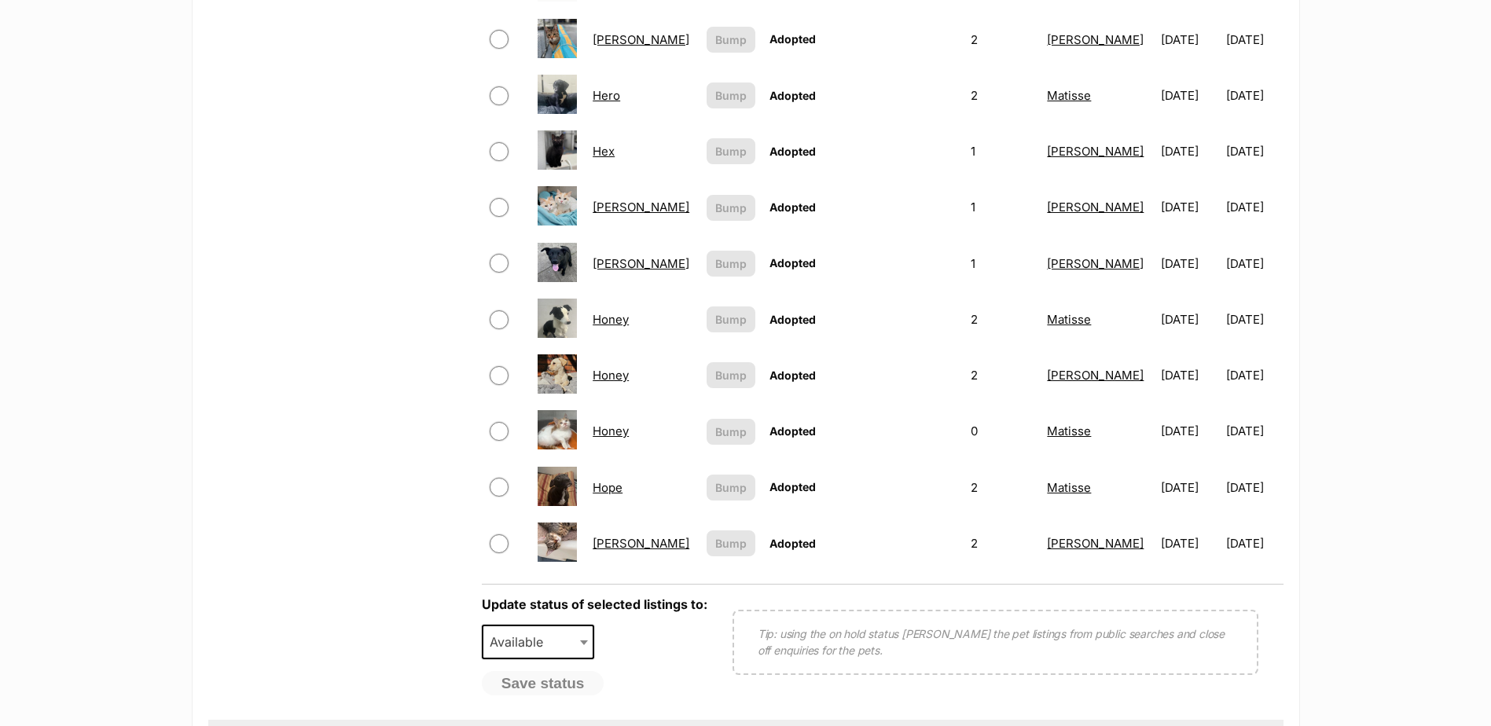
scroll to position [1179, 0]
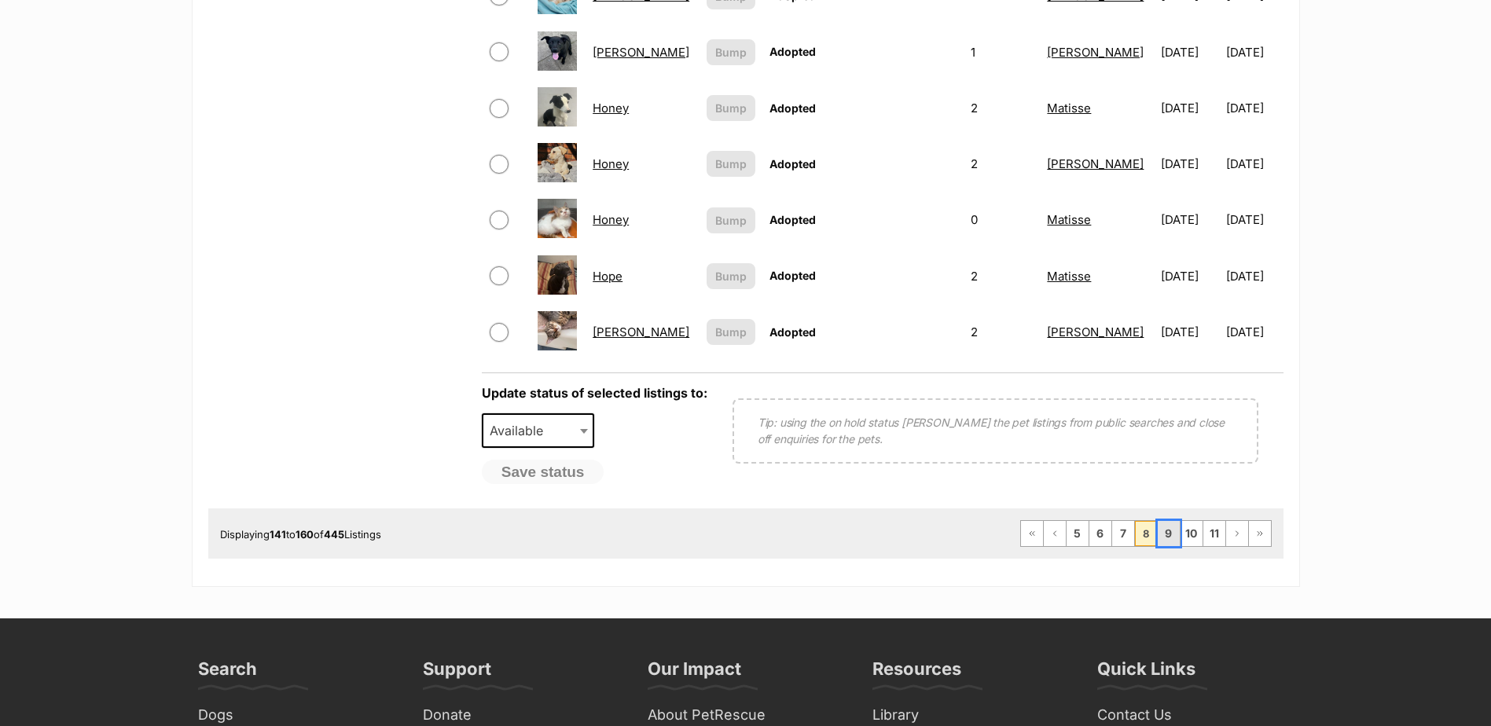
click at [1171, 538] on link "9" at bounding box center [1169, 533] width 22 height 25
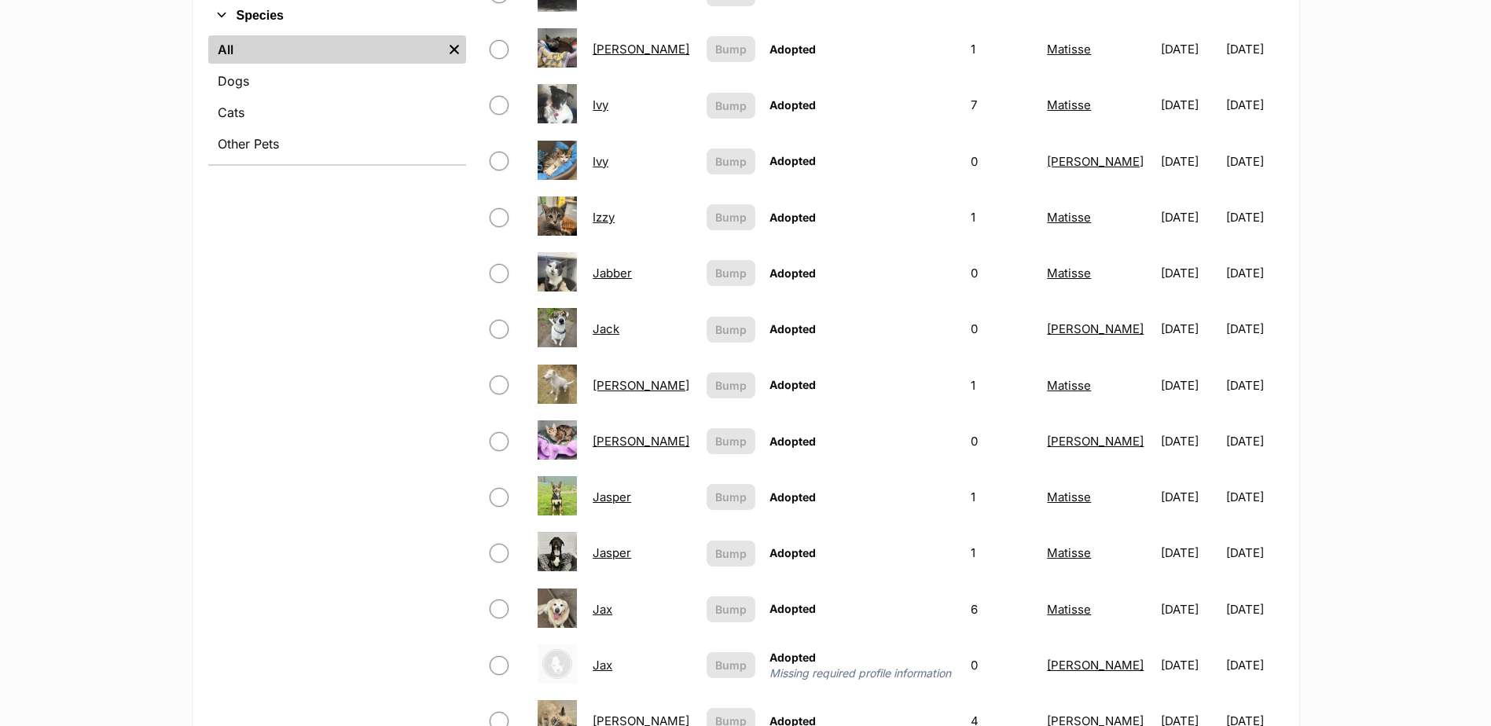
scroll to position [629, 0]
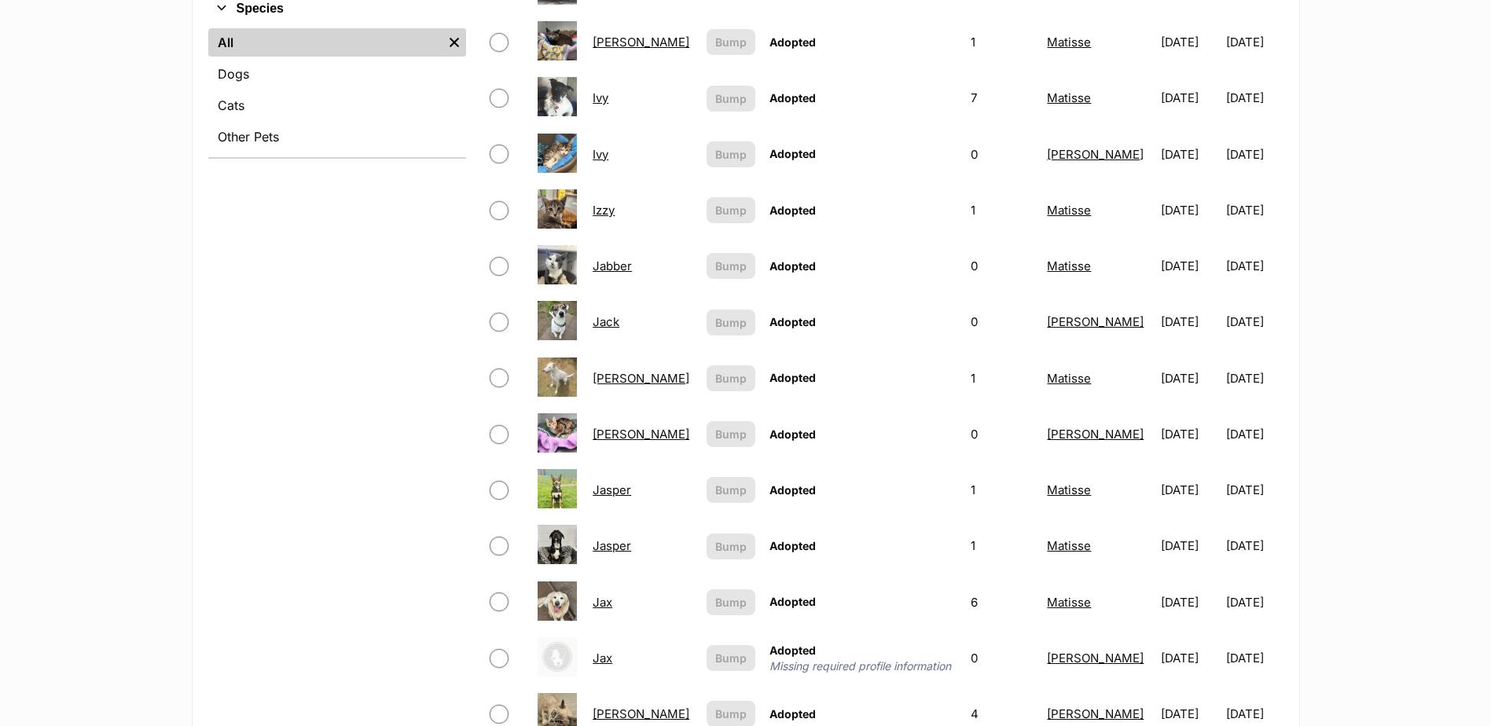
click at [623, 545] on link "Jasper" at bounding box center [612, 545] width 39 height 15
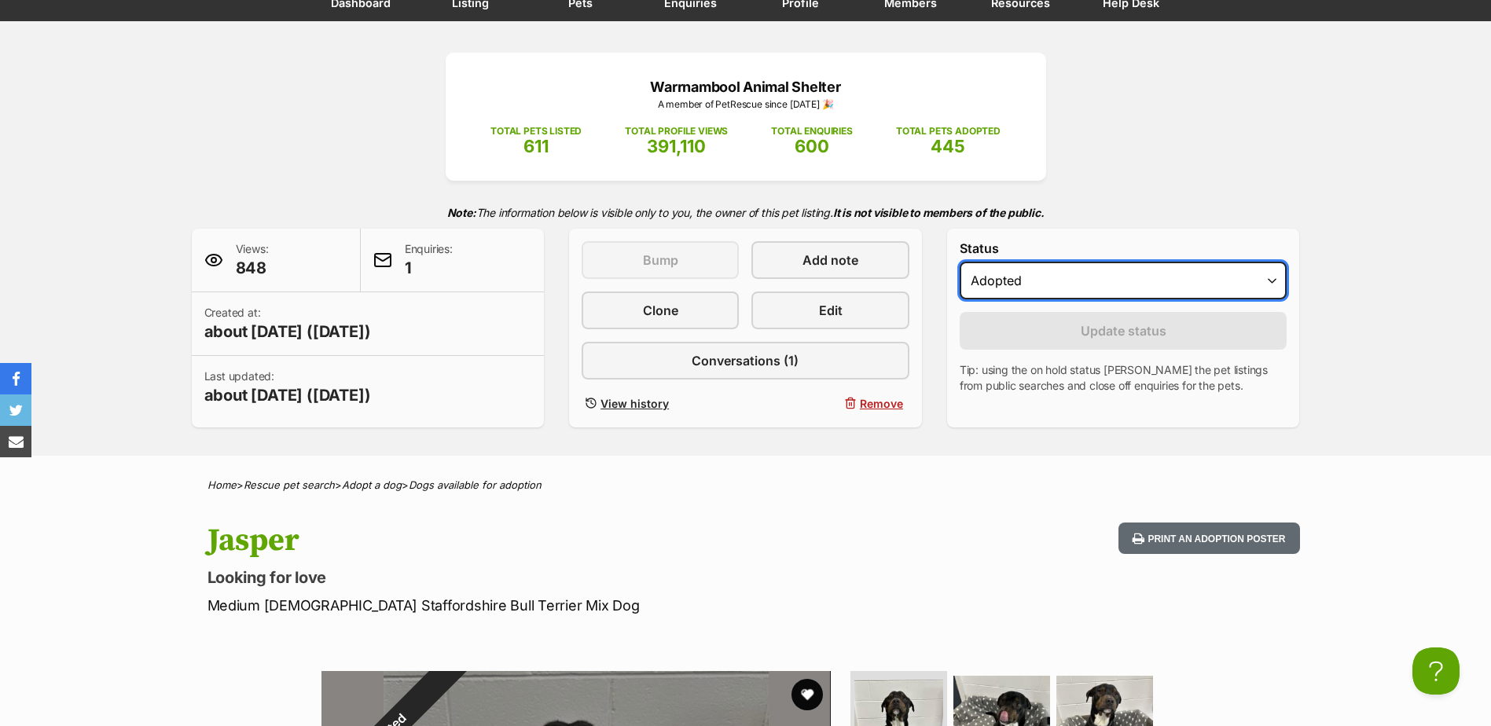
click at [1032, 281] on select "Draft - not available as listing has enquires Available On hold Adopted" at bounding box center [1124, 281] width 328 height 38
select select "active"
click at [960, 262] on select "Draft - not available as listing has enquires Available On hold Adopted" at bounding box center [1124, 281] width 328 height 38
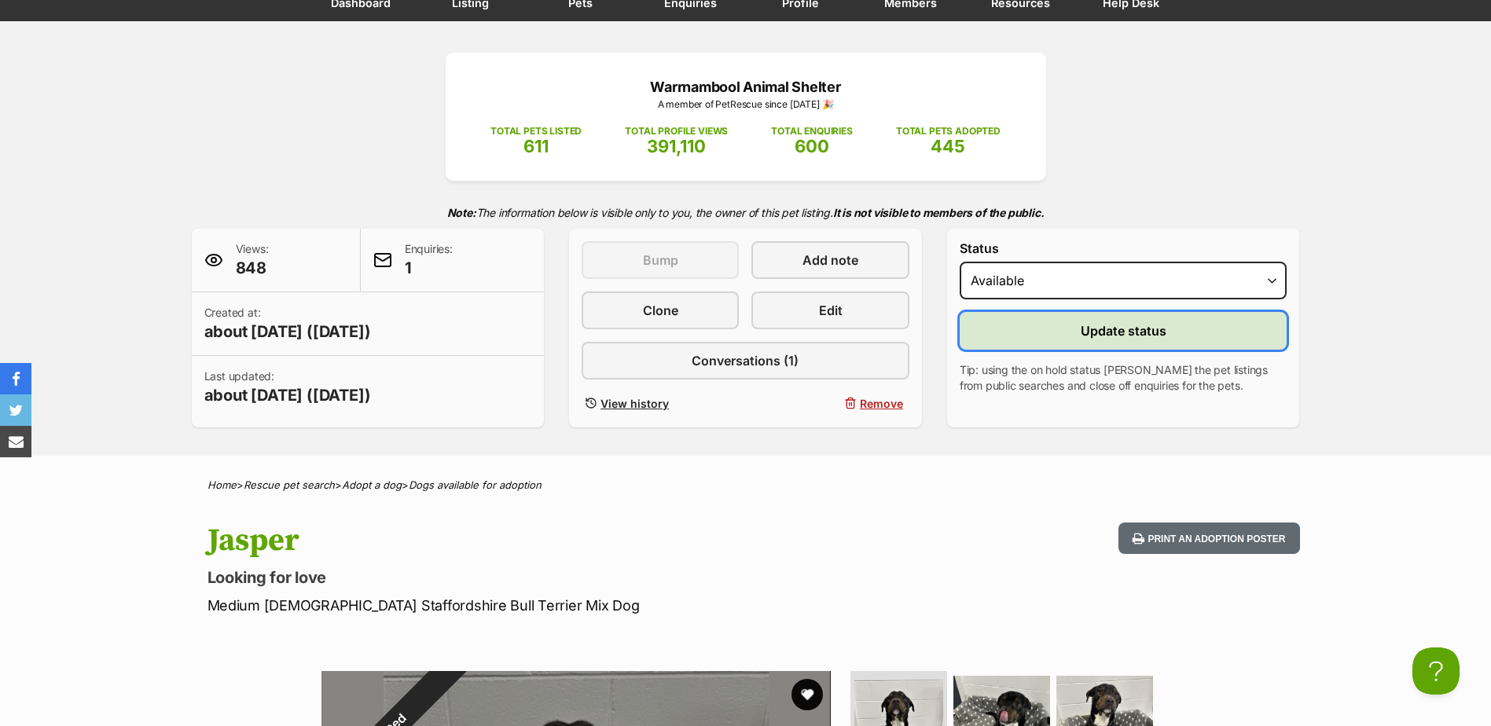
click at [1066, 331] on button "Update status" at bounding box center [1124, 331] width 328 height 38
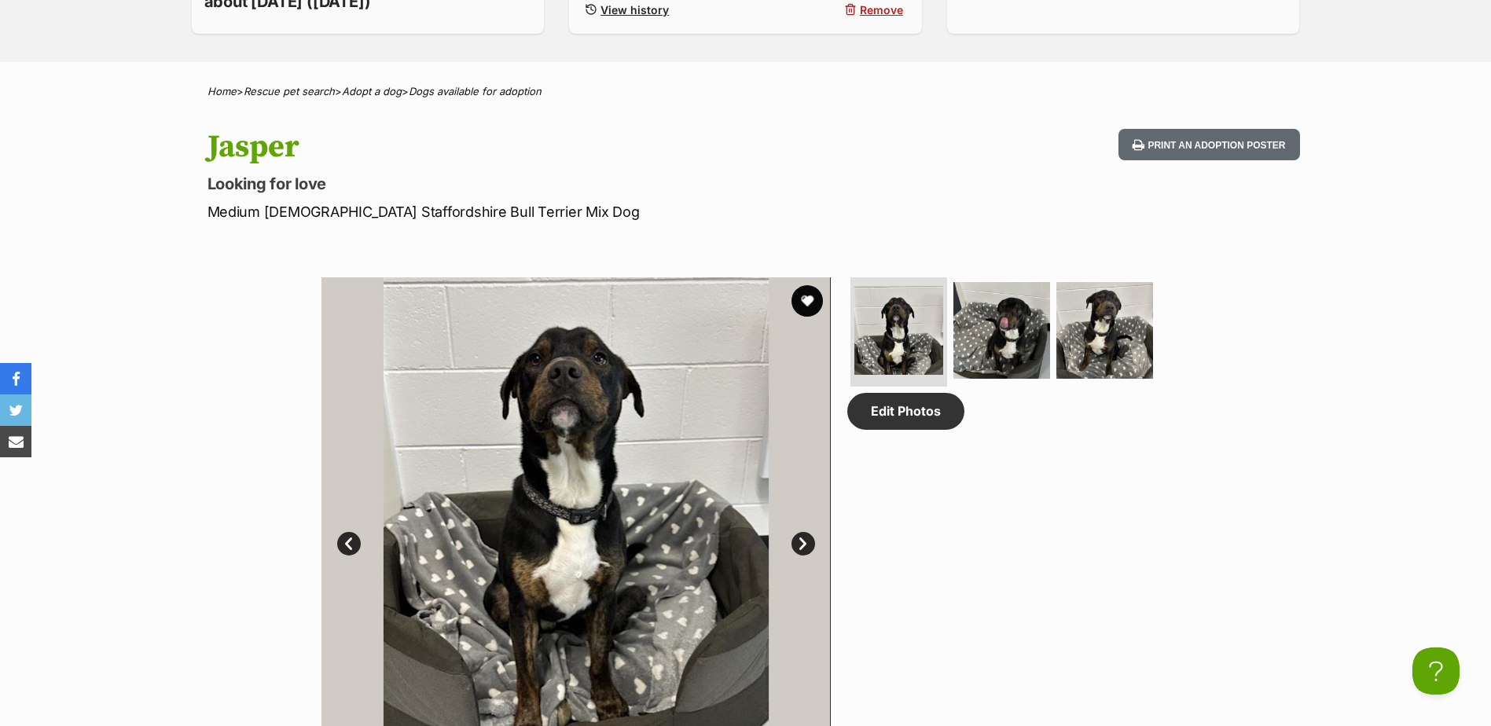
scroll to position [314, 0]
